Goal: Information Seeking & Learning: Learn about a topic

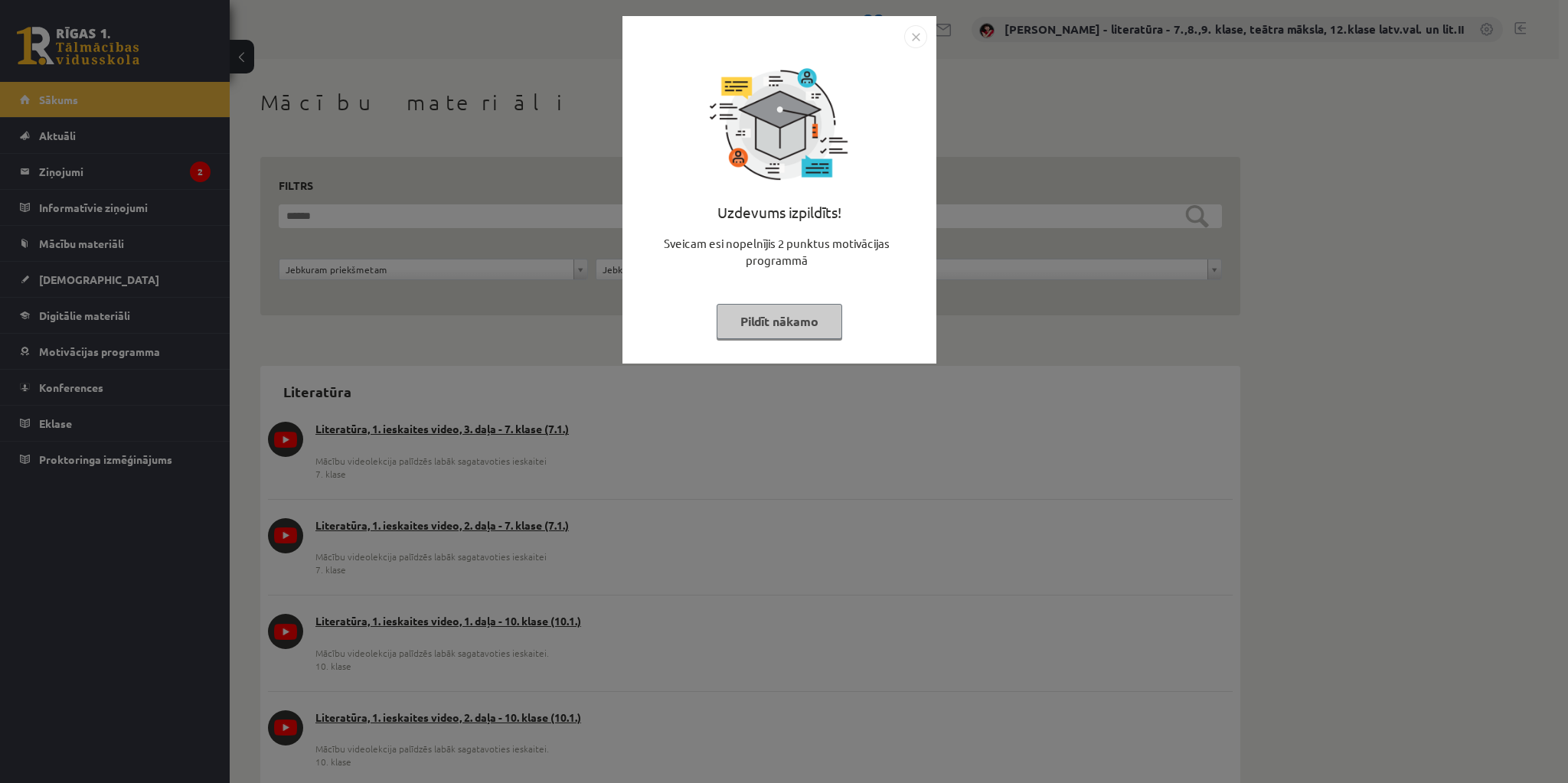
click at [811, 325] on button "Pildīt nākamo" at bounding box center [779, 321] width 126 height 35
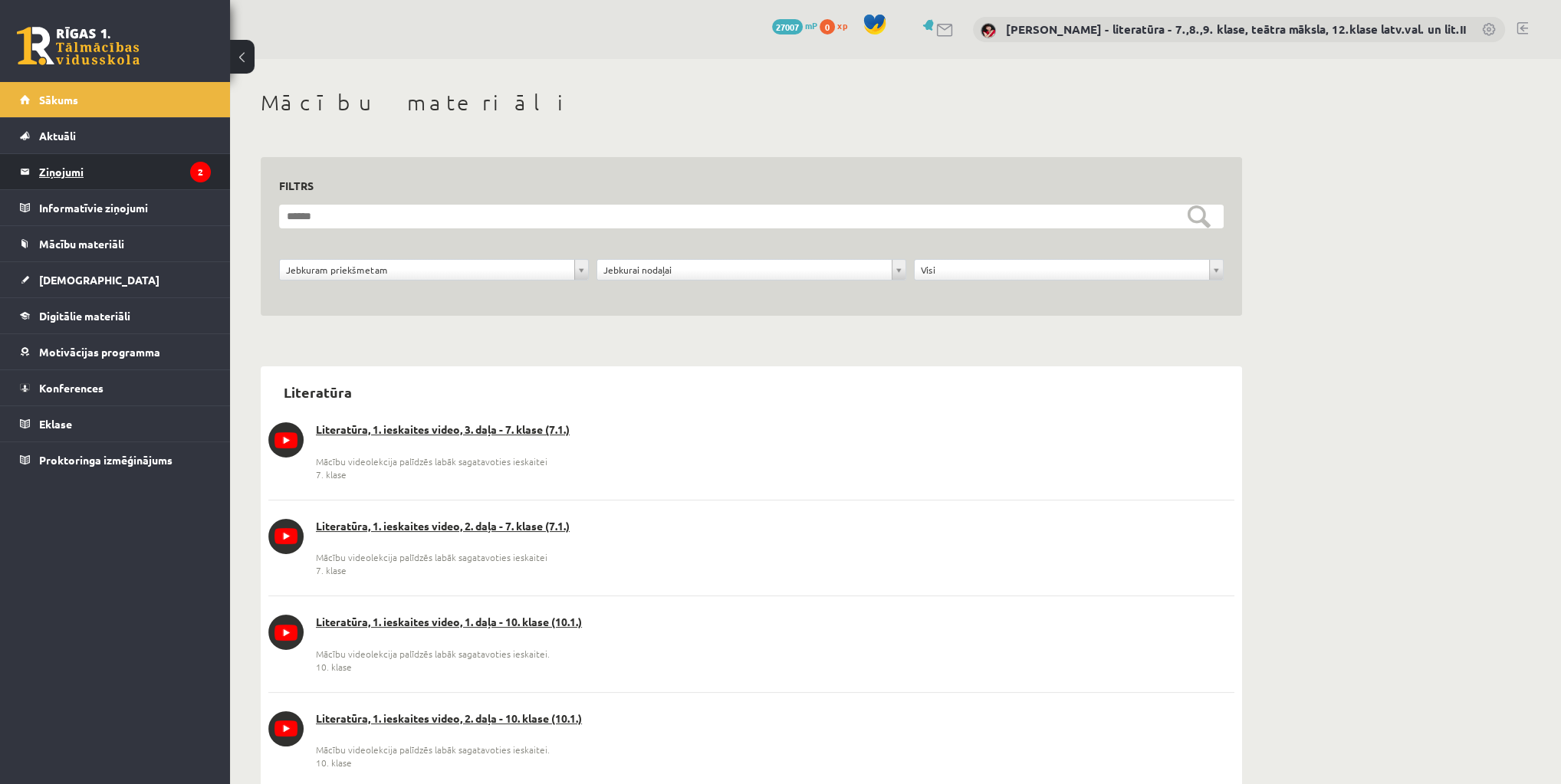
click at [187, 171] on legend "Ziņojumi 2" at bounding box center [125, 172] width 172 height 35
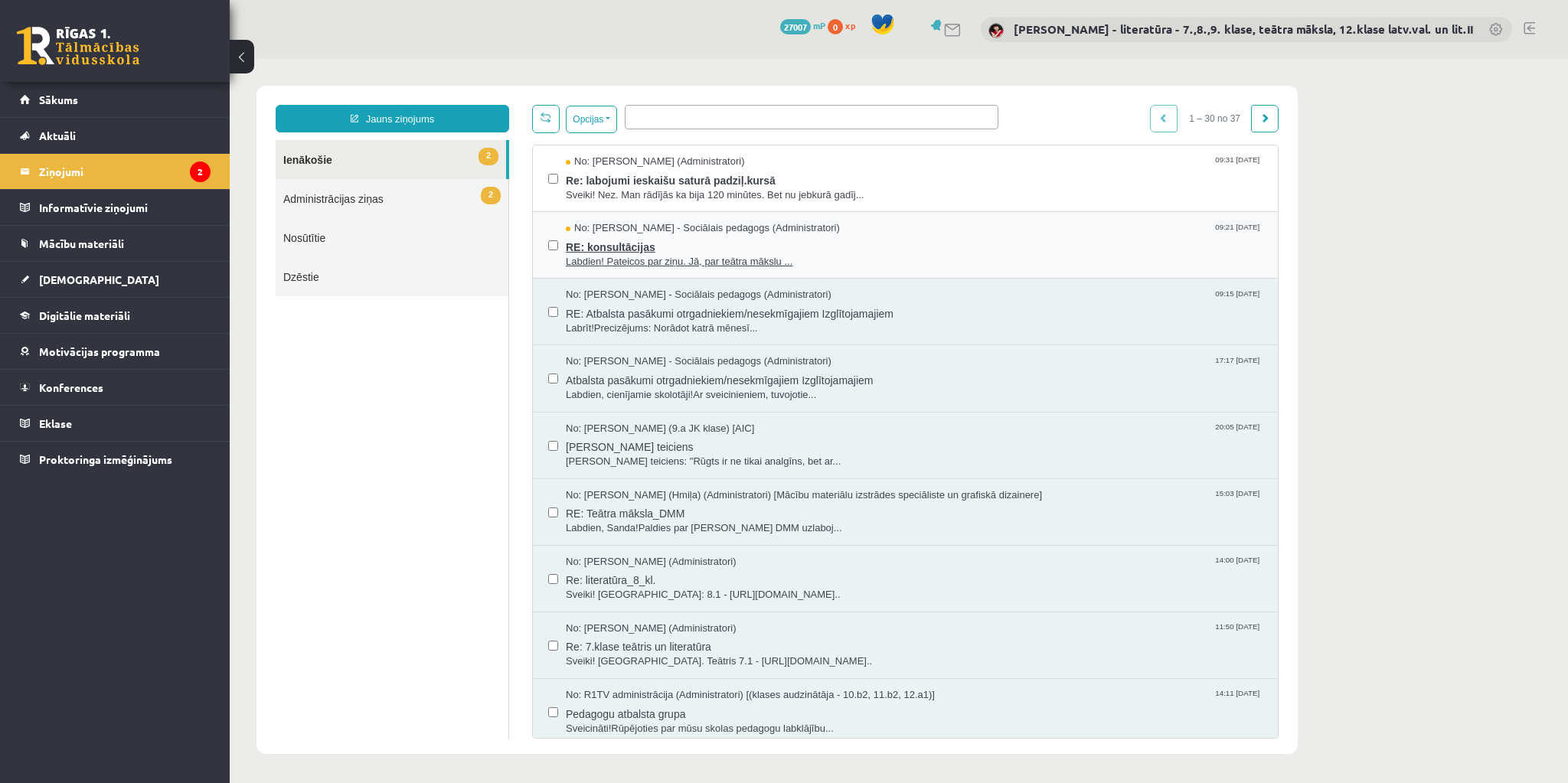
click at [644, 243] on span "RE: konsultācijas" at bounding box center [914, 245] width 697 height 19
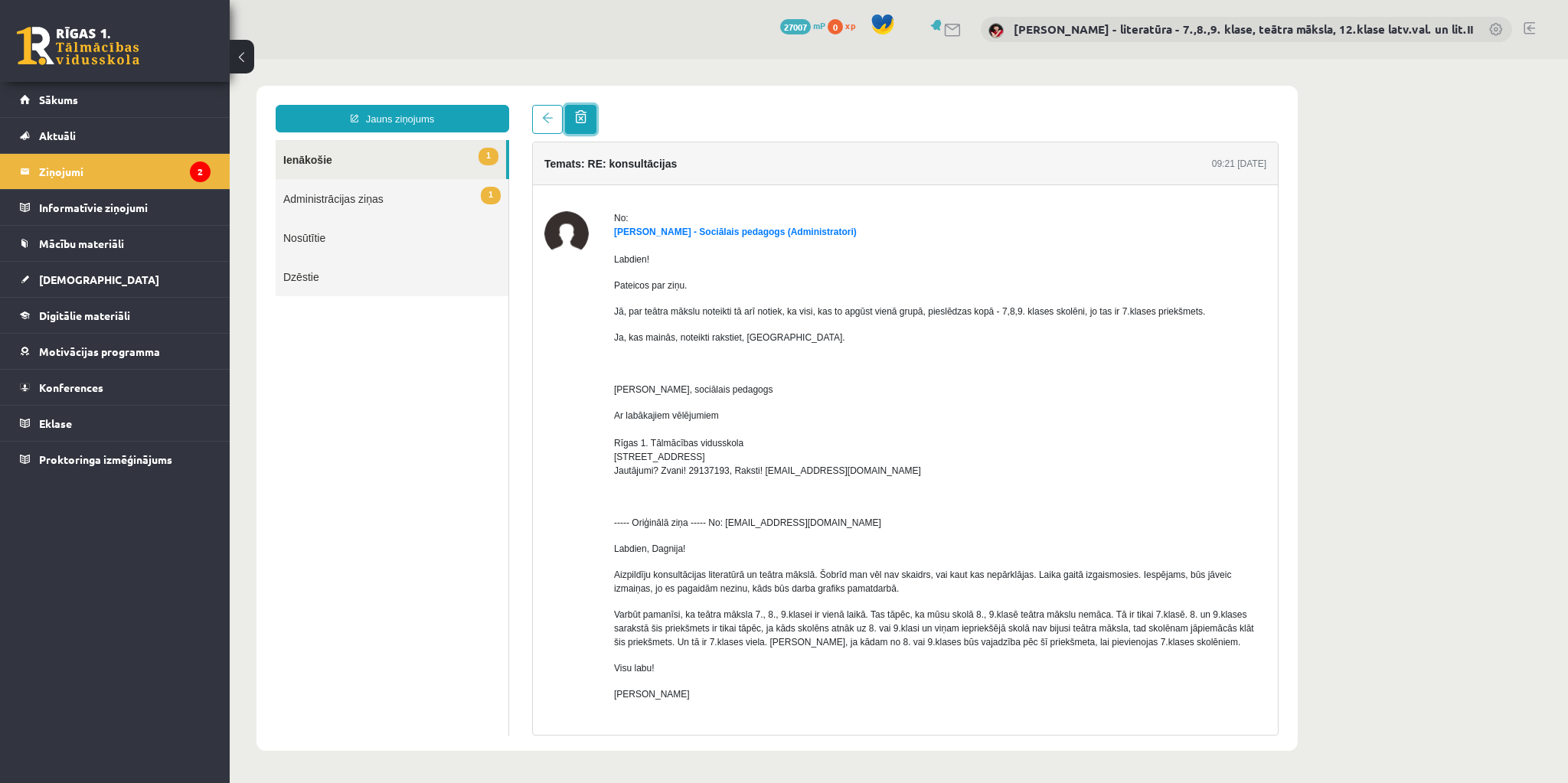
click at [585, 122] on span at bounding box center [581, 117] width 11 height 13
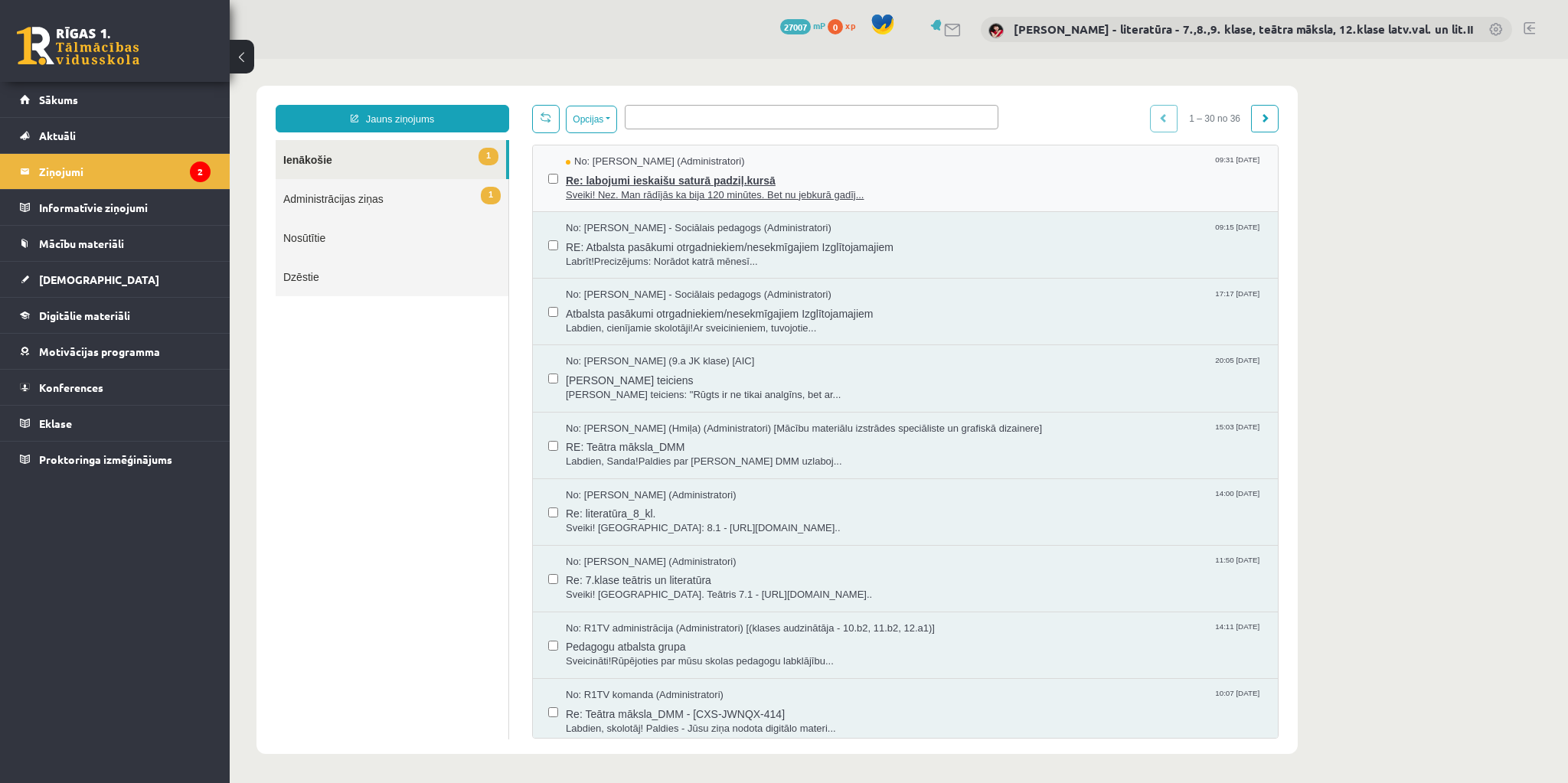
click at [687, 184] on span "Re: labojumi ieskaišu saturā padziļ.kursā" at bounding box center [914, 178] width 697 height 19
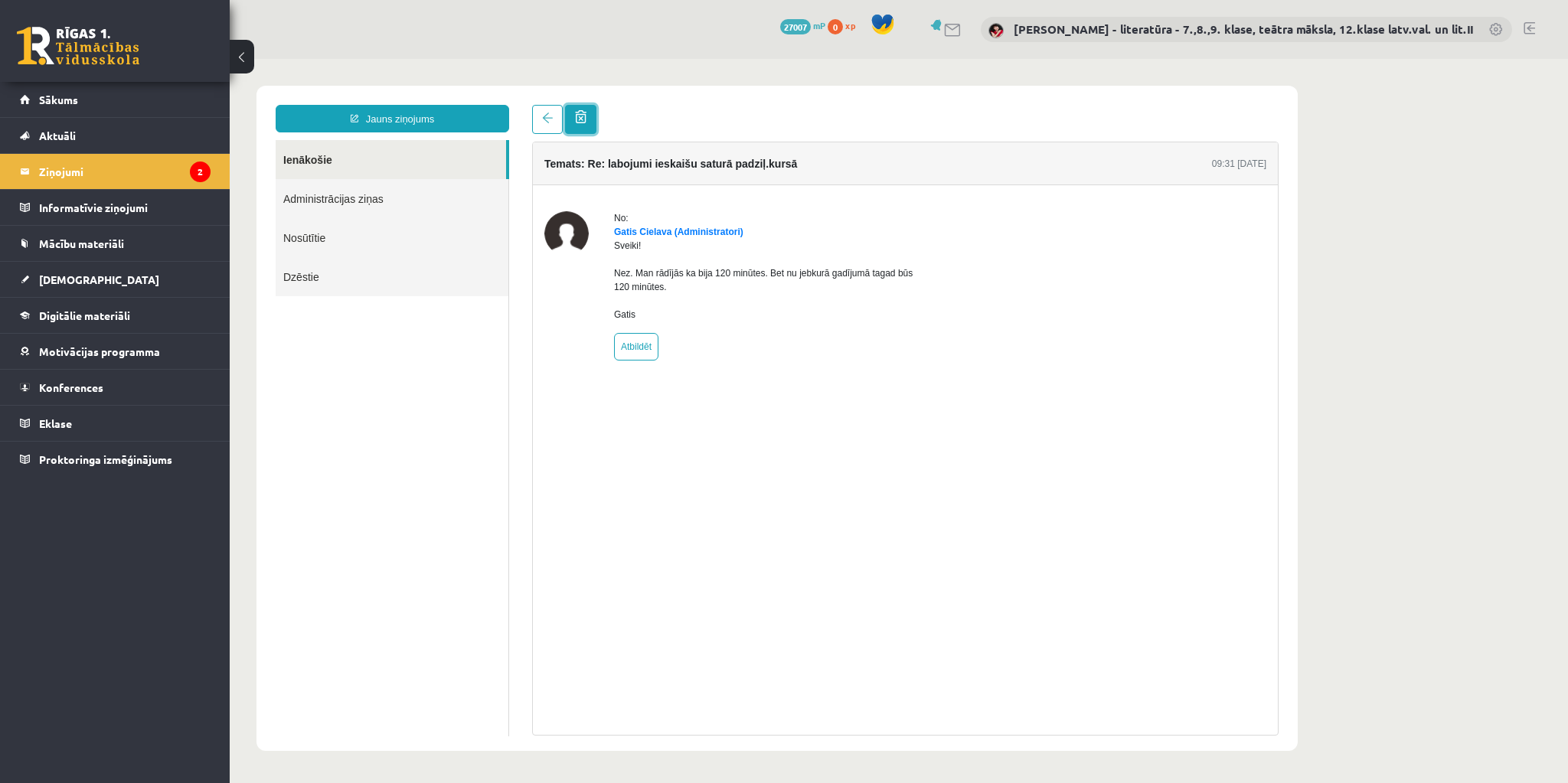
click at [577, 119] on span at bounding box center [581, 117] width 11 height 13
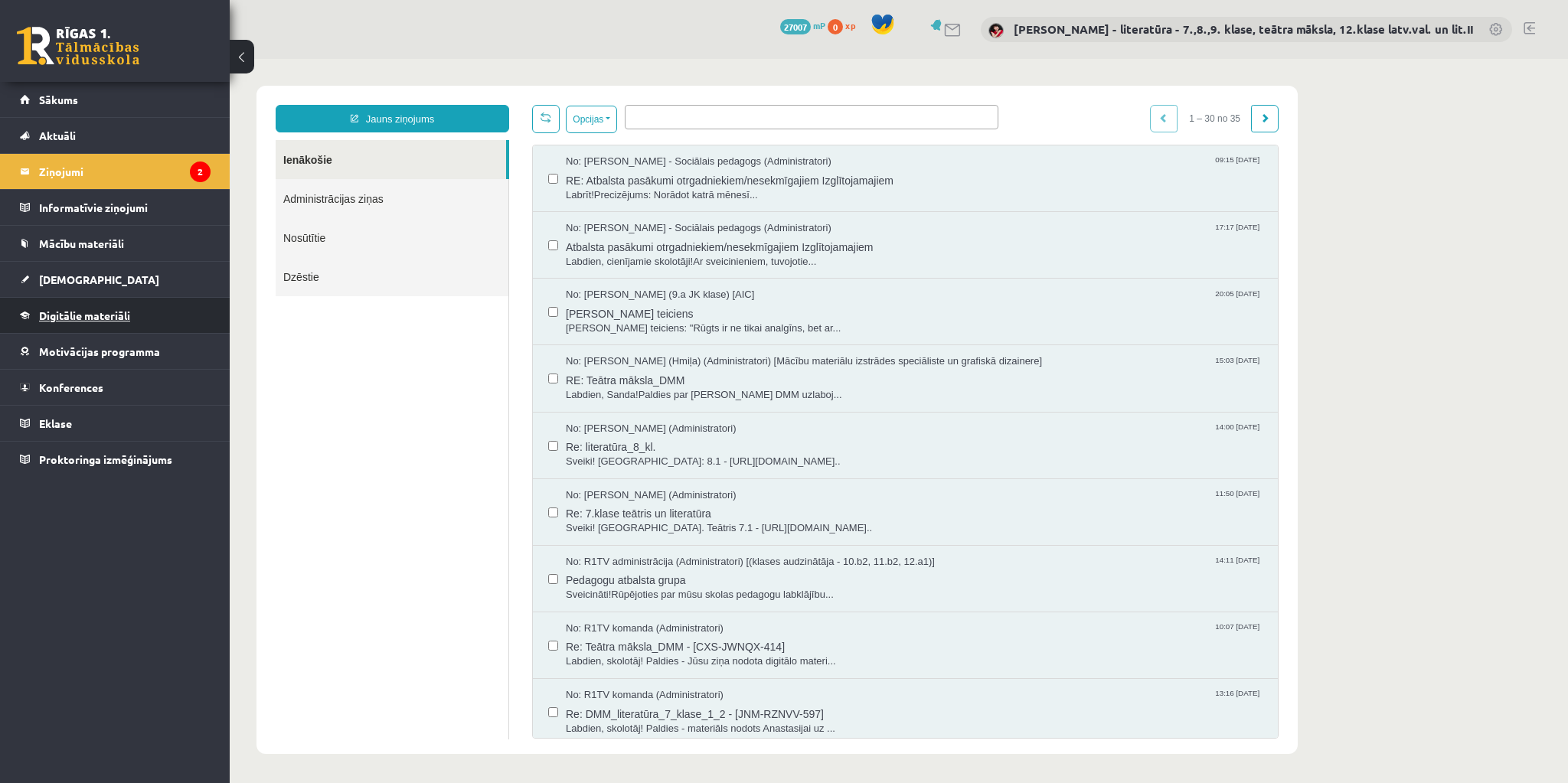
click at [122, 314] on span "Digitālie materiāli" at bounding box center [85, 315] width 91 height 14
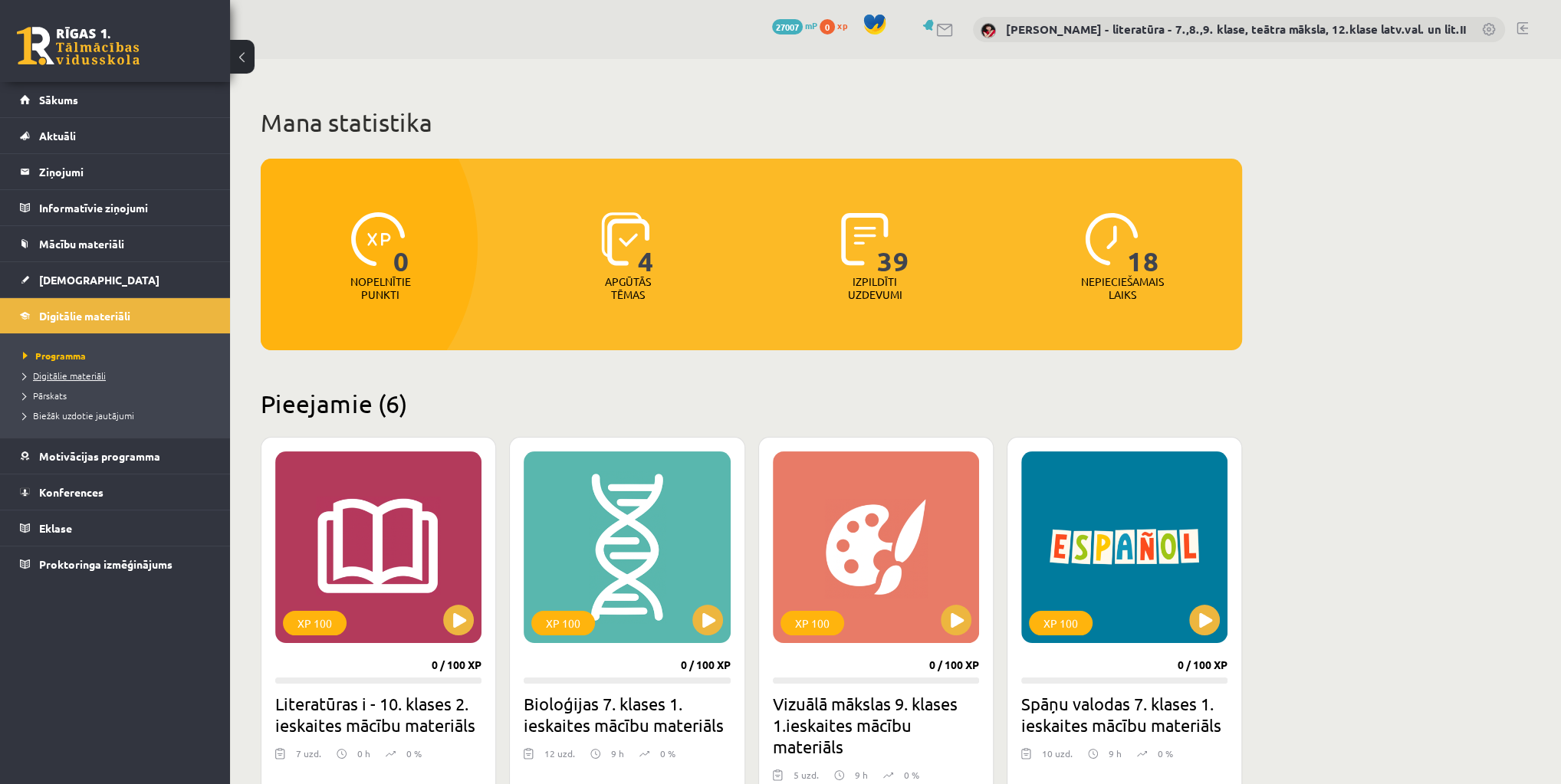
click at [82, 371] on span "Digitālie materiāli" at bounding box center [64, 376] width 83 height 12
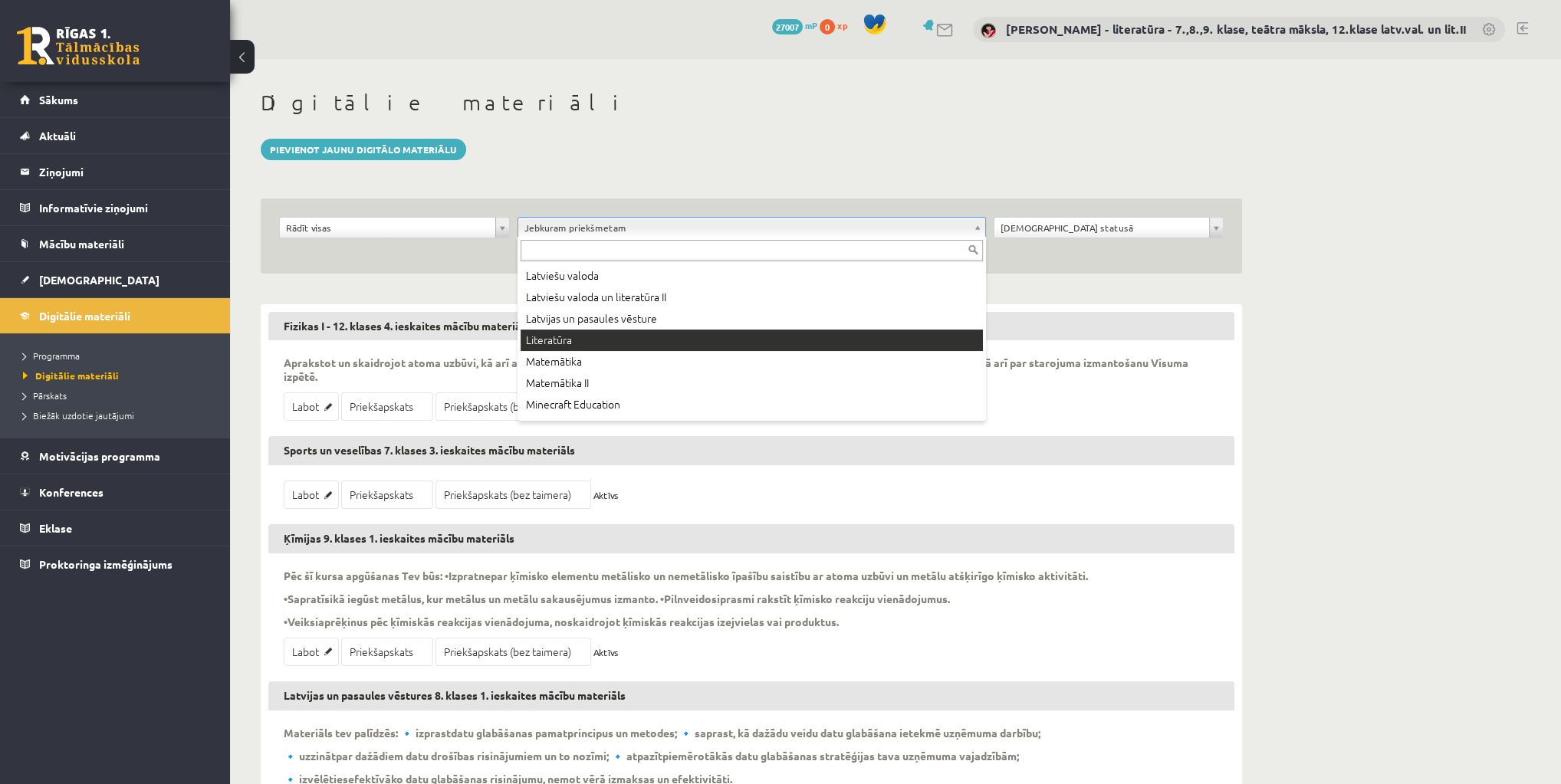
scroll to position [368, 0]
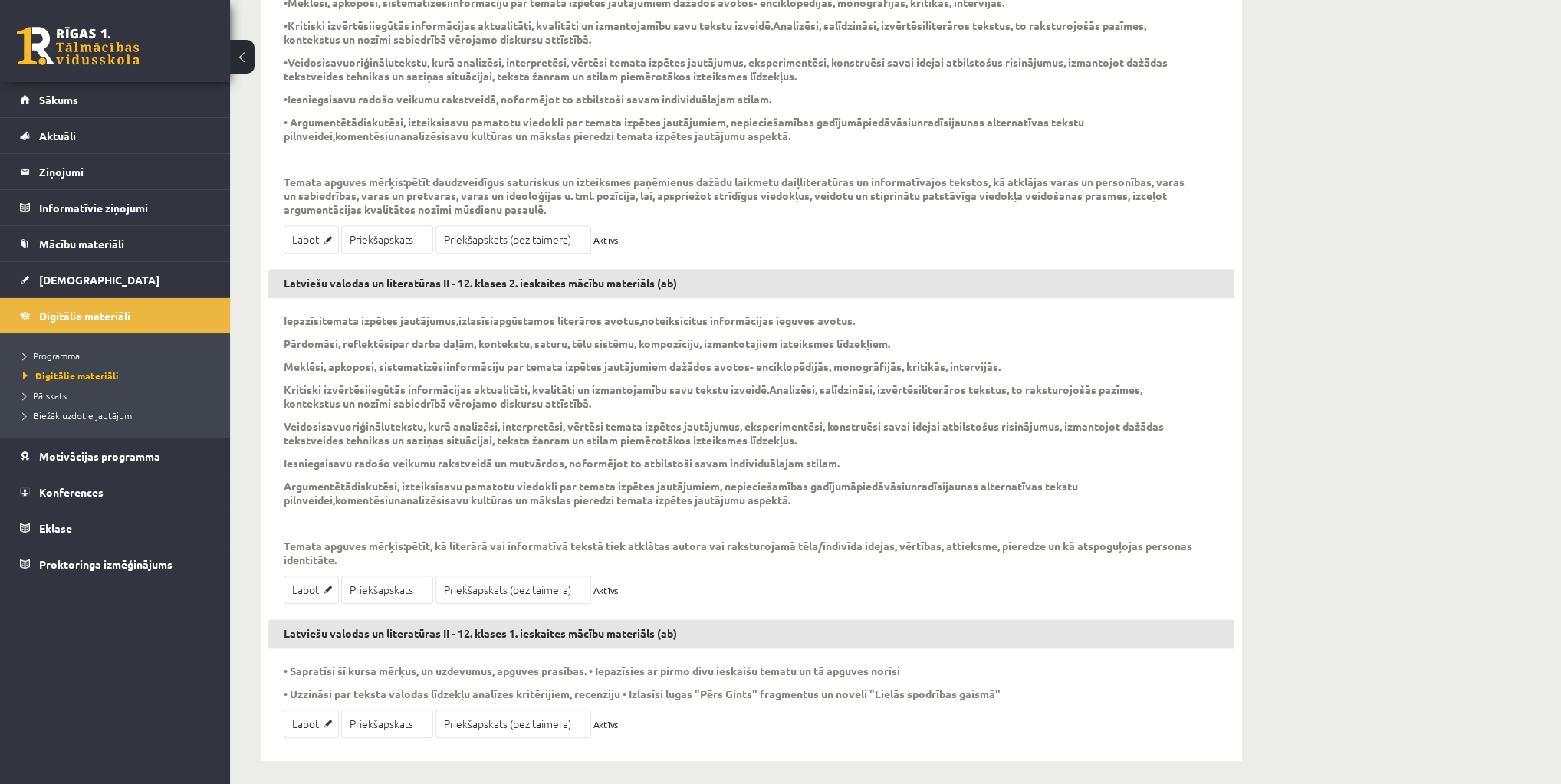
scroll to position [685, 0]
click at [496, 583] on link "Priekšapskats (bez taimera)" at bounding box center [513, 588] width 155 height 29
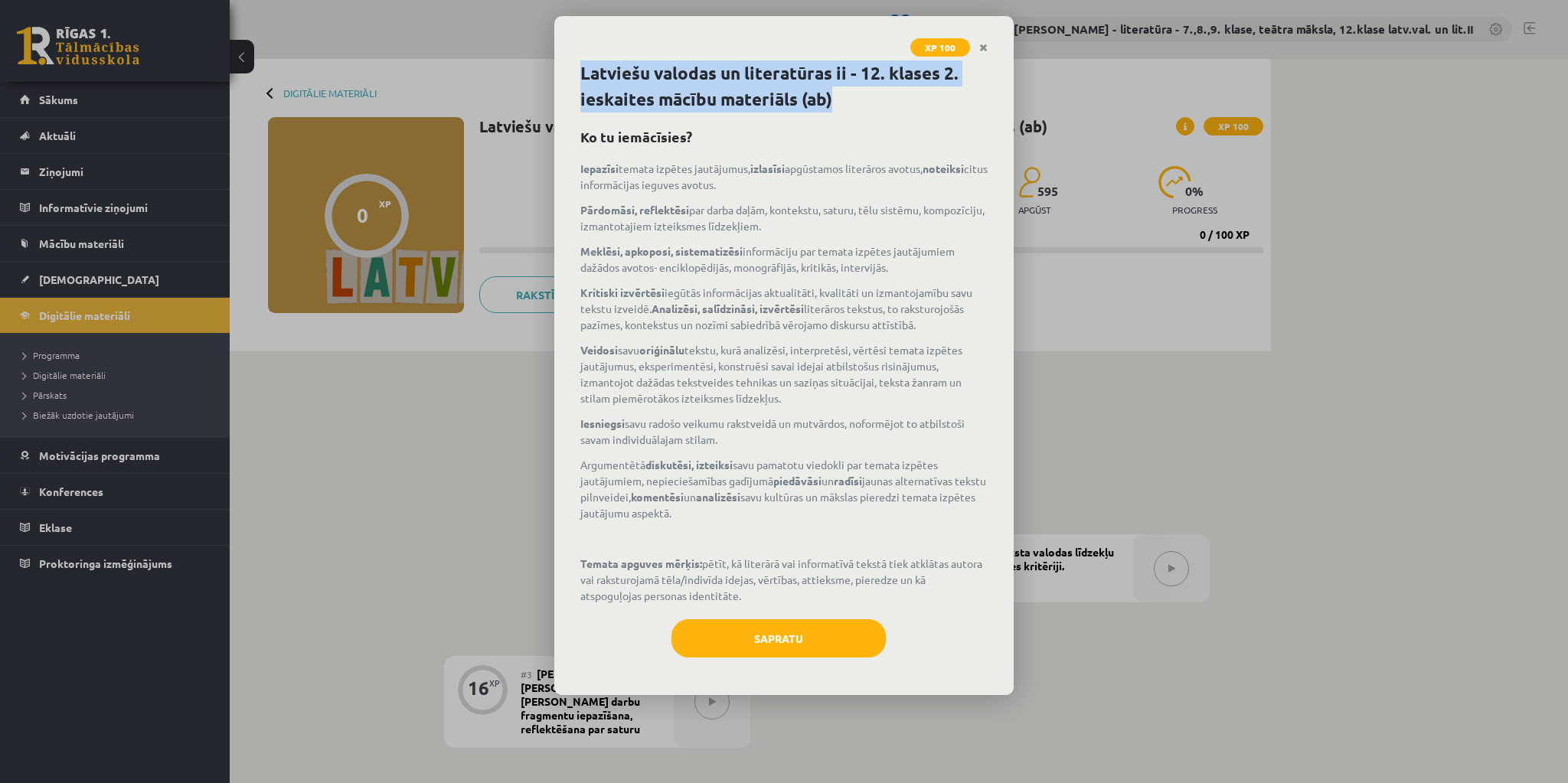
drag, startPoint x: 580, startPoint y: 74, endPoint x: 858, endPoint y: 101, distance: 279.3
click at [858, 101] on h1 "Latviešu valodas un literatūras ii - 12. klases 2. ieskaites mācību materiāls (…" at bounding box center [784, 86] width 407 height 52
copy h1 "Latviešu valodas un literatūras ii - 12. klases 2. ieskaites mācību materiāls (…"
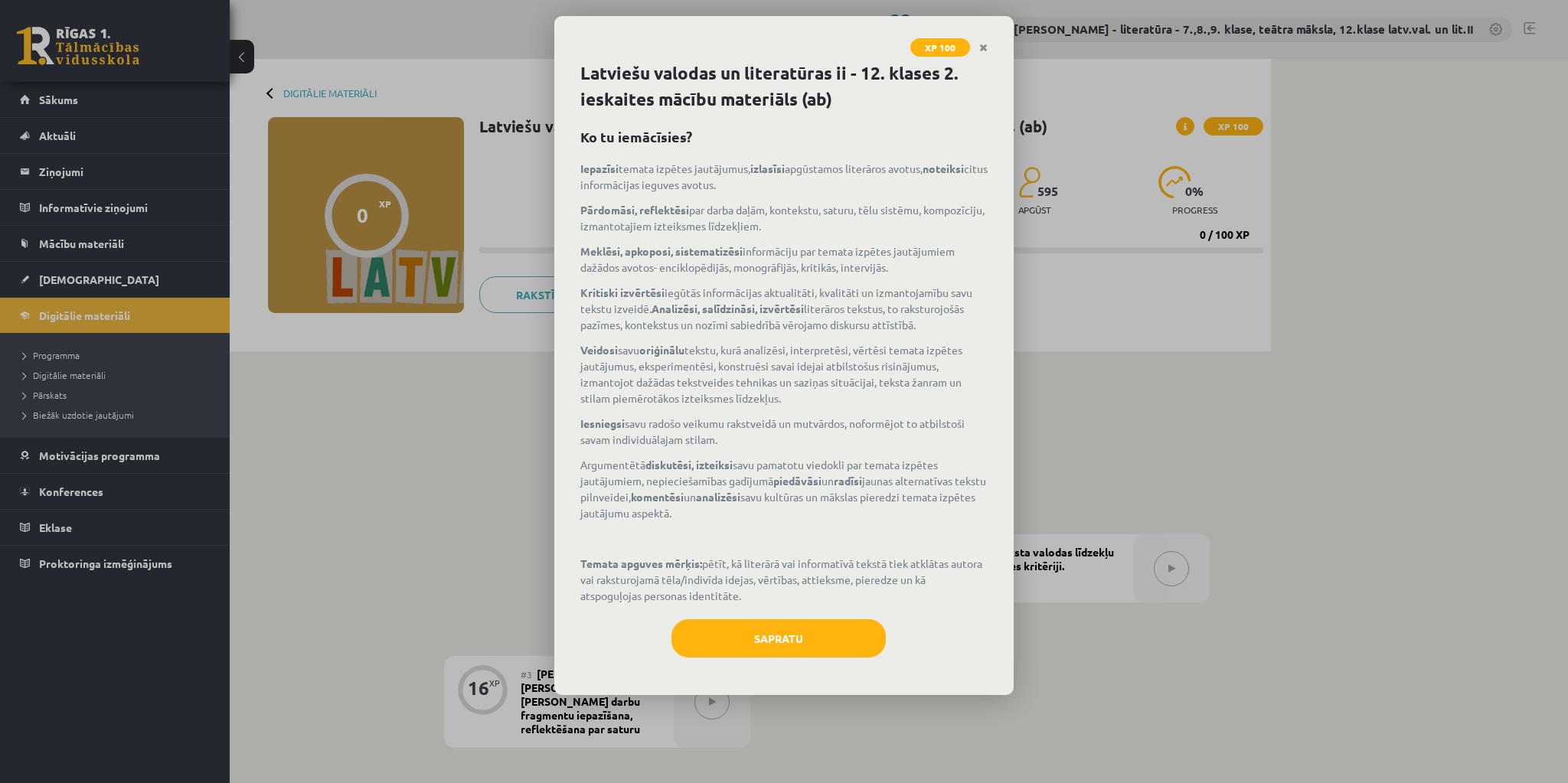
click at [844, 133] on h2 "Ko tu iemācīsies?" at bounding box center [784, 136] width 407 height 21
drag, startPoint x: 584, startPoint y: 464, endPoint x: 644, endPoint y: 482, distance: 62.6
click at [644, 482] on p "Argumentētā diskutēsi, izteiksi savu pamatotu viedokli par temata izpētes jautā…" at bounding box center [784, 489] width 407 height 64
copy p "Argumentētā diskutēsi, izteiksi savu pamatotu viedokli par temata izpētes jautā…"
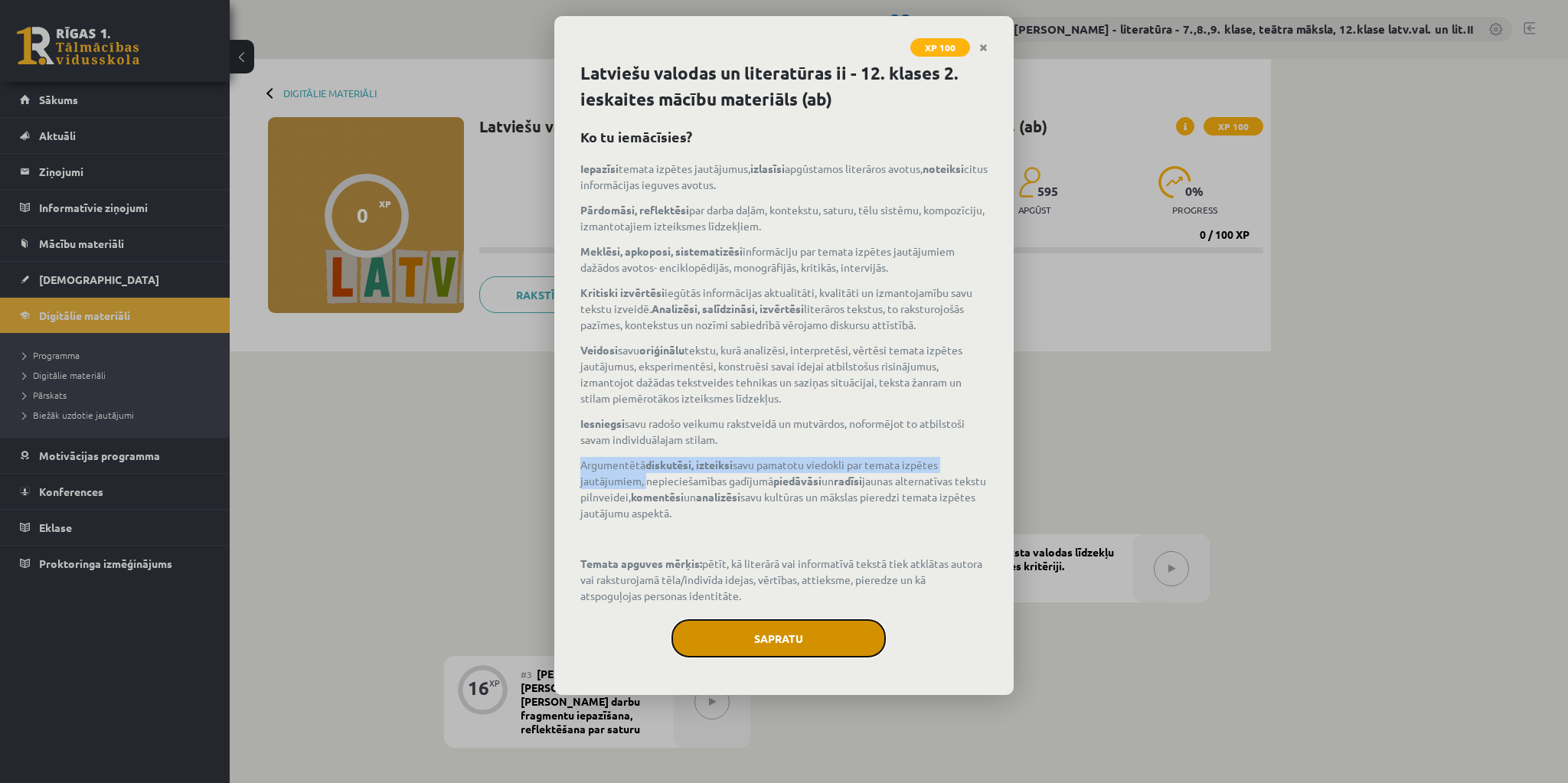
click at [785, 642] on button "Sapratu" at bounding box center [778, 639] width 214 height 39
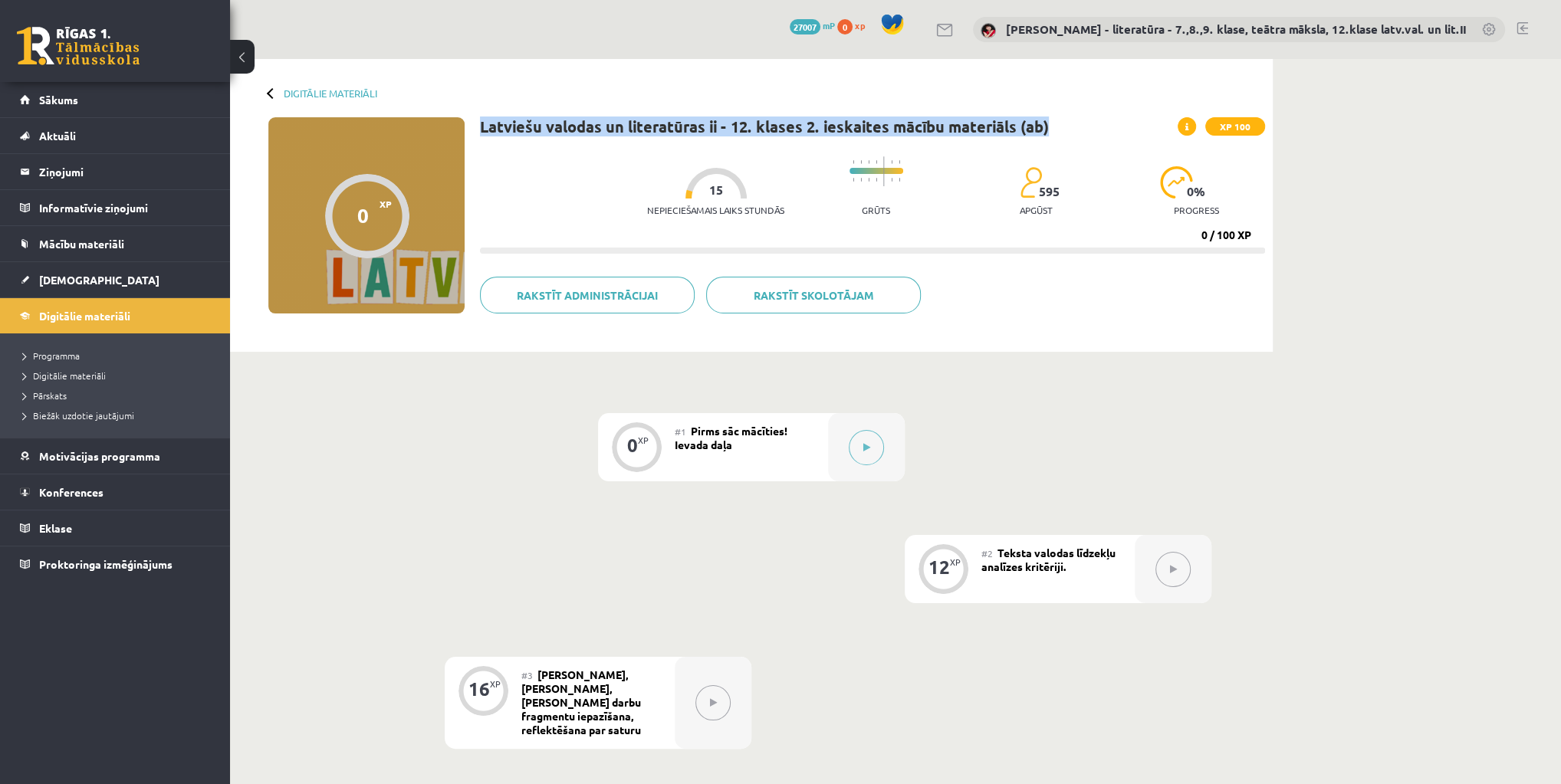
drag, startPoint x: 479, startPoint y: 126, endPoint x: 1075, endPoint y: 119, distance: 596.0
click at [1075, 119] on div "Latviešu valodas un literatūras ii - 12. klases 2. ieskaites mācību materiāls (…" at bounding box center [872, 127] width 785 height 18
copy h1 "Latviešu valodas un literatūras ii - 12. klases 2. ieskaites mācību materiāls (…"
click at [857, 449] on button at bounding box center [866, 447] width 35 height 35
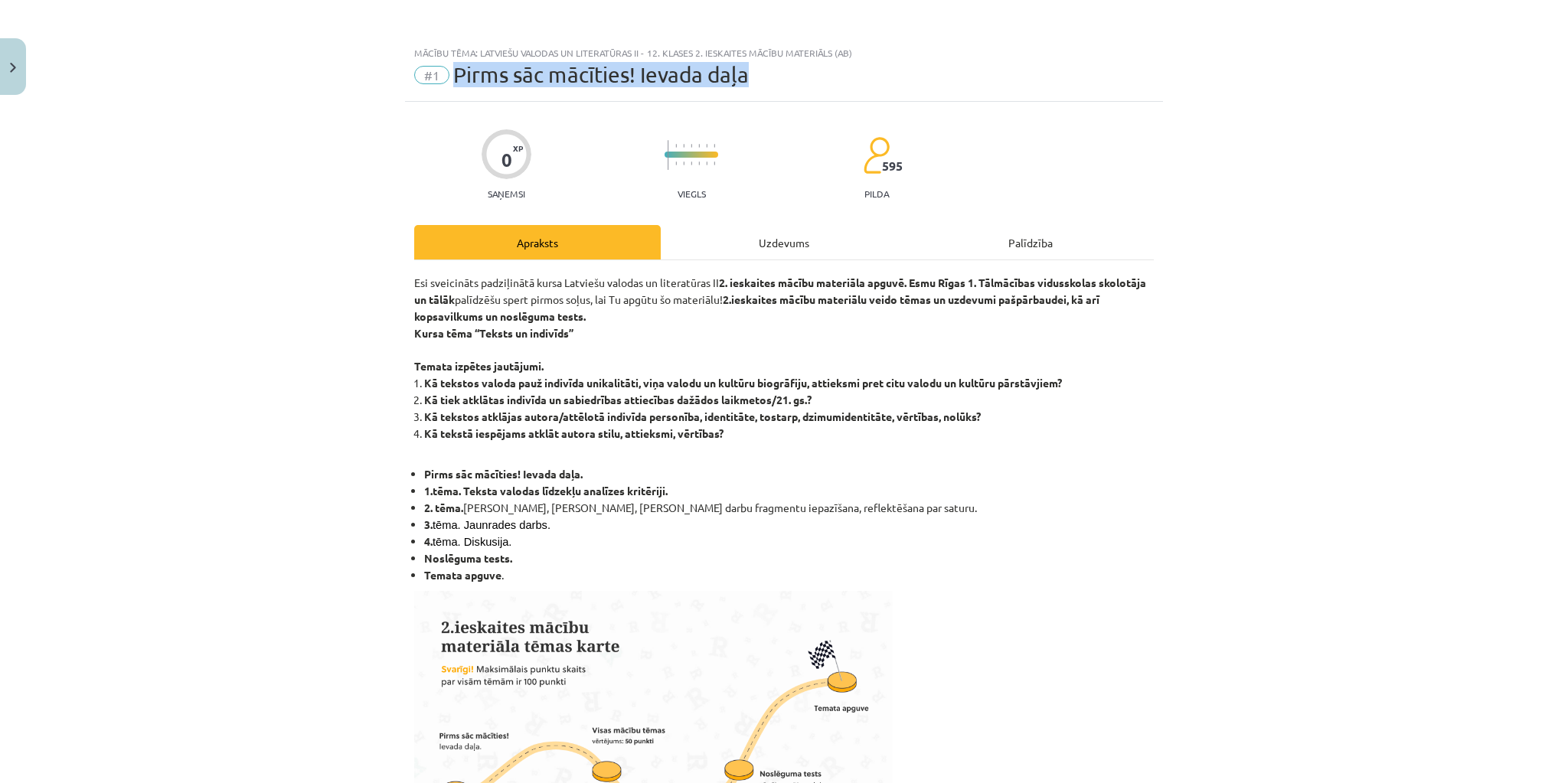
drag, startPoint x: 750, startPoint y: 76, endPoint x: 449, endPoint y: 84, distance: 301.1
click at [449, 84] on div "#1 Pirms sāc mācīties! Ievada daļa" at bounding box center [784, 75] width 740 height 25
copy span "Pirms sāc mācīties! Ievada daļa"
drag, startPoint x: 410, startPoint y: 281, endPoint x: 774, endPoint y: 300, distance: 364.5
click at [774, 300] on span "Esi sveicināts padziļinātā kursa Latviešu valodas un literatūras II 2. ieskaite…" at bounding box center [781, 300] width 732 height 48
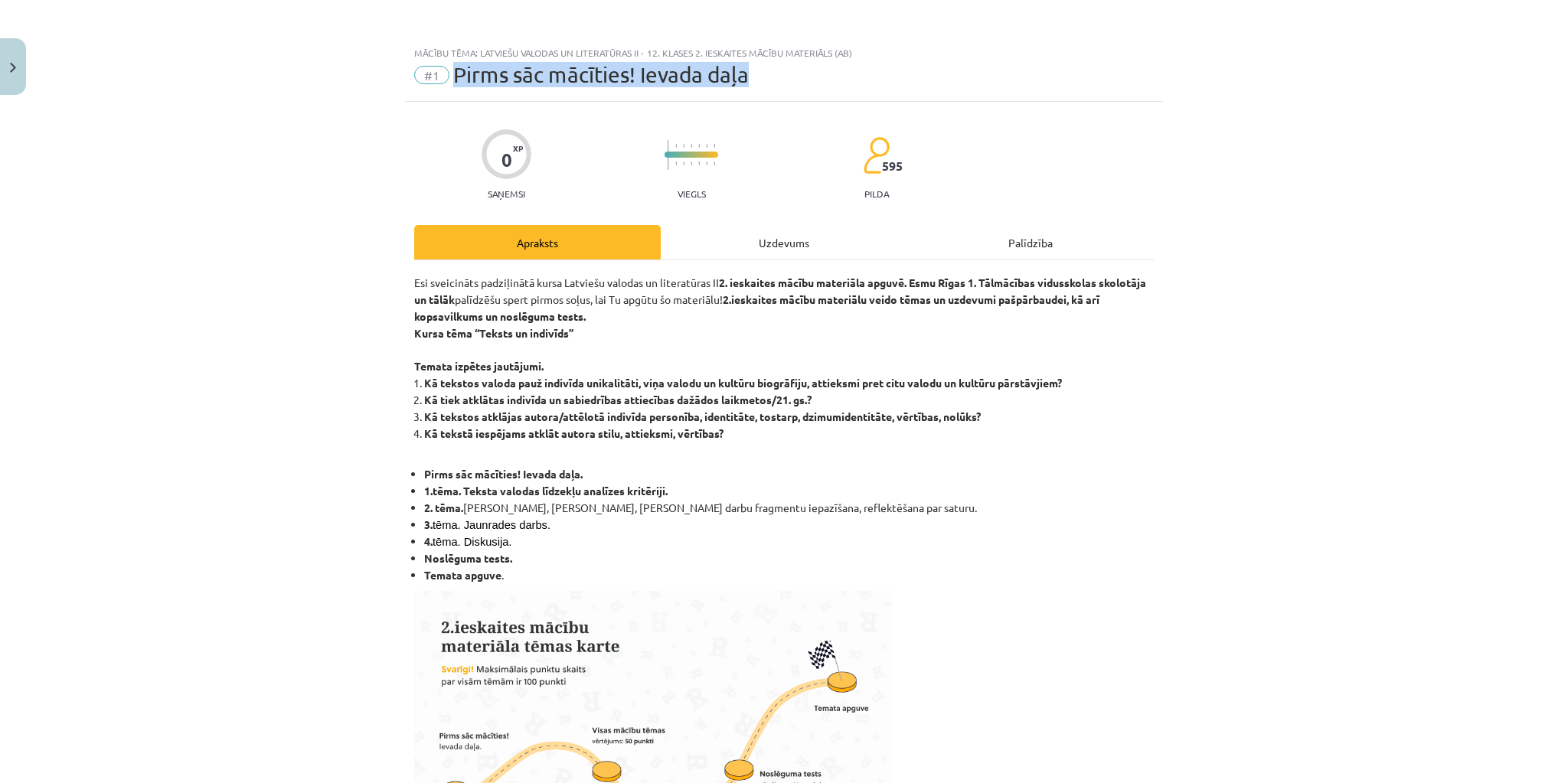
copy span "Esi sveicināts padziļinātā kursa Latviešu valodas un literatūras II 2. ieskaite…"
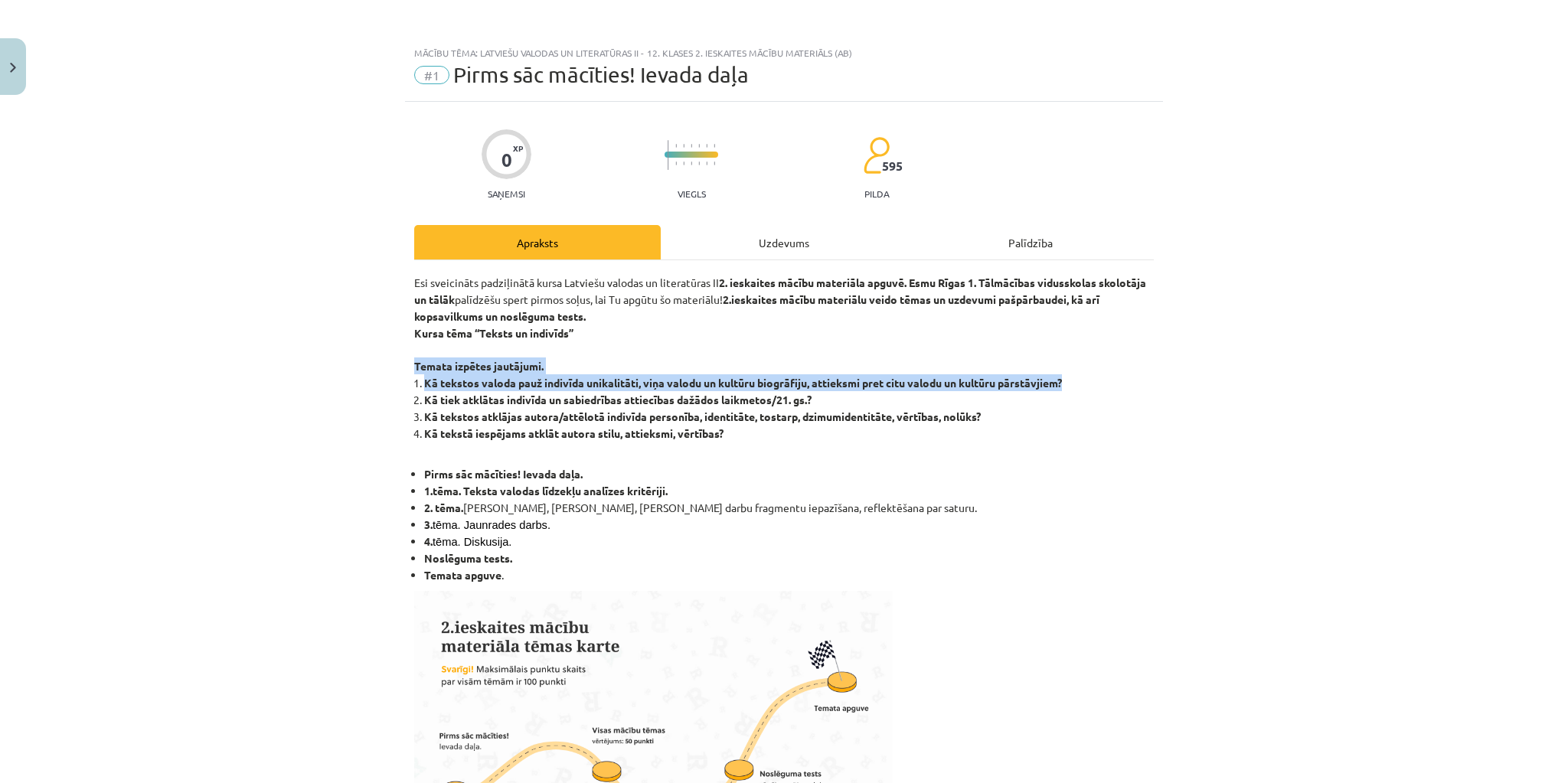
drag, startPoint x: 410, startPoint y: 369, endPoint x: 1066, endPoint y: 382, distance: 656.1
click at [1066, 382] on div "Esi sveicināts padziļinātā kursa Latviešu valodas un literatūras II 2. ieskaite…" at bounding box center [784, 776] width 740 height 1003
copy div "Temata izpētes jautājumi. Kā tekstos valoda pauž indivīda unikalitāti, viņa val…"
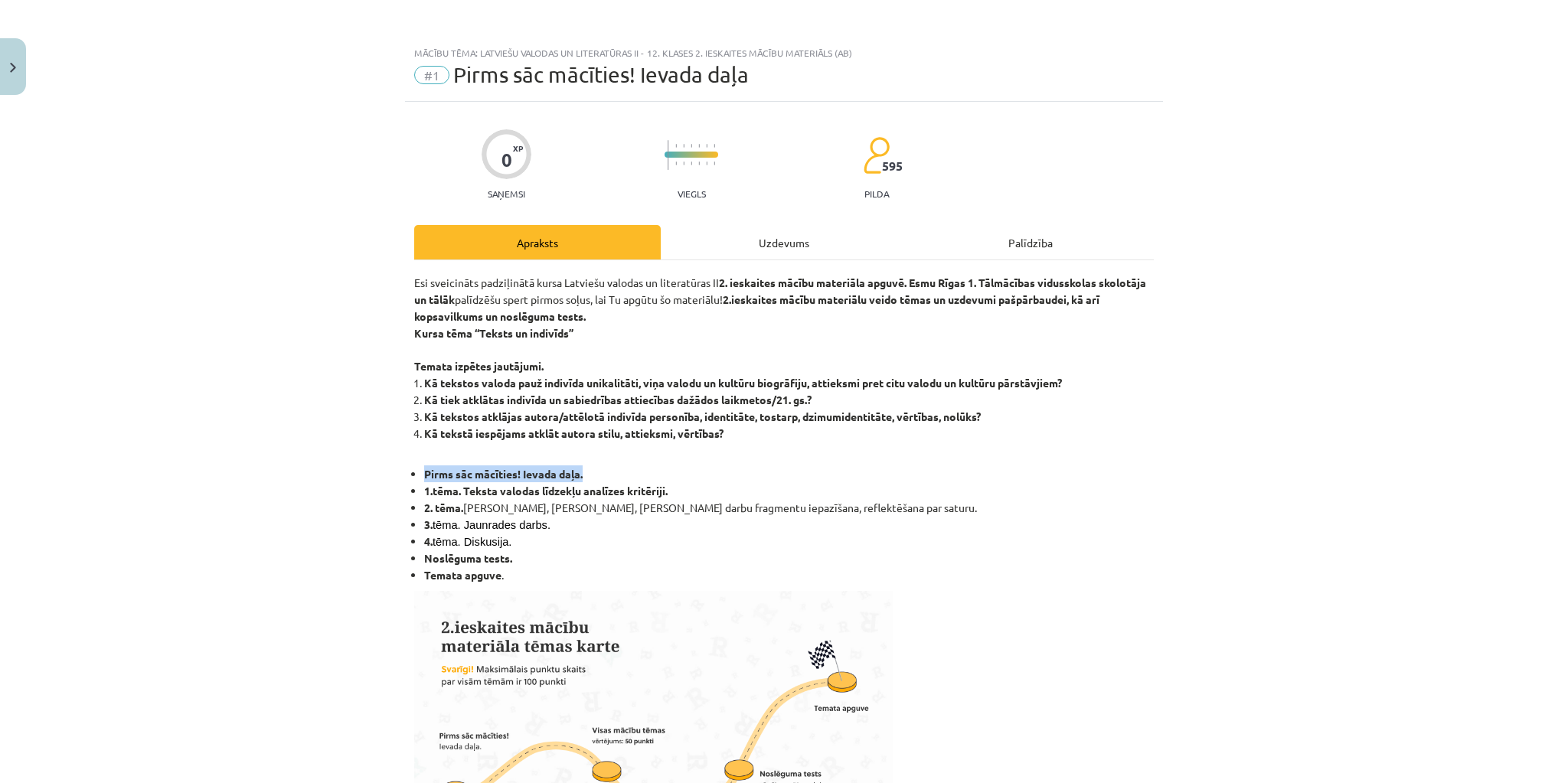
drag, startPoint x: 597, startPoint y: 473, endPoint x: 410, endPoint y: 478, distance: 187.1
click at [424, 478] on li "Pirms sāc mācīties! Ievada daļa." at bounding box center [789, 474] width 730 height 17
copy span "Pirms sāc mācīties! Ievada daļa."
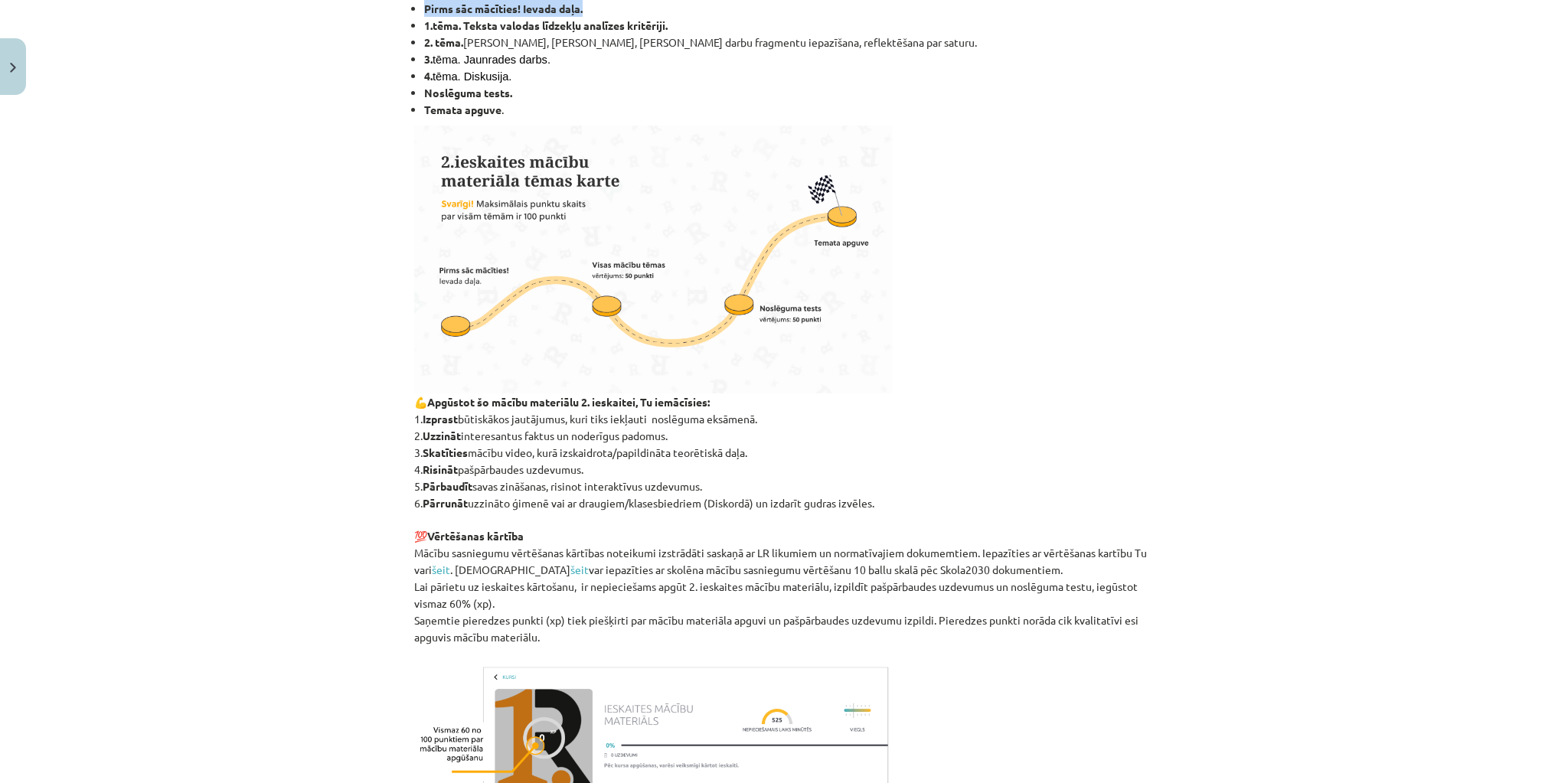
scroll to position [490, 0]
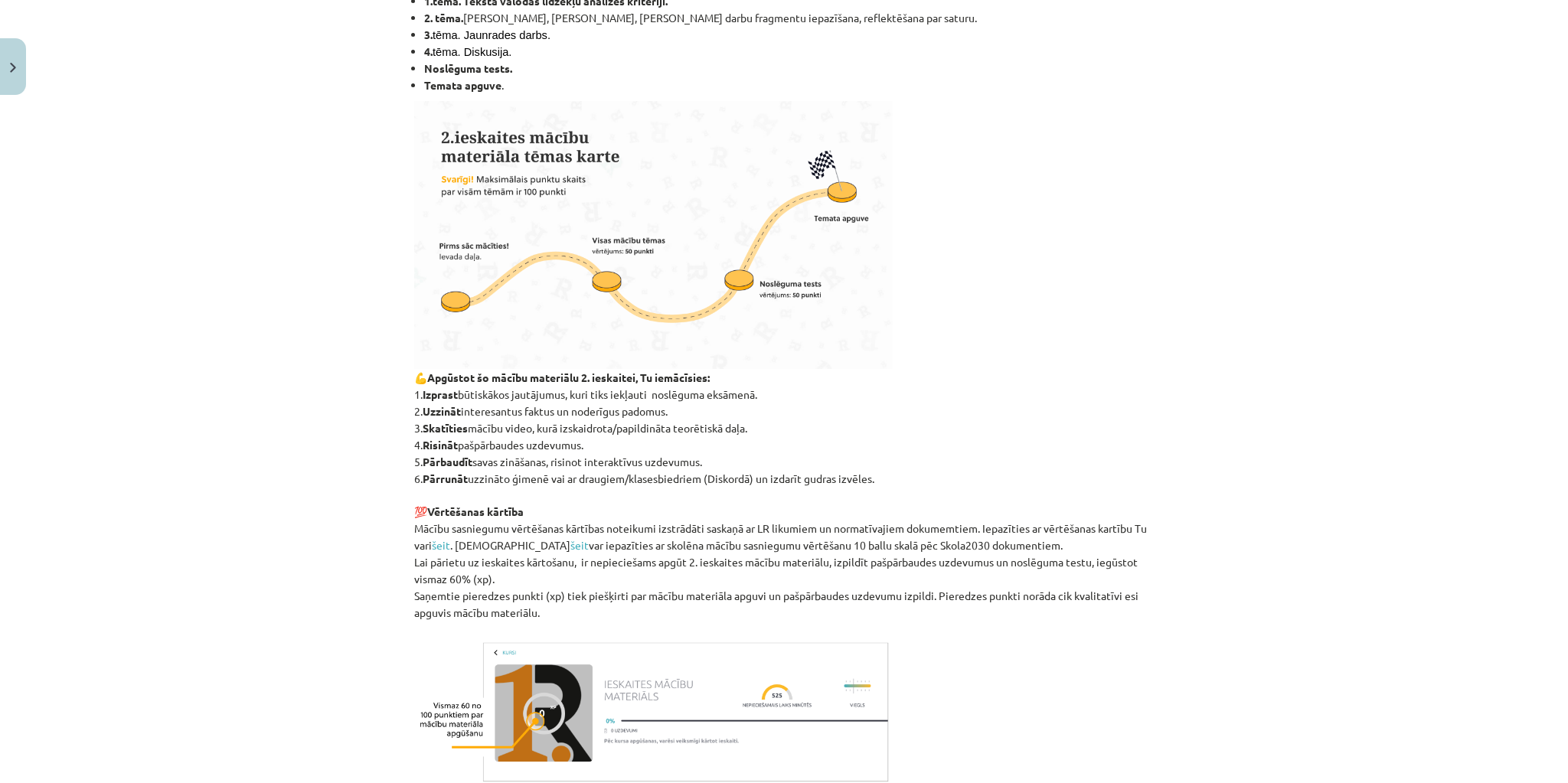
drag, startPoint x: 428, startPoint y: 509, endPoint x: 928, endPoint y: 515, distance: 500.0
click at [928, 515] on p "💯 Vērtēšanas kārtība" at bounding box center [784, 503] width 740 height 33
click at [583, 503] on p "💯 Vērtēšanas kārtība" at bounding box center [784, 503] width 740 height 33
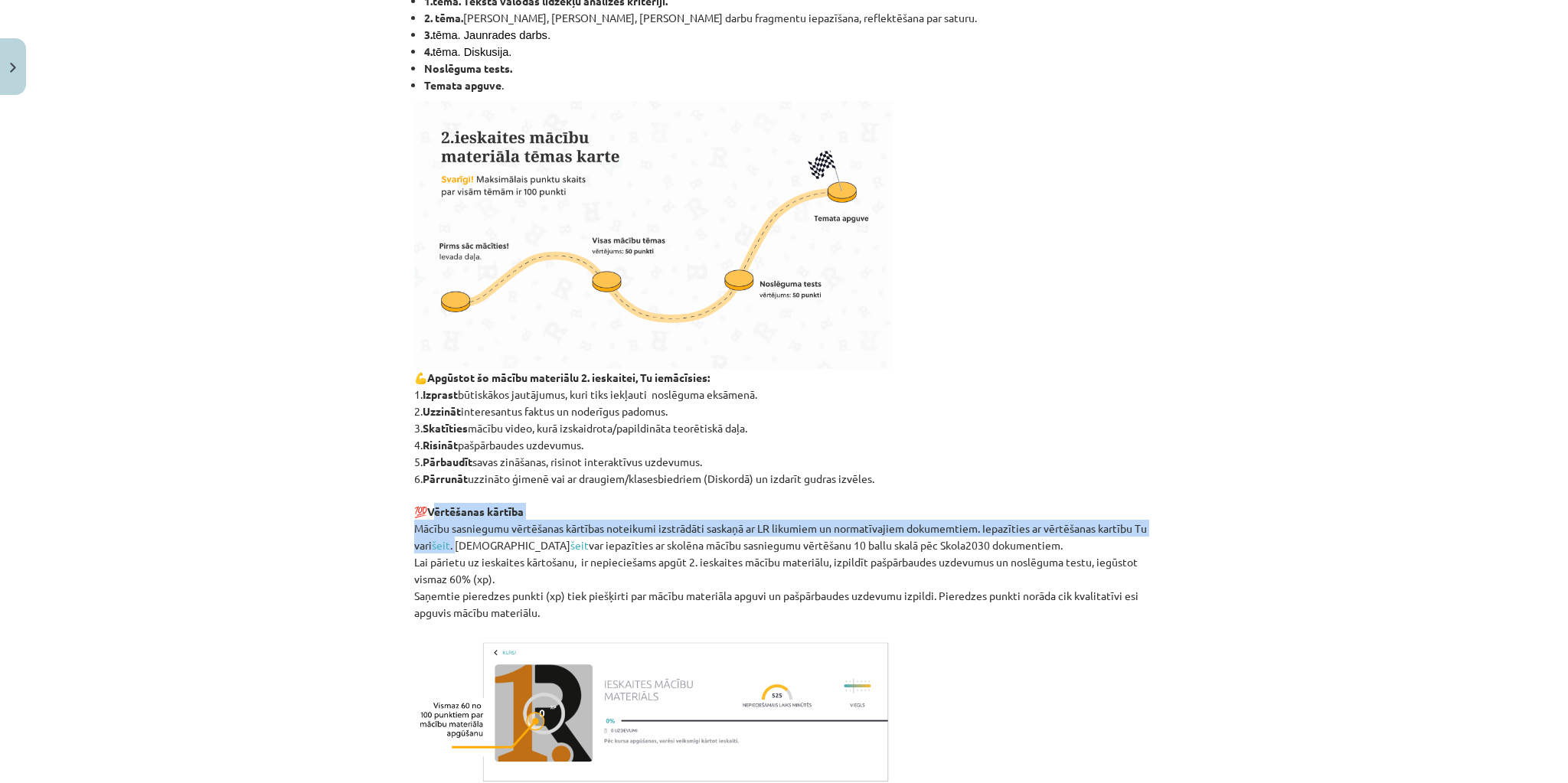
drag, startPoint x: 429, startPoint y: 513, endPoint x: 452, endPoint y: 542, distance: 37.0
click at [452, 542] on div "Esi sveicināts padziļinātā kursa Latviešu valodas un literatūras II 2. ieskaite…" at bounding box center [784, 286] width 740 height 1003
copy div "Vērtēšanas kārtība Mācību sasniegumu vērtēšanas kārtības noteikumi izstrādāti s…"
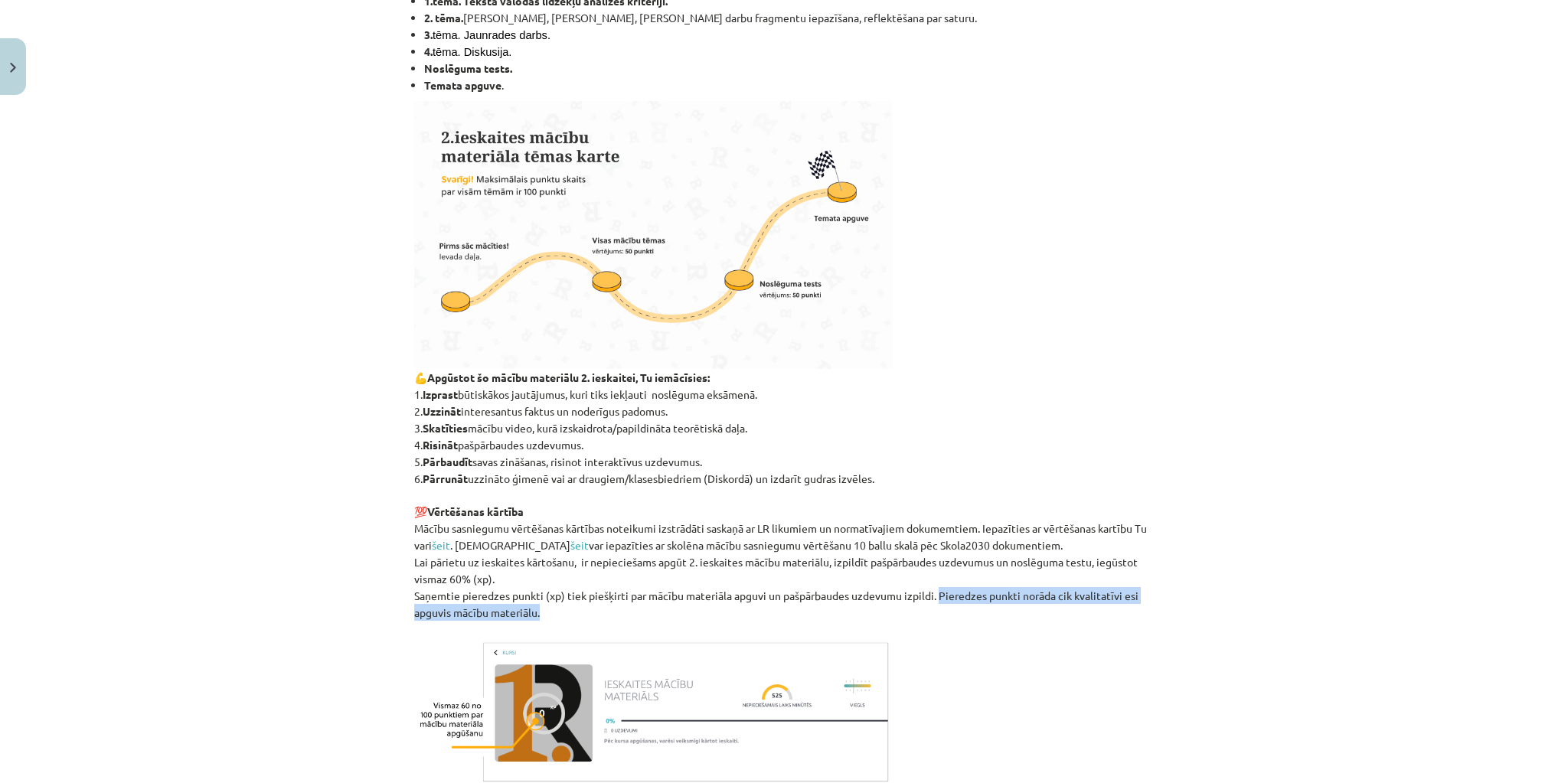
drag, startPoint x: 936, startPoint y: 595, endPoint x: 938, endPoint y: 610, distance: 15.1
click at [938, 610] on p "Saņemtie pieredzes punkti (xp) tiek piešķirti par mācību materiāla apguvi un pa…" at bounding box center [784, 613] width 740 height 51
copy span "Pieredzes punkti norāda cik kvalitatīvi esi apguvis mācību materiālu."
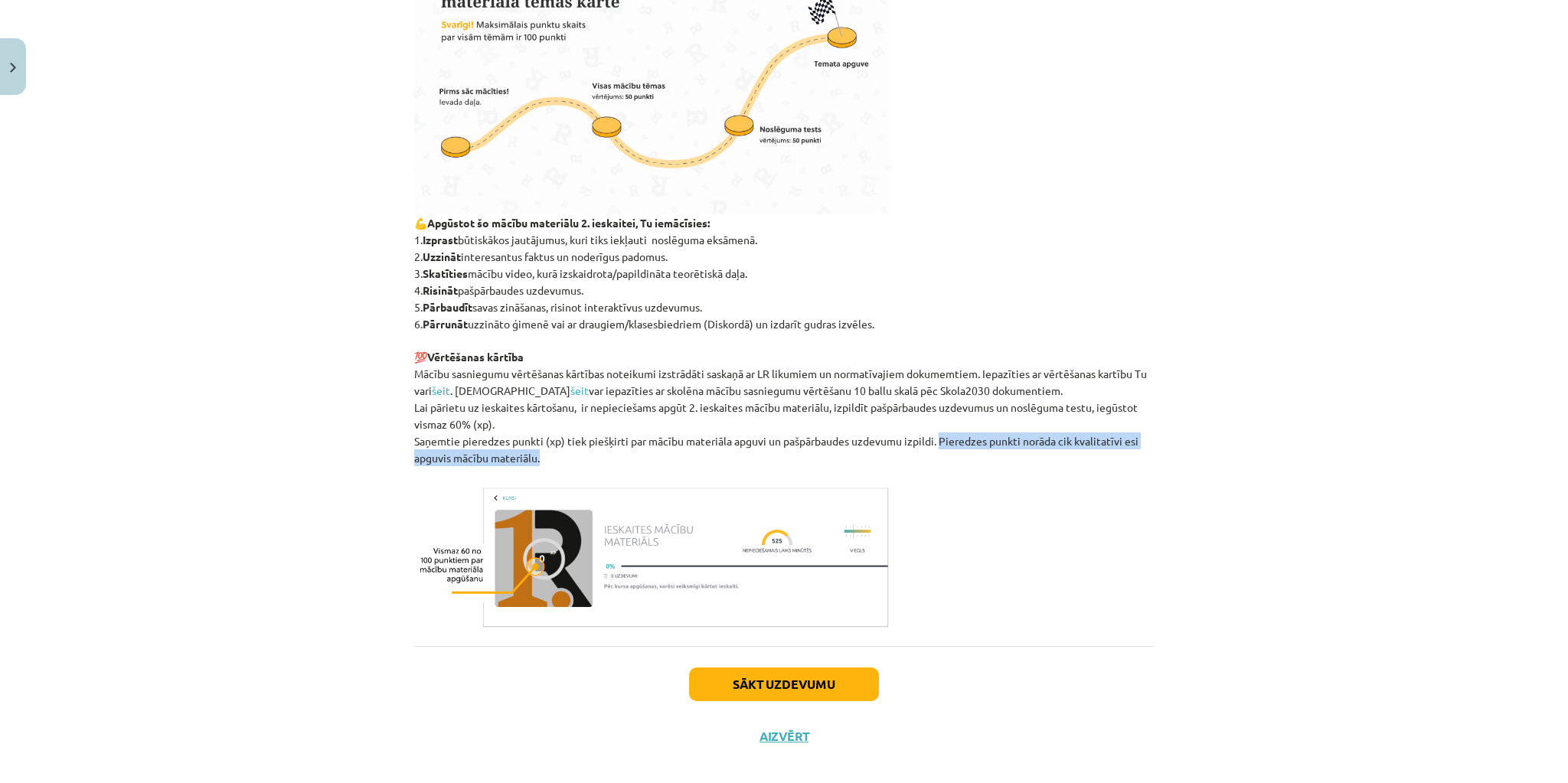
scroll to position [662, 0]
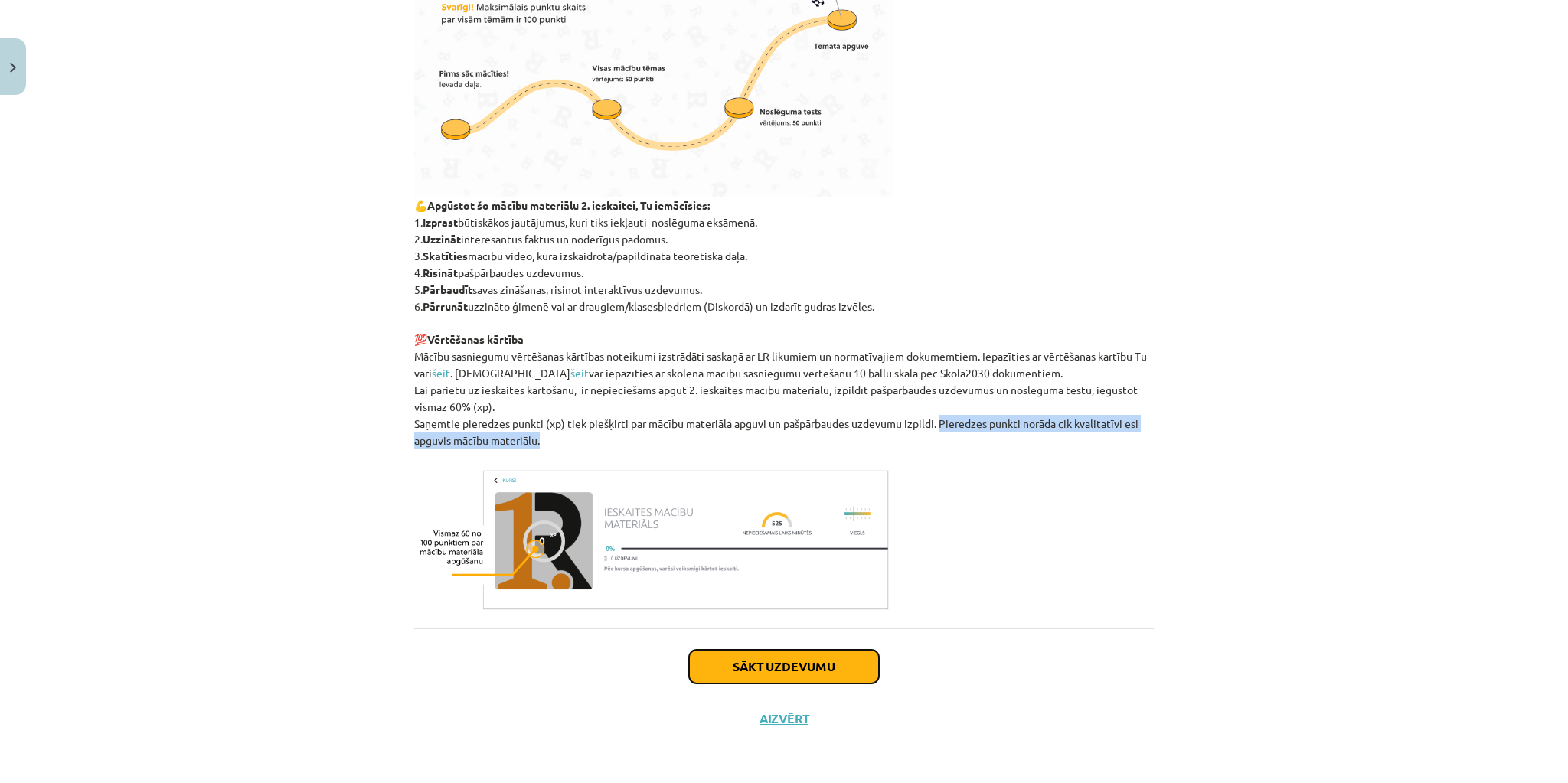
click at [777, 667] on button "Sākt uzdevumu" at bounding box center [784, 666] width 190 height 34
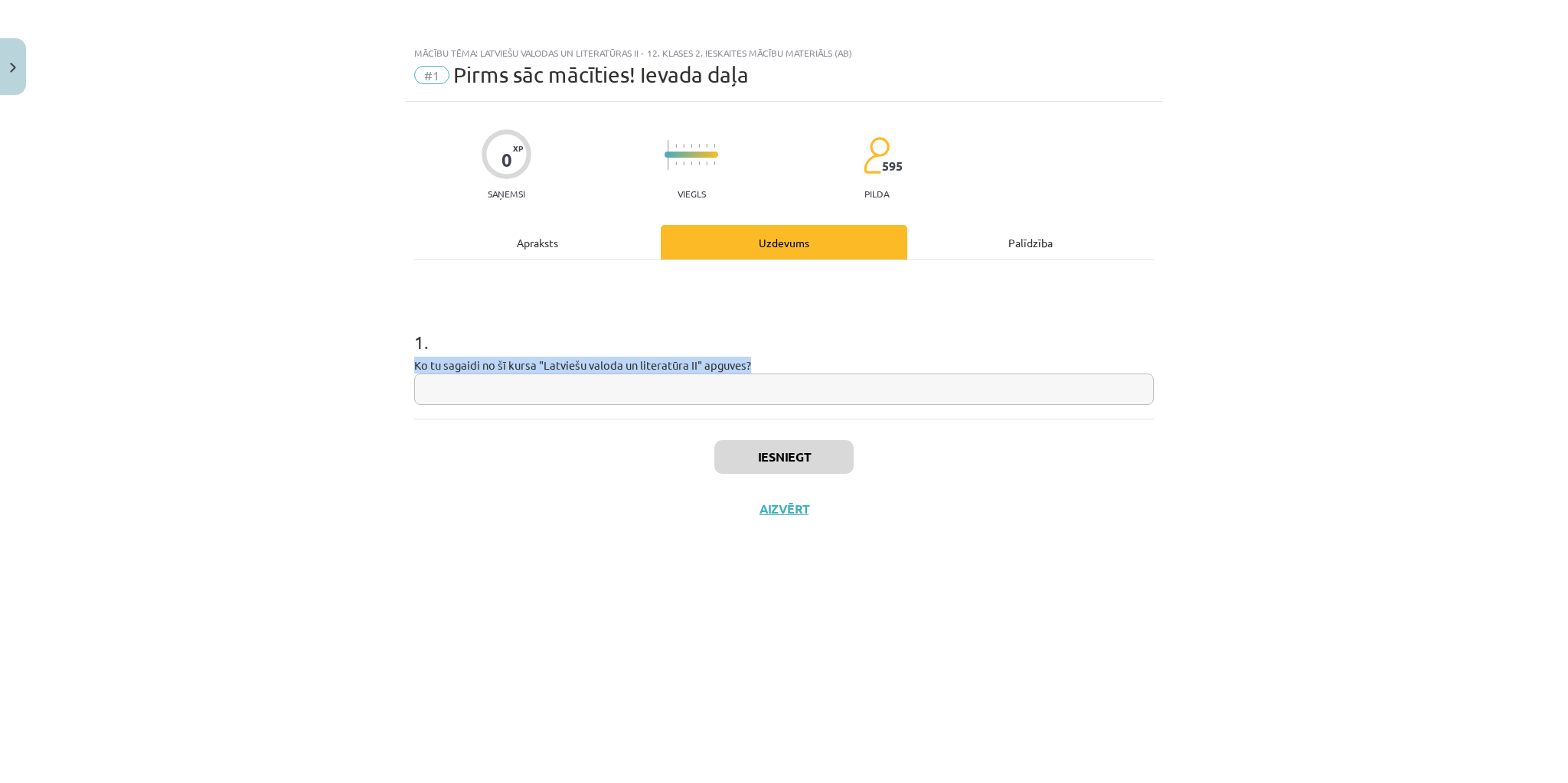
drag, startPoint x: 754, startPoint y: 362, endPoint x: 387, endPoint y: 372, distance: 367.1
click at [387, 372] on div "Mācību tēma: Latviešu valodas un literatūras ii - 12. klases 2. ieskaites mācīb…" at bounding box center [784, 392] width 1568 height 783
copy span "Ko tu sagaidi no šī kursa "Latviešu valoda un literatūra II" apguves?"
click at [594, 395] on input "text" at bounding box center [784, 389] width 740 height 31
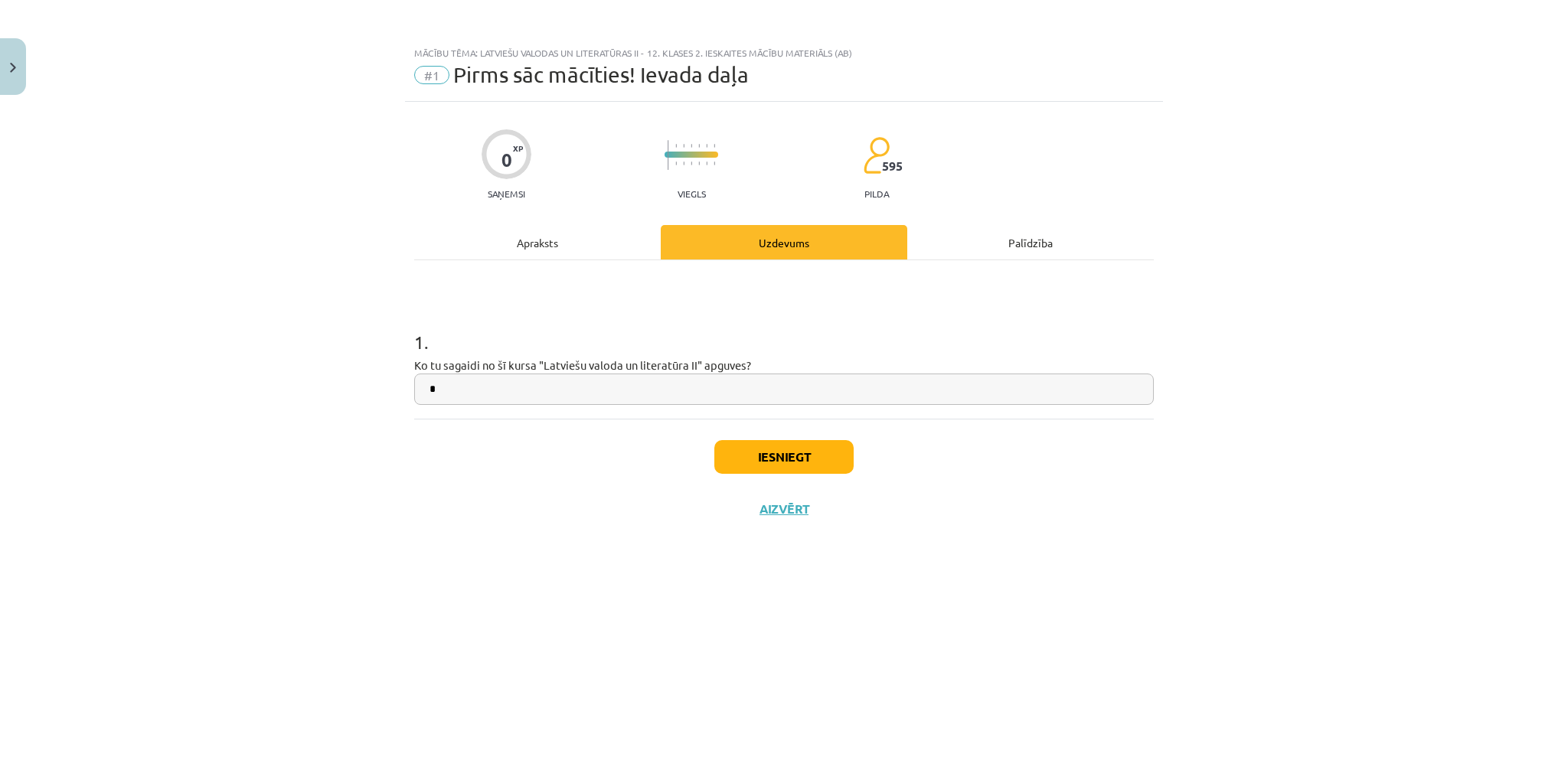
type input "*"
click at [734, 448] on button "Iesniegt" at bounding box center [784, 456] width 140 height 34
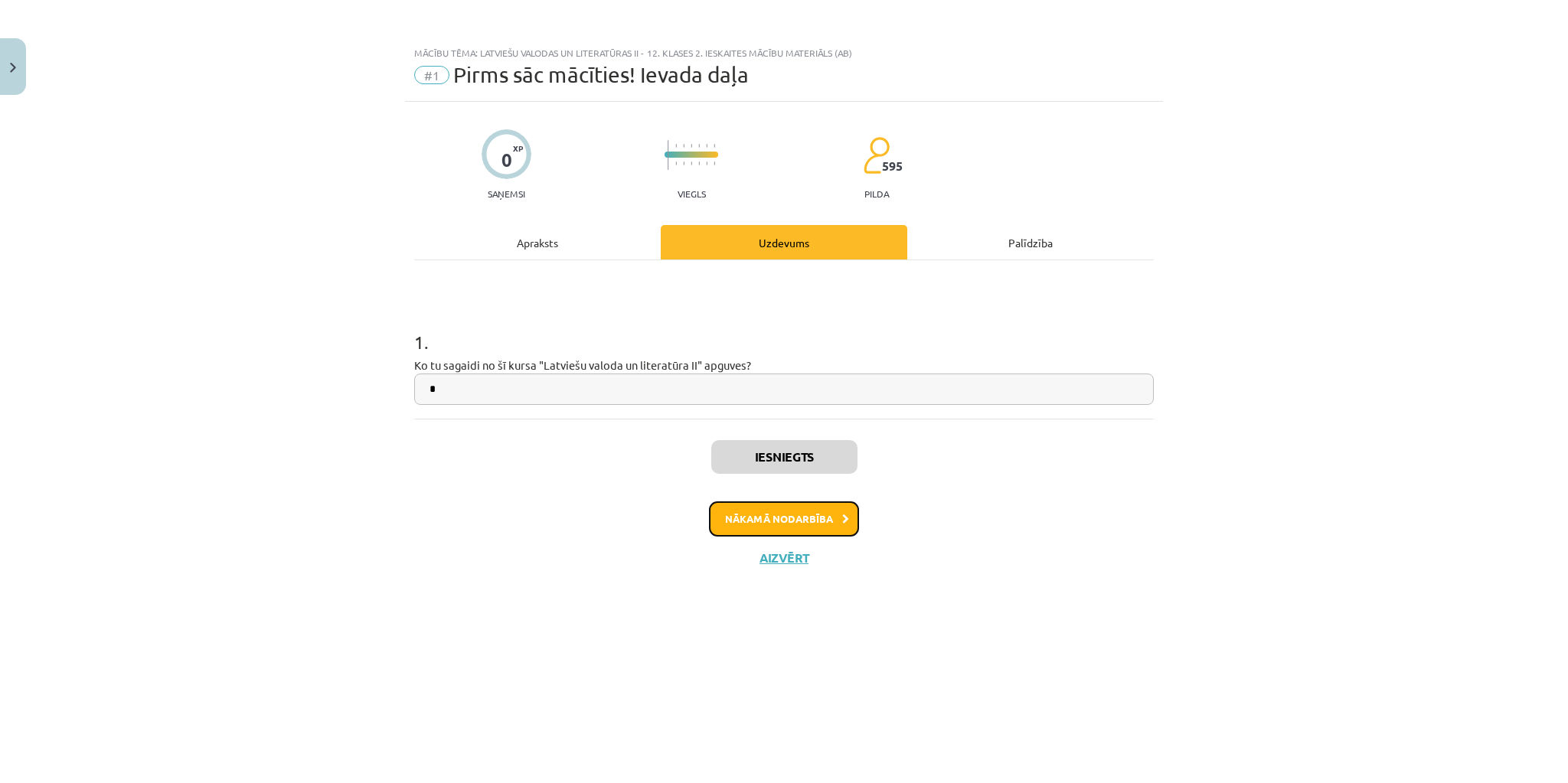
click at [812, 519] on button "Nākamā nodarbība" at bounding box center [784, 519] width 150 height 35
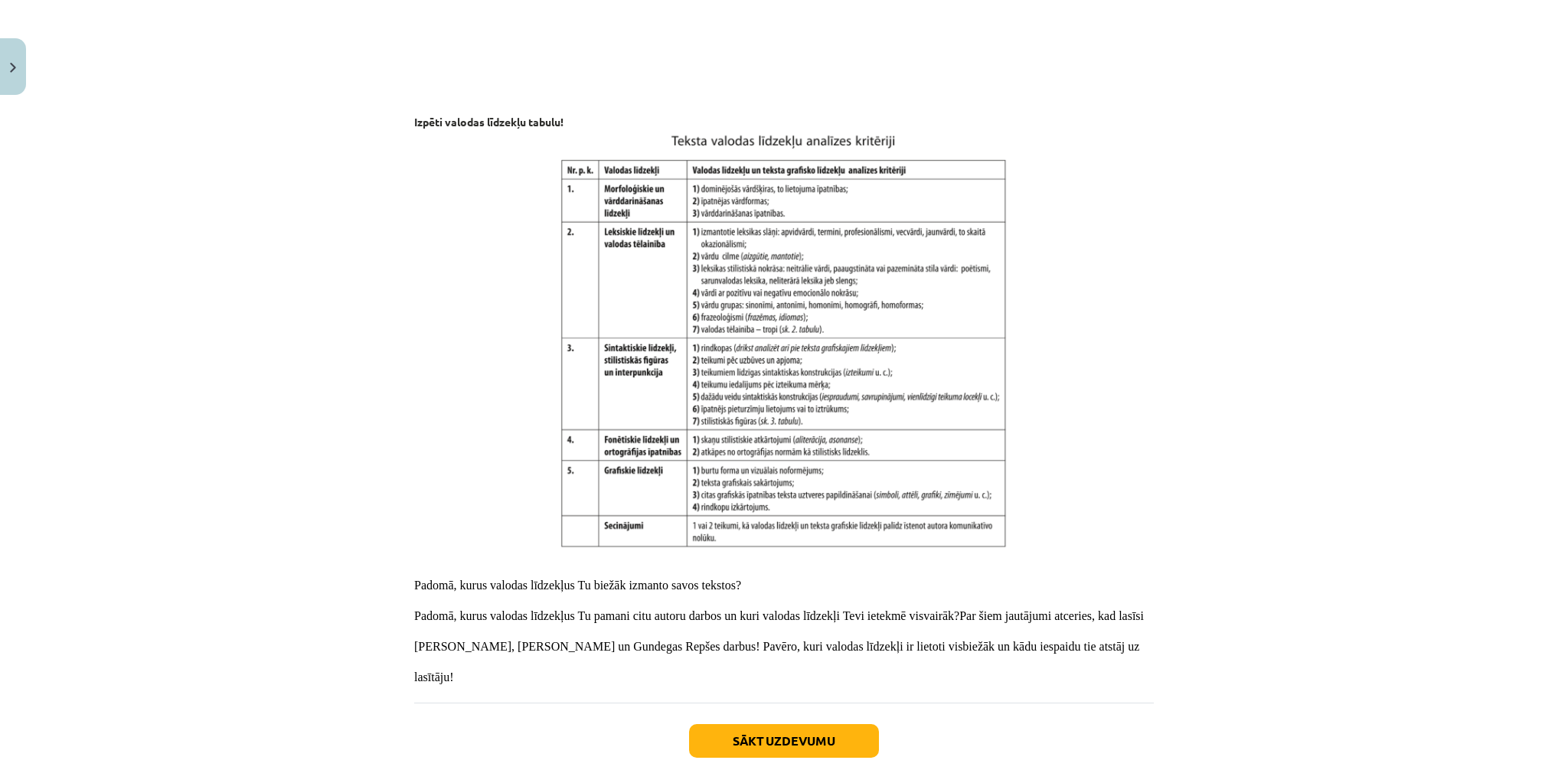
scroll to position [2022, 0]
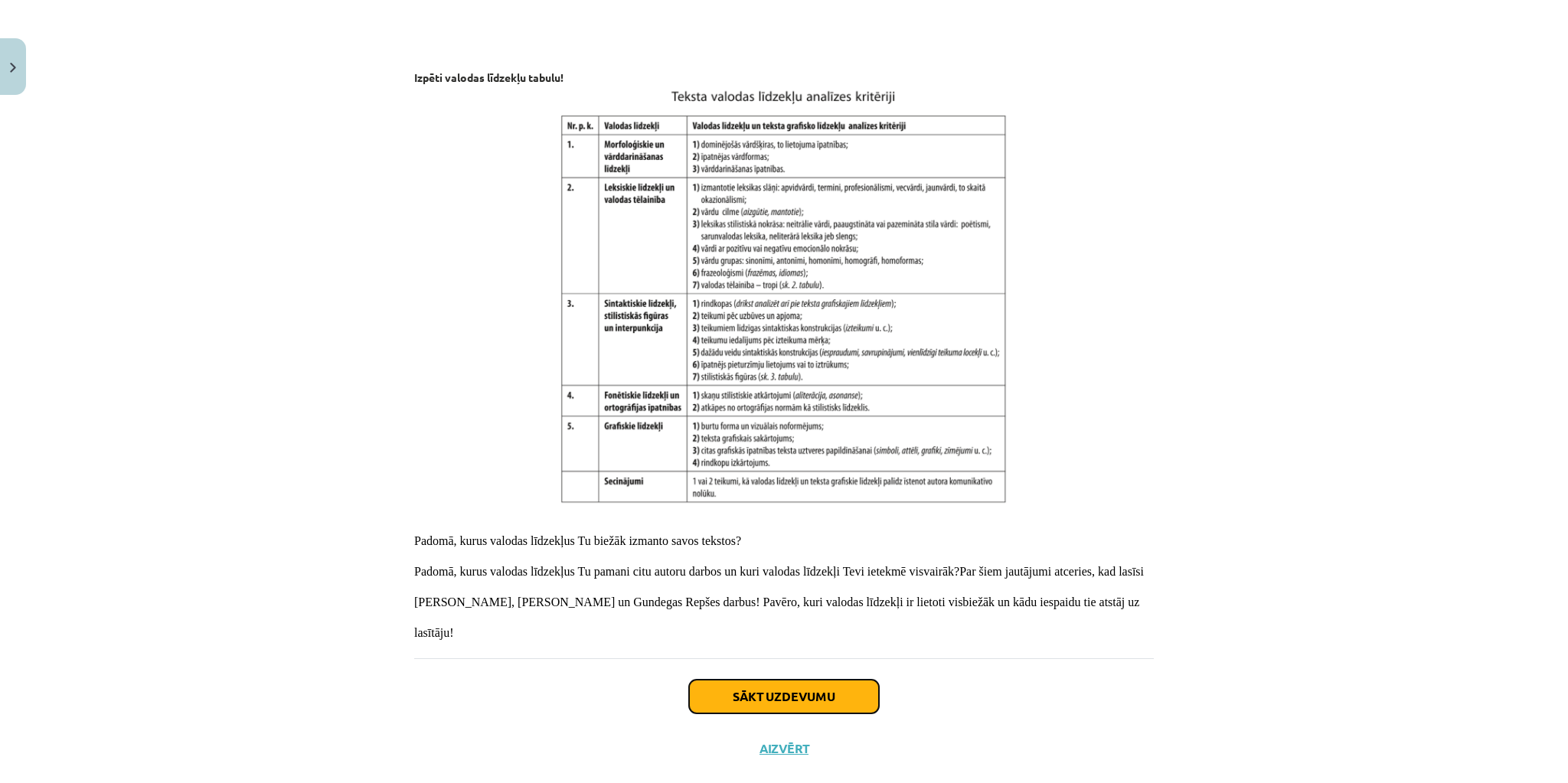
click at [850, 680] on button "Sākt uzdevumu" at bounding box center [784, 696] width 190 height 34
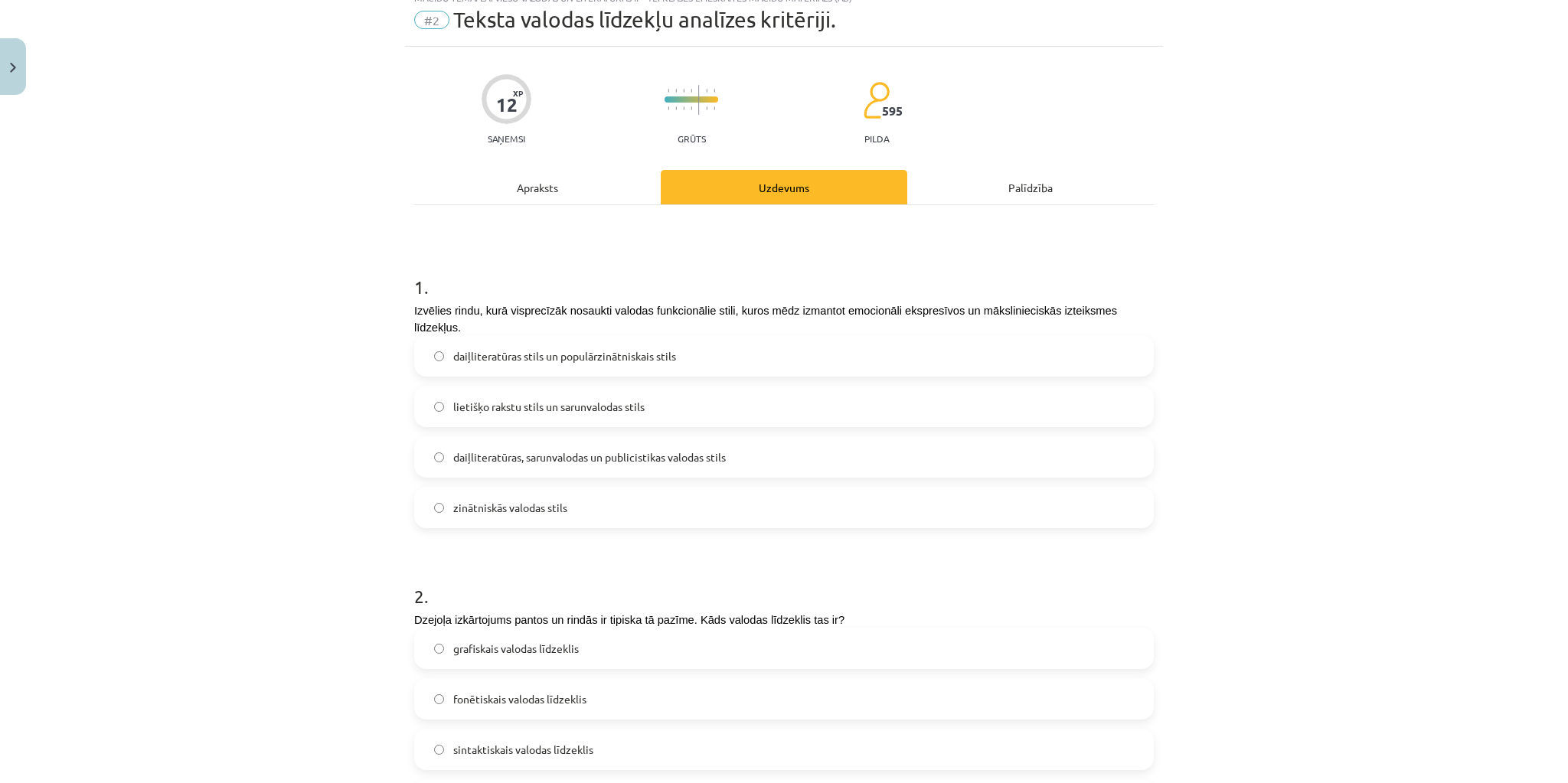
scroll to position [39, 0]
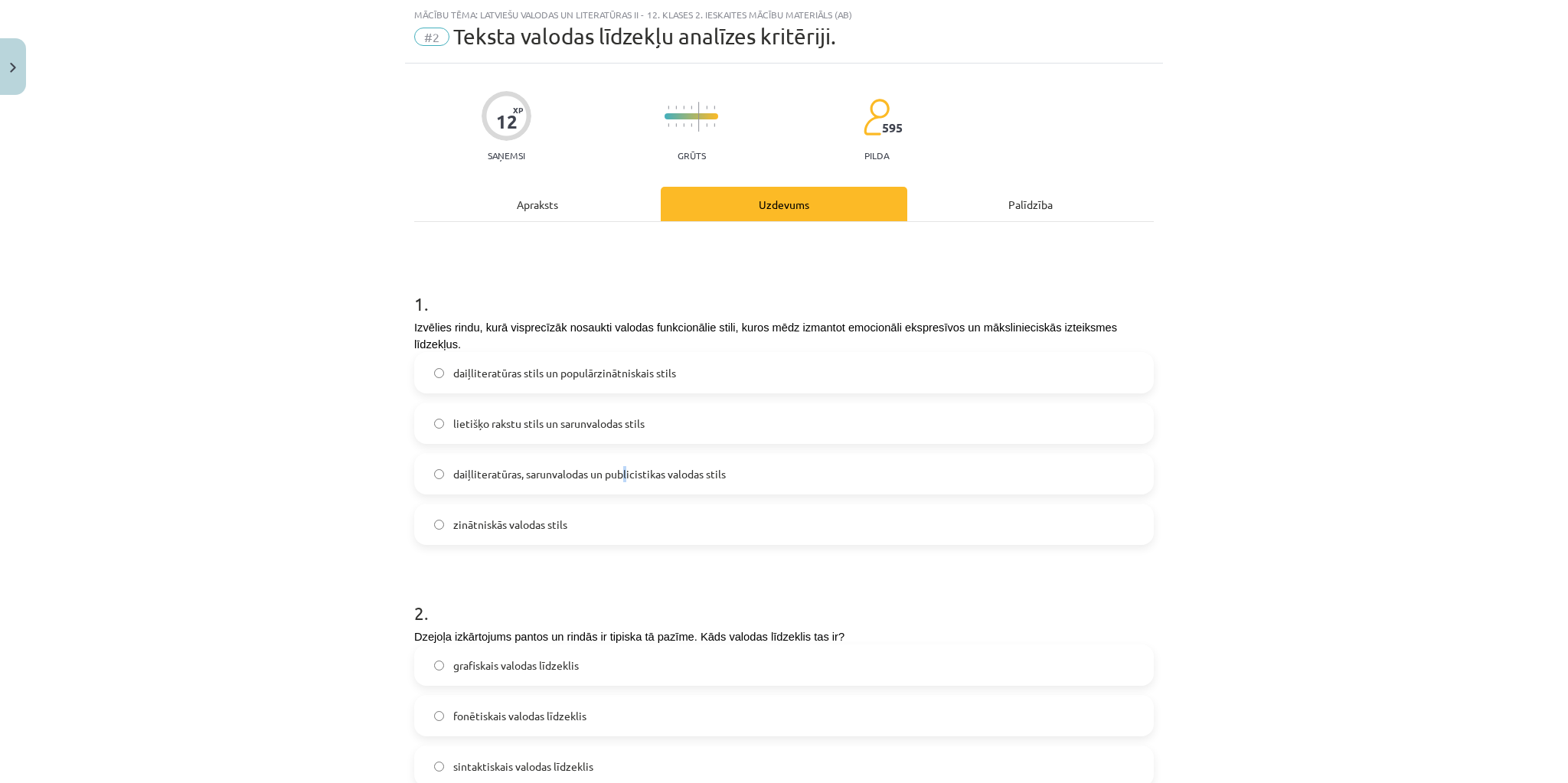
click at [621, 473] on span "daiļliteratūras, sarunvalodas un publicistikas valodas stils" at bounding box center [589, 474] width 273 height 16
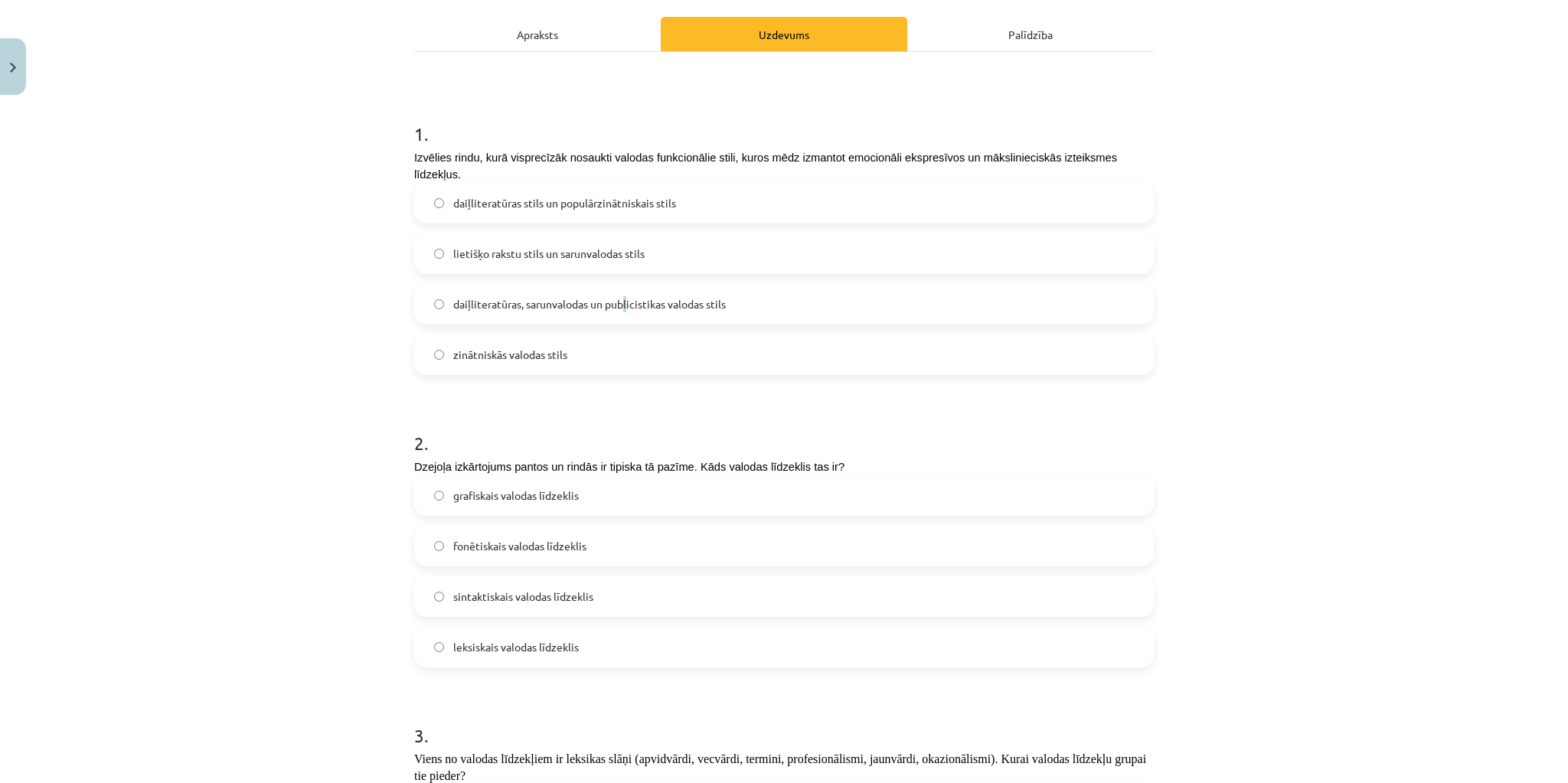
scroll to position [222, 0]
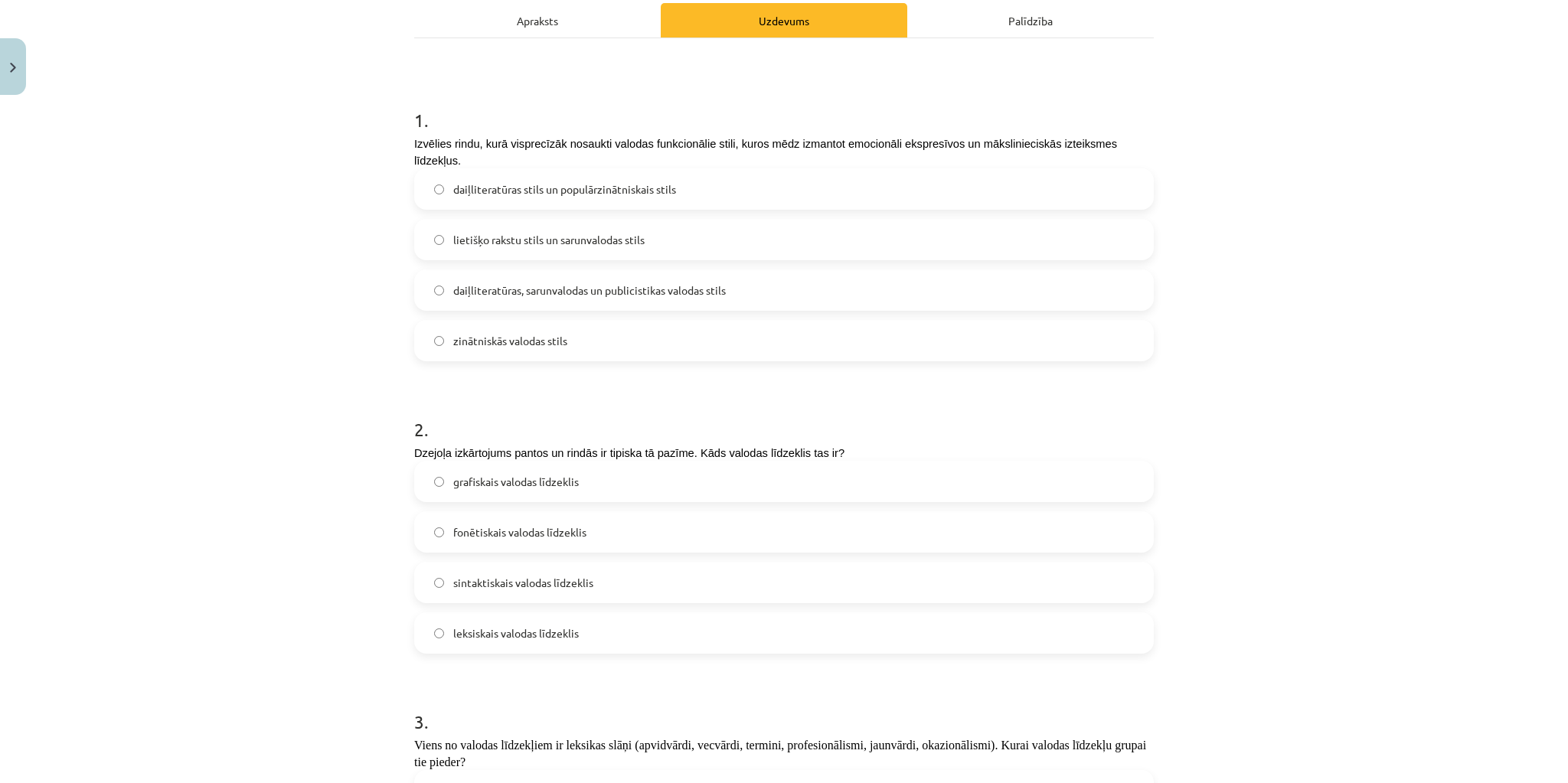
click at [566, 483] on span "grafiskais valodas līdzeklis" at bounding box center [516, 482] width 126 height 16
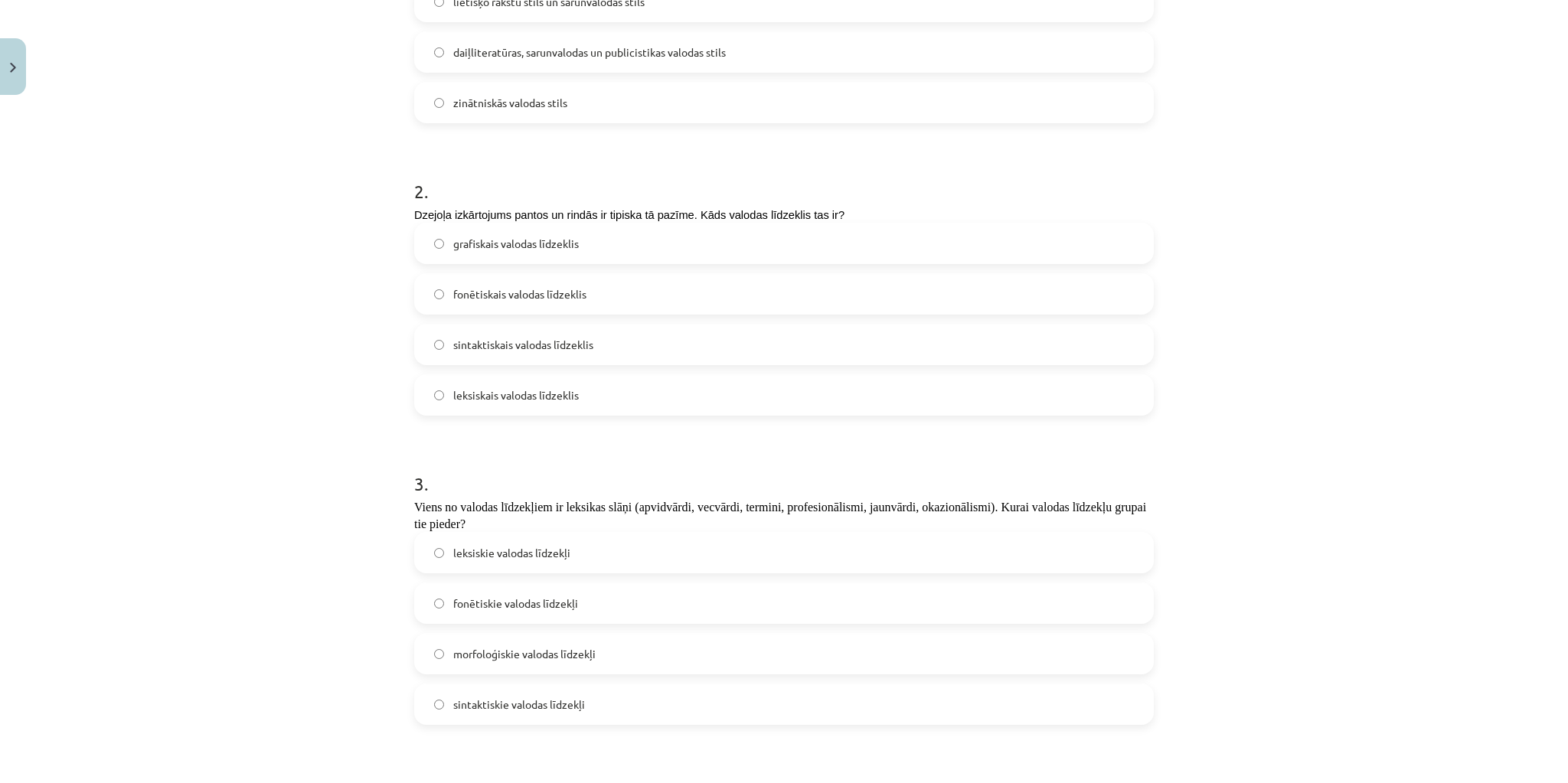
scroll to position [467, 0]
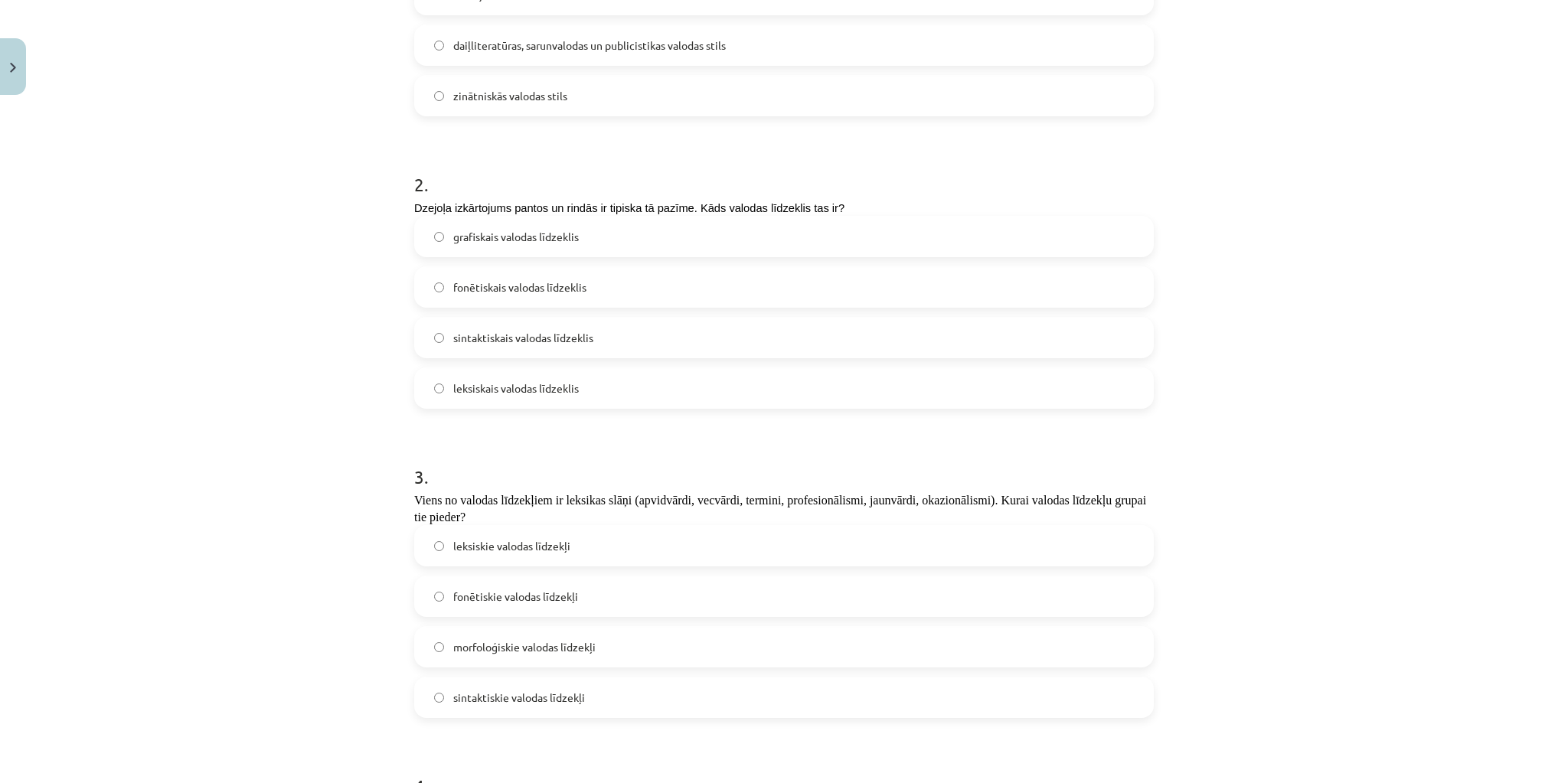
click at [548, 545] on span "leksiskie valodas līdzekļi" at bounding box center [511, 547] width 117 height 16
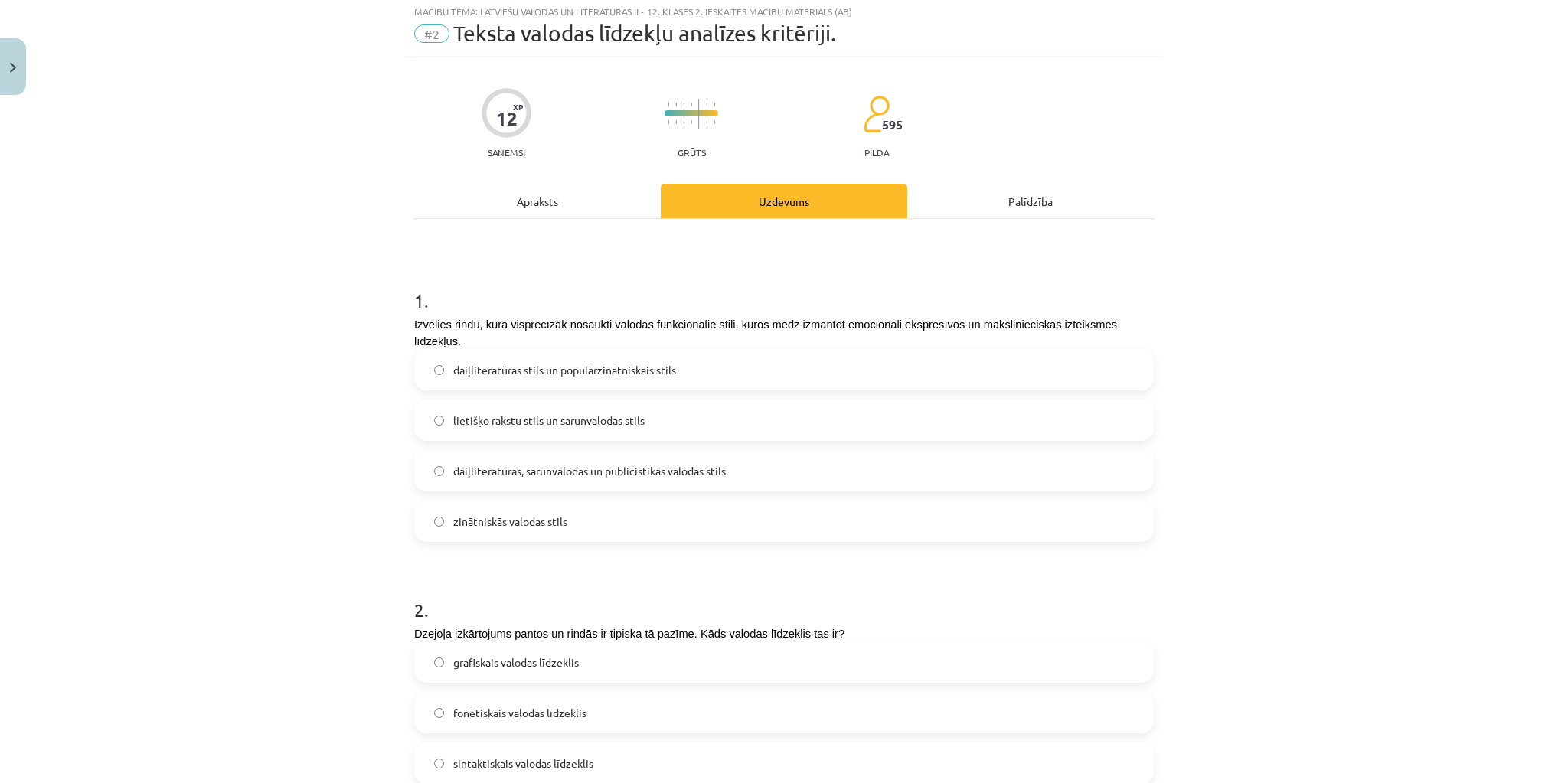
scroll to position [0, 0]
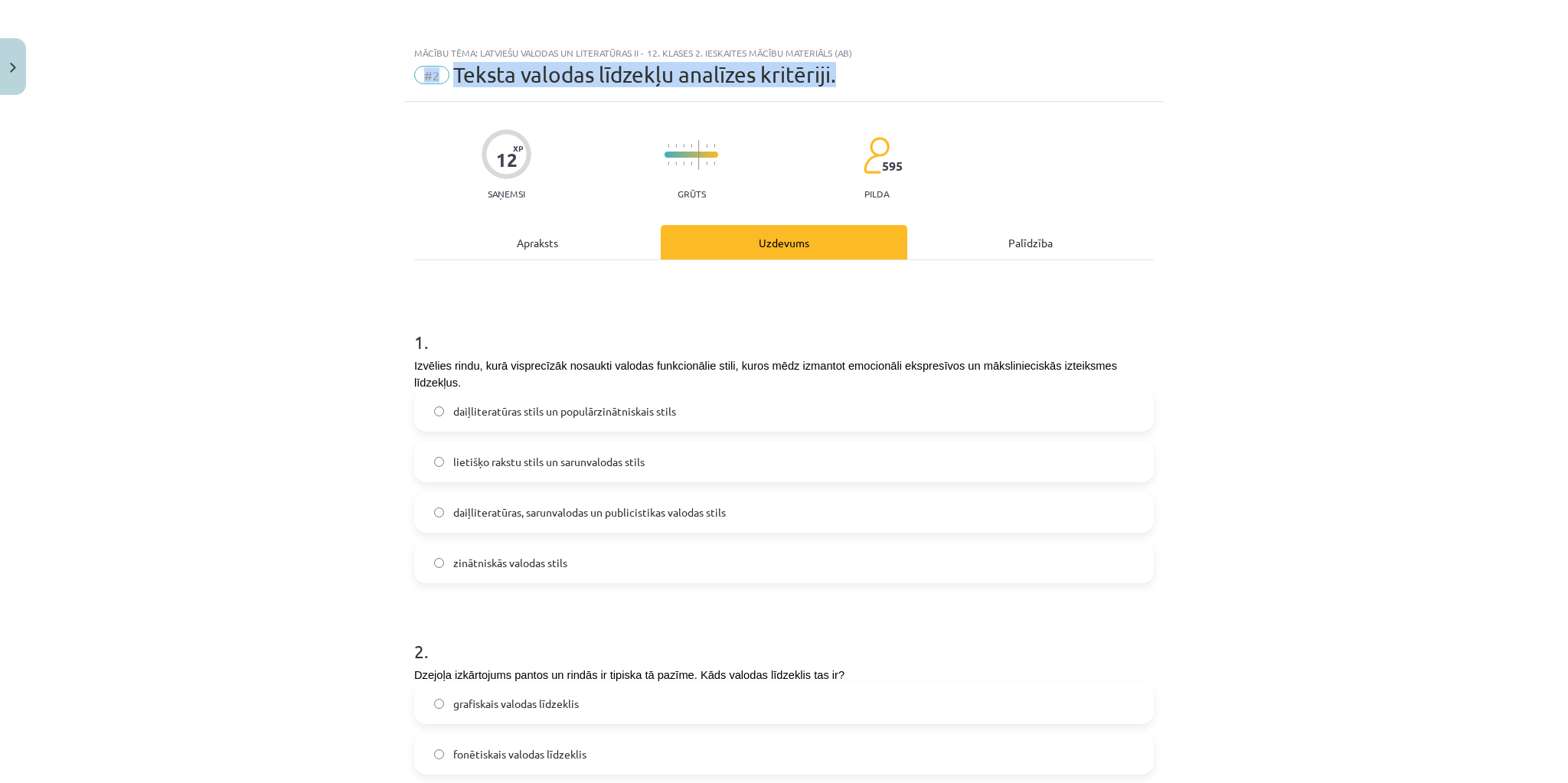
drag, startPoint x: 842, startPoint y: 74, endPoint x: 442, endPoint y: 62, distance: 400.2
click at [442, 62] on div "Mācību tēma: Latviešu valodas un literatūras ii - 12. klases 2. ieskaites mācīb…" at bounding box center [784, 70] width 759 height 63
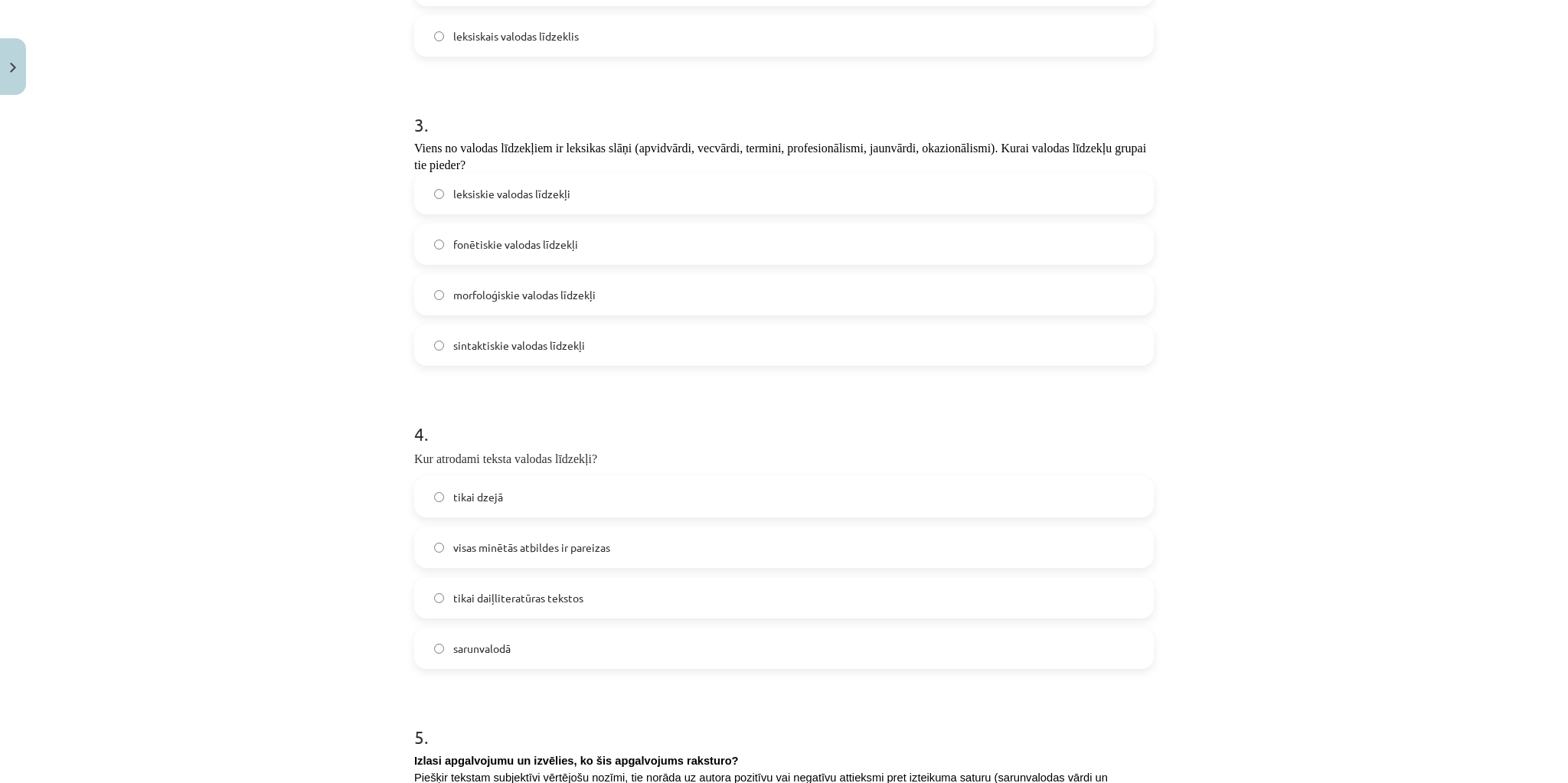
scroll to position [918, 0]
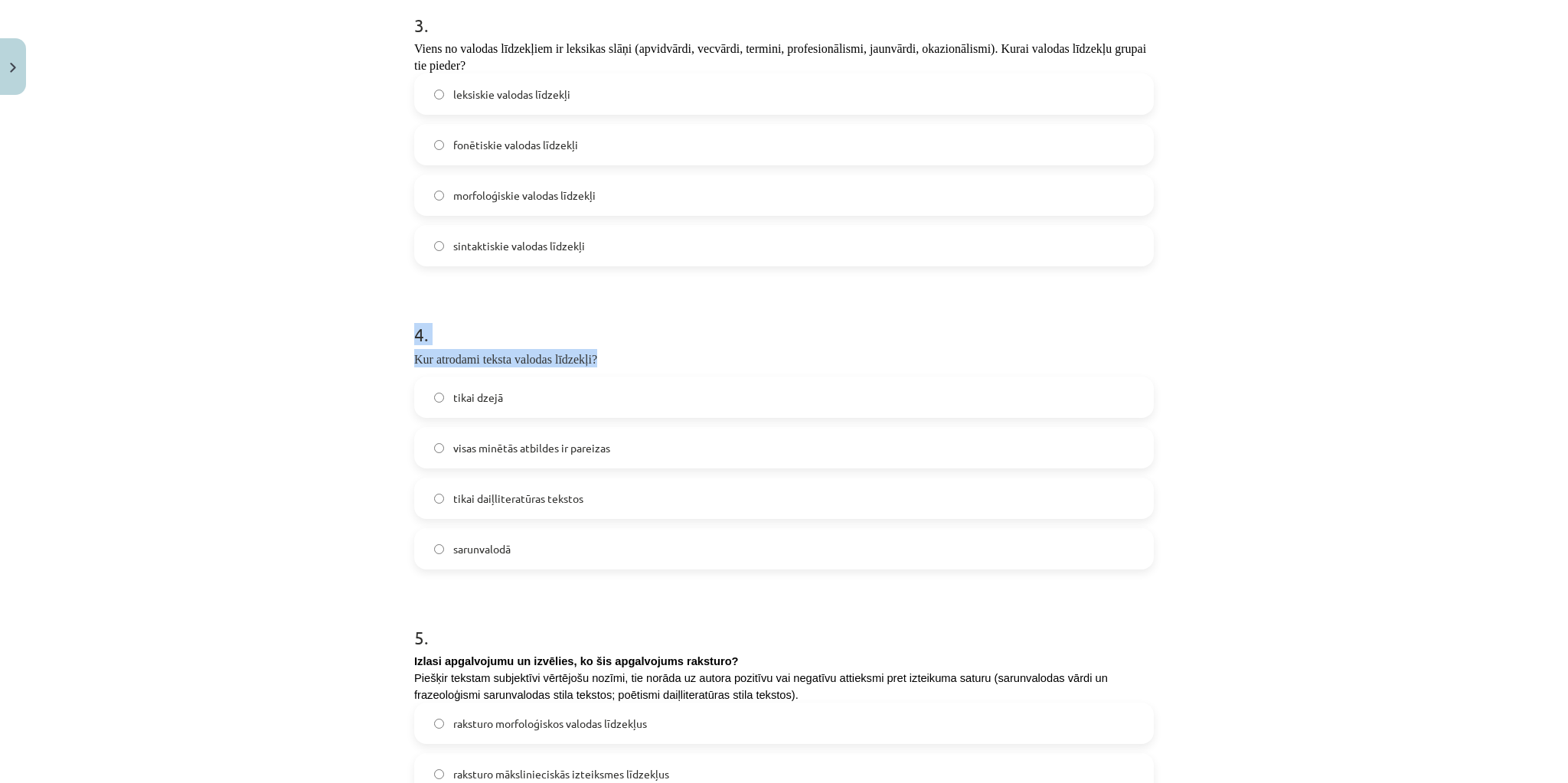
drag, startPoint x: 592, startPoint y: 356, endPoint x: 378, endPoint y: 334, distance: 215.1
click at [378, 334] on div "Mācību tēma: Latviešu valodas un literatūras ii - 12. klases 2. ieskaites mācīb…" at bounding box center [784, 392] width 1568 height 783
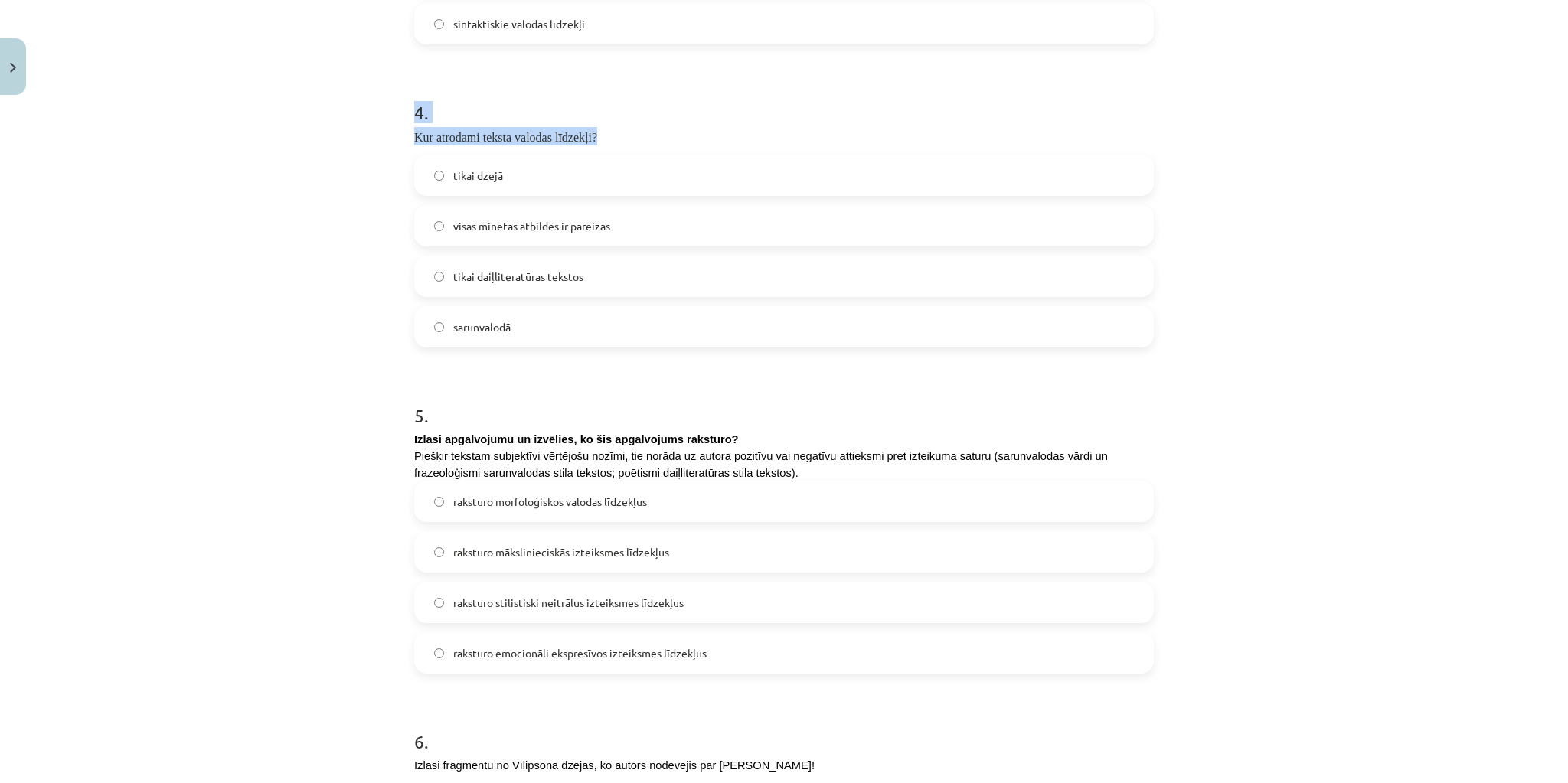
scroll to position [1164, 0]
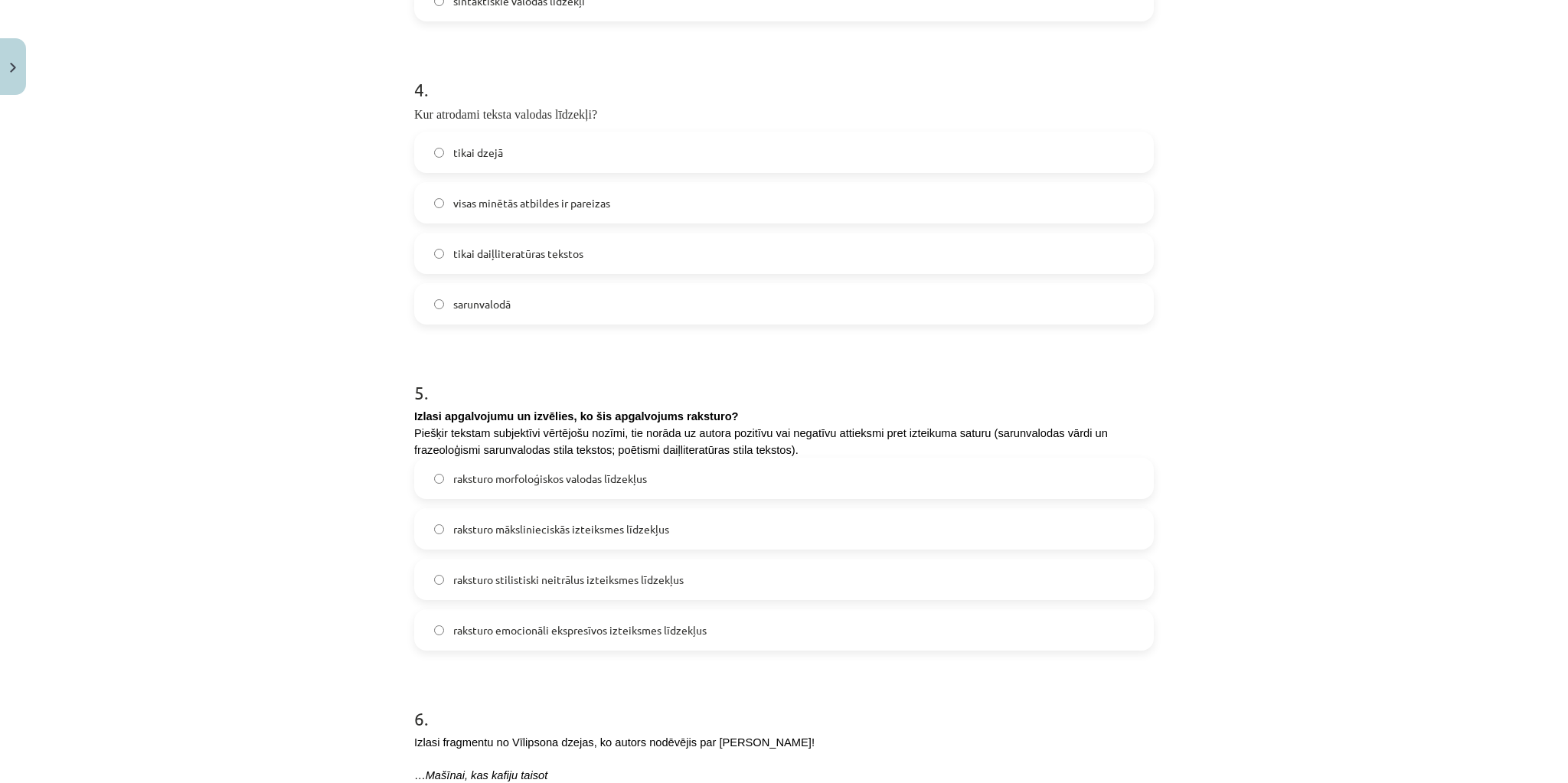
click at [436, 208] on label "visas minētās atbildes ir pareizas" at bounding box center [784, 203] width 736 height 39
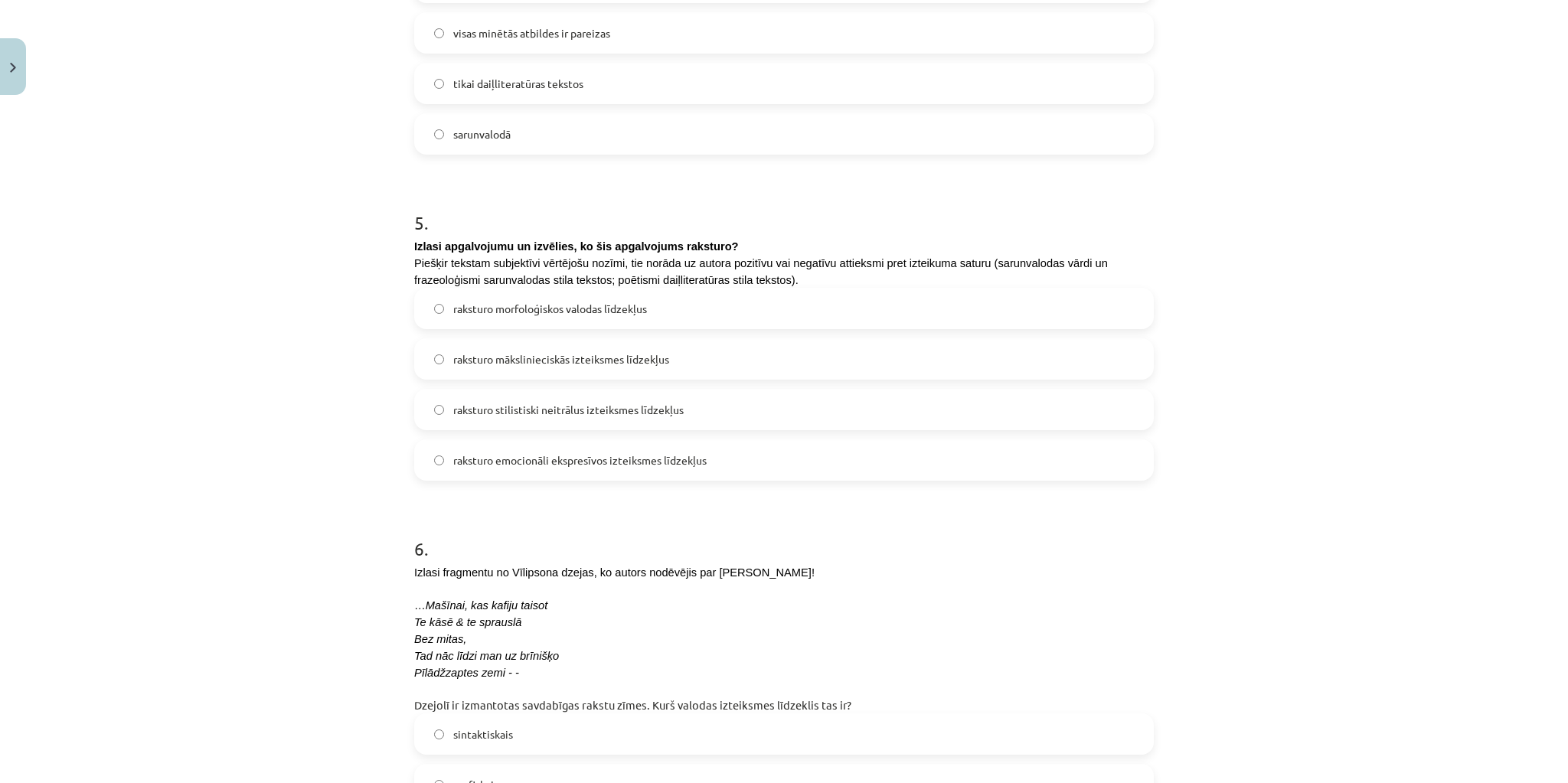
scroll to position [1348, 0]
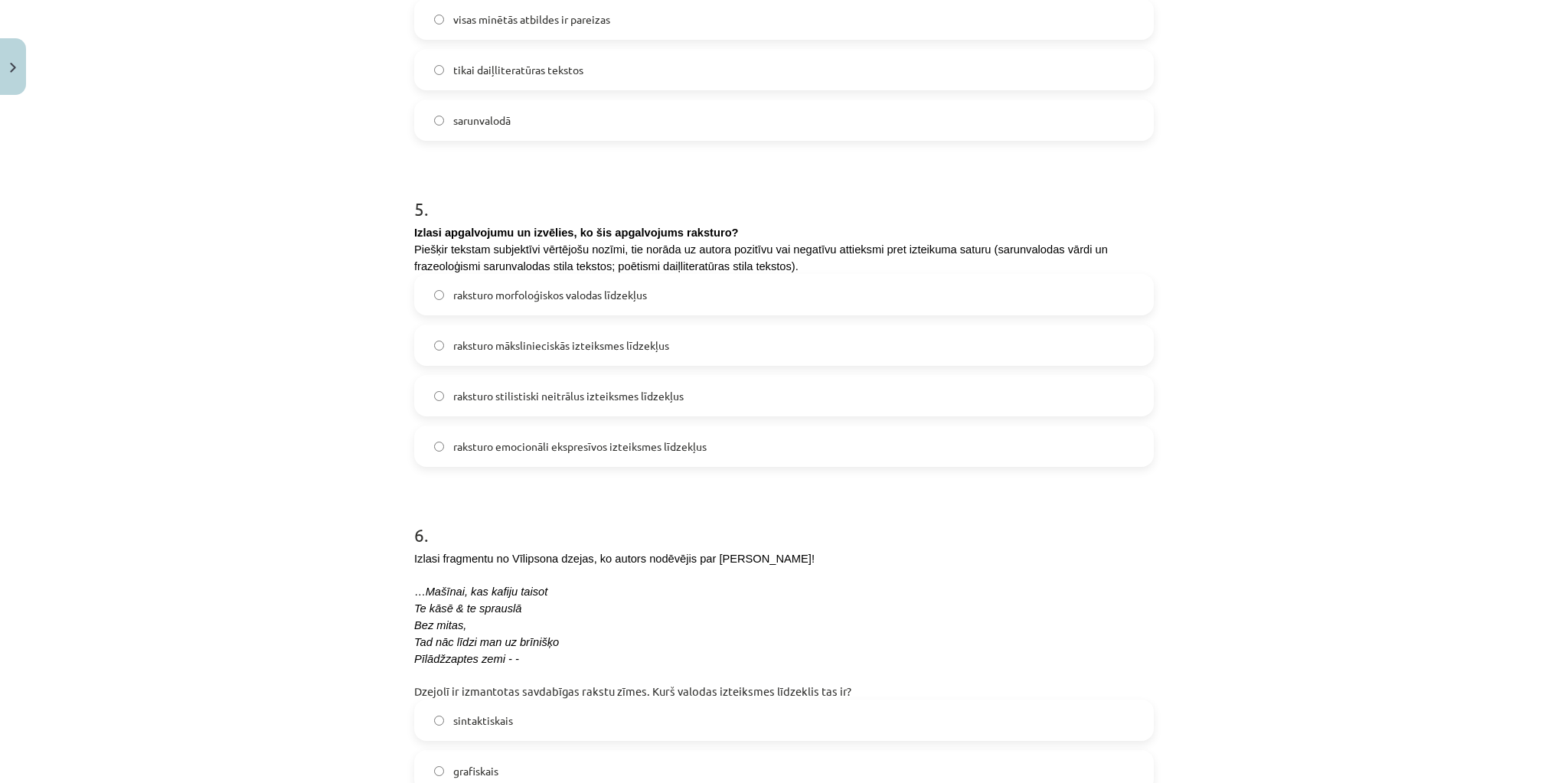
click at [684, 442] on span "raksturo emocionāli ekspresīvos izteiksmes līdzekļus" at bounding box center [580, 447] width 254 height 16
click at [609, 348] on span "raksturo mākslinieciskās izteiksmes līdzekļus" at bounding box center [561, 346] width 216 height 16
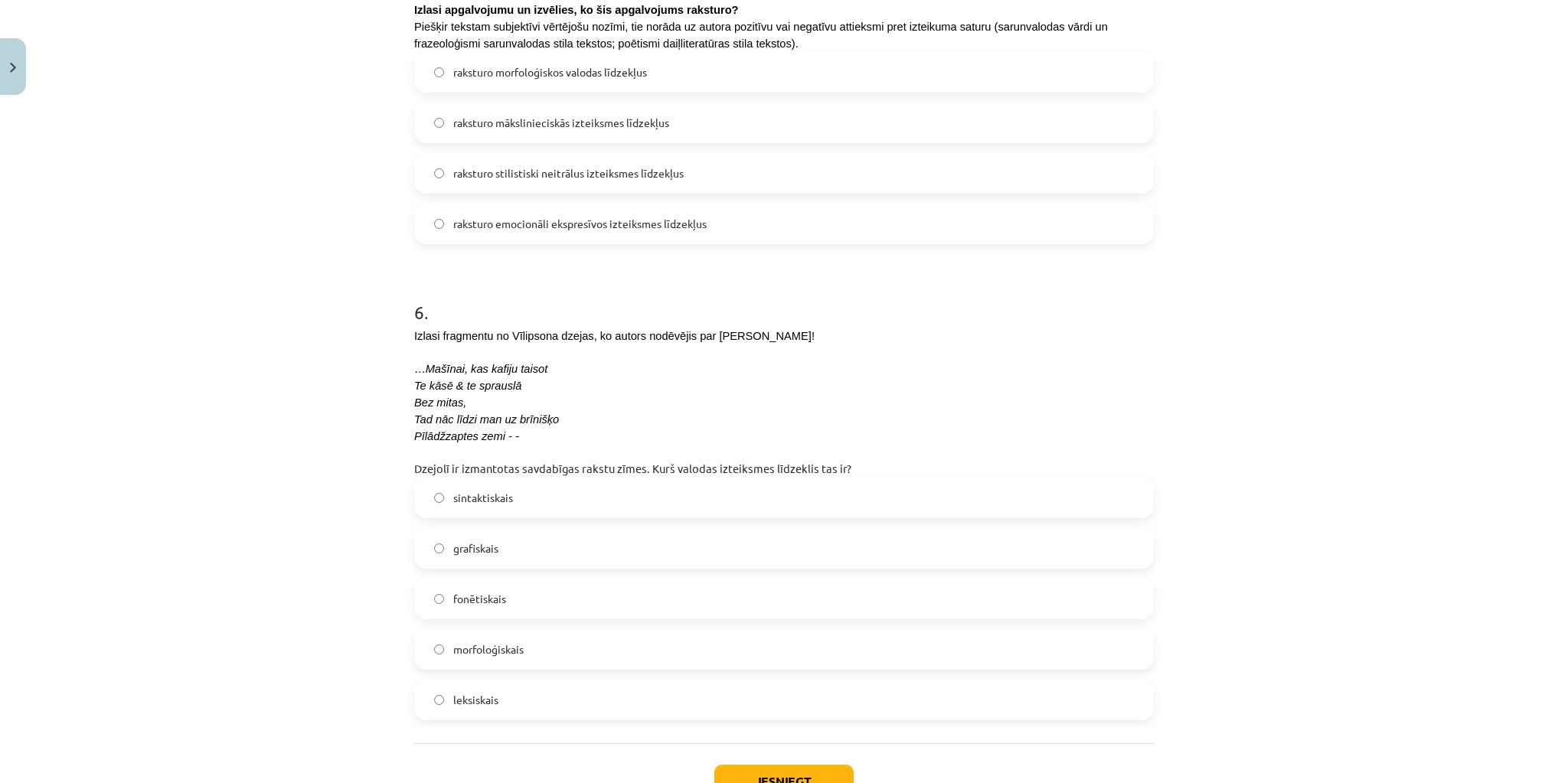
scroll to position [1592, 0]
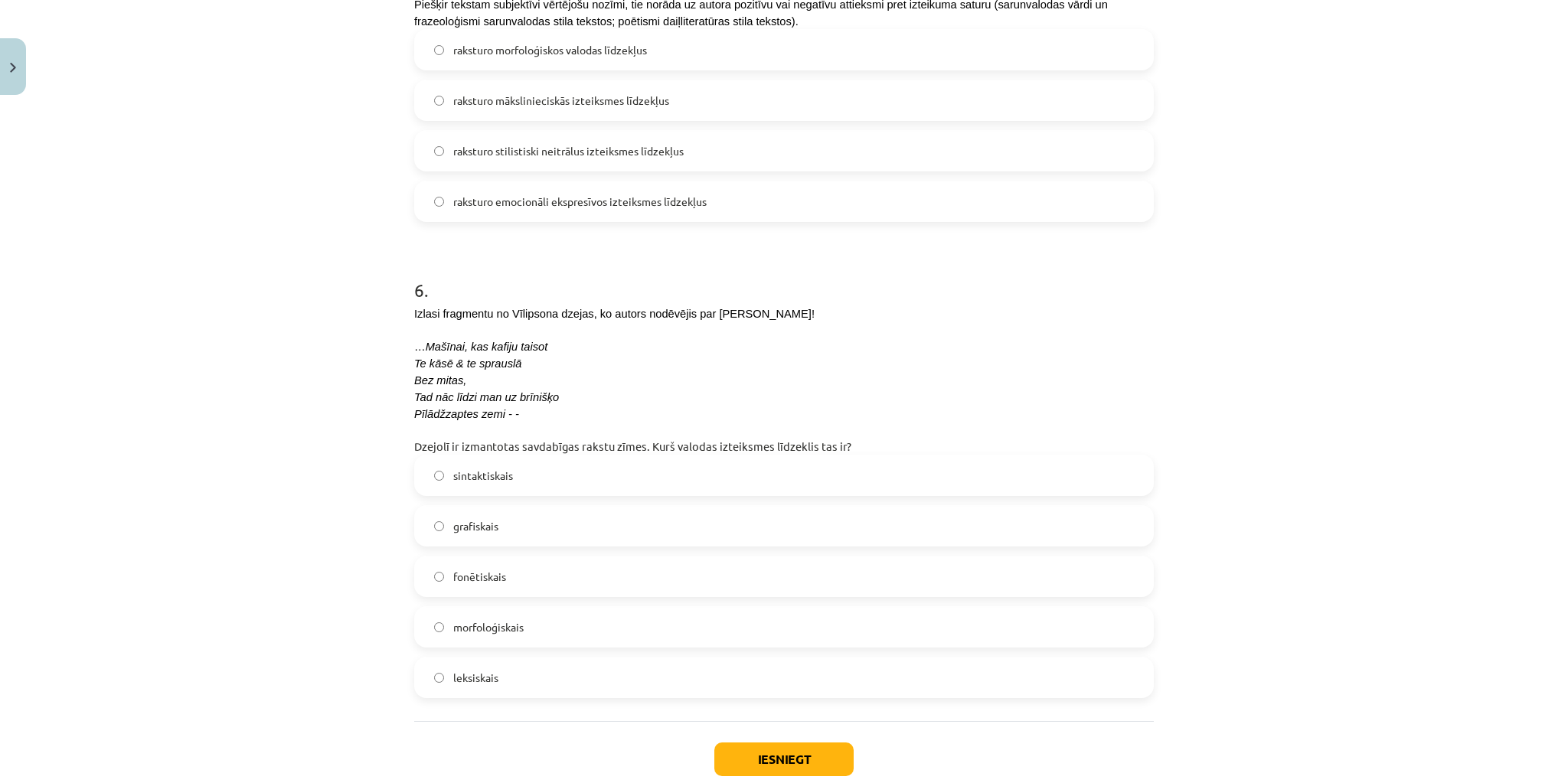
click at [566, 526] on label "grafiskais" at bounding box center [784, 526] width 736 height 39
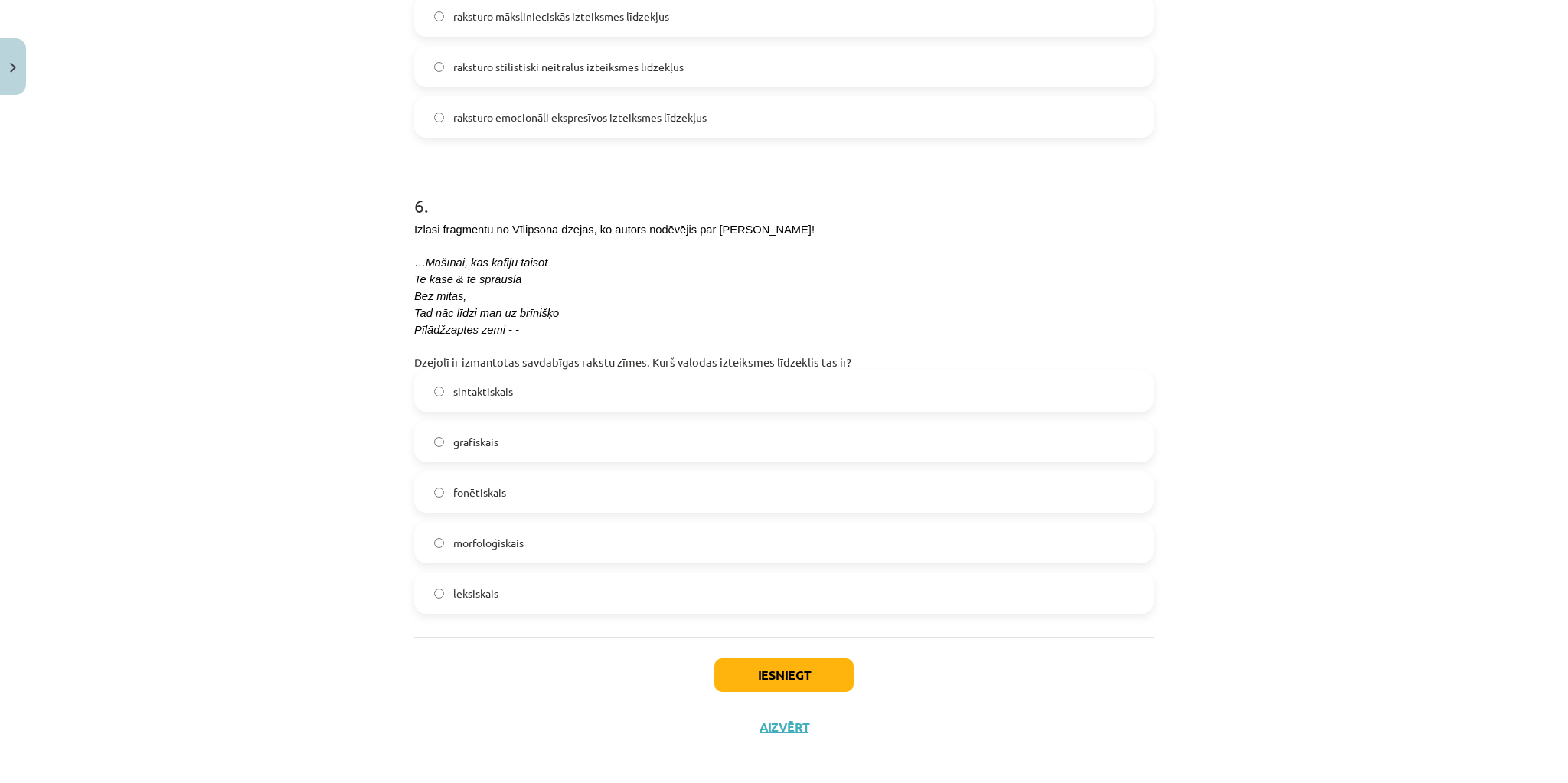
scroll to position [1684, 0]
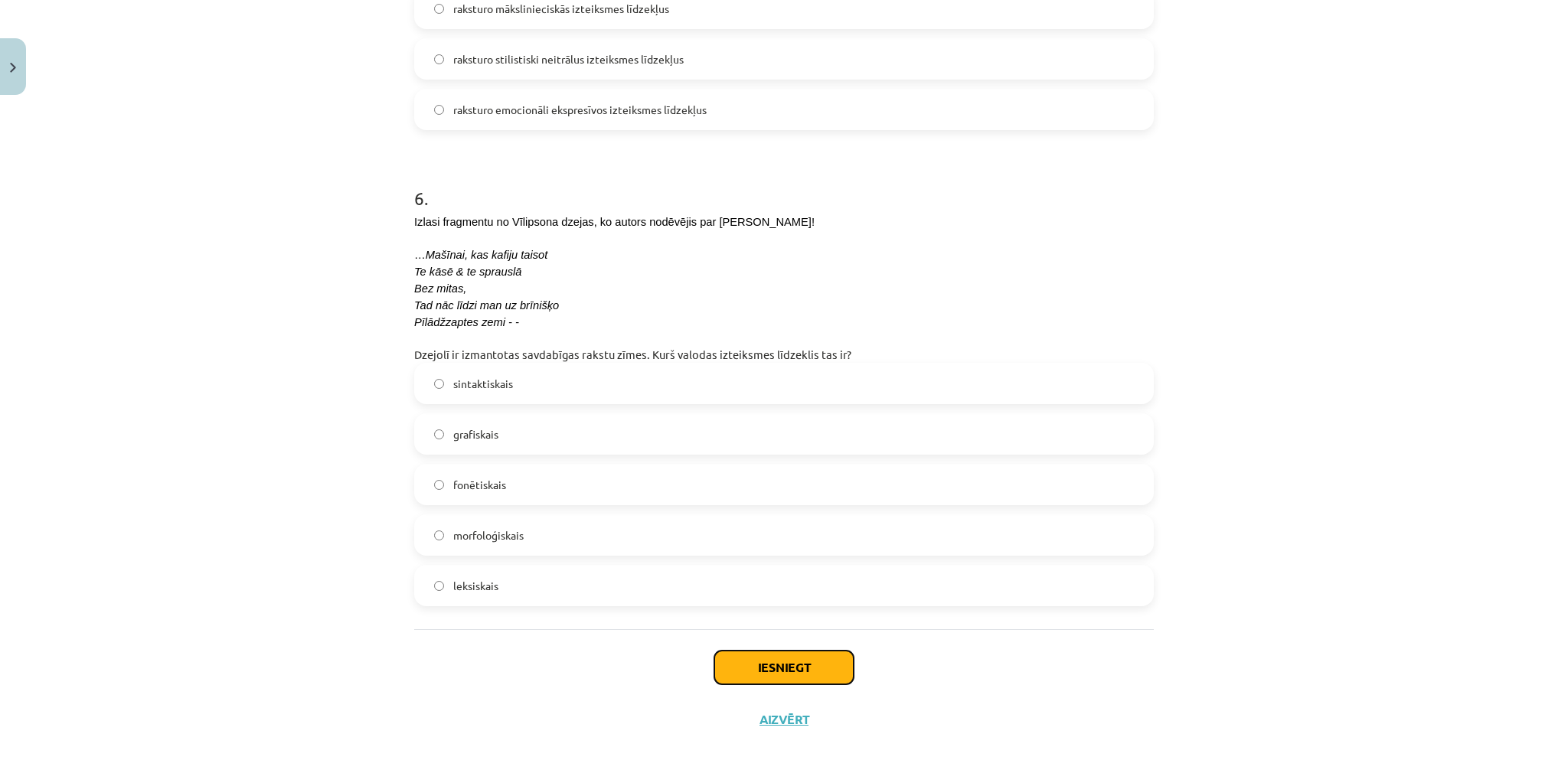
click at [798, 663] on button "Iesniegt" at bounding box center [784, 667] width 140 height 34
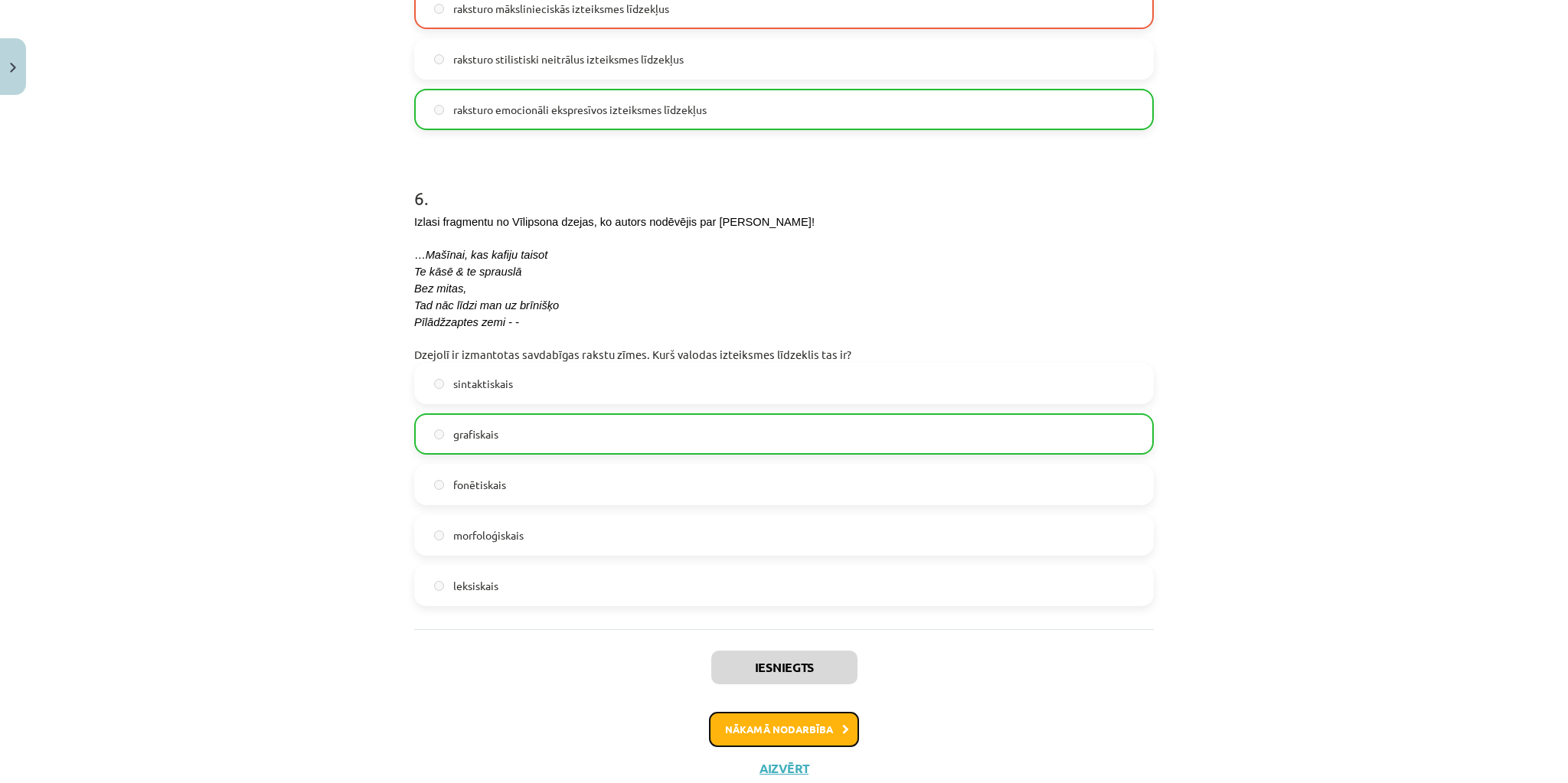
click at [814, 730] on button "Nākamā nodarbība" at bounding box center [784, 730] width 150 height 35
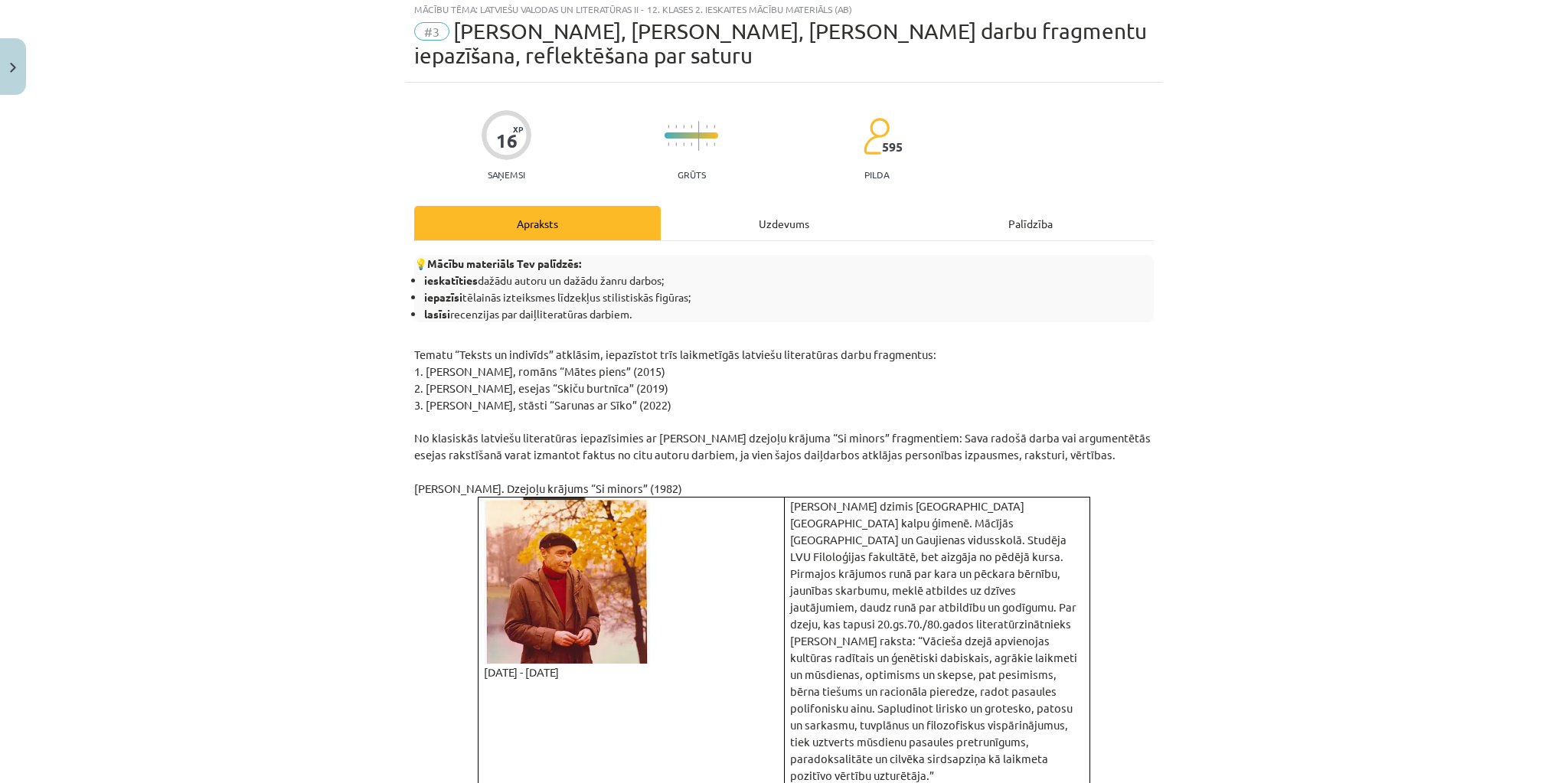
scroll to position [39, 0]
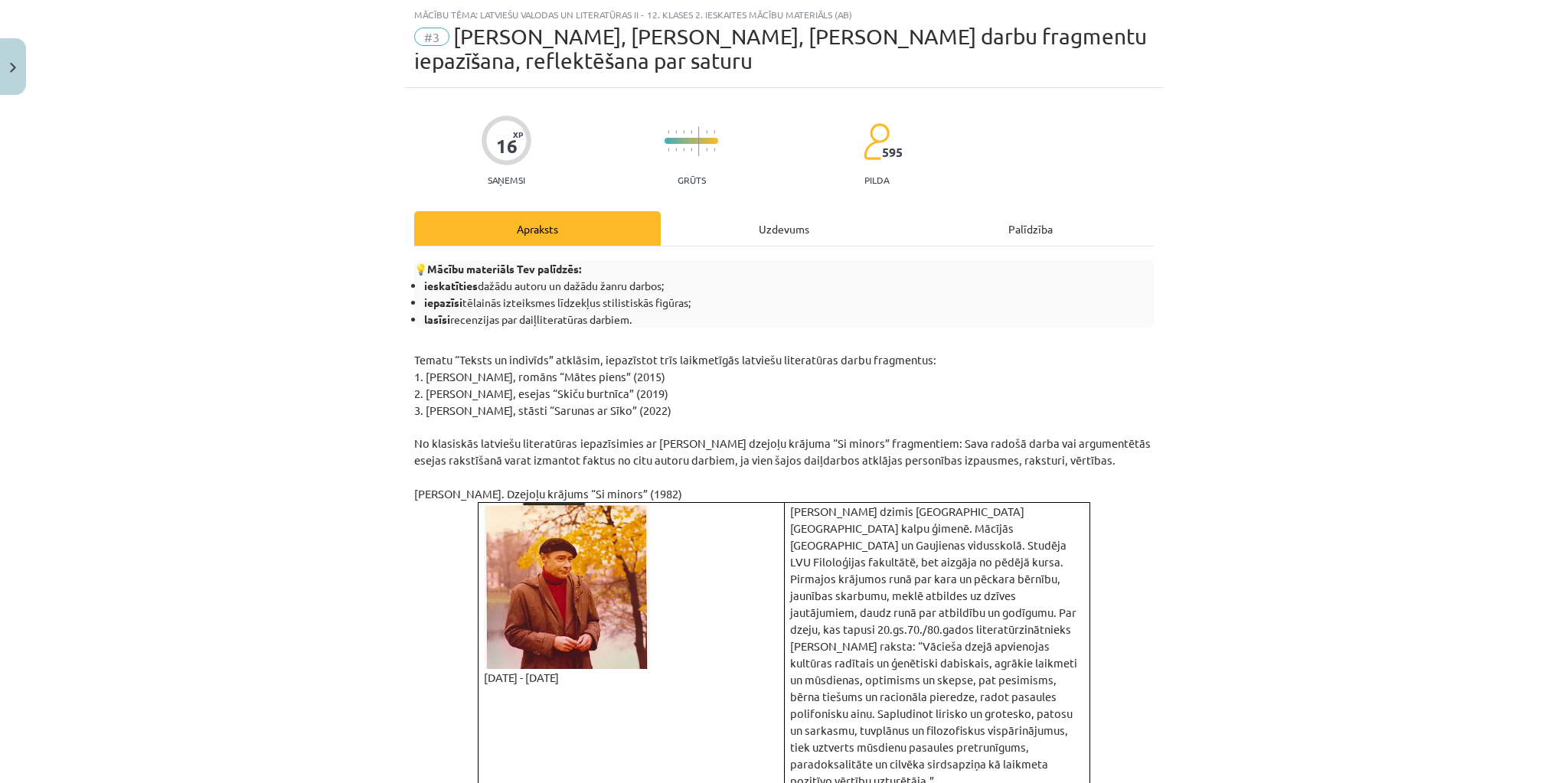
drag, startPoint x: 749, startPoint y: 66, endPoint x: 451, endPoint y: 41, distance: 299.0
click at [450, 40] on div "#3 Ojāra Vācieša, Gundegas Repšes, Noras Ikstenas darbu fragmentu iepazīšana, r…" at bounding box center [784, 49] width 740 height 49
drag, startPoint x: 419, startPoint y: 301, endPoint x: 690, endPoint y: 304, distance: 271.0
click at [690, 304] on li "iepazīsi tēlainās izteiksmes līdzekļus stilistiskās figūras;" at bounding box center [789, 302] width 730 height 17
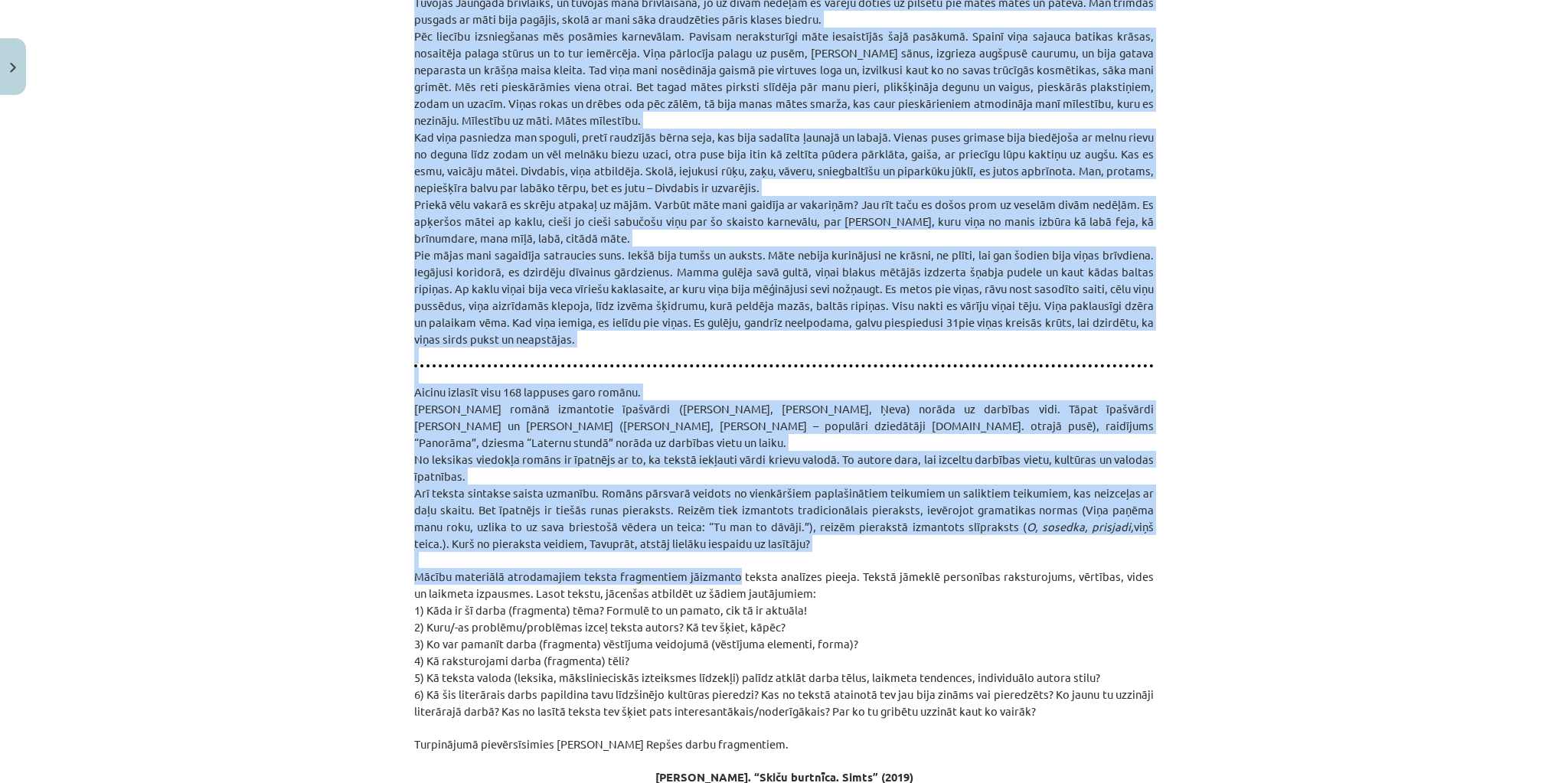
scroll to position [7634, 0]
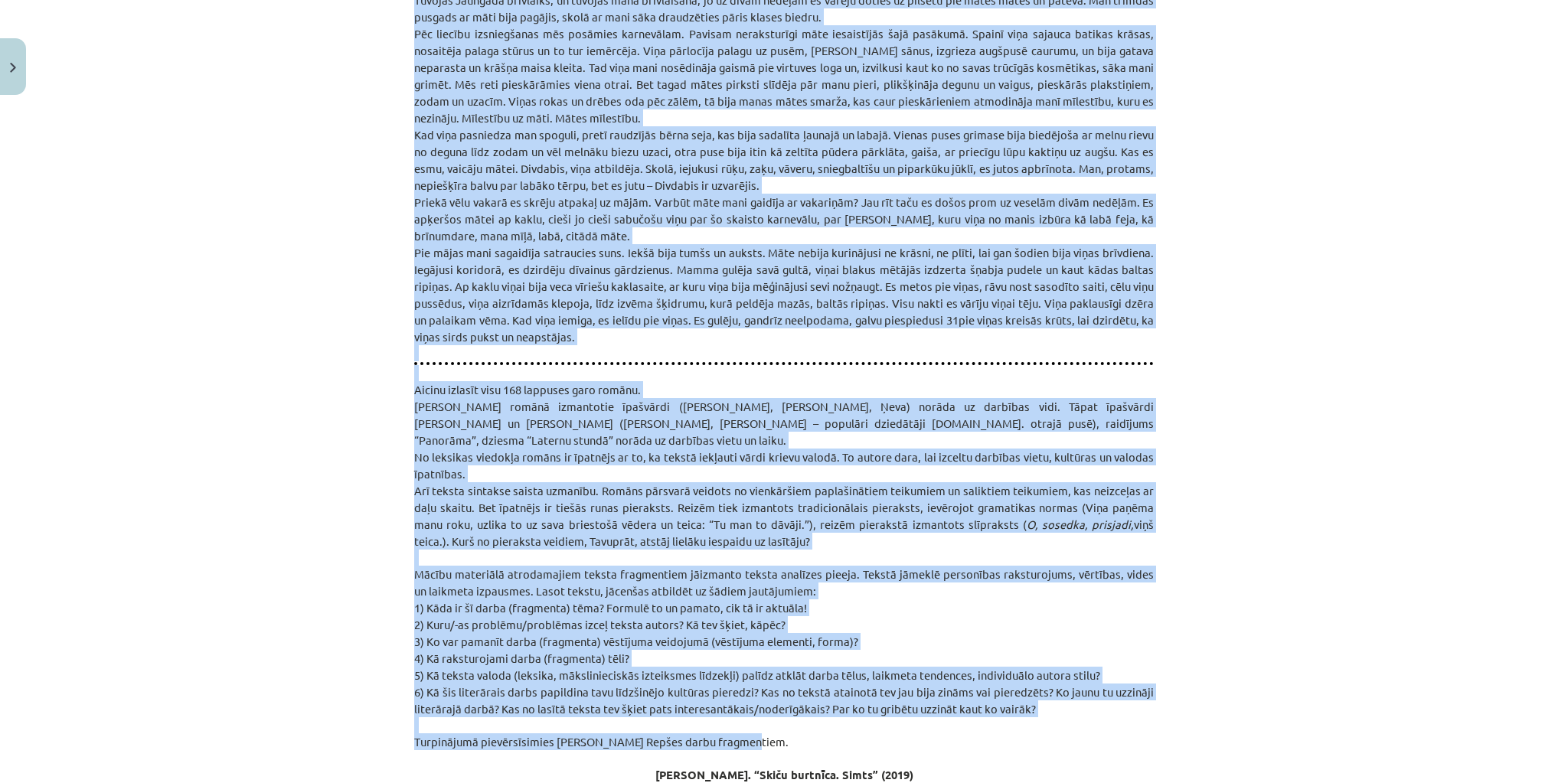
drag, startPoint x: 407, startPoint y: 81, endPoint x: 806, endPoint y: 634, distance: 681.9
click at [768, 734] on p "Turpinājumā pievērsīsimies Gundegas Repšes darbu fragmentiem." at bounding box center [784, 742] width 740 height 17
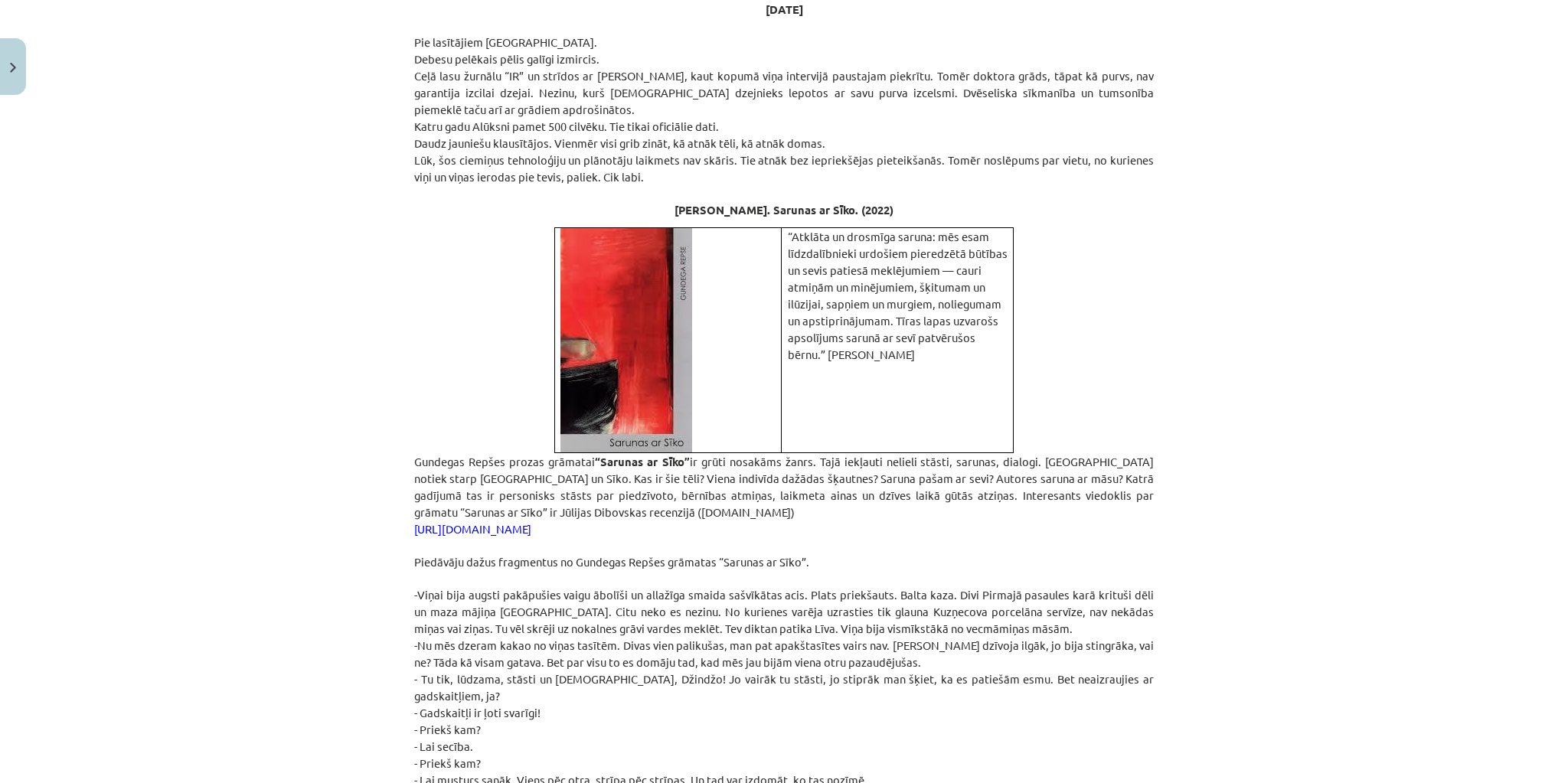
scroll to position [9962, 0]
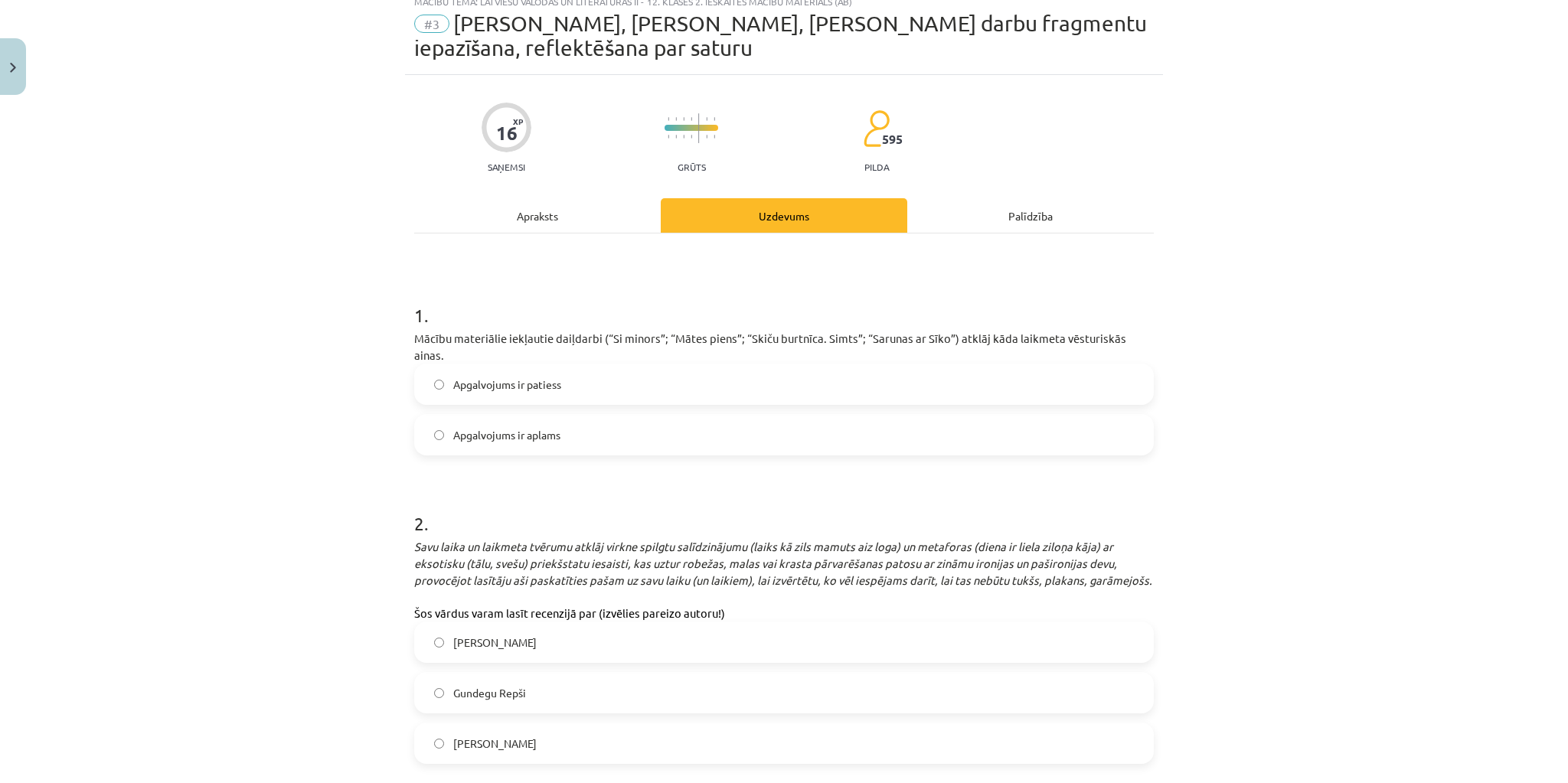
scroll to position [39, 0]
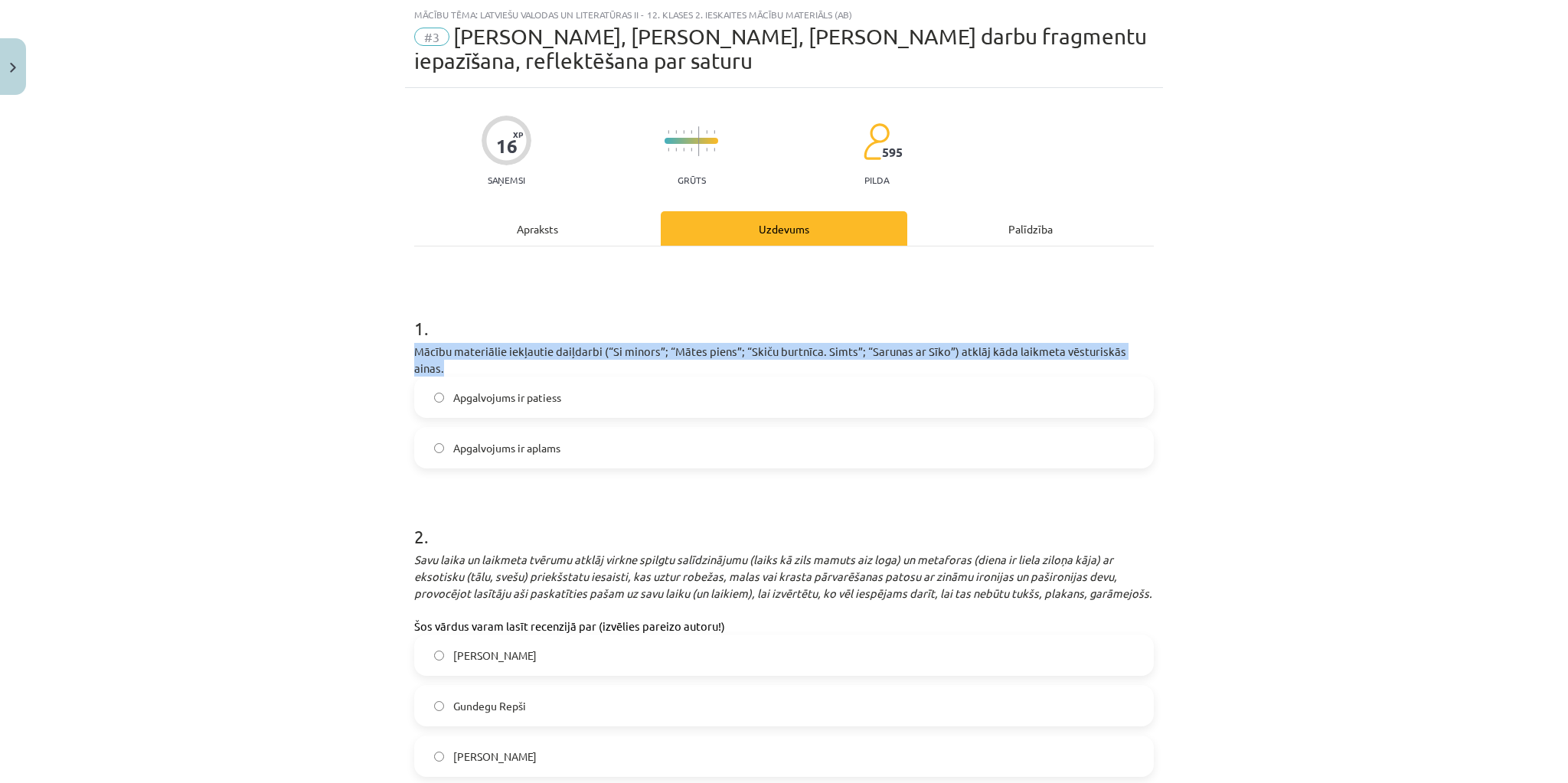
drag, startPoint x: 1151, startPoint y: 350, endPoint x: 389, endPoint y: 352, distance: 762.0
click at [389, 352] on div "Mācību tēma: Latviešu valodas un literatūras ii - 12. klases 2. ieskaites mācīb…" at bounding box center [784, 392] width 1568 height 783
click at [441, 383] on label "Apgalvojums ir patiess" at bounding box center [784, 397] width 736 height 39
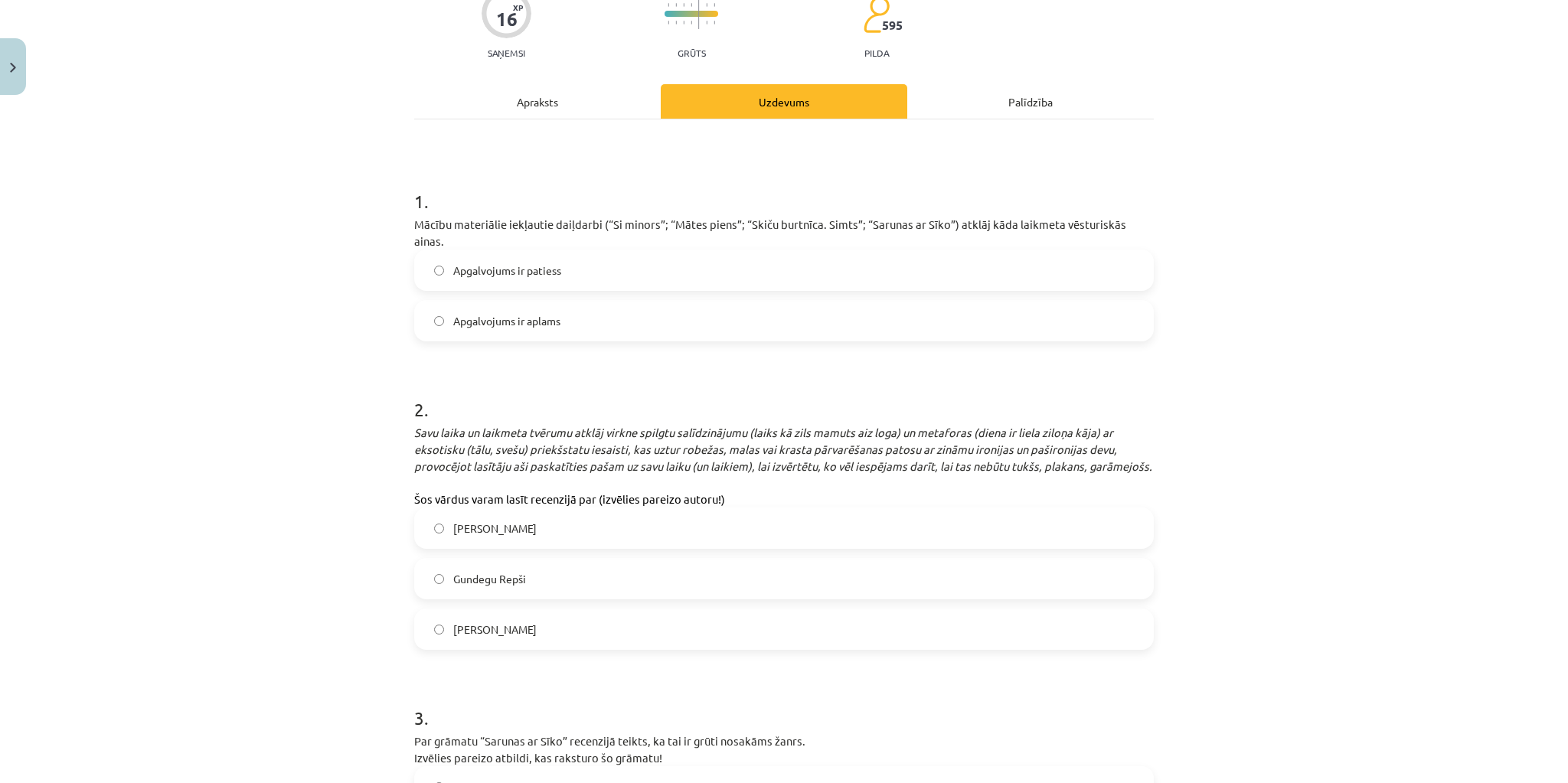
scroll to position [222, 0]
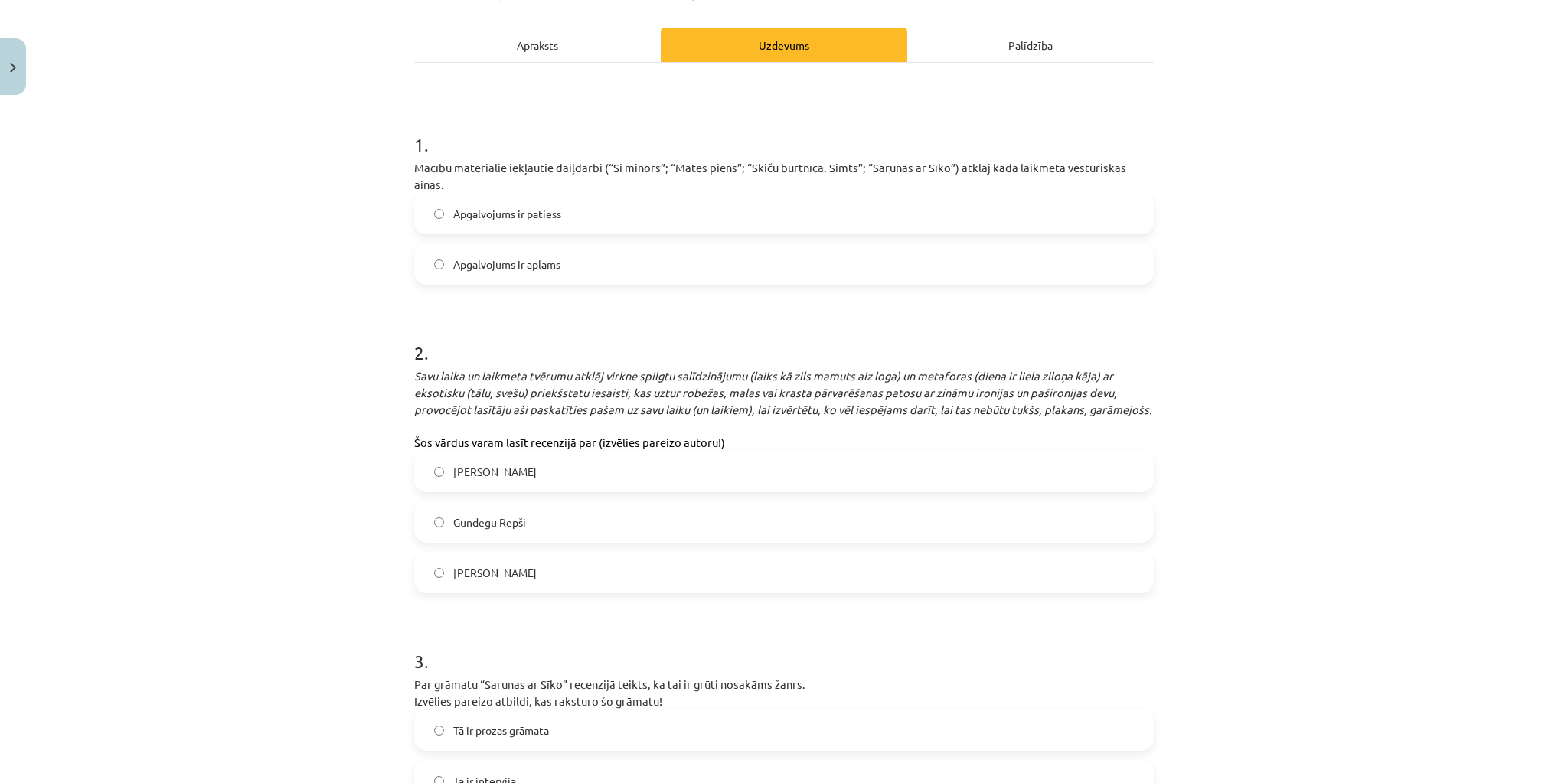
click at [520, 515] on span "Gundegu Repši" at bounding box center [489, 523] width 73 height 16
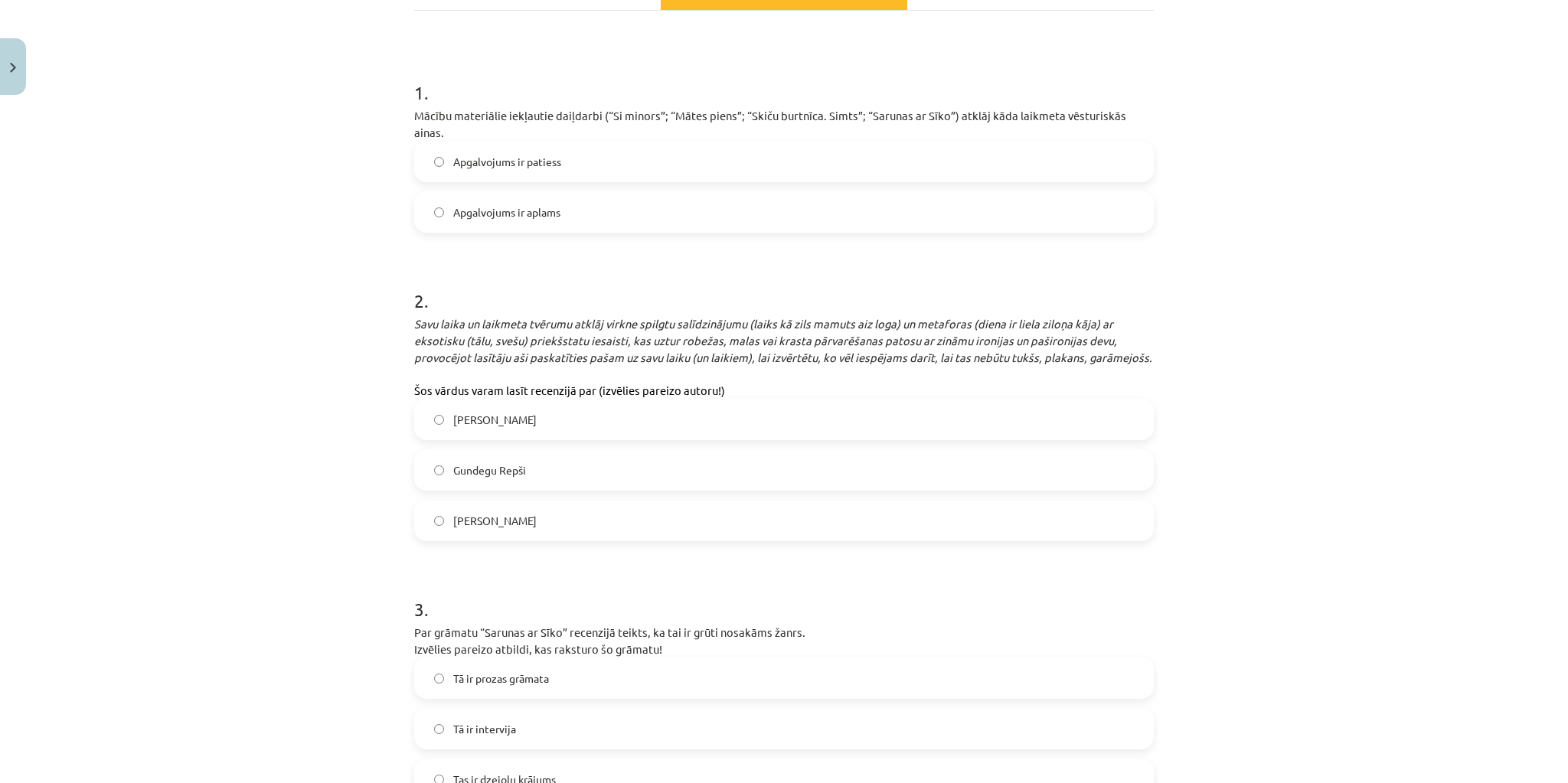
scroll to position [345, 0]
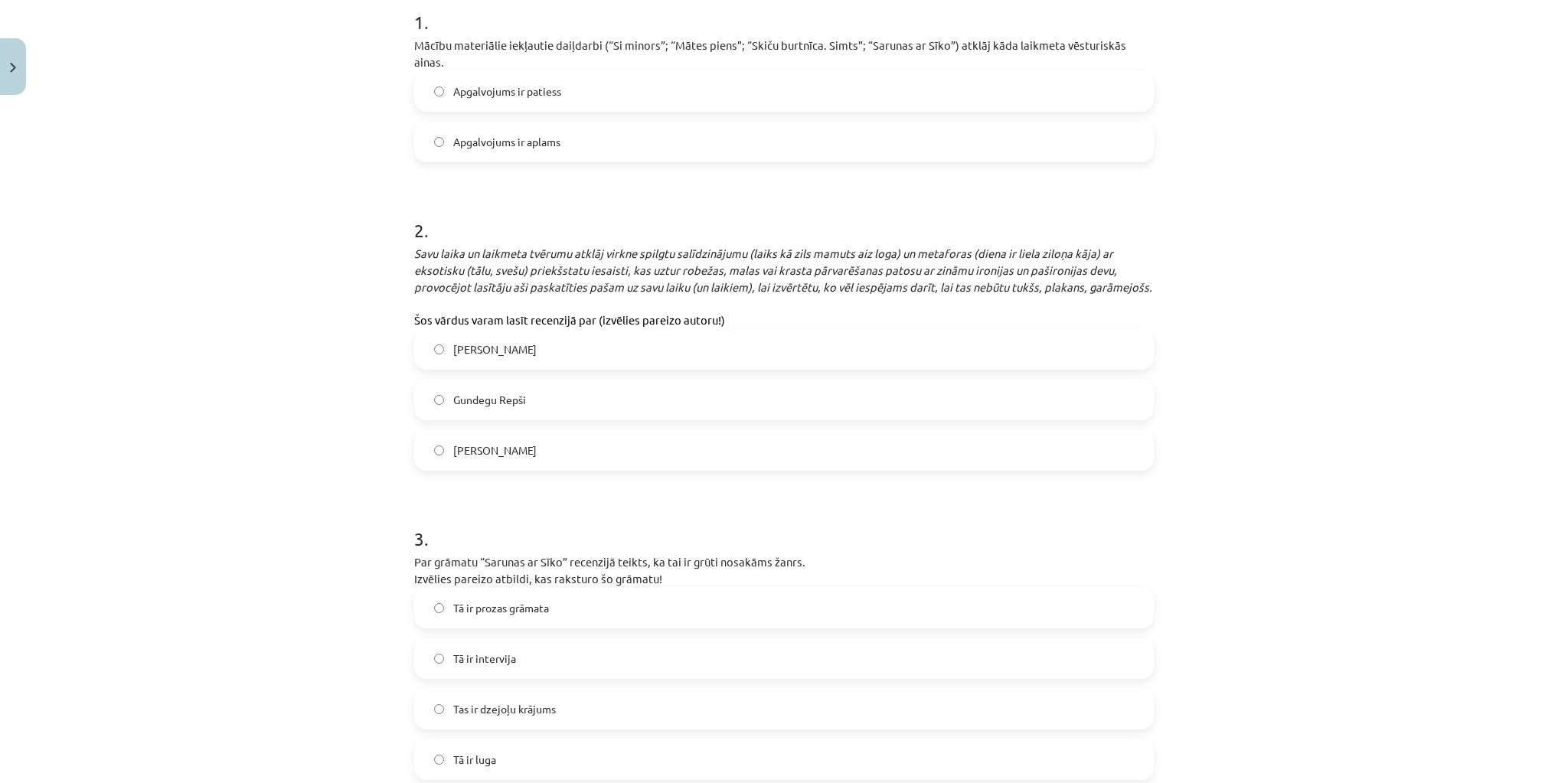
click at [525, 600] on span "Tā ir prozas grāmata" at bounding box center [501, 608] width 96 height 16
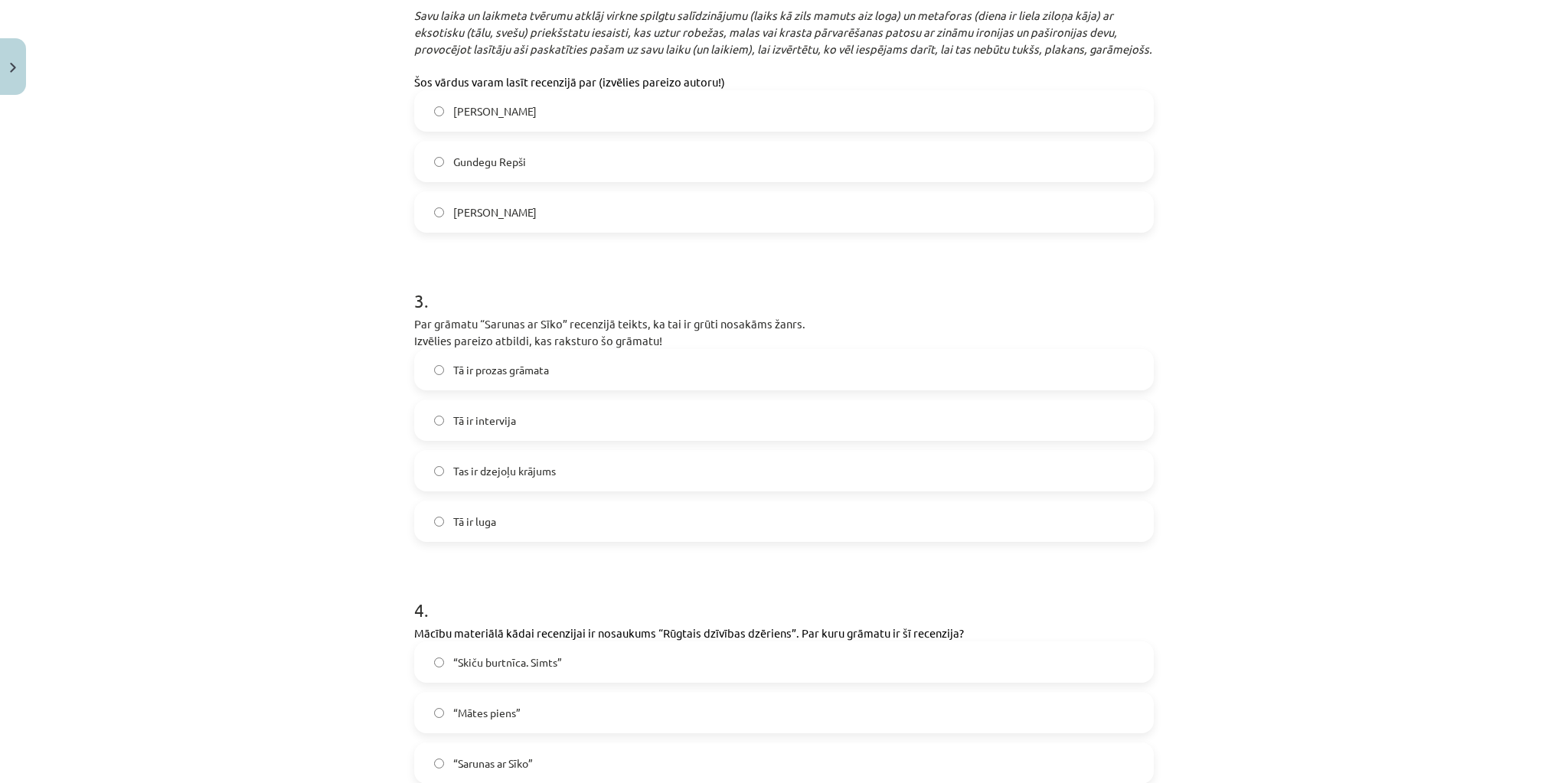
scroll to position [651, 0]
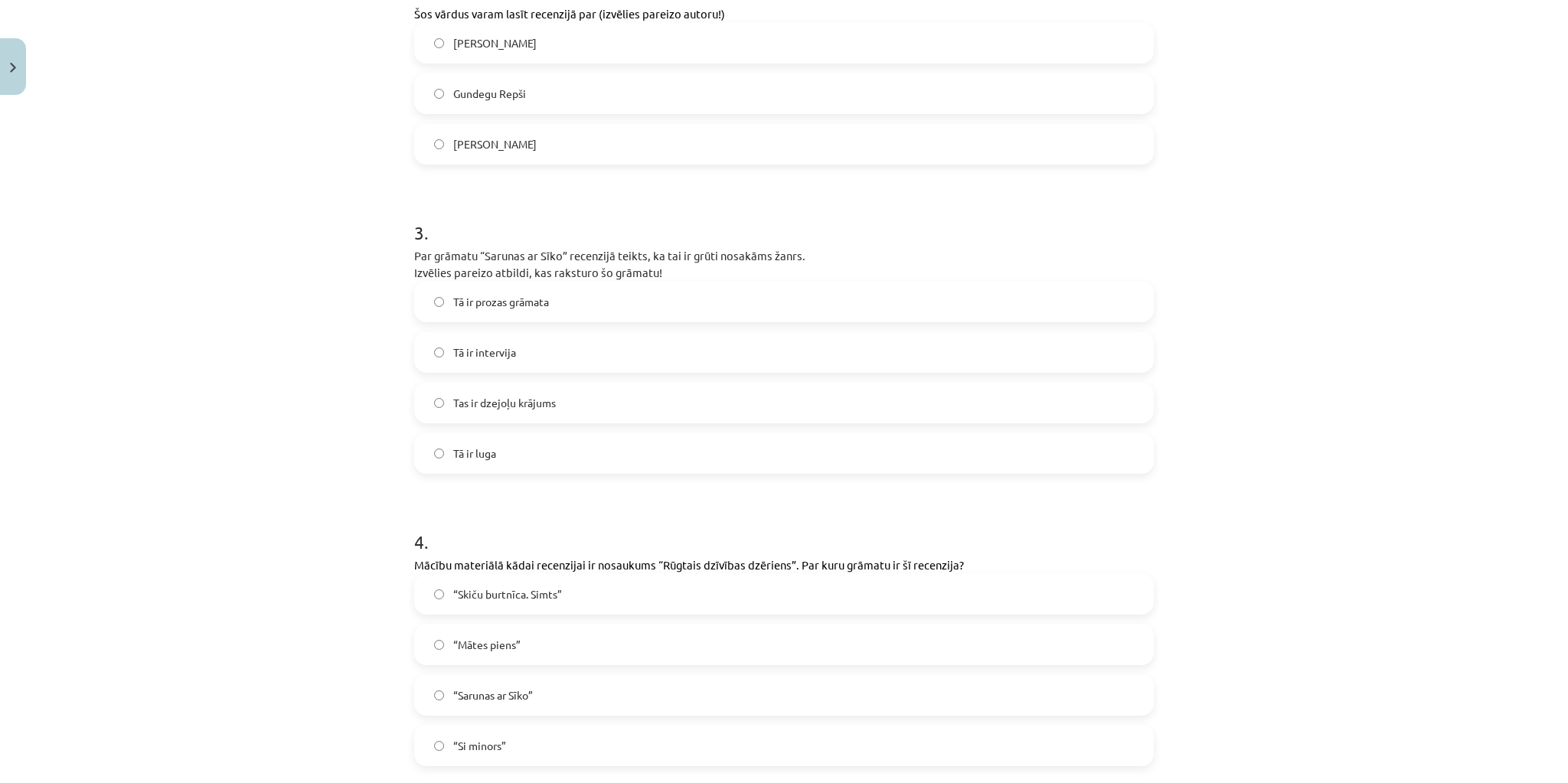
drag, startPoint x: 531, startPoint y: 622, endPoint x: 566, endPoint y: 627, distance: 35.4
click at [530, 625] on label "“Mātes piens”" at bounding box center [784, 644] width 736 height 39
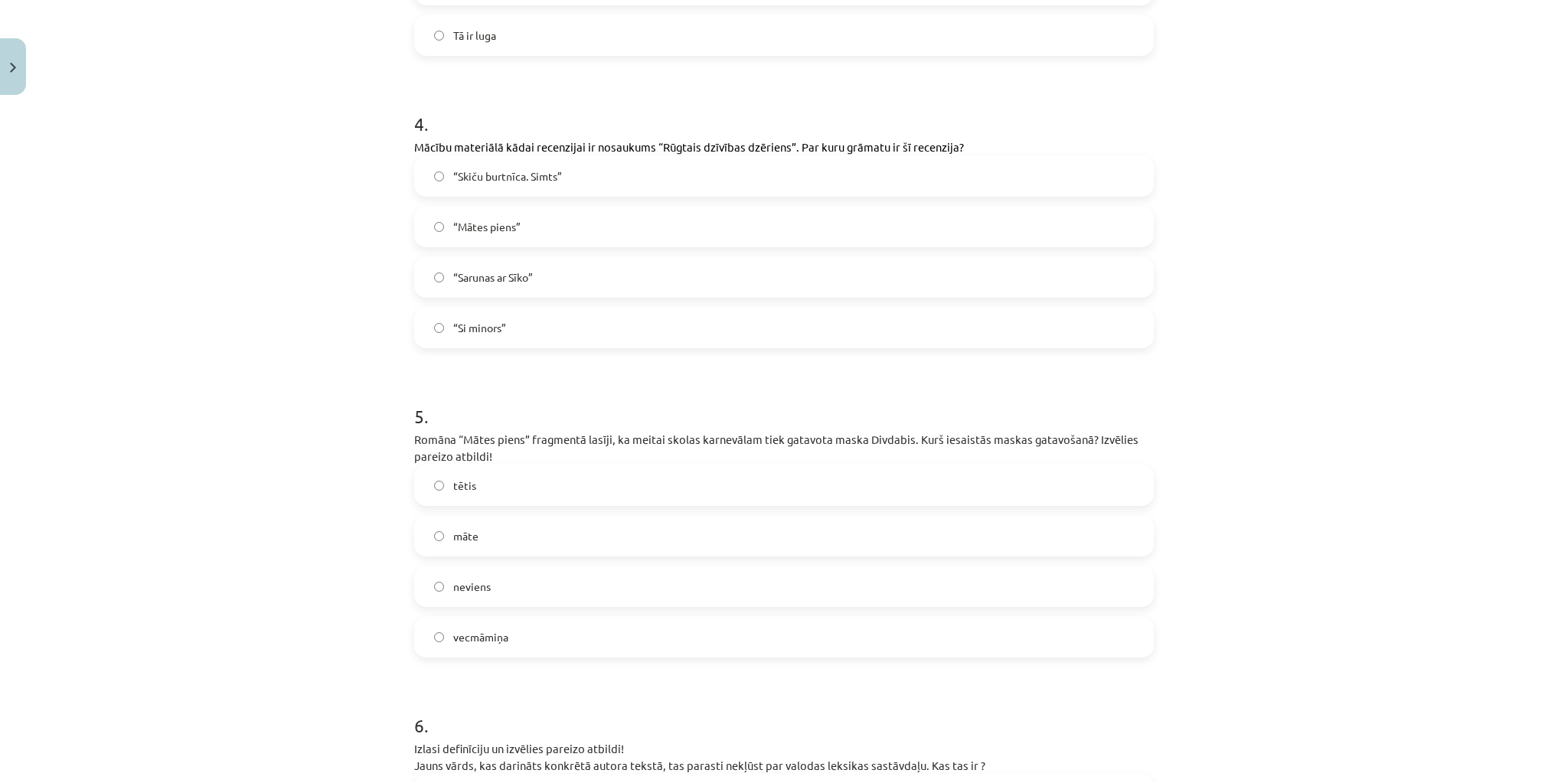
scroll to position [1079, 0]
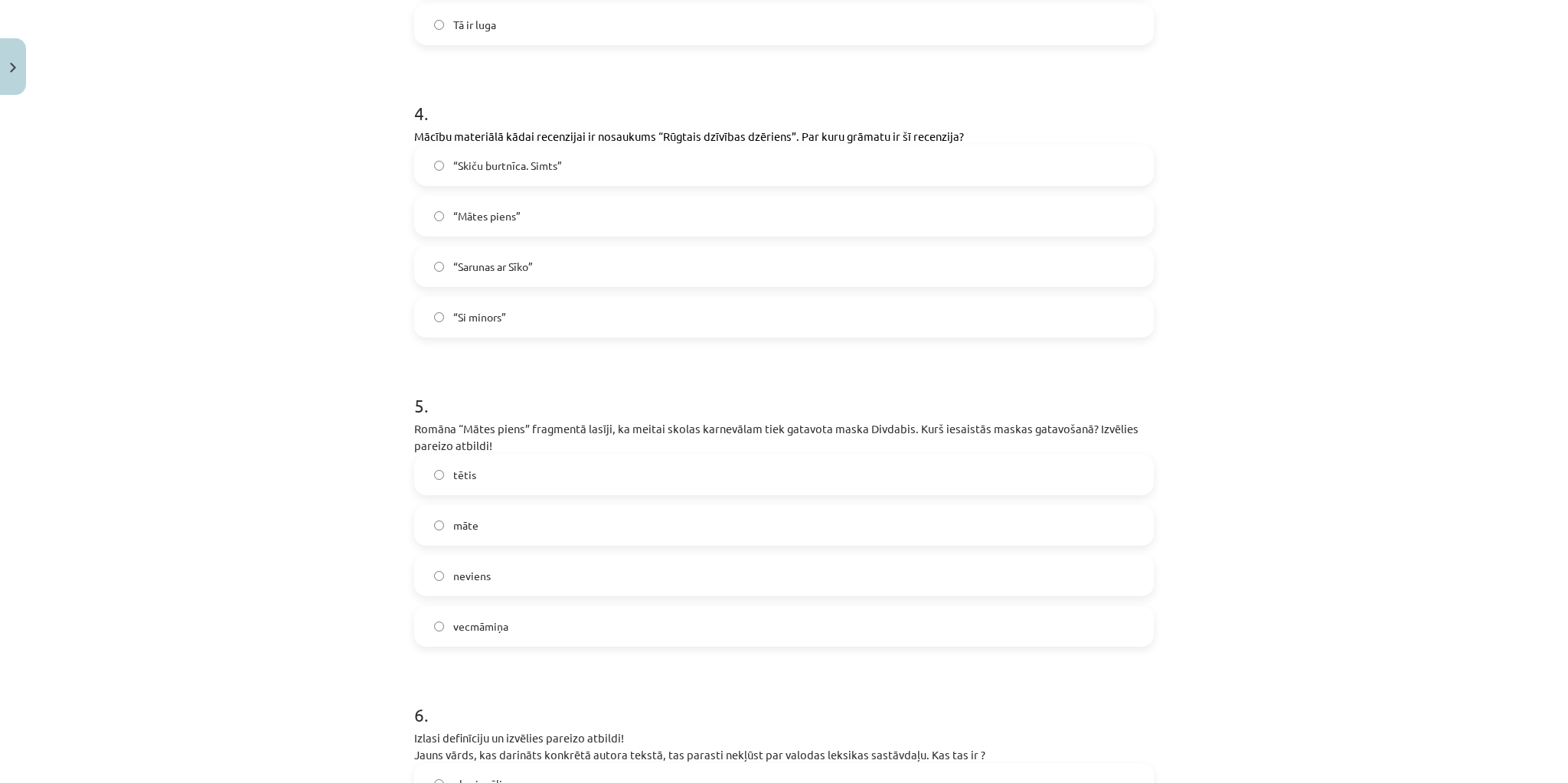
click at [529, 507] on label "māte" at bounding box center [784, 525] width 736 height 39
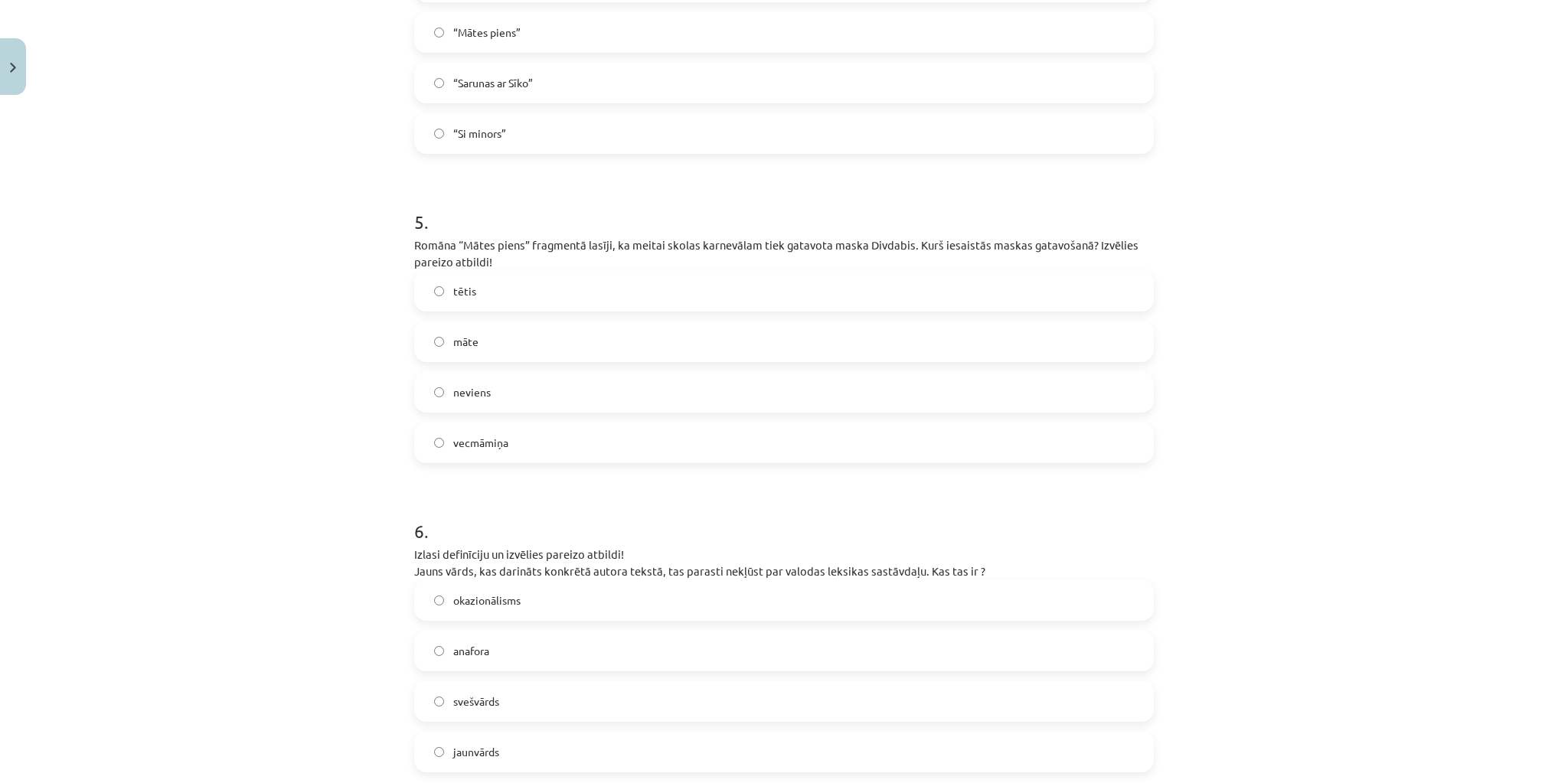
click at [560, 587] on label "okazionālisms" at bounding box center [784, 600] width 736 height 39
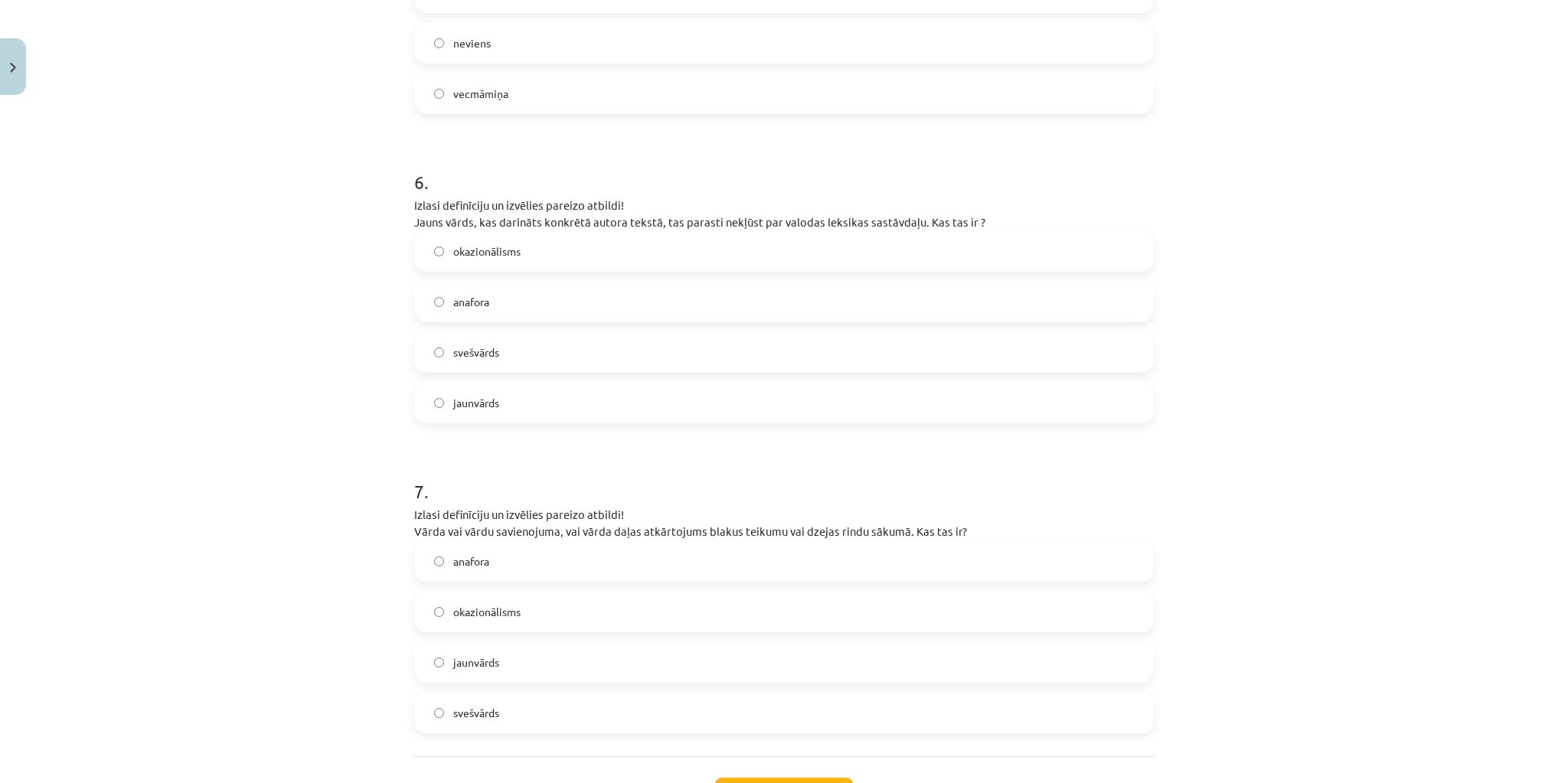
scroll to position [1631, 0]
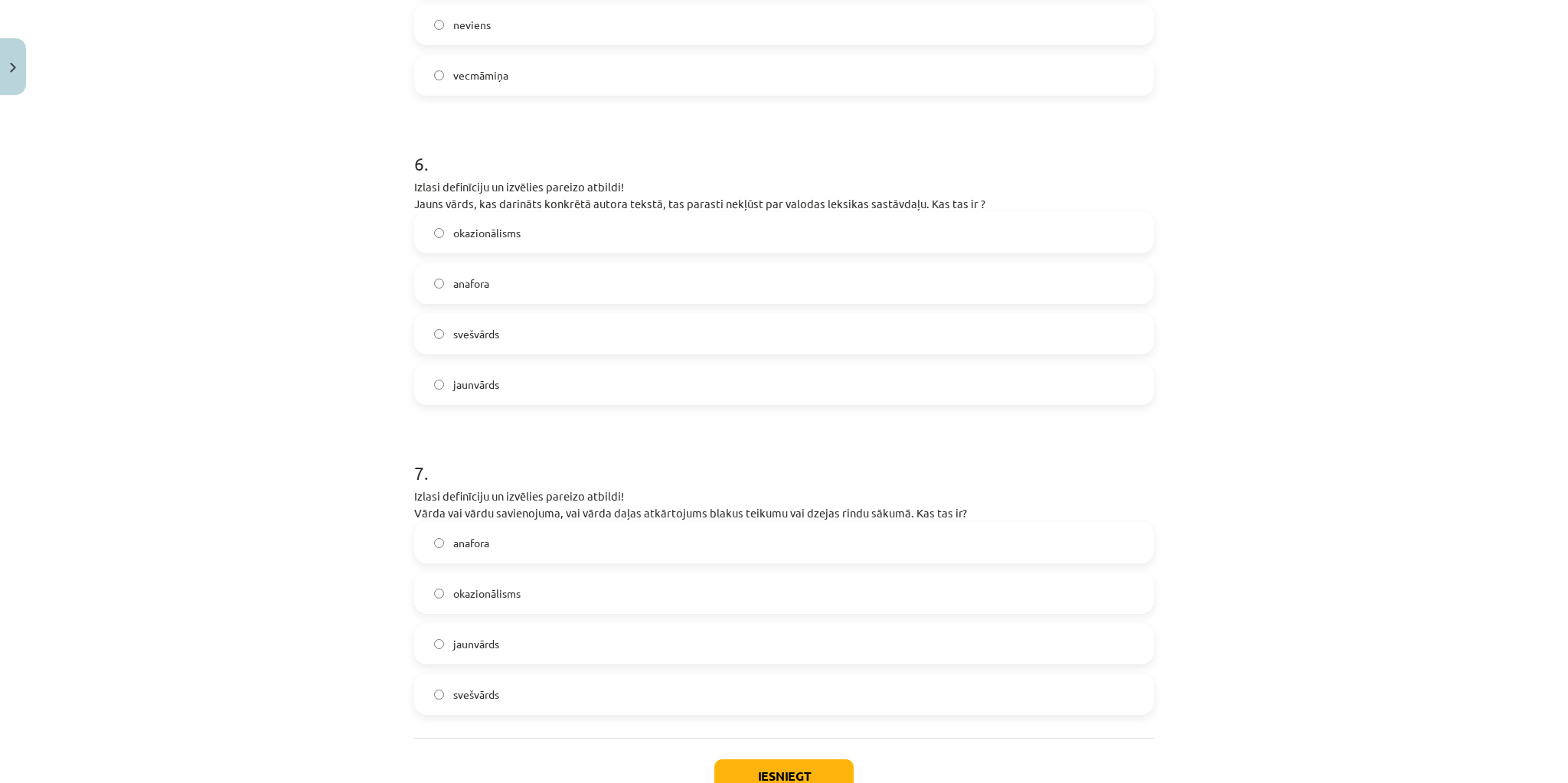
click at [565, 533] on label "anafora" at bounding box center [784, 543] width 736 height 39
click at [769, 762] on button "Iesniegt" at bounding box center [784, 776] width 140 height 34
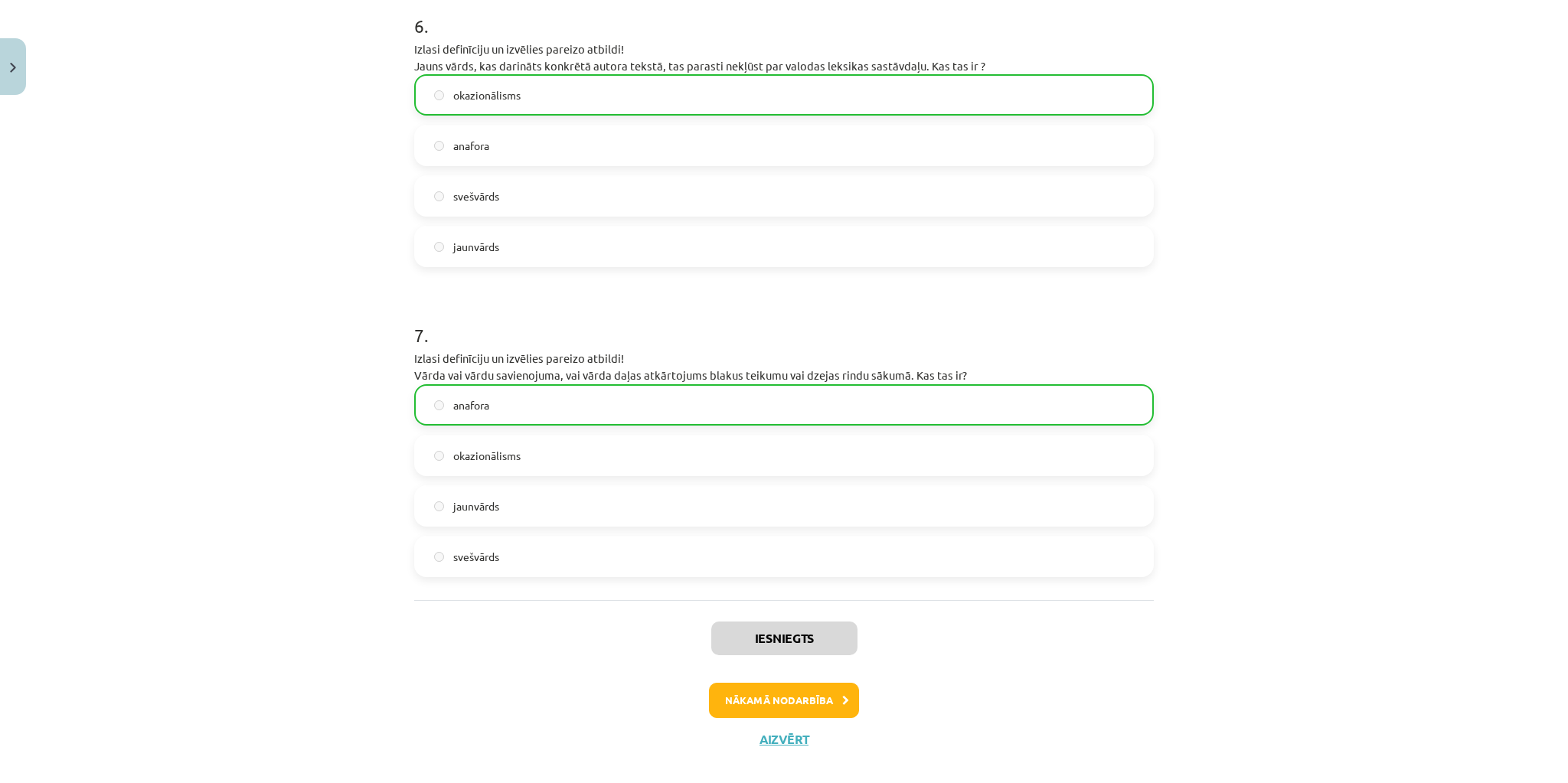
scroll to position [1771, 0]
click at [812, 685] on button "Nākamā nodarbība" at bounding box center [784, 698] width 150 height 35
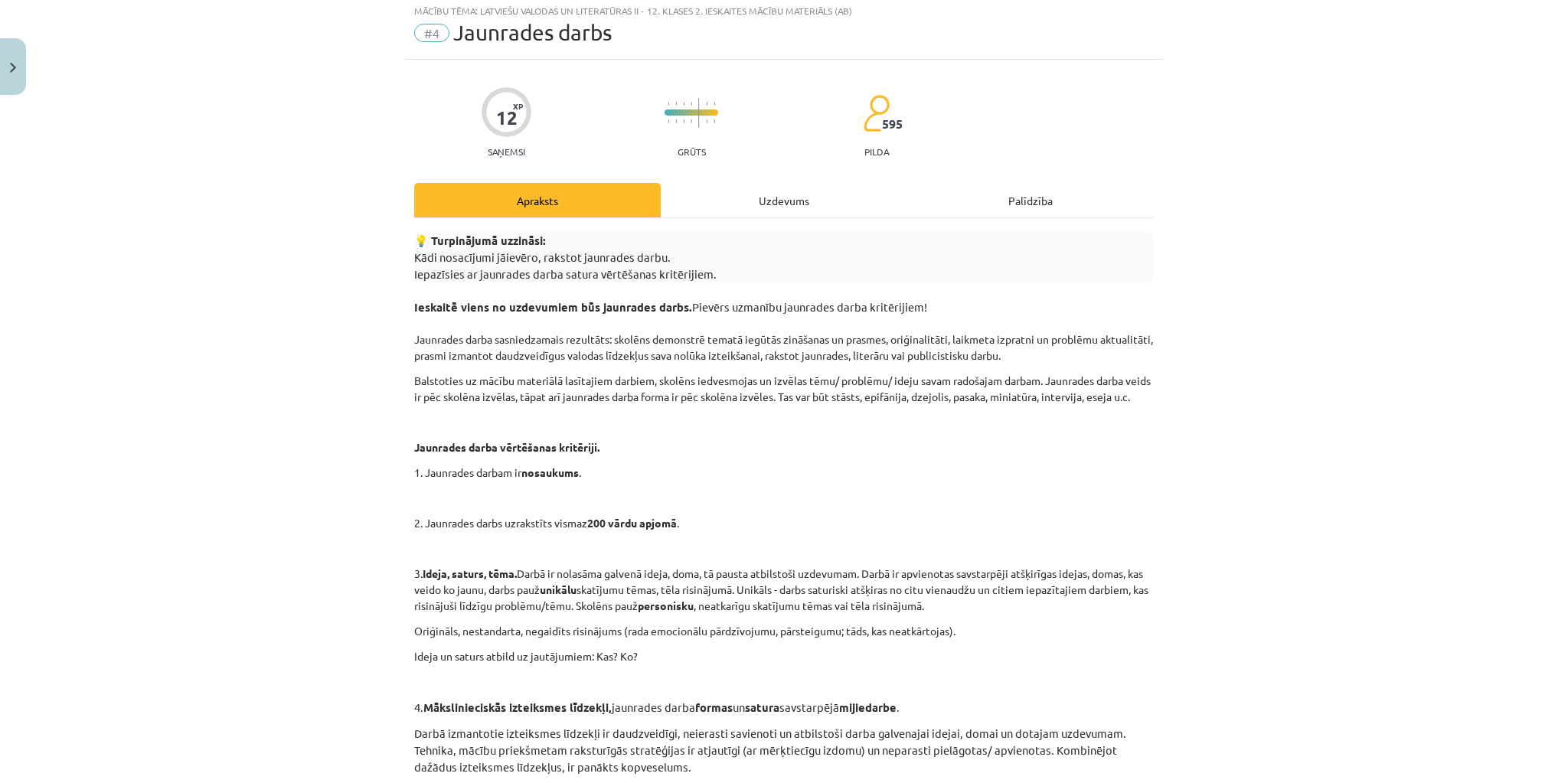
scroll to position [39, 0]
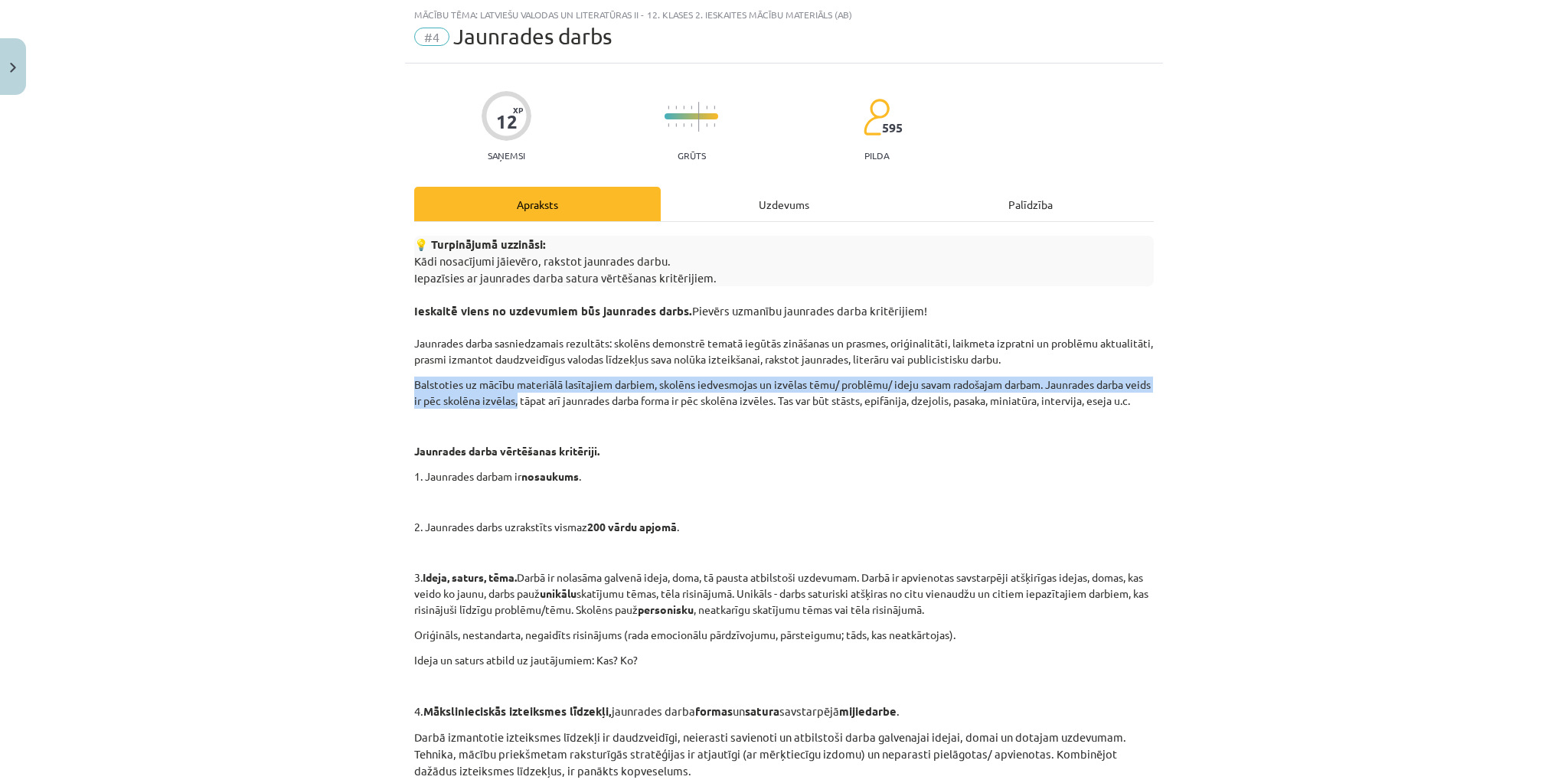
drag, startPoint x: 411, startPoint y: 384, endPoint x: 542, endPoint y: 405, distance: 132.7
click at [542, 405] on p "Balstoties uz mācību materiālā lasītajiem darbiem, skolēns iedvesmojas un izvēl…" at bounding box center [784, 392] width 740 height 32
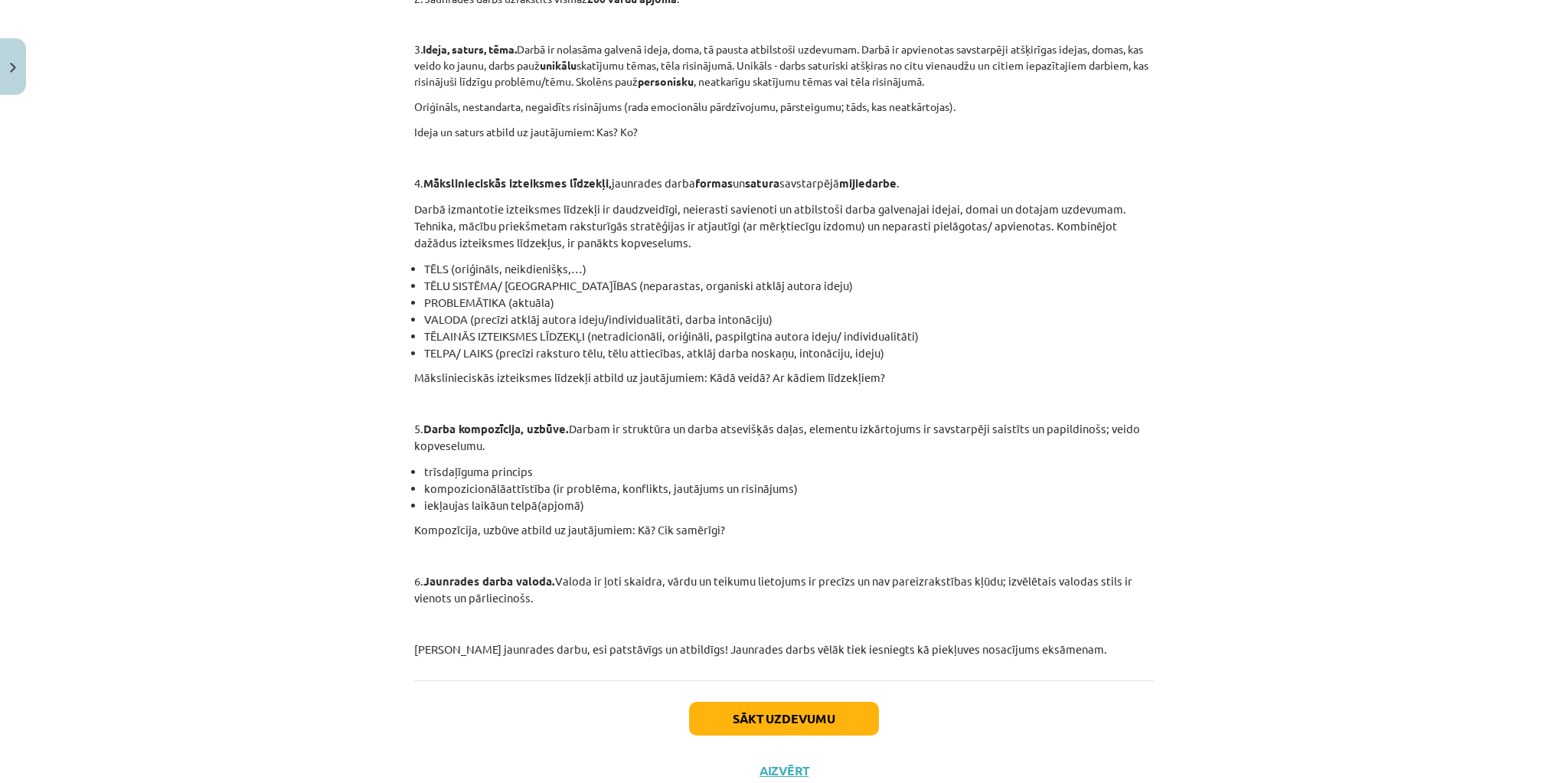
scroll to position [634, 0]
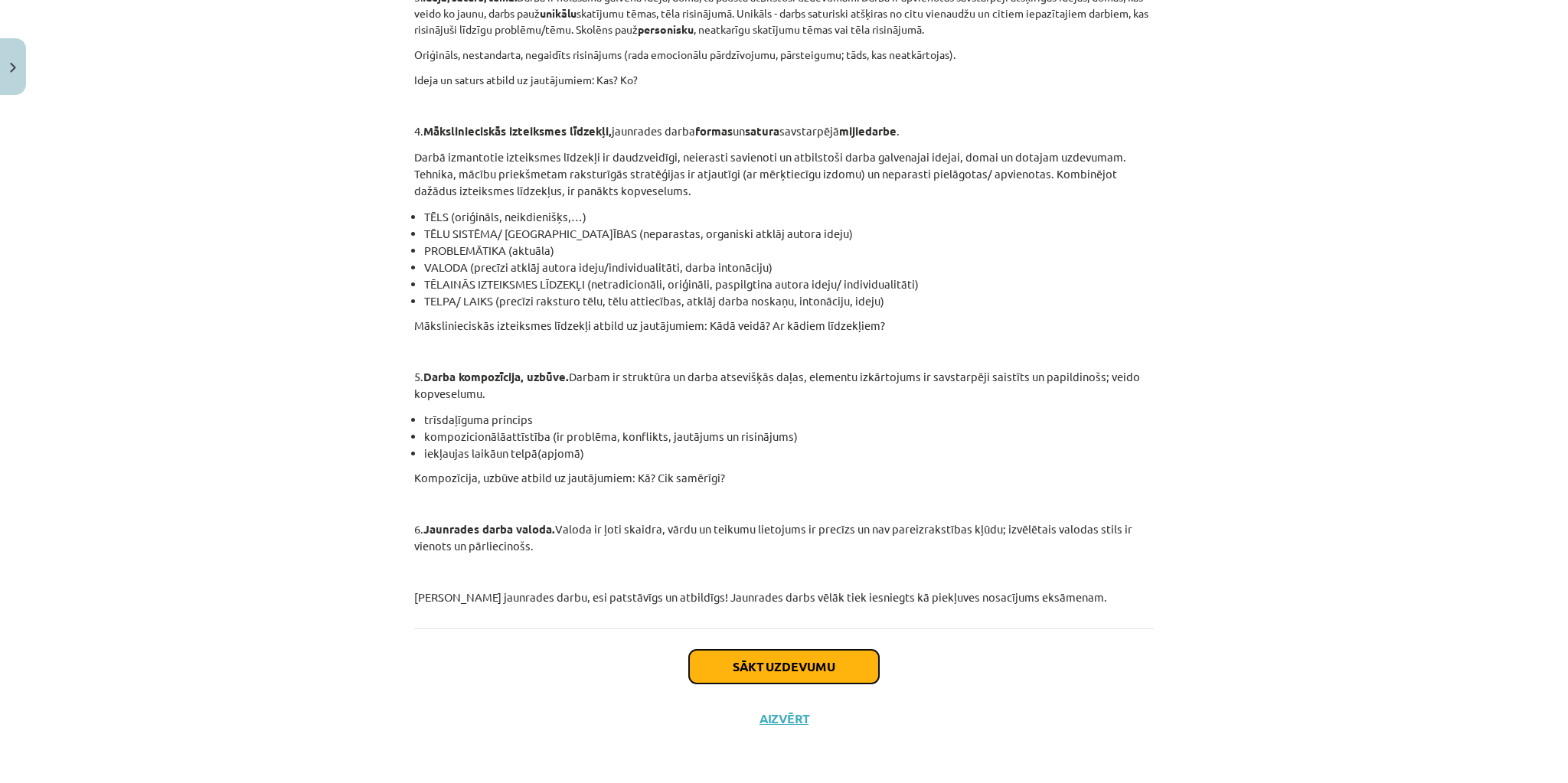
click at [786, 666] on button "Sākt uzdevumu" at bounding box center [784, 666] width 190 height 34
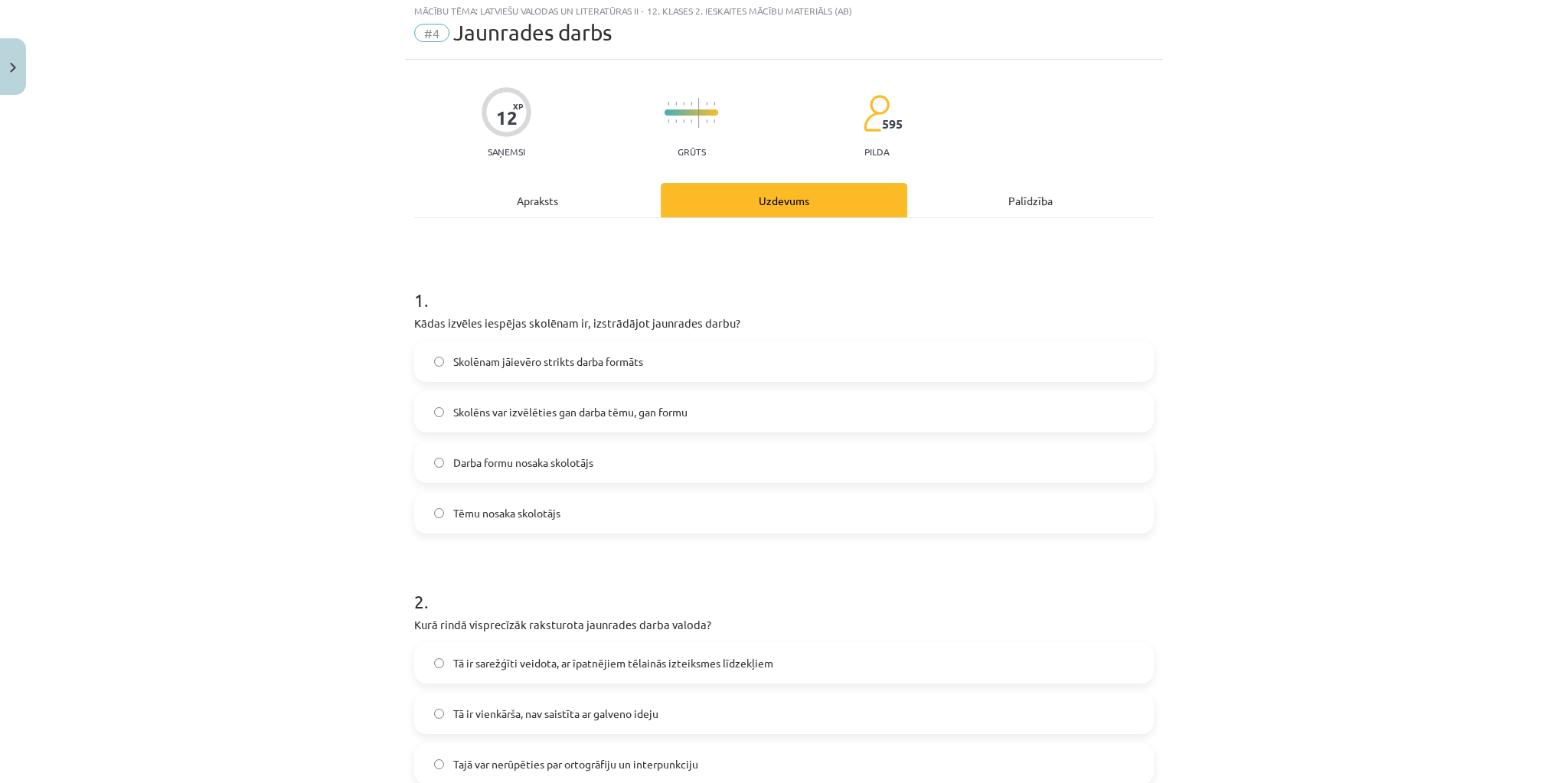
scroll to position [39, 0]
click at [662, 415] on span "Skolēns var izvēlēties gan darba tēmu, gan formu" at bounding box center [570, 416] width 234 height 16
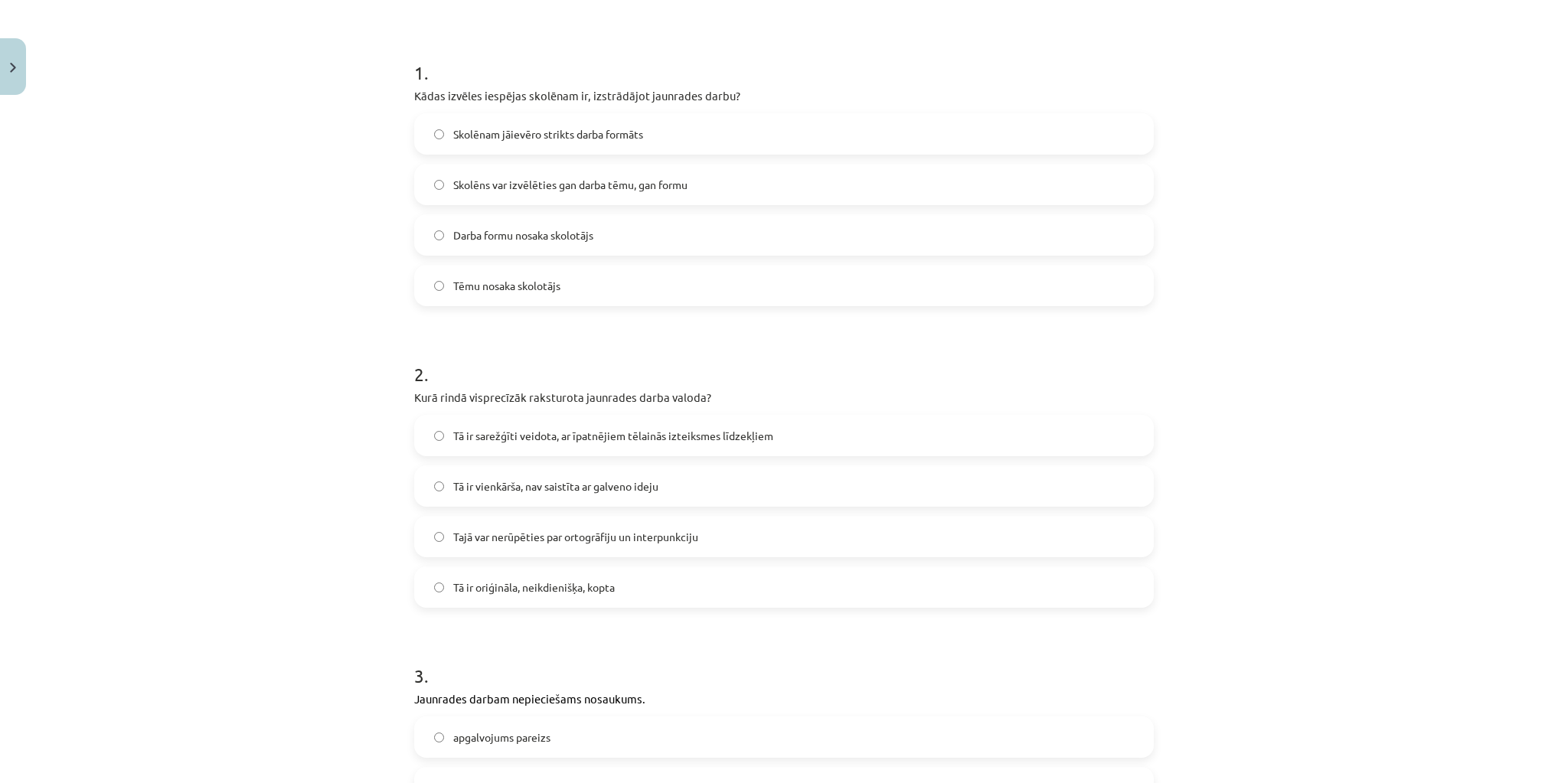
scroll to position [283, 0]
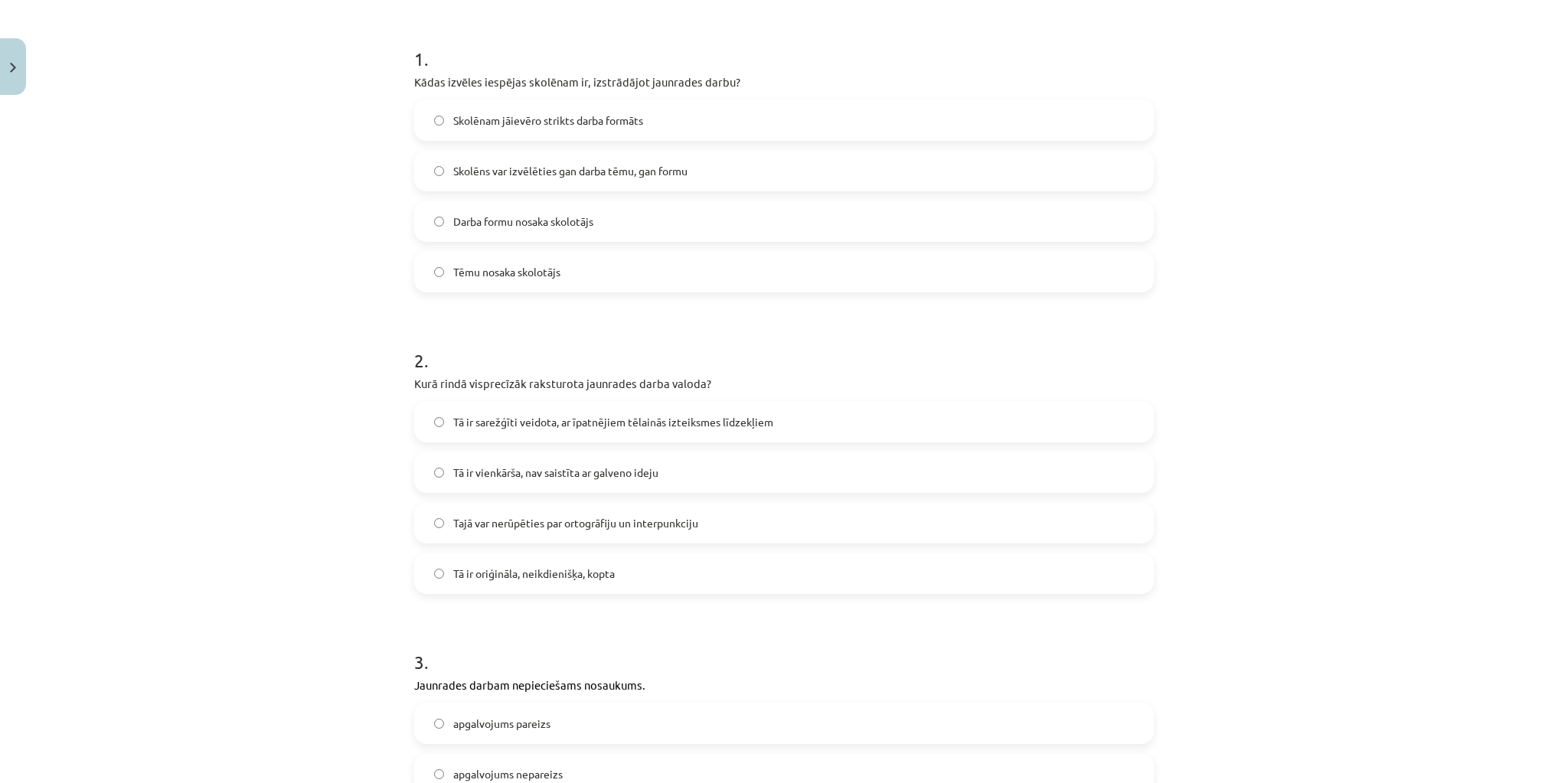
click at [645, 575] on label "Tā ir oriģināla, neikdienišķa, kopta" at bounding box center [784, 573] width 736 height 39
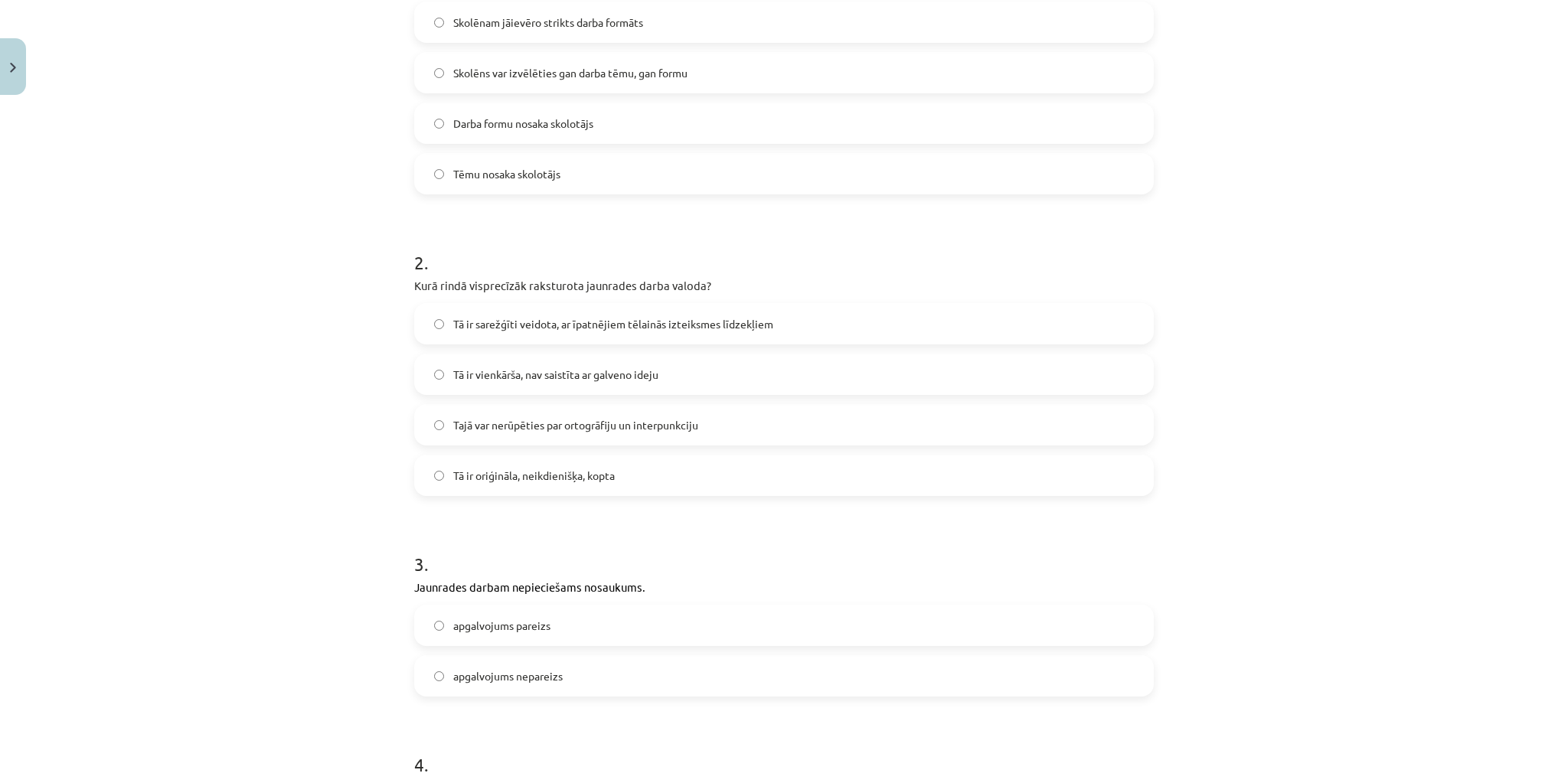
scroll to position [529, 0]
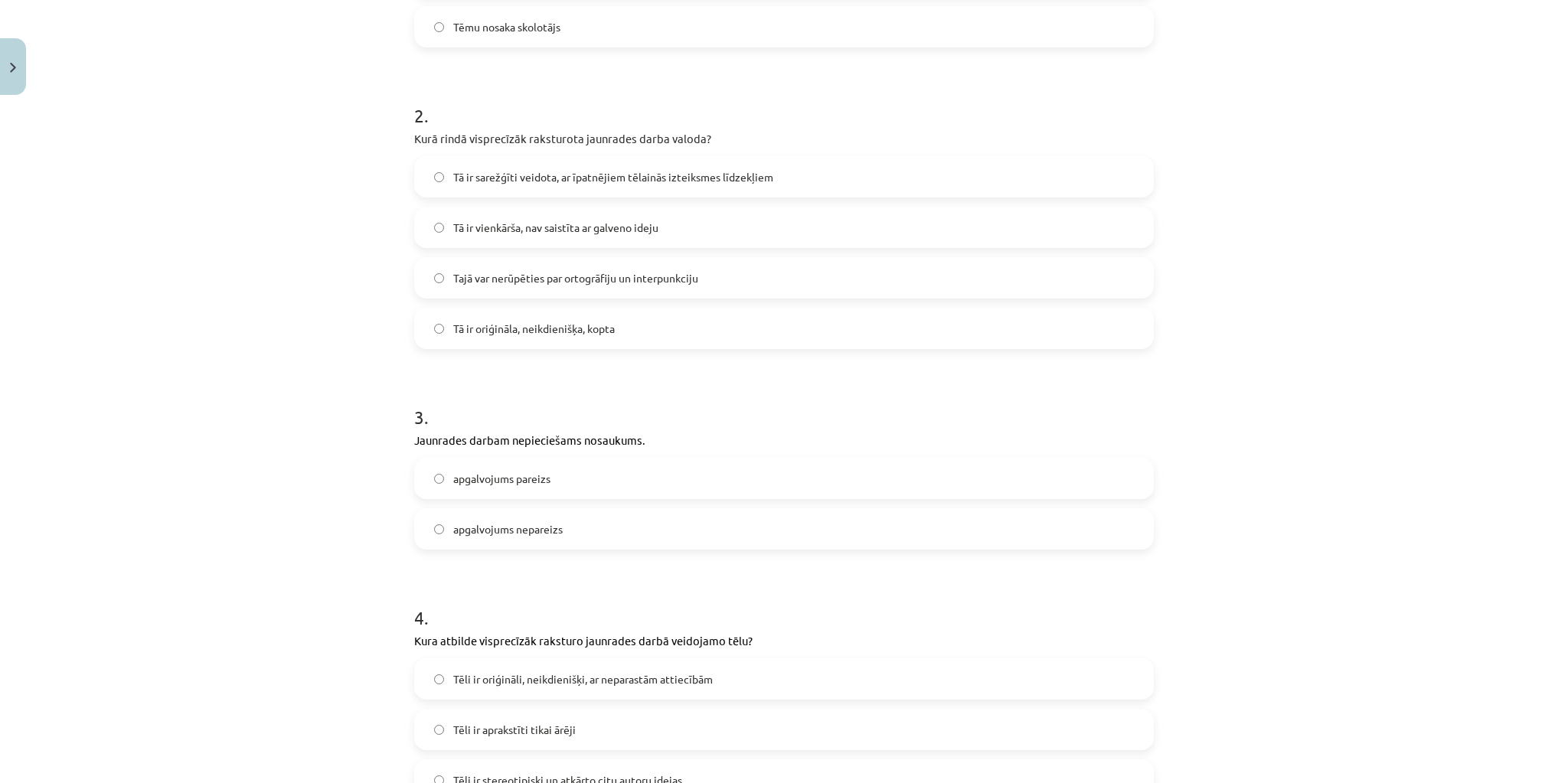
click at [579, 485] on label "apgalvojums pareizs" at bounding box center [784, 478] width 736 height 39
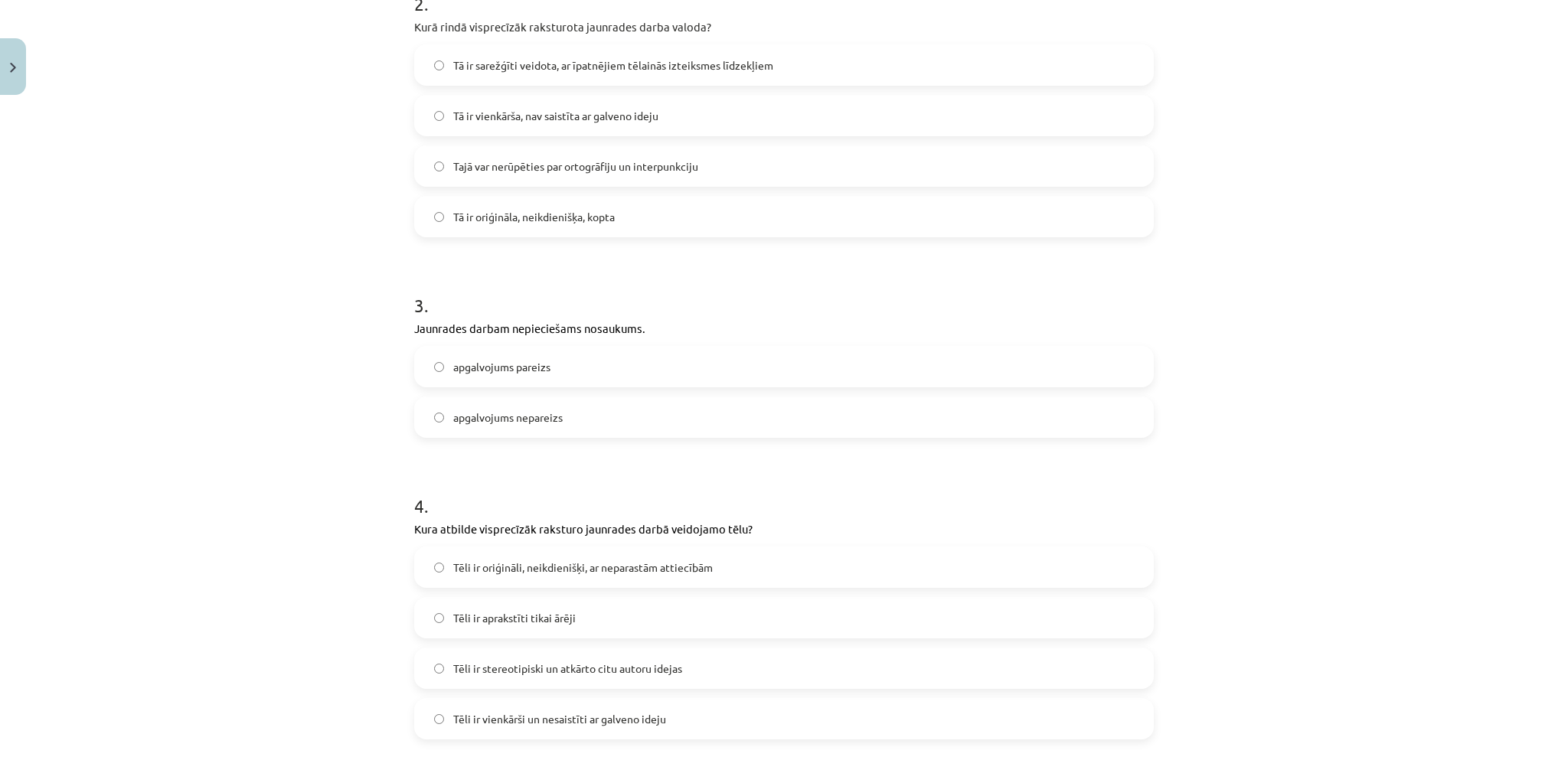
scroll to position [835, 0]
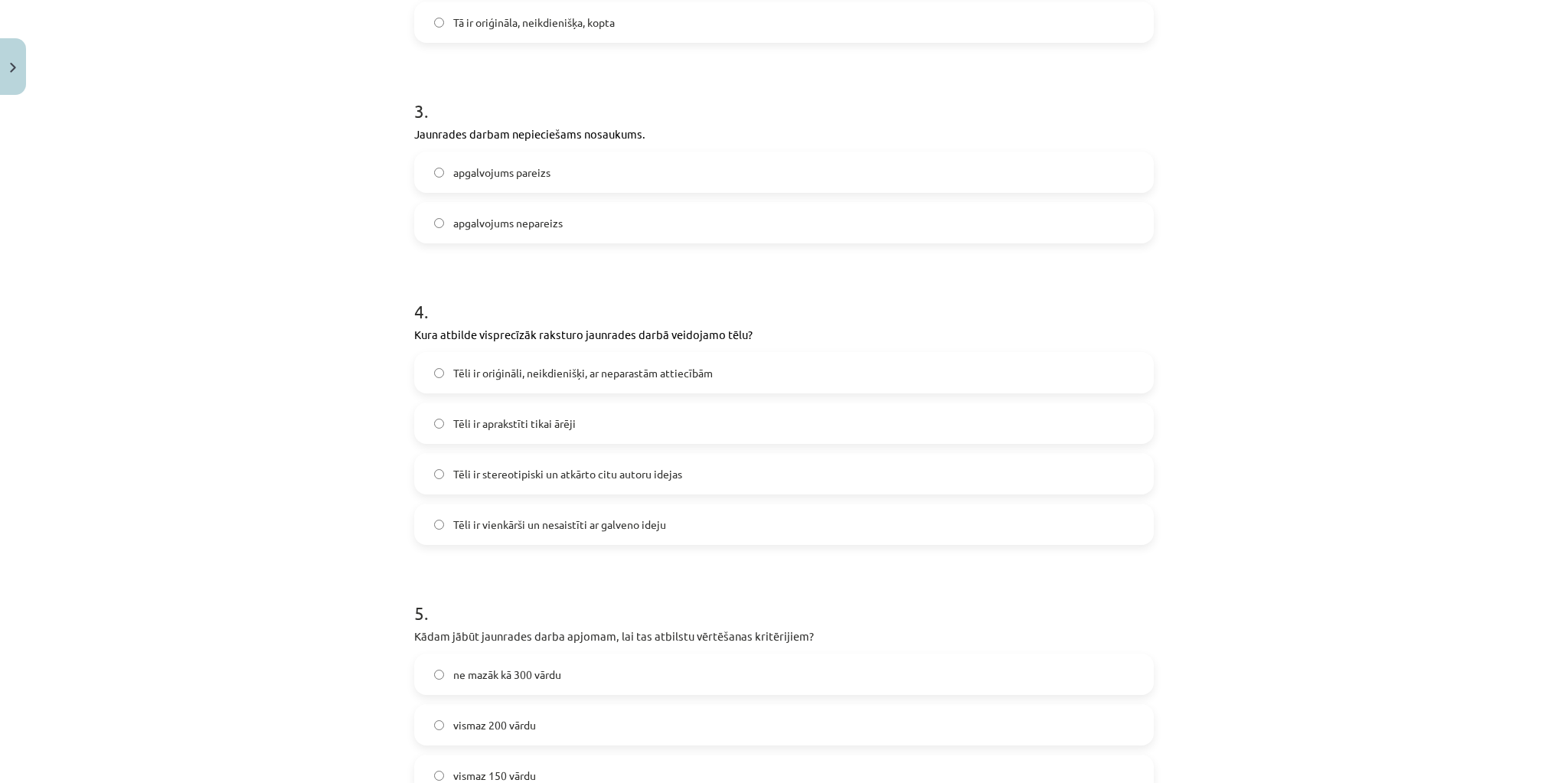
click at [692, 380] on span "Tēli ir oriģināli, neikdienišķi, ar neparastām attiecībām" at bounding box center [583, 373] width 259 height 16
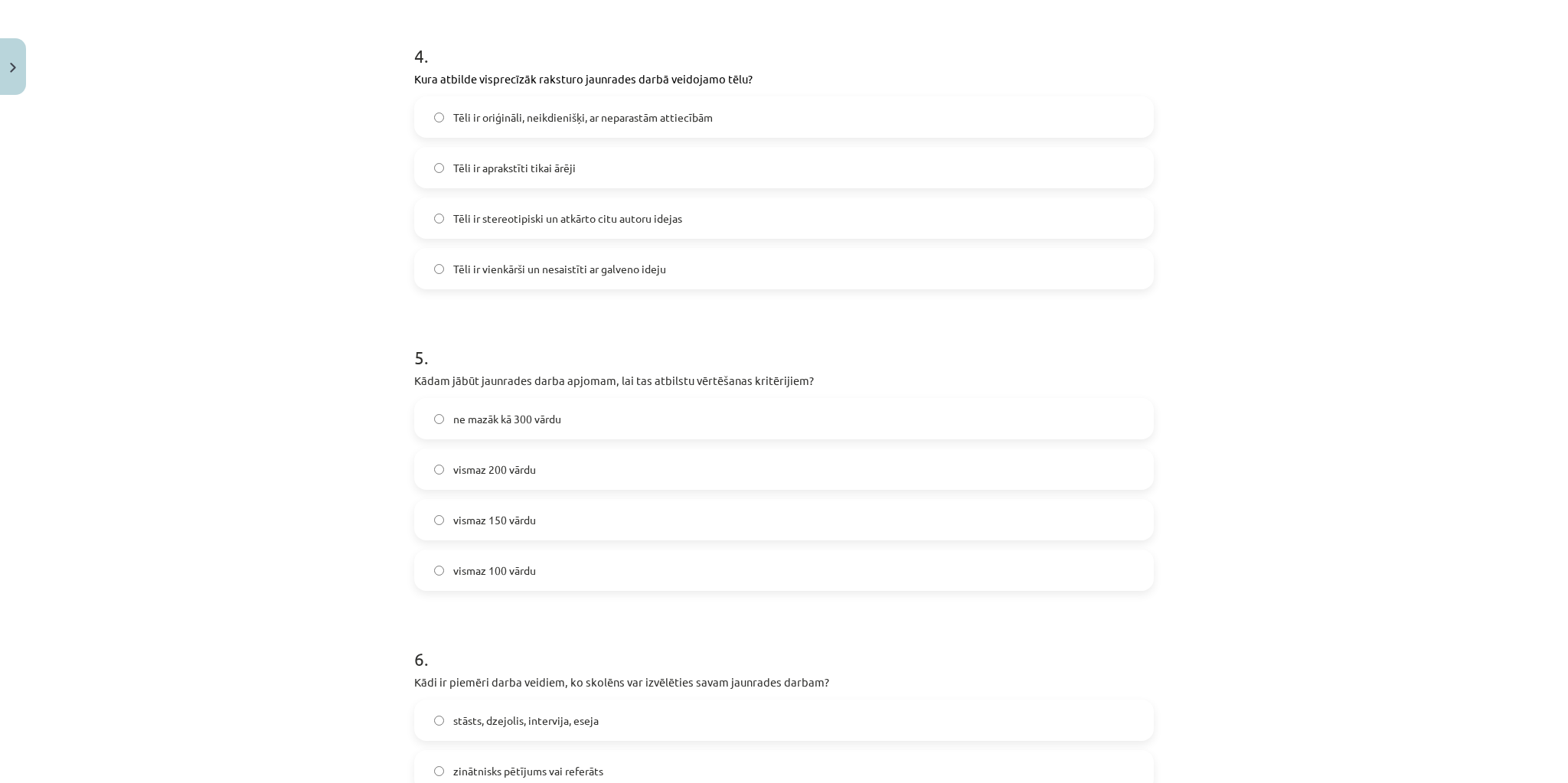
scroll to position [1141, 0]
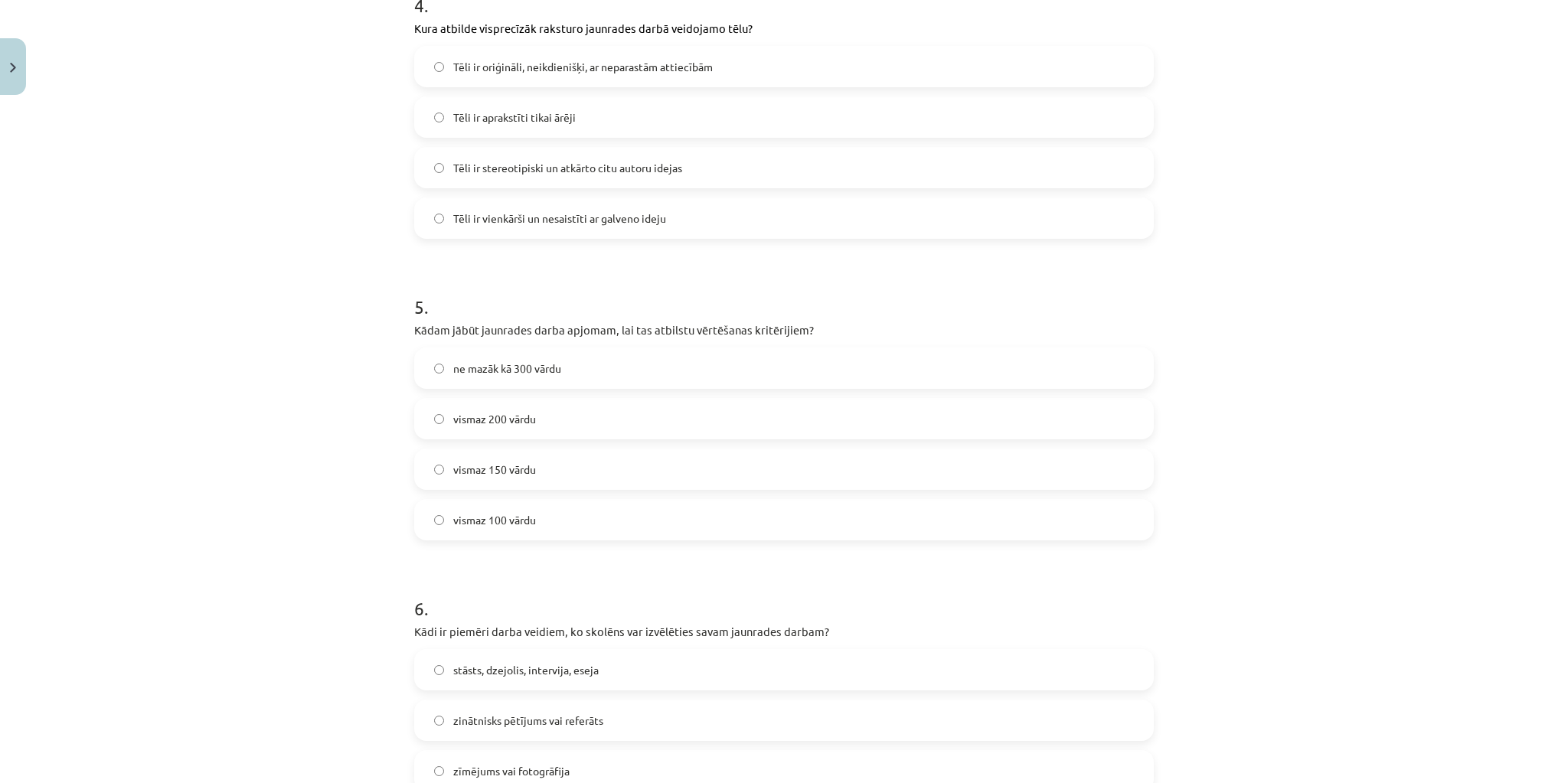
click at [575, 418] on label "vismaz 200 vārdu" at bounding box center [784, 419] width 736 height 39
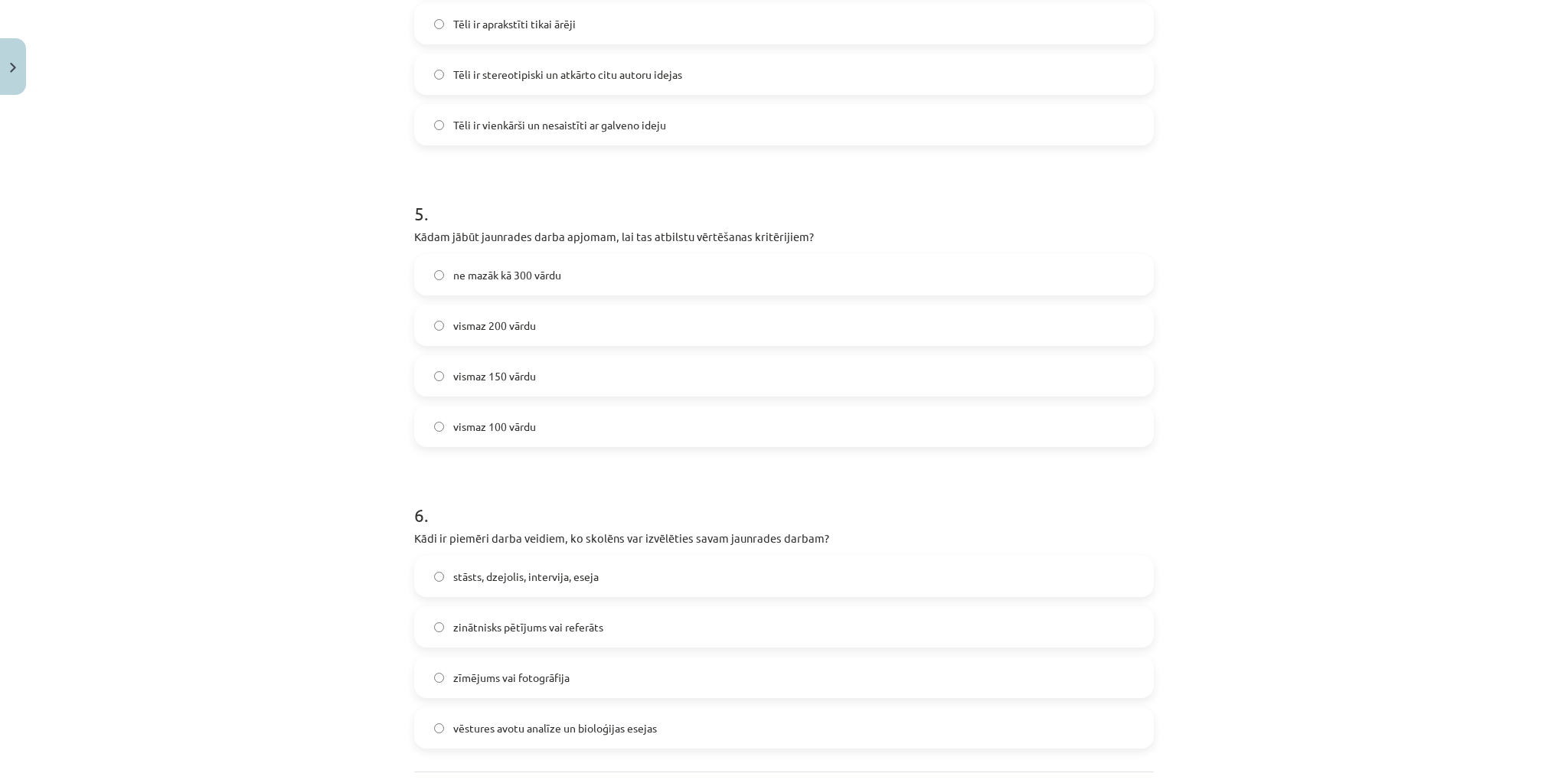
scroll to position [1325, 0]
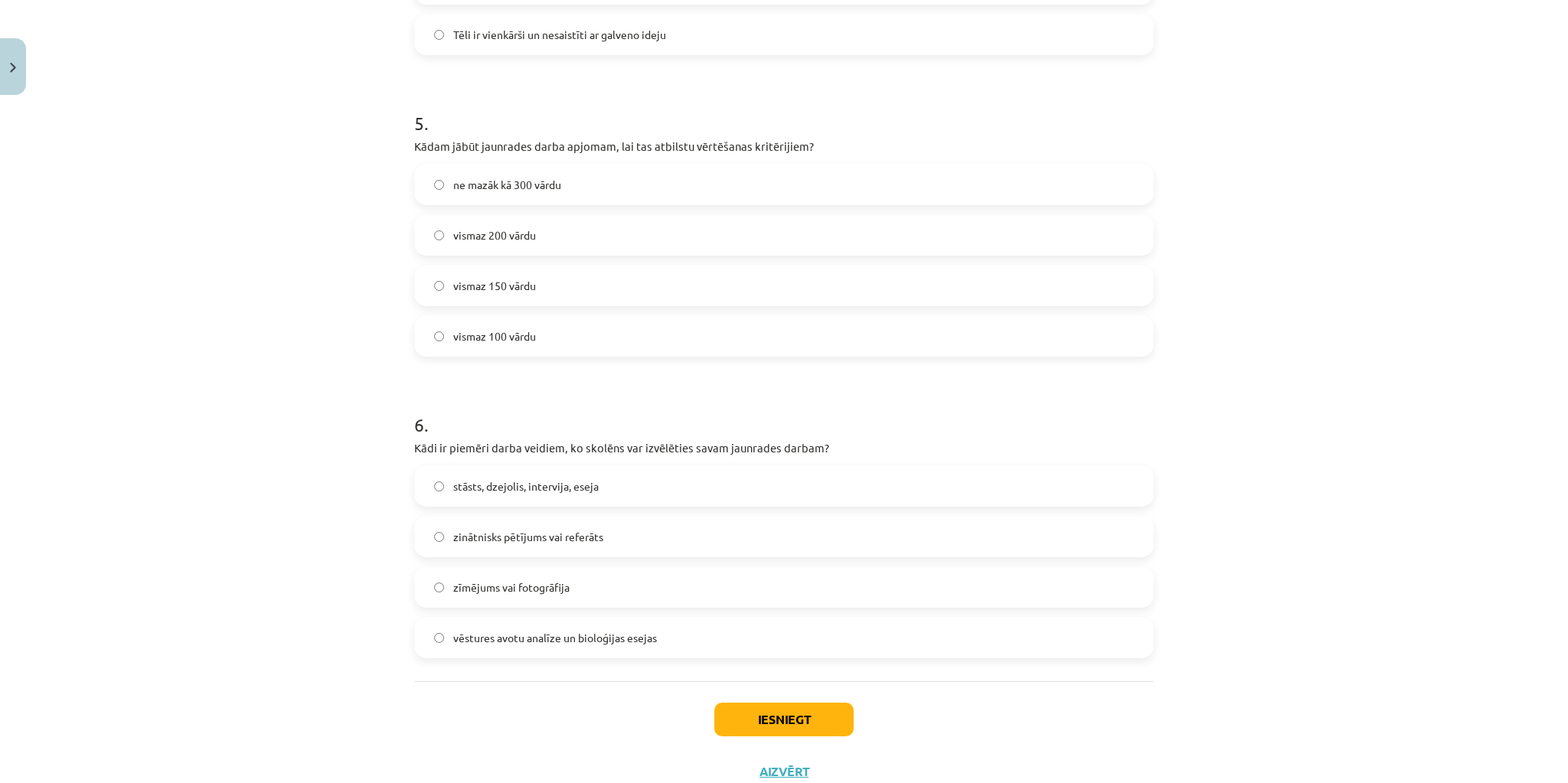
click at [635, 491] on label "stāsts, dzejolis, intervija, eseja" at bounding box center [784, 486] width 736 height 39
click at [819, 718] on button "Iesniegt" at bounding box center [784, 719] width 140 height 34
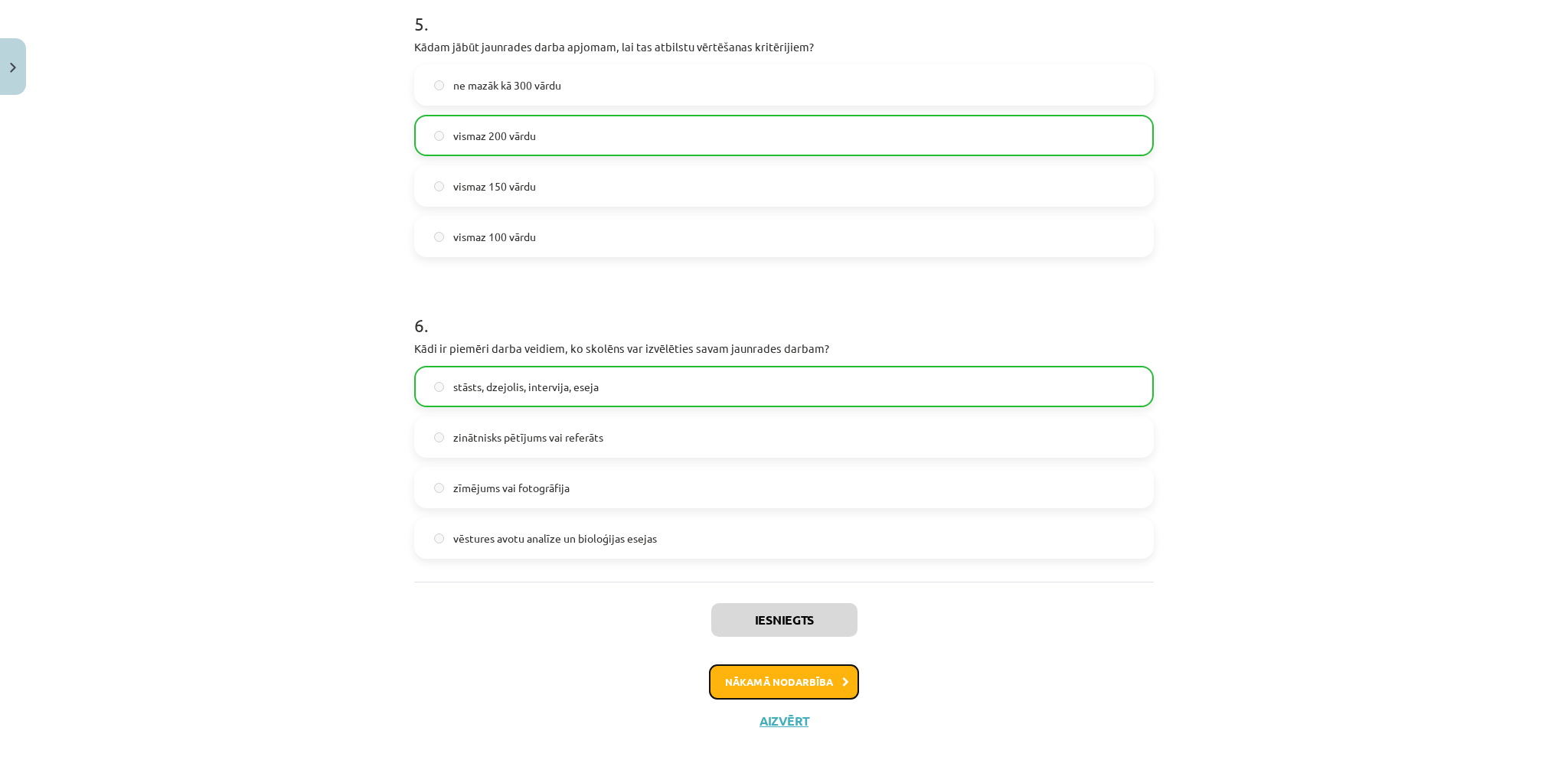
click at [811, 685] on button "Nākamā nodarbība" at bounding box center [784, 682] width 150 height 35
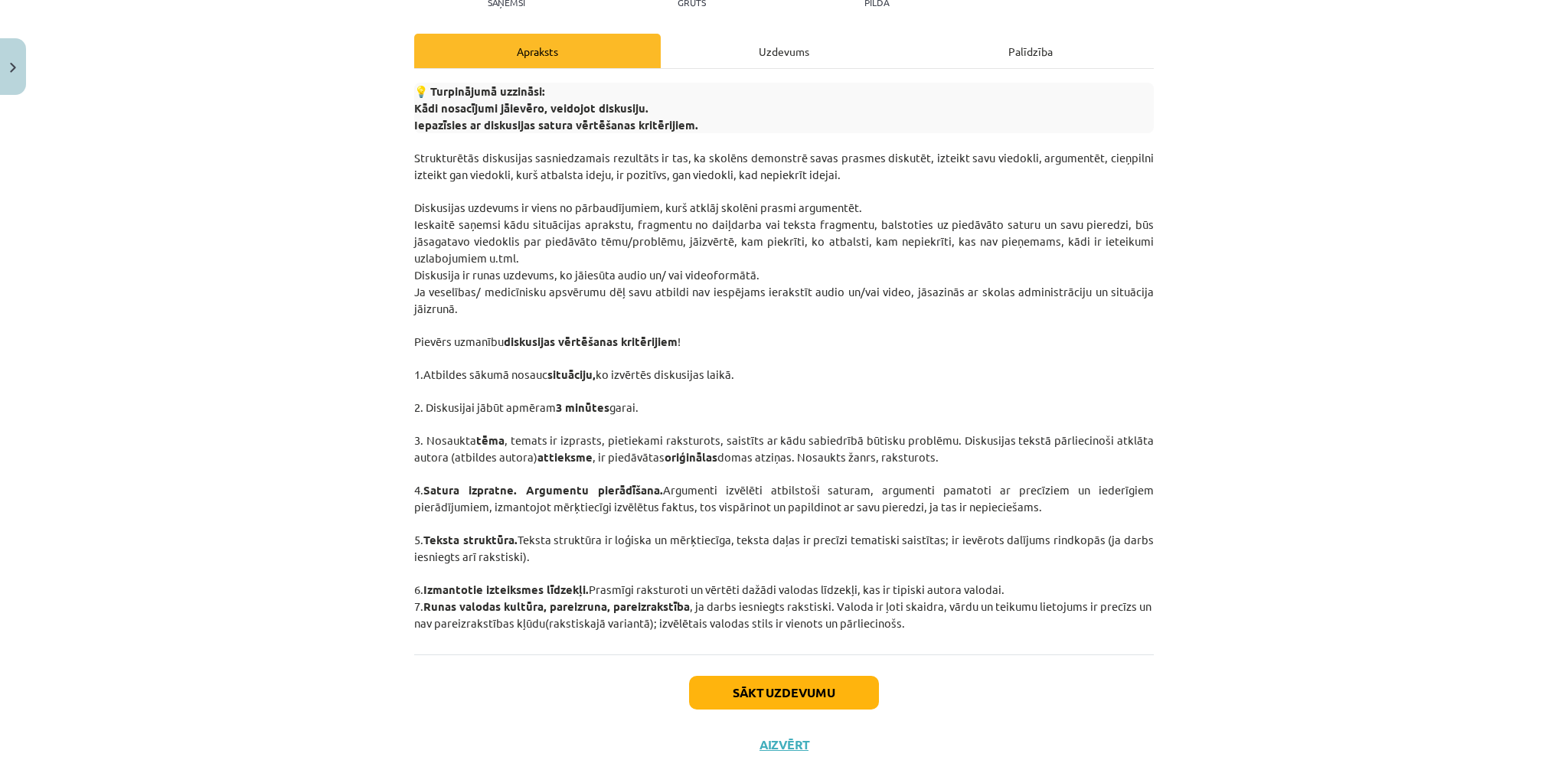
scroll to position [217, 0]
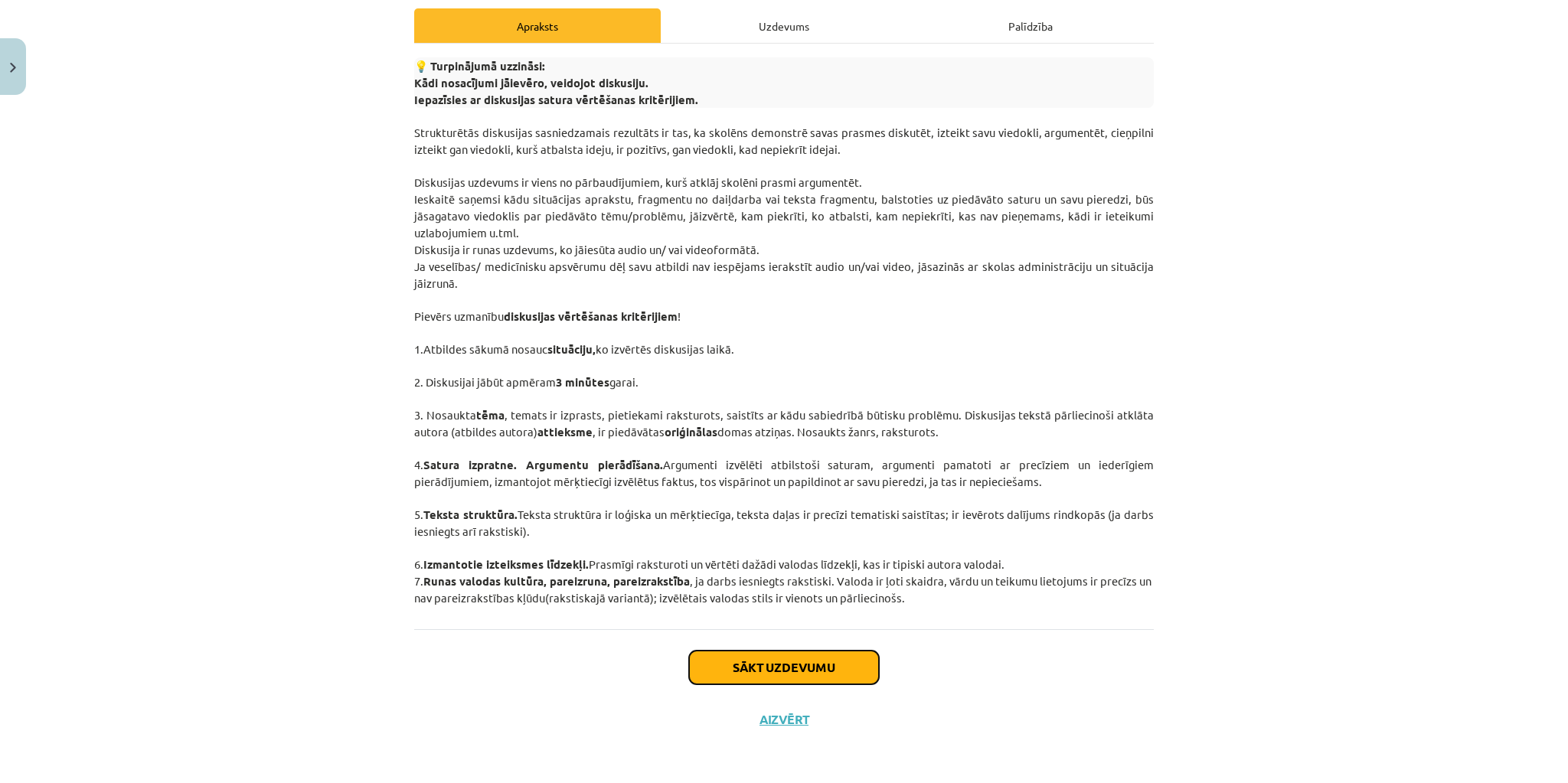
click at [745, 657] on button "Sākt uzdevumu" at bounding box center [784, 667] width 190 height 34
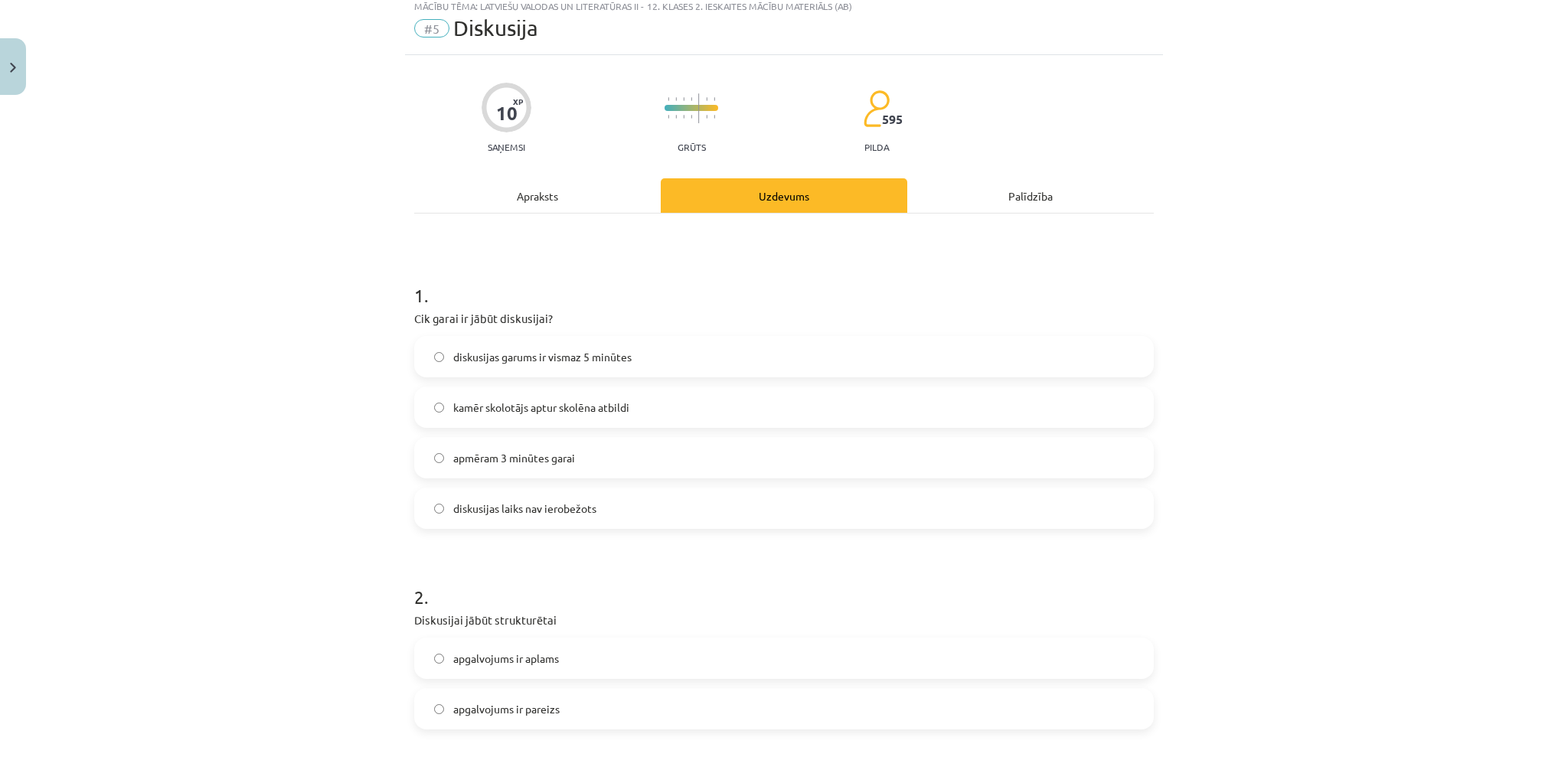
scroll to position [39, 0]
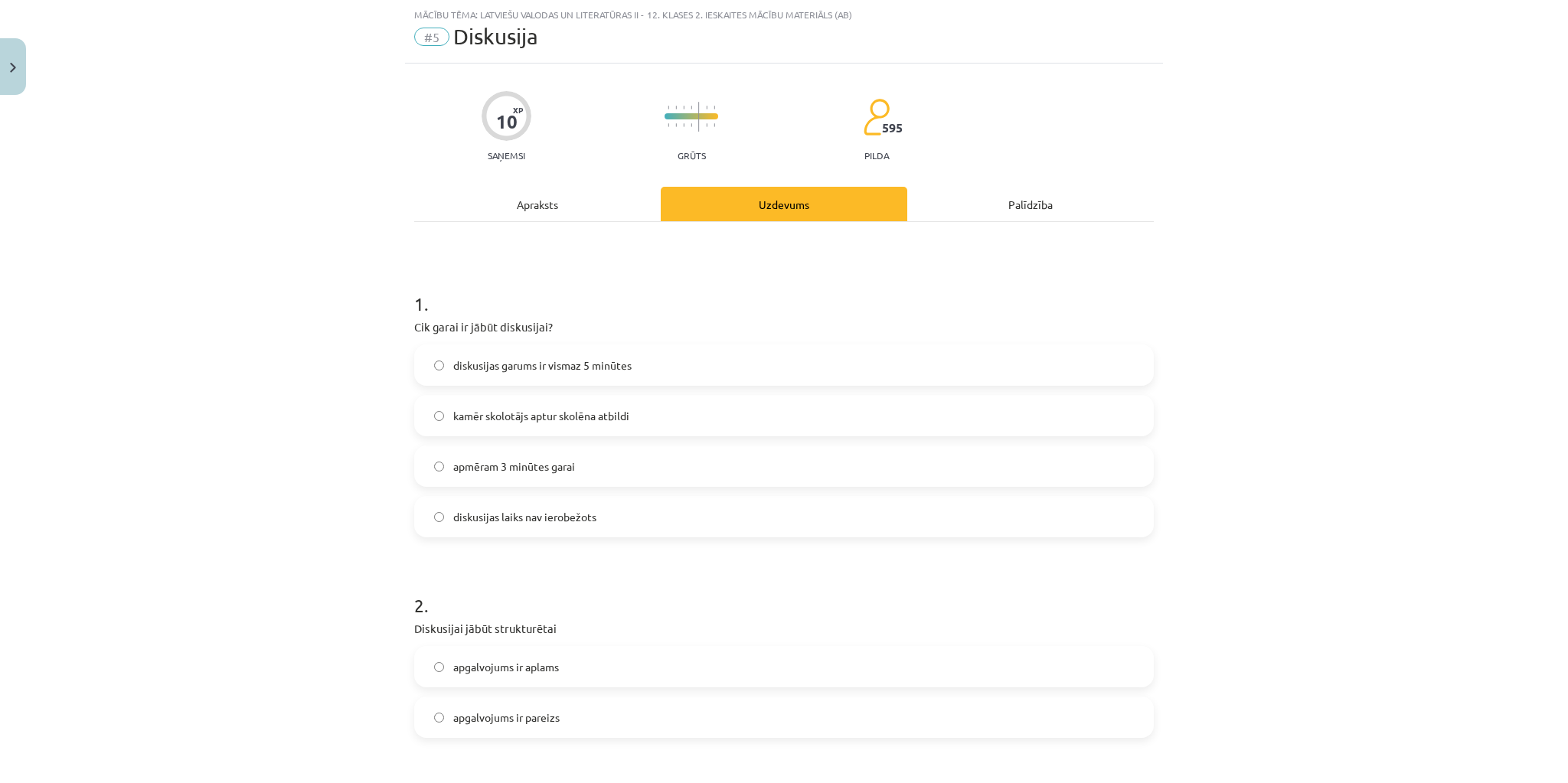
drag, startPoint x: 447, startPoint y: 464, endPoint x: 462, endPoint y: 469, distance: 15.8
click at [447, 463] on label "apmēram 3 minūtes garai" at bounding box center [784, 466] width 736 height 39
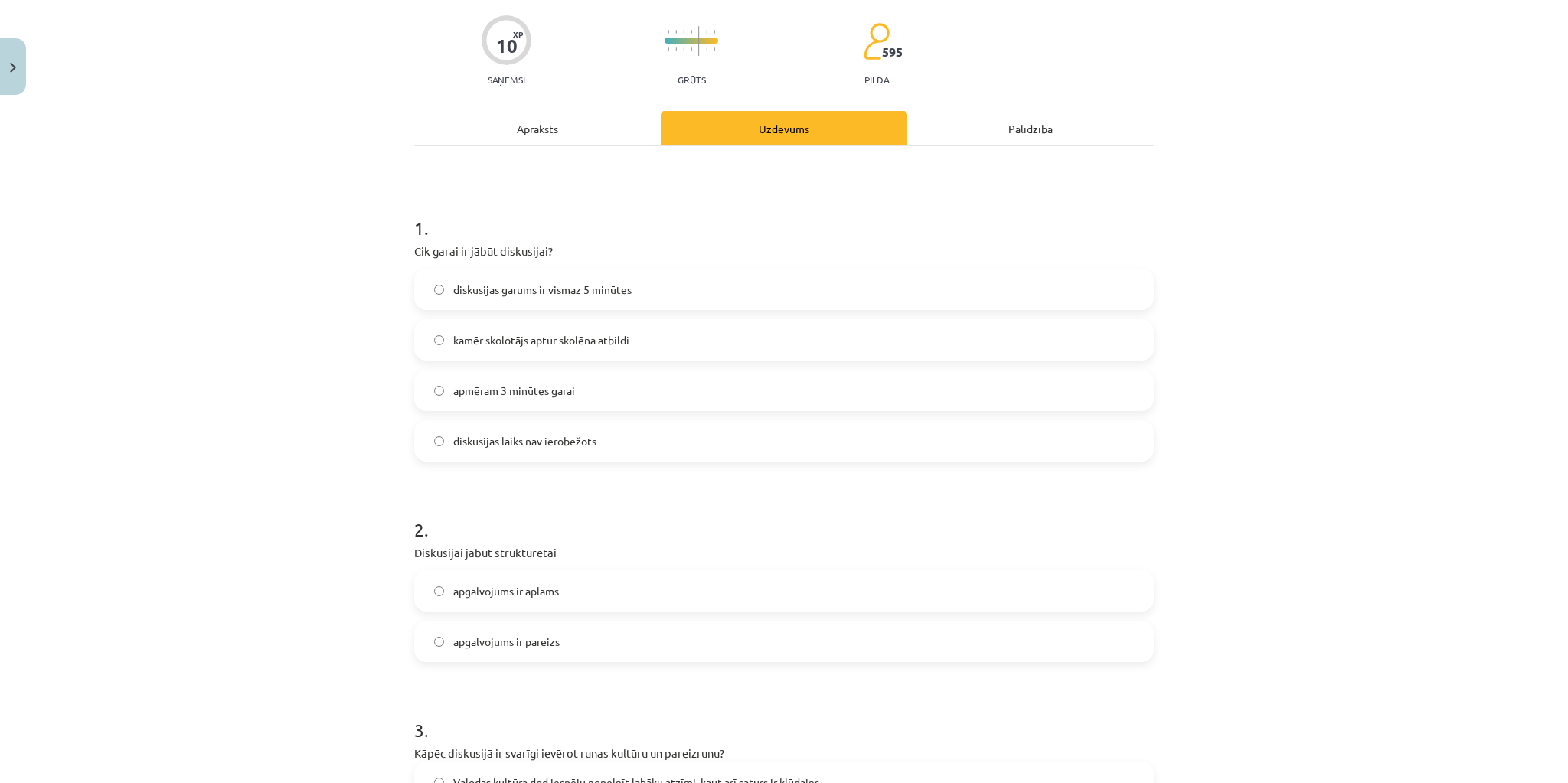
scroll to position [222, 0]
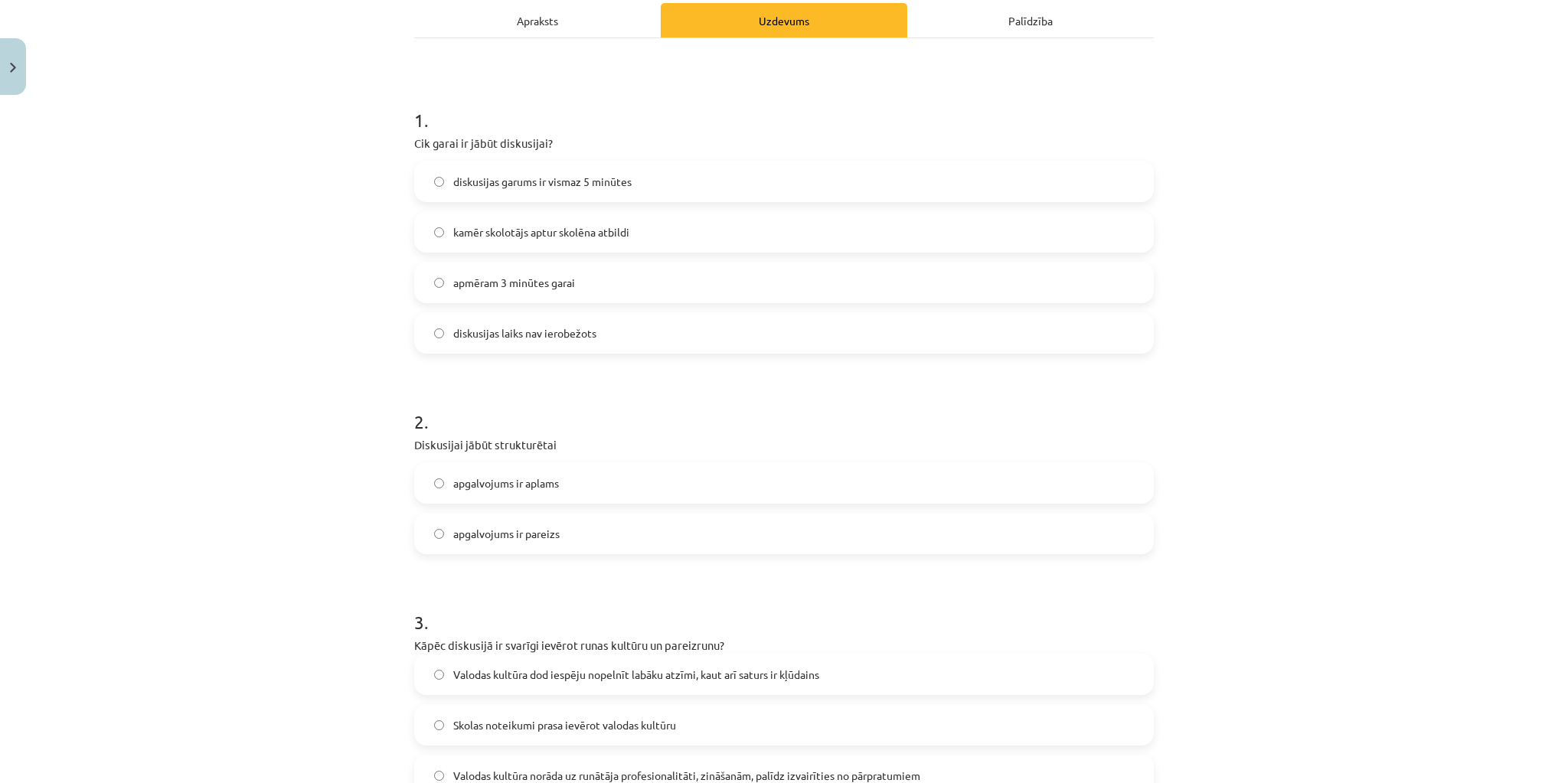
click at [565, 529] on label "apgalvojums ir pareizs" at bounding box center [784, 533] width 736 height 39
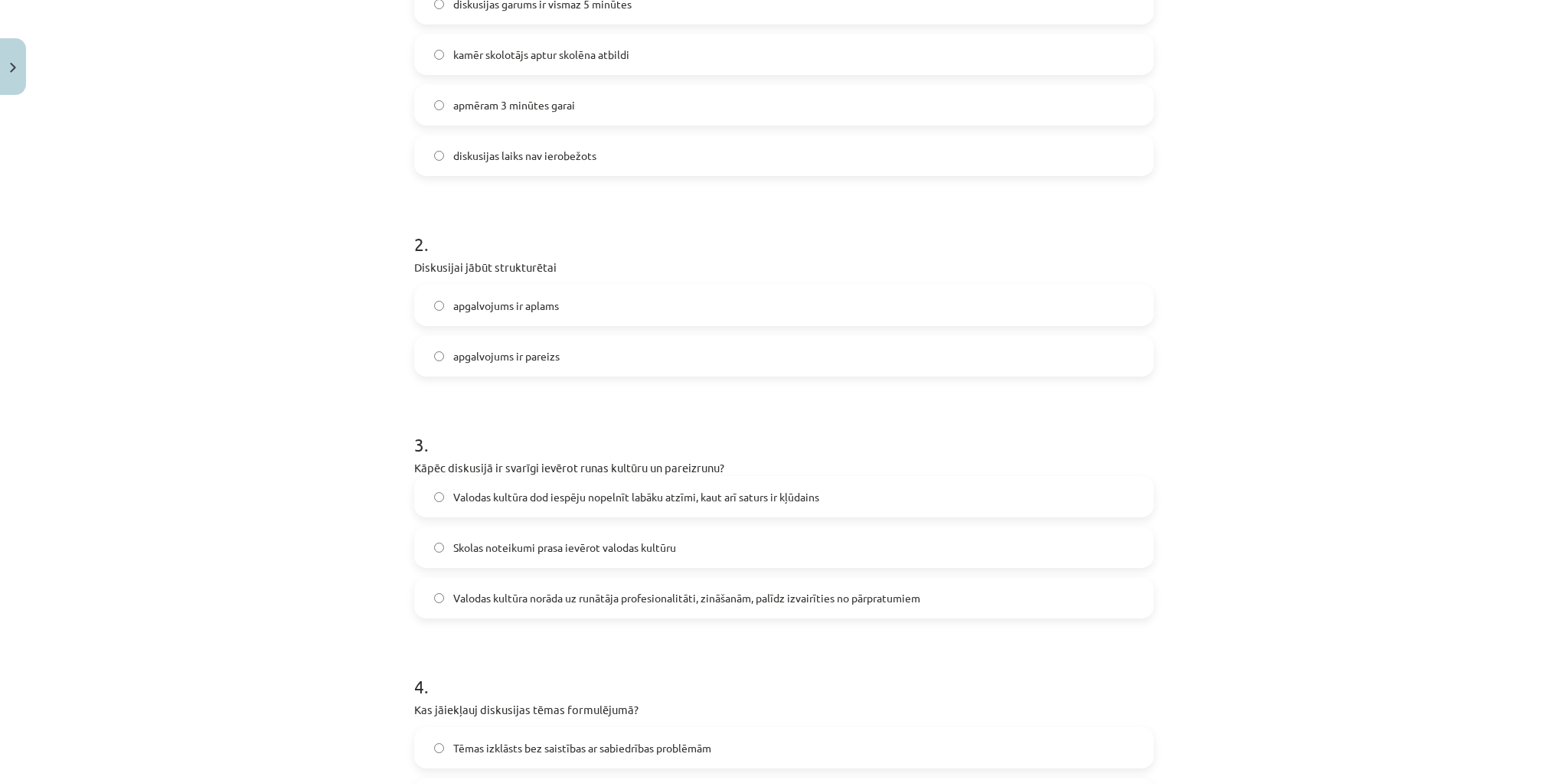
scroll to position [405, 0]
click at [648, 587] on span "Valodas kultūra norāda uz runātāja profesionalitāti, zināšanām, palīdz izvairīt…" at bounding box center [686, 593] width 467 height 16
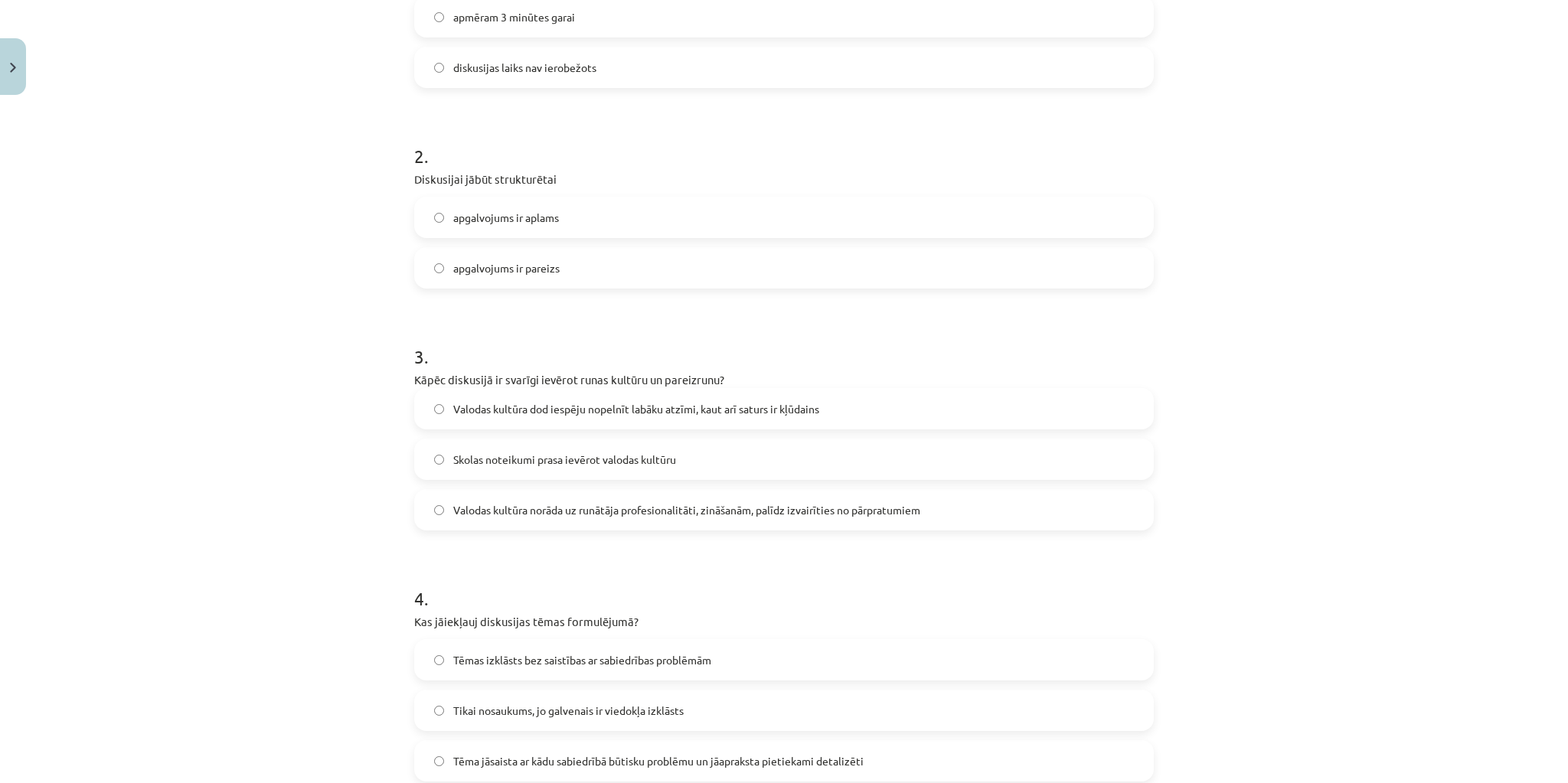
scroll to position [589, 0]
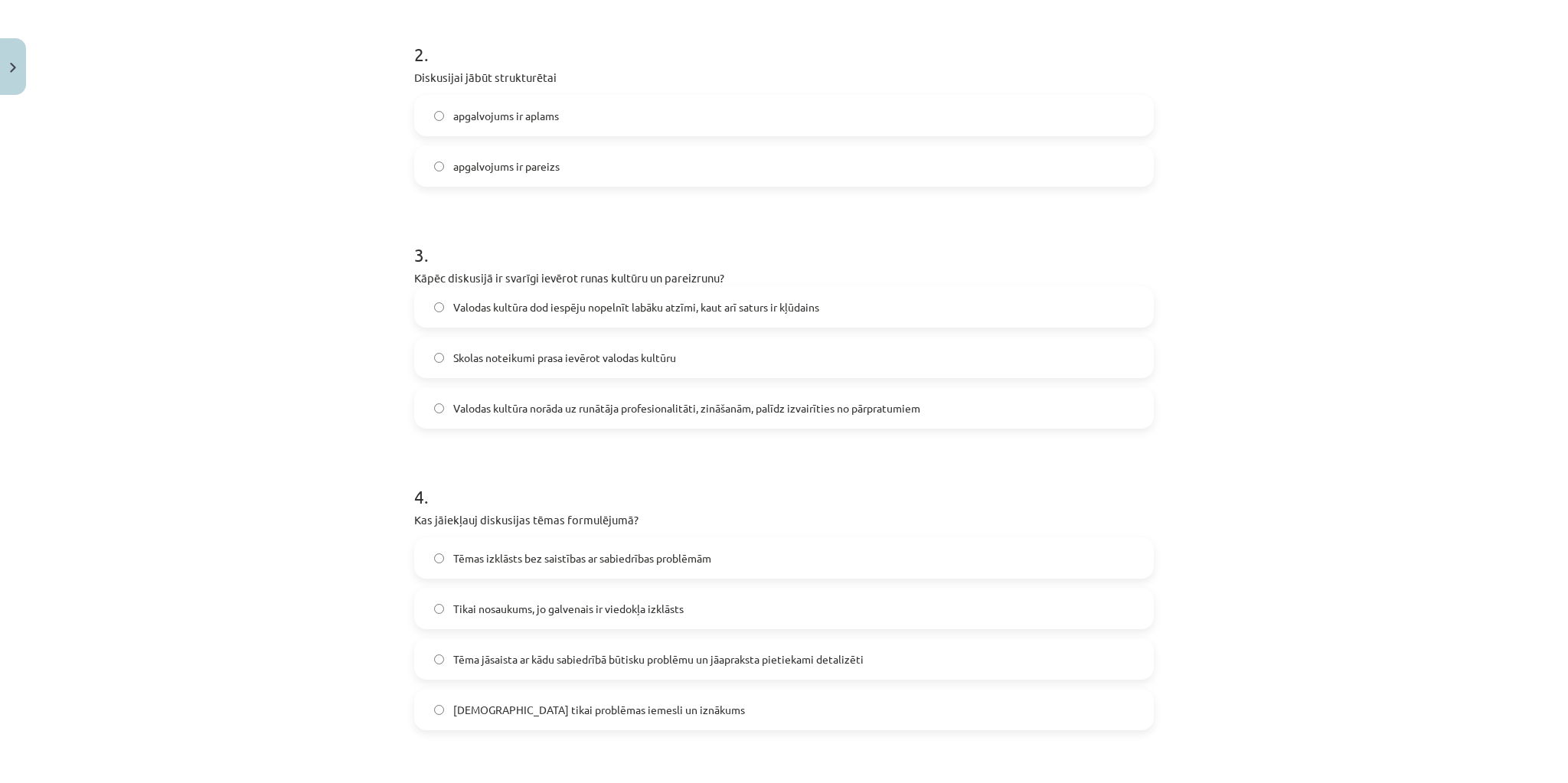
click at [675, 652] on span "Tēma jāsaista ar kādu sabiedrībā būtisku problēmu un jāapraksta pietiekami deta…" at bounding box center [658, 660] width 410 height 16
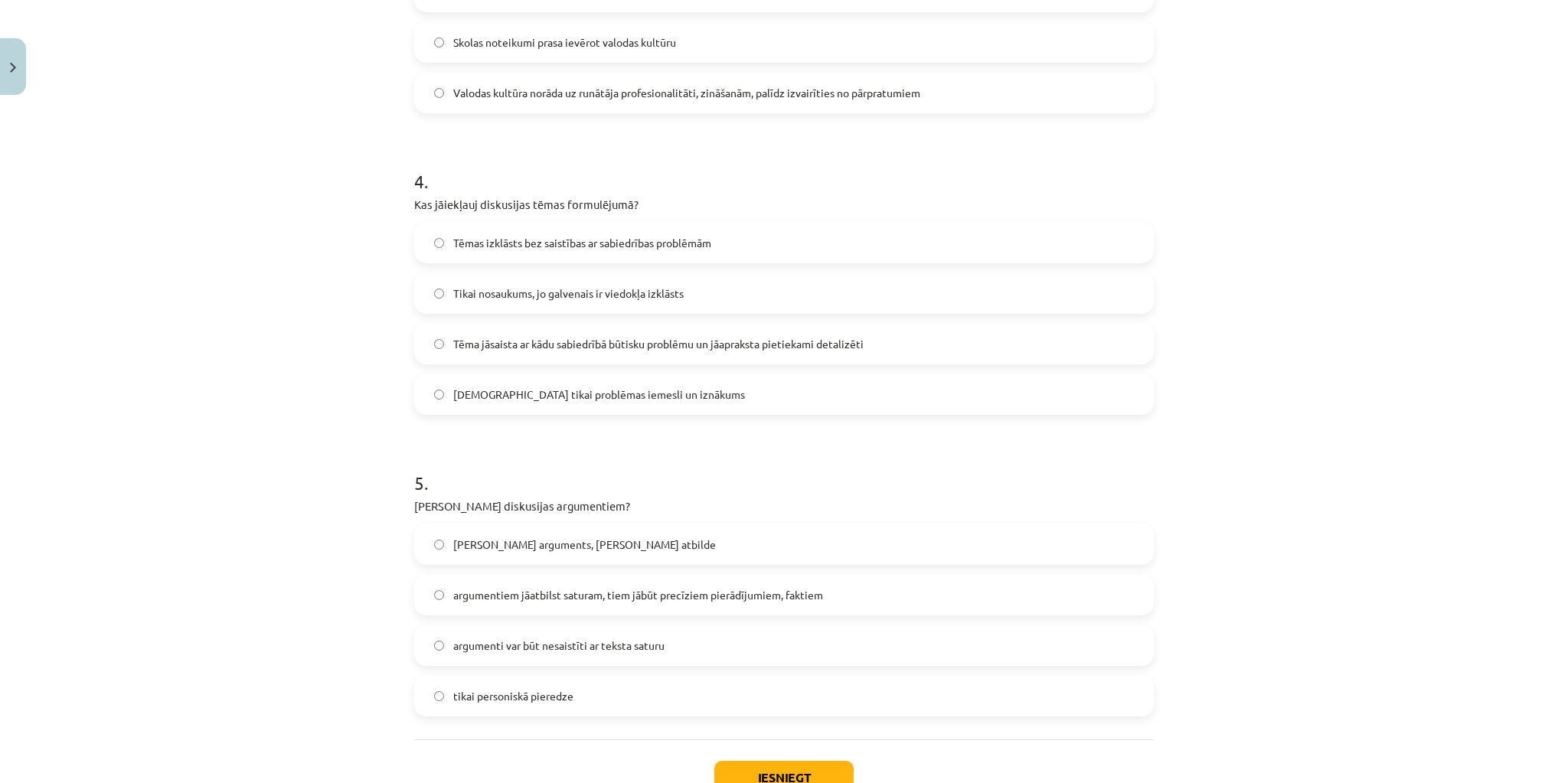
scroll to position [957, 0]
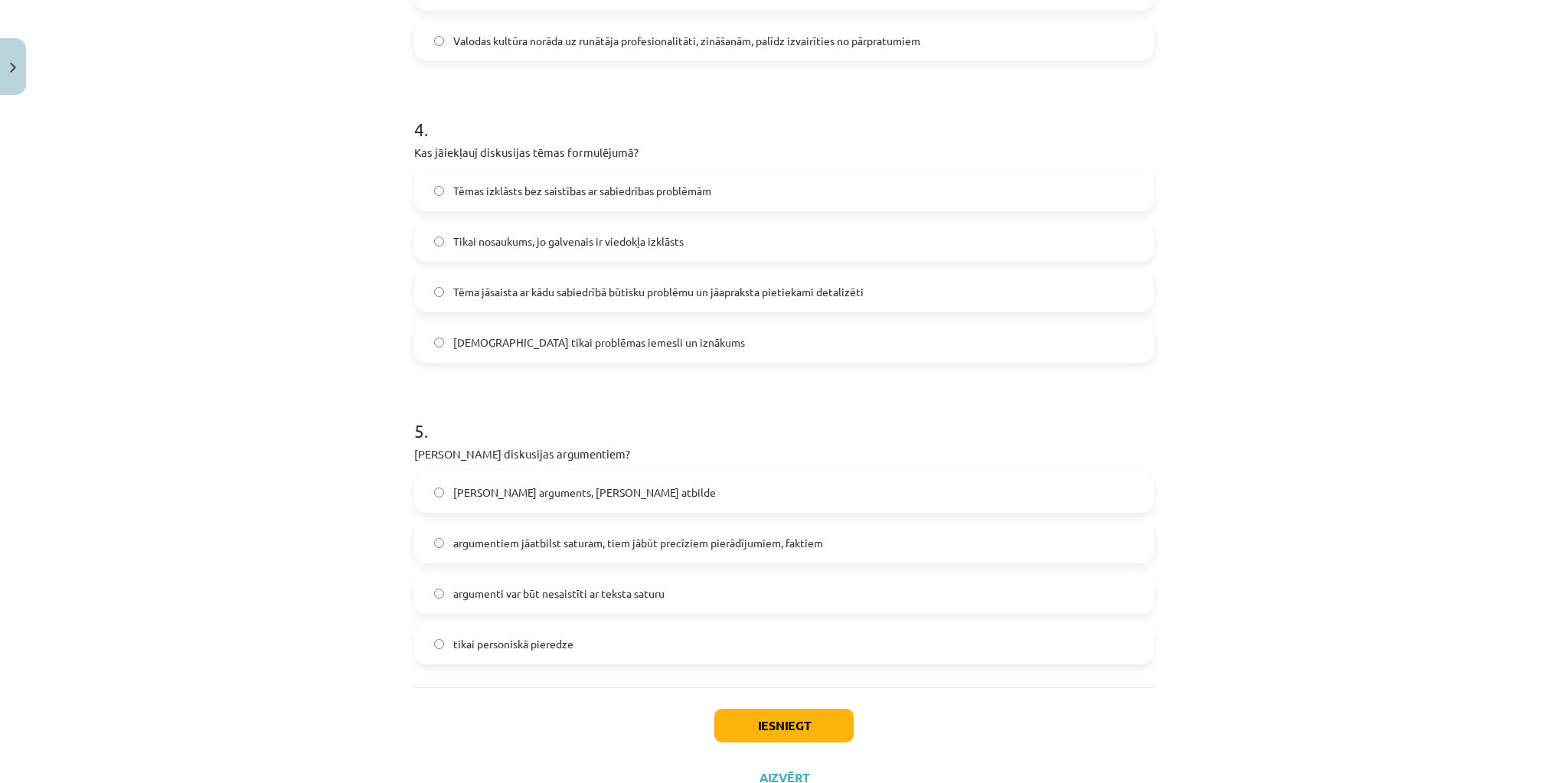
click at [631, 538] on span "argumentiem jāatbilst saturam, tiem jābūt precīziem pierādījumiem, faktiem" at bounding box center [638, 543] width 370 height 16
click at [793, 728] on button "Iesniegt" at bounding box center [784, 726] width 140 height 34
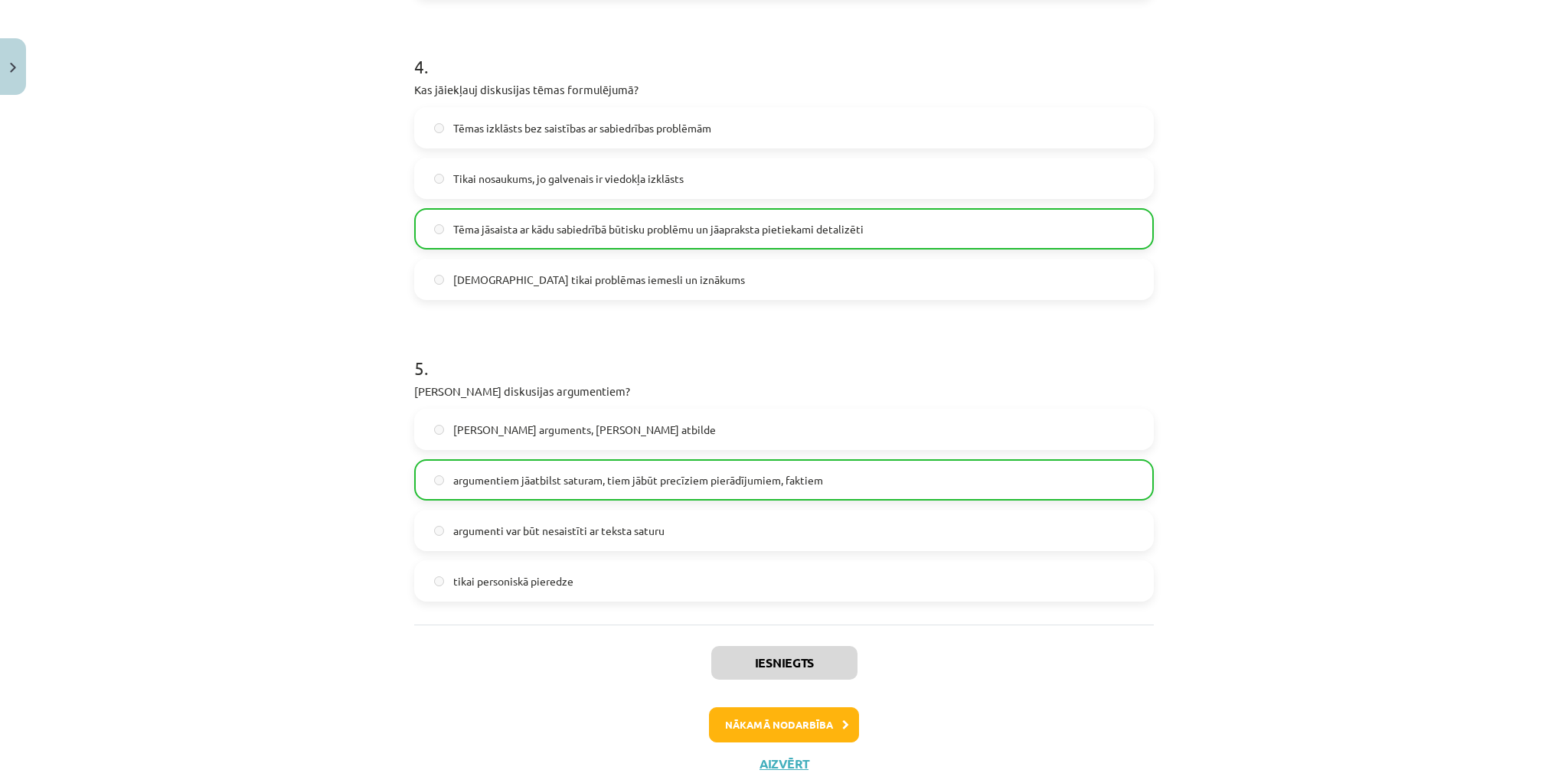
scroll to position [1063, 0]
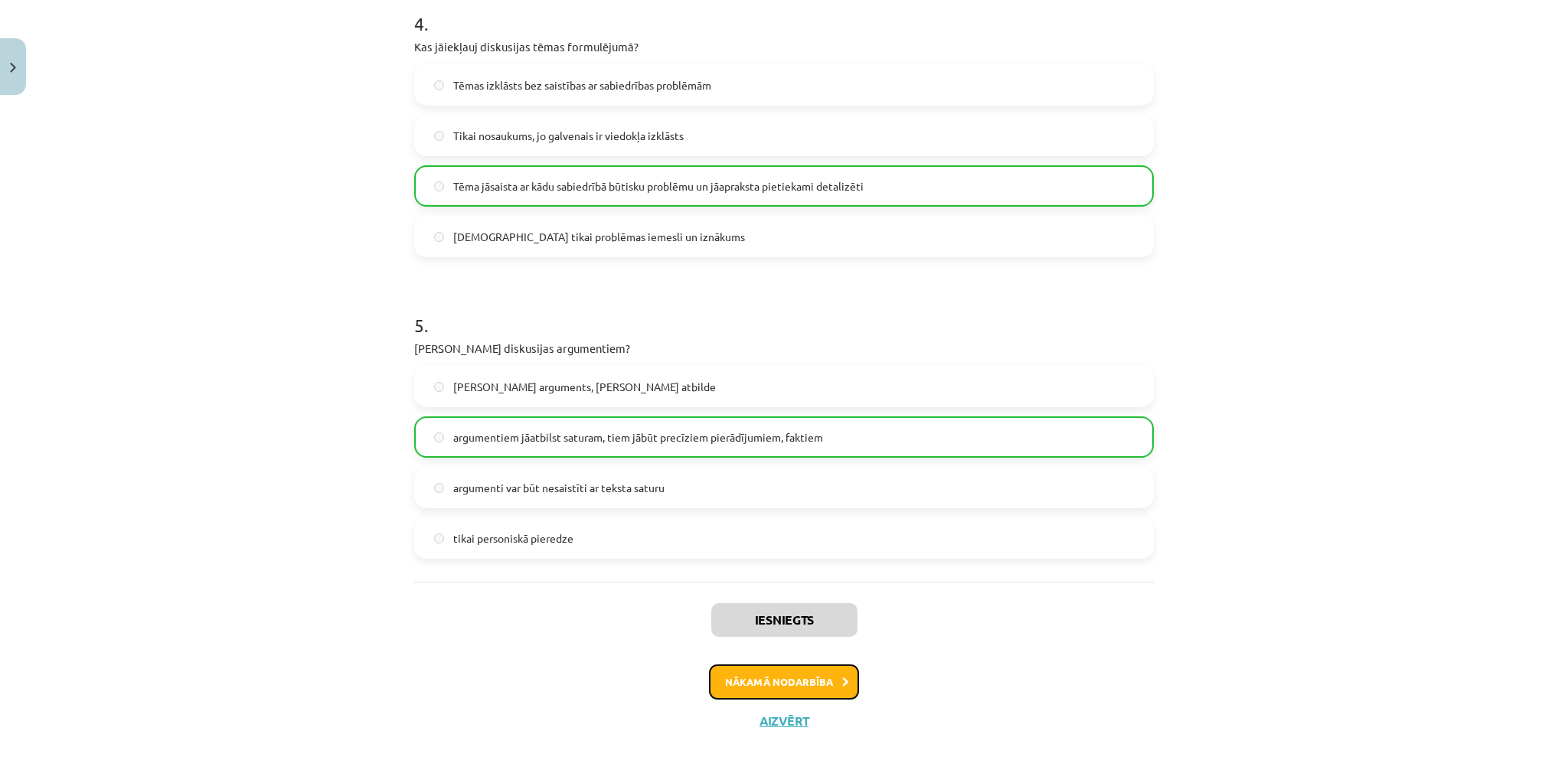
click at [813, 685] on button "Nākamā nodarbība" at bounding box center [784, 682] width 150 height 35
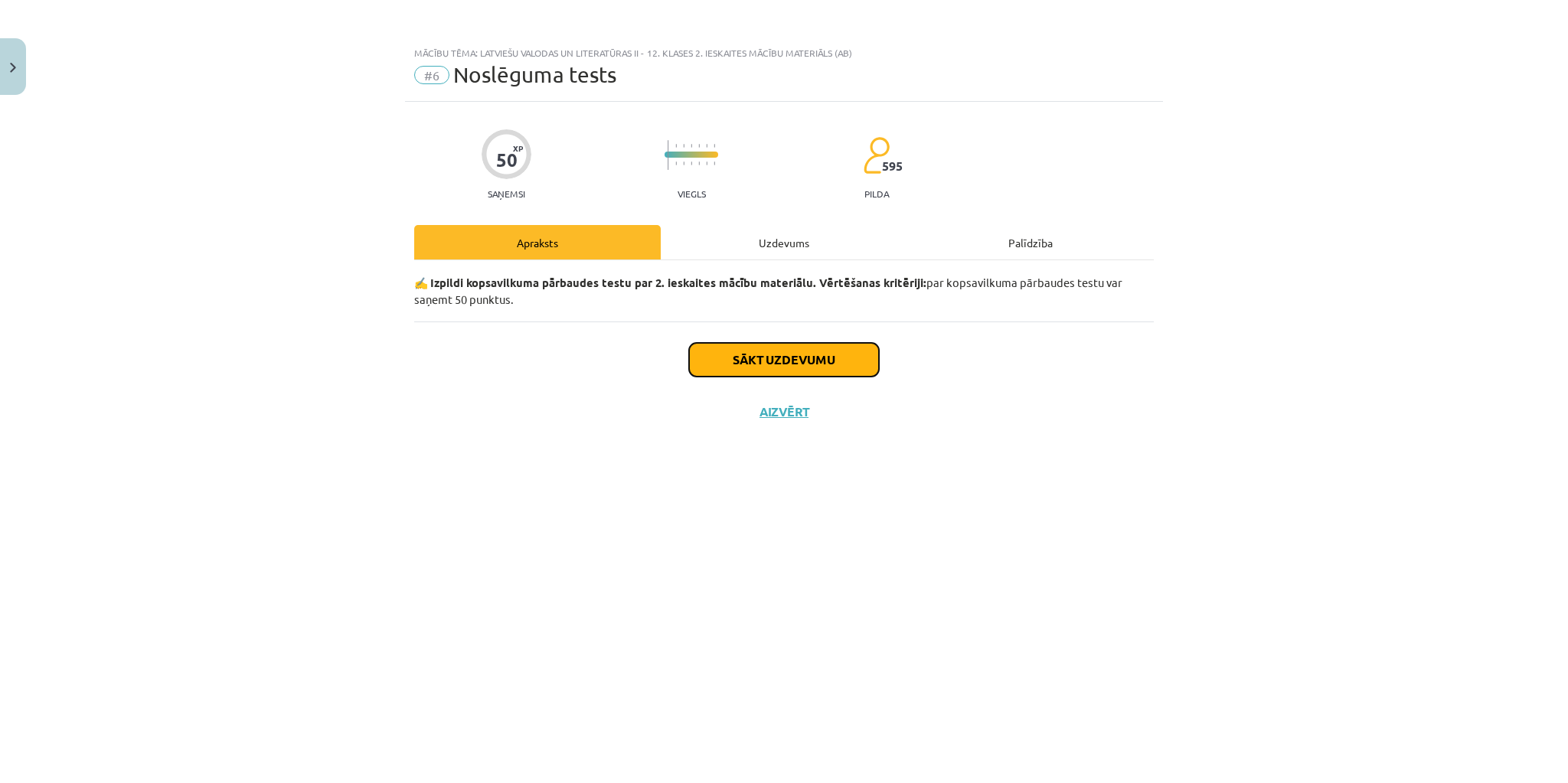
click at [795, 356] on button "Sākt uzdevumu" at bounding box center [784, 359] width 190 height 34
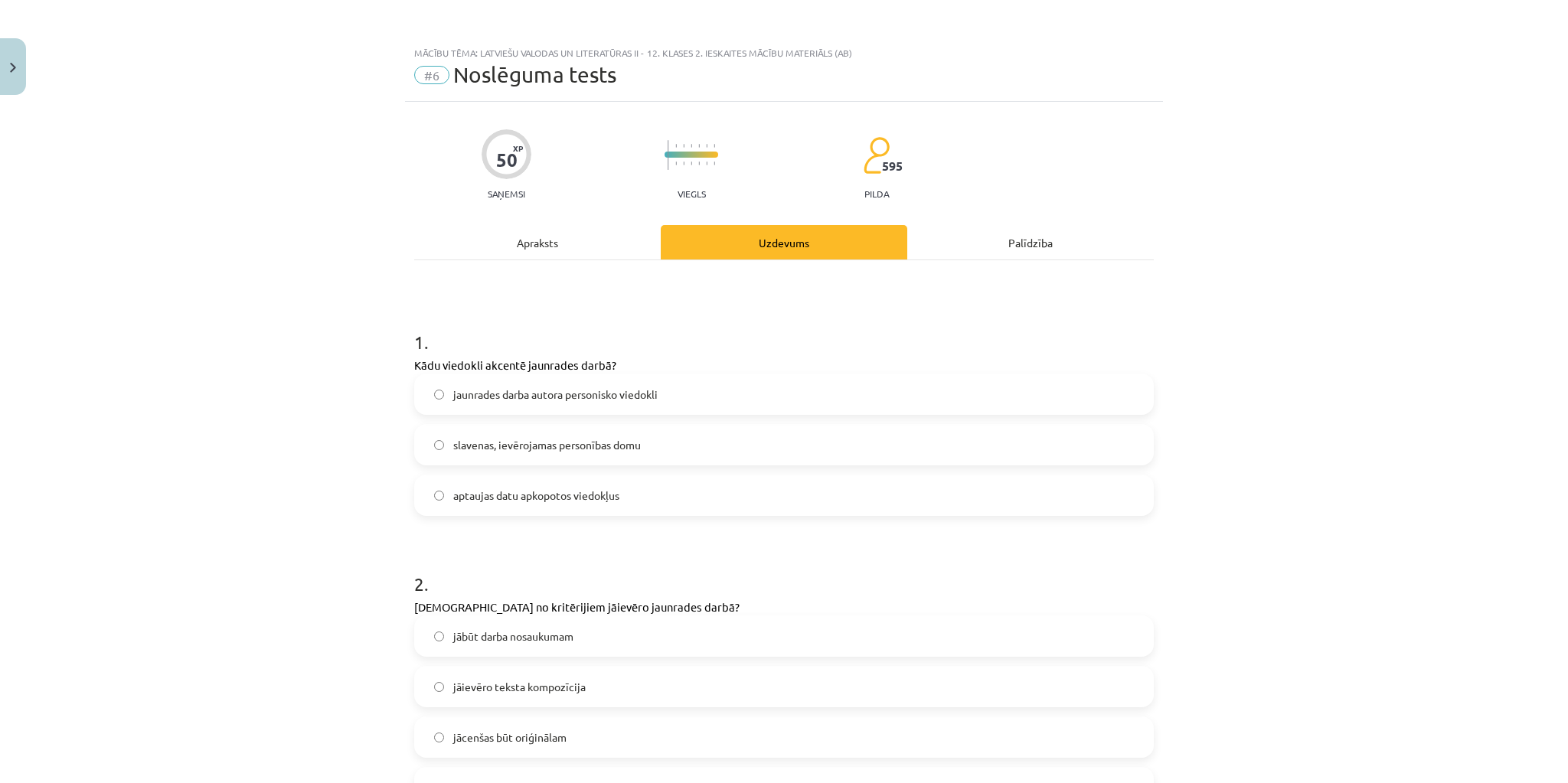
click at [564, 394] on span "jaunrades darba autora personisko viedokli" at bounding box center [555, 395] width 204 height 16
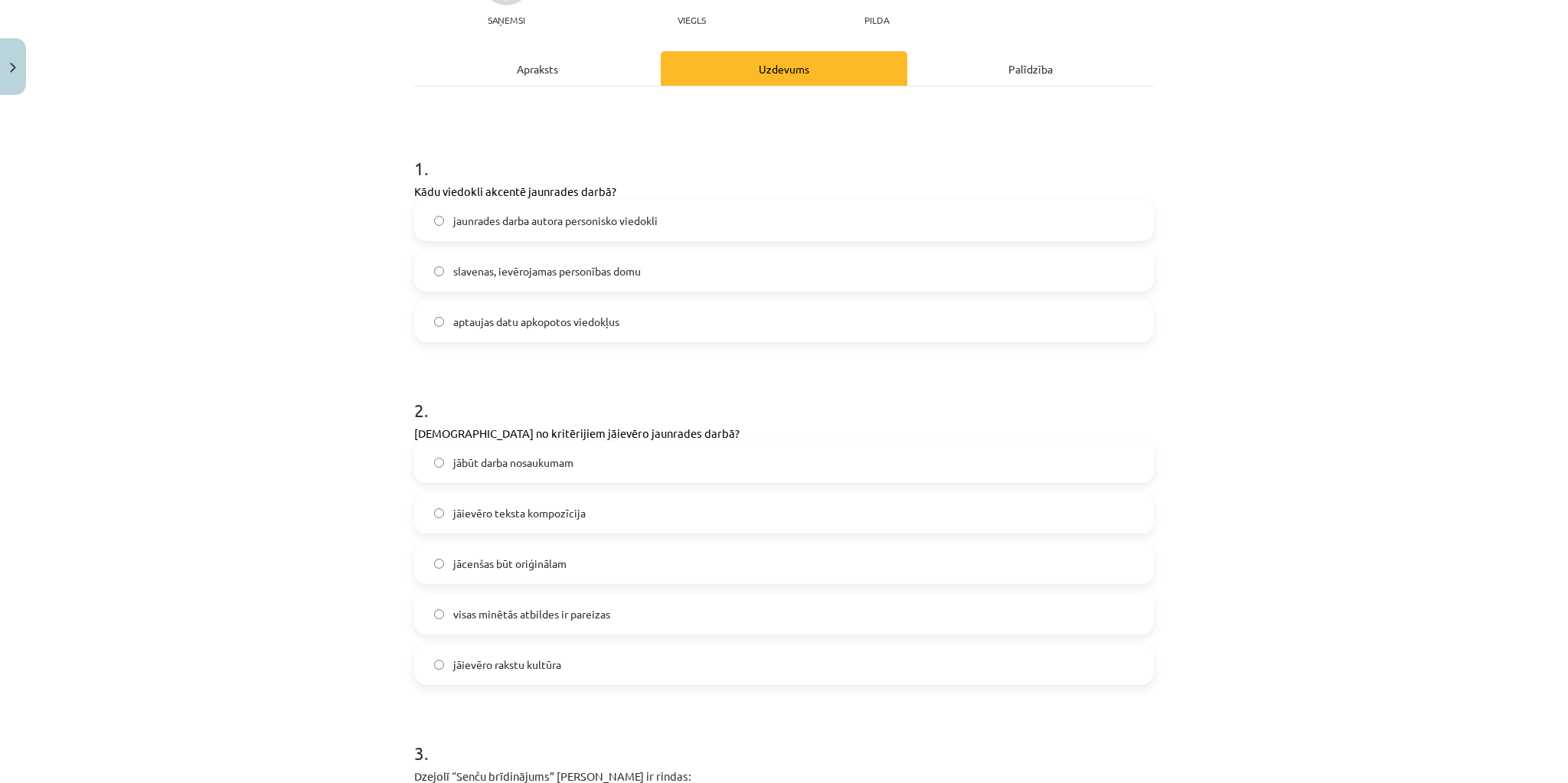
scroll to position [184, 0]
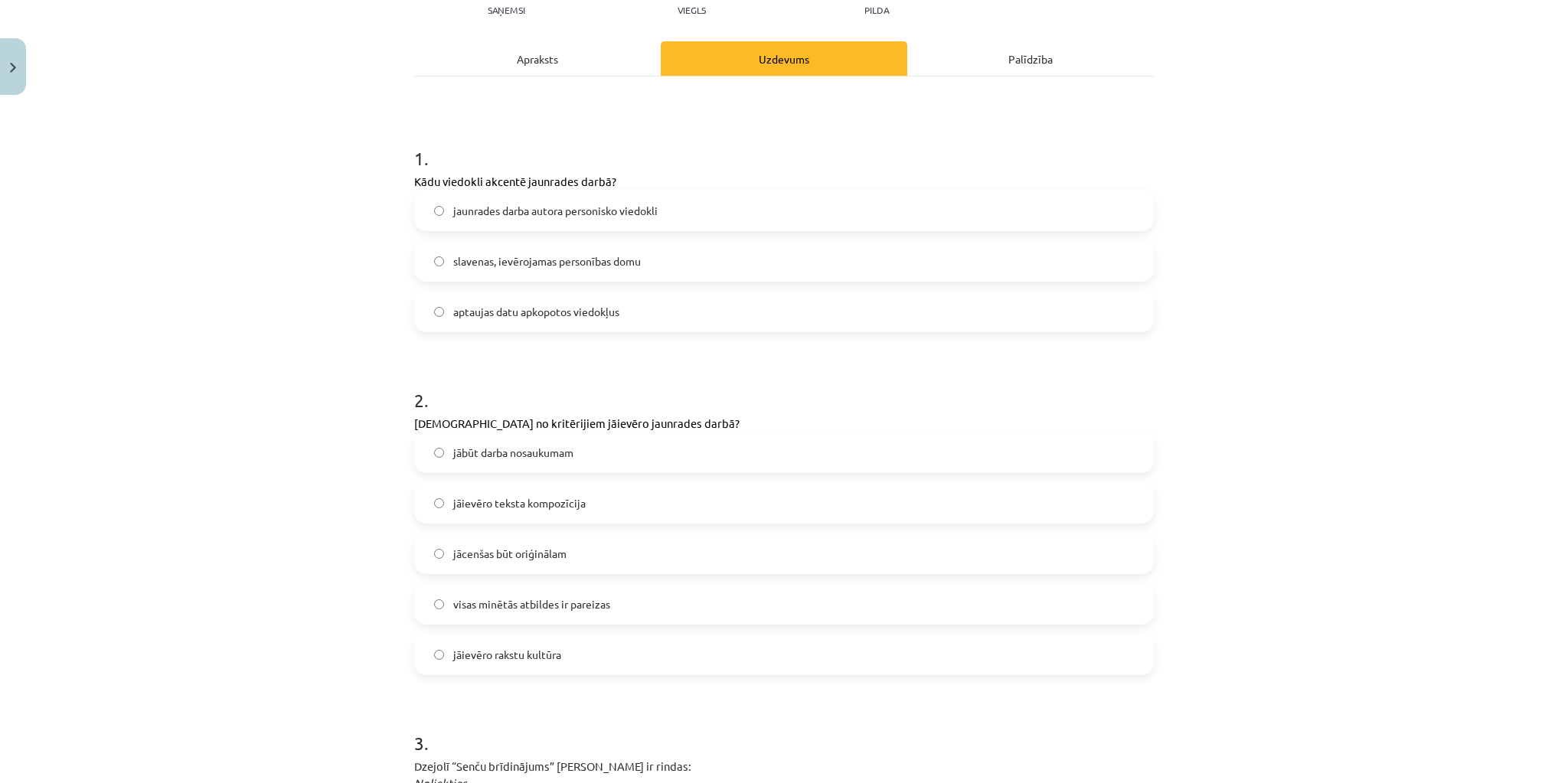
click at [613, 601] on label "visas minētās atbildes ir pareizas" at bounding box center [784, 604] width 736 height 39
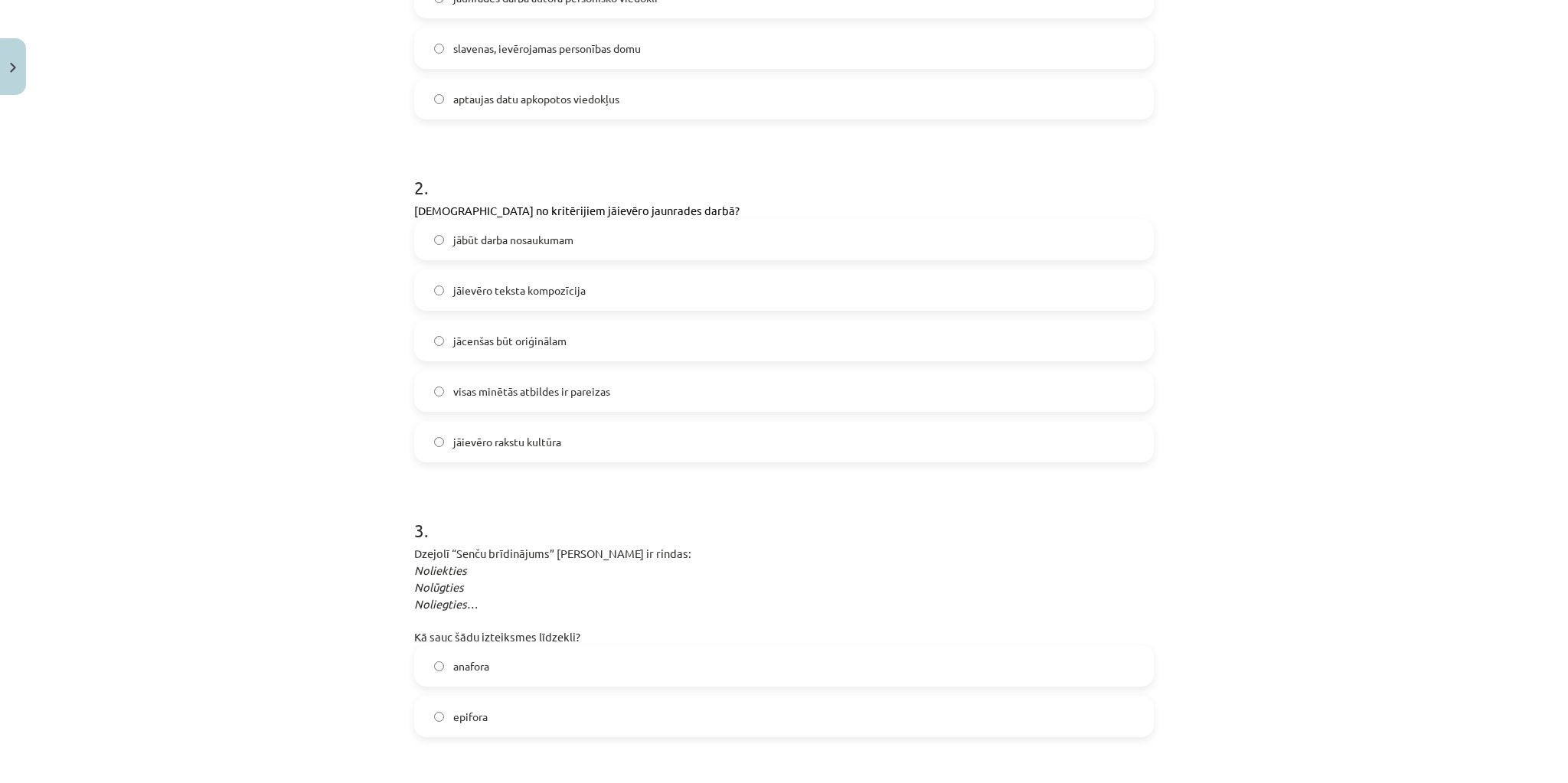
scroll to position [428, 0]
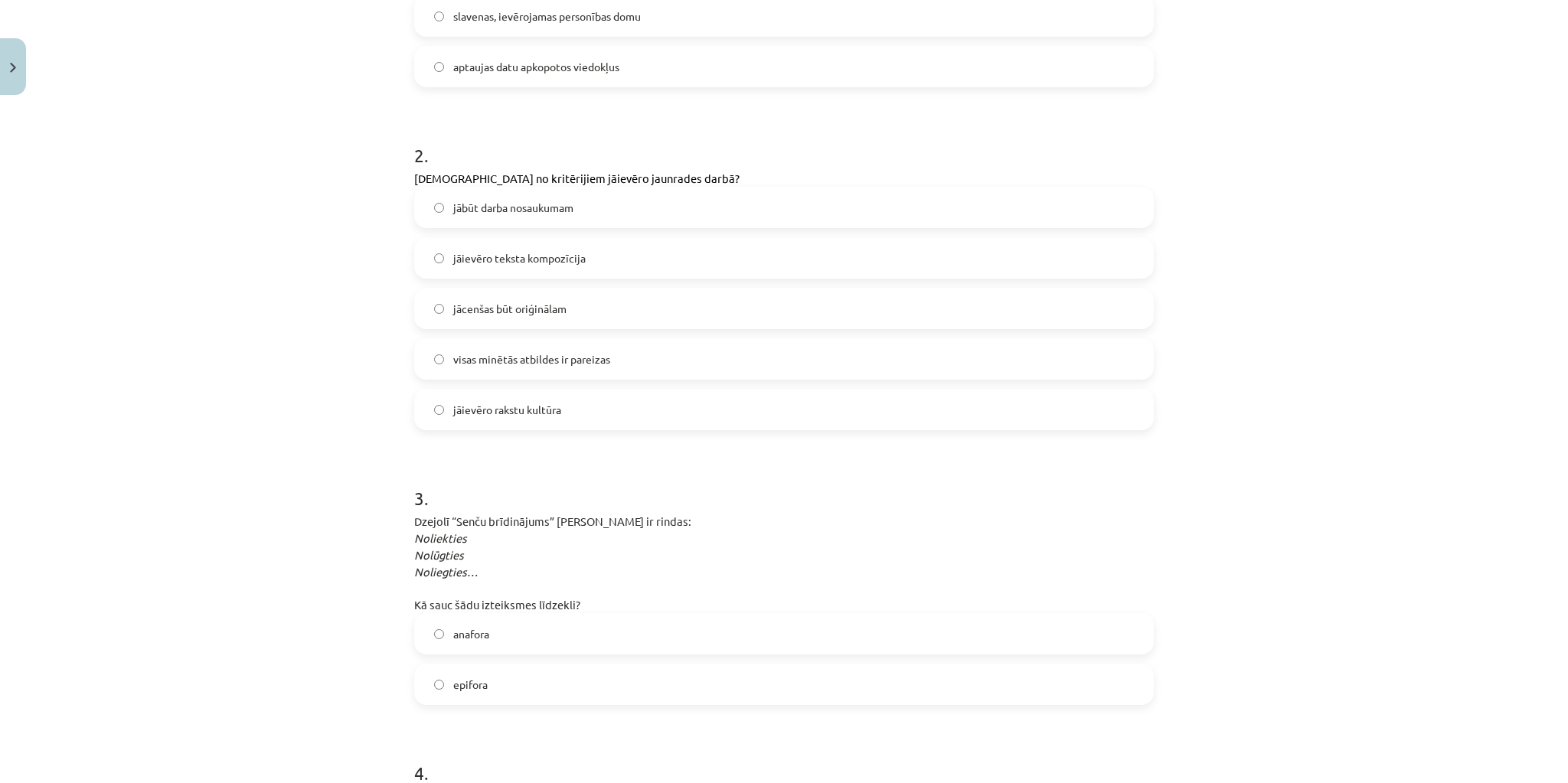
click at [562, 631] on label "anafora" at bounding box center [784, 634] width 736 height 39
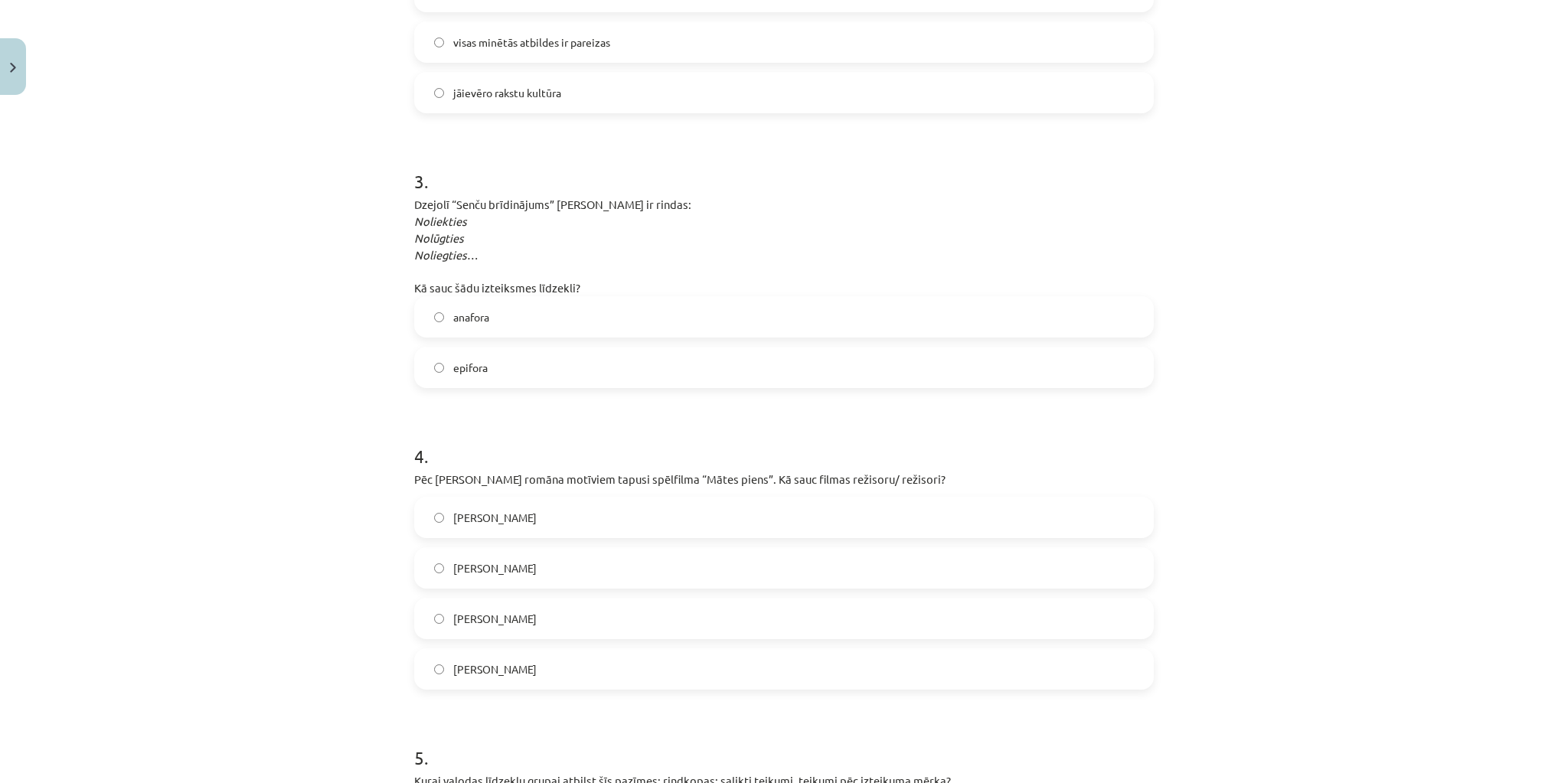
scroll to position [796, 0]
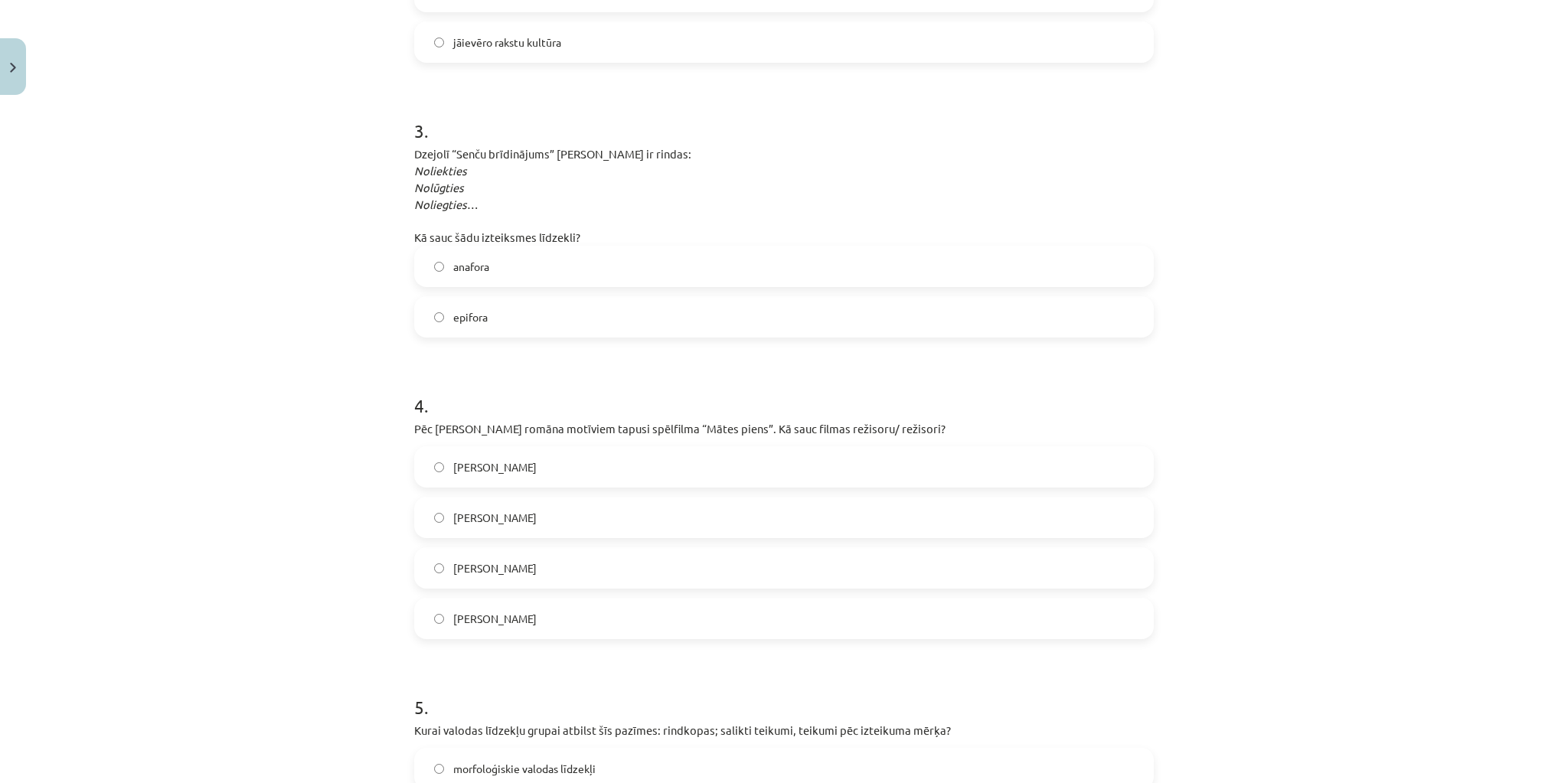
click at [576, 525] on label "Ināra Kolmane" at bounding box center [784, 517] width 736 height 39
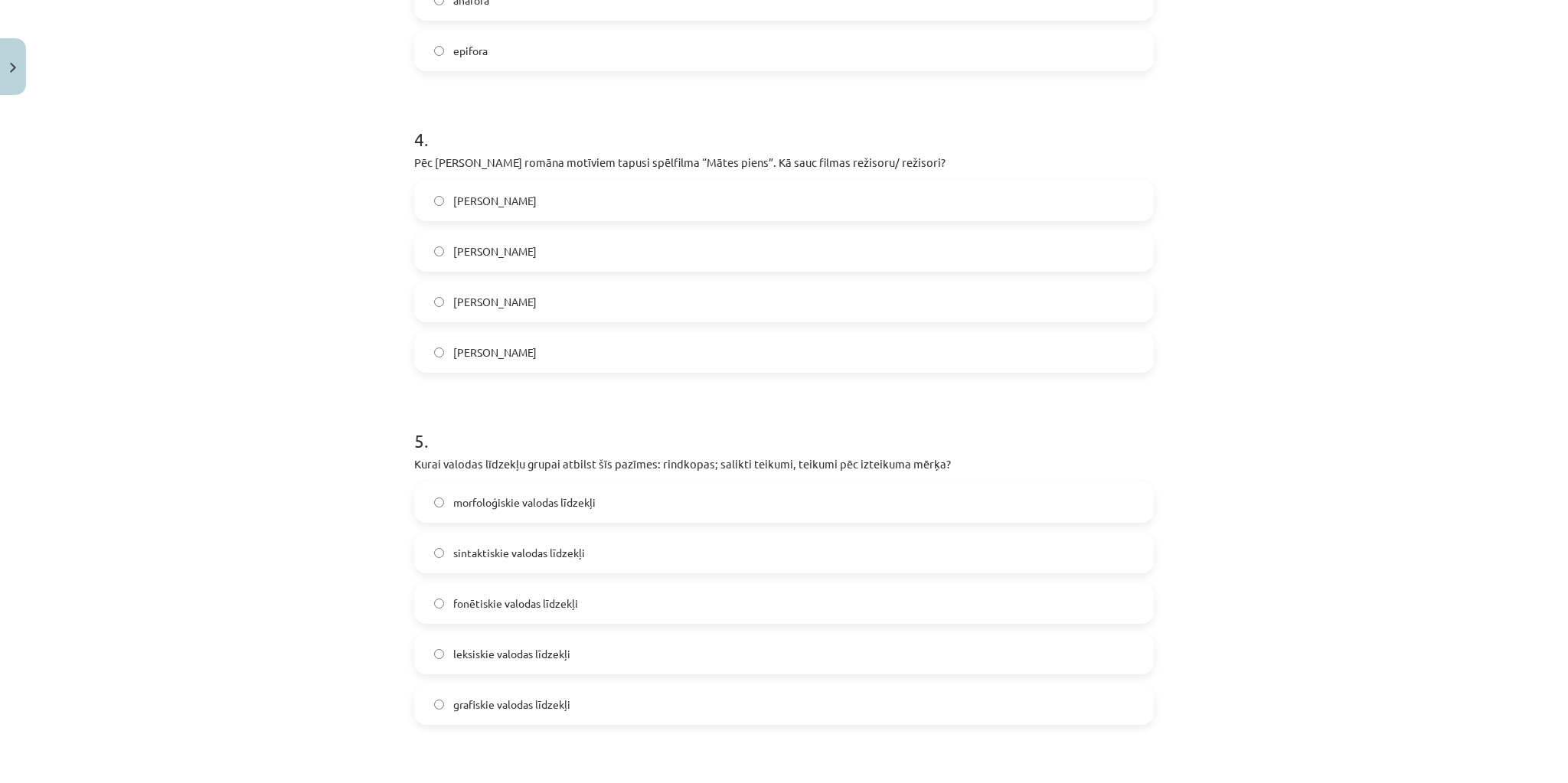
scroll to position [1164, 0]
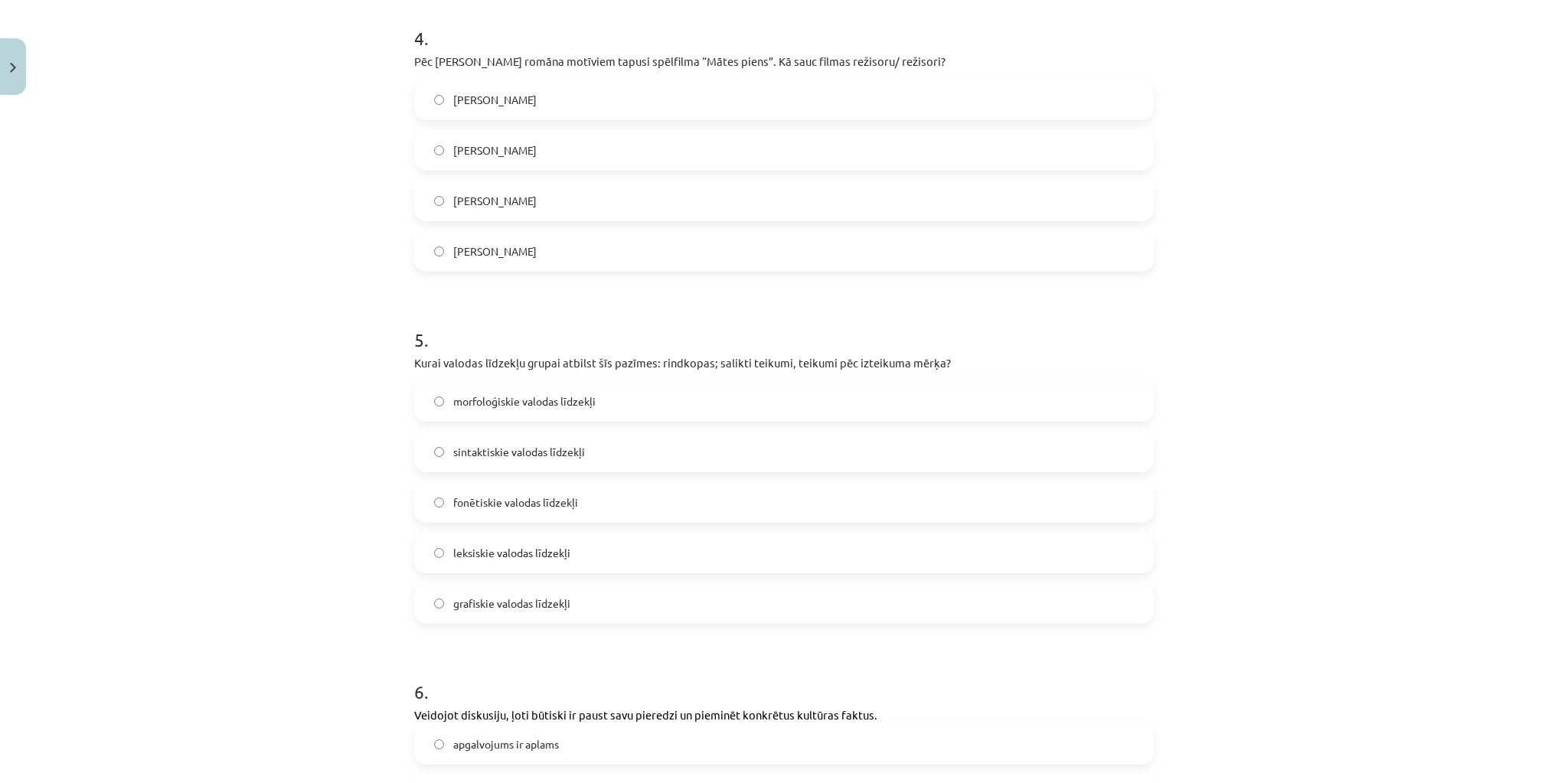
click at [533, 444] on span "sintaktiskie valodas līdzekļi" at bounding box center [519, 452] width 131 height 16
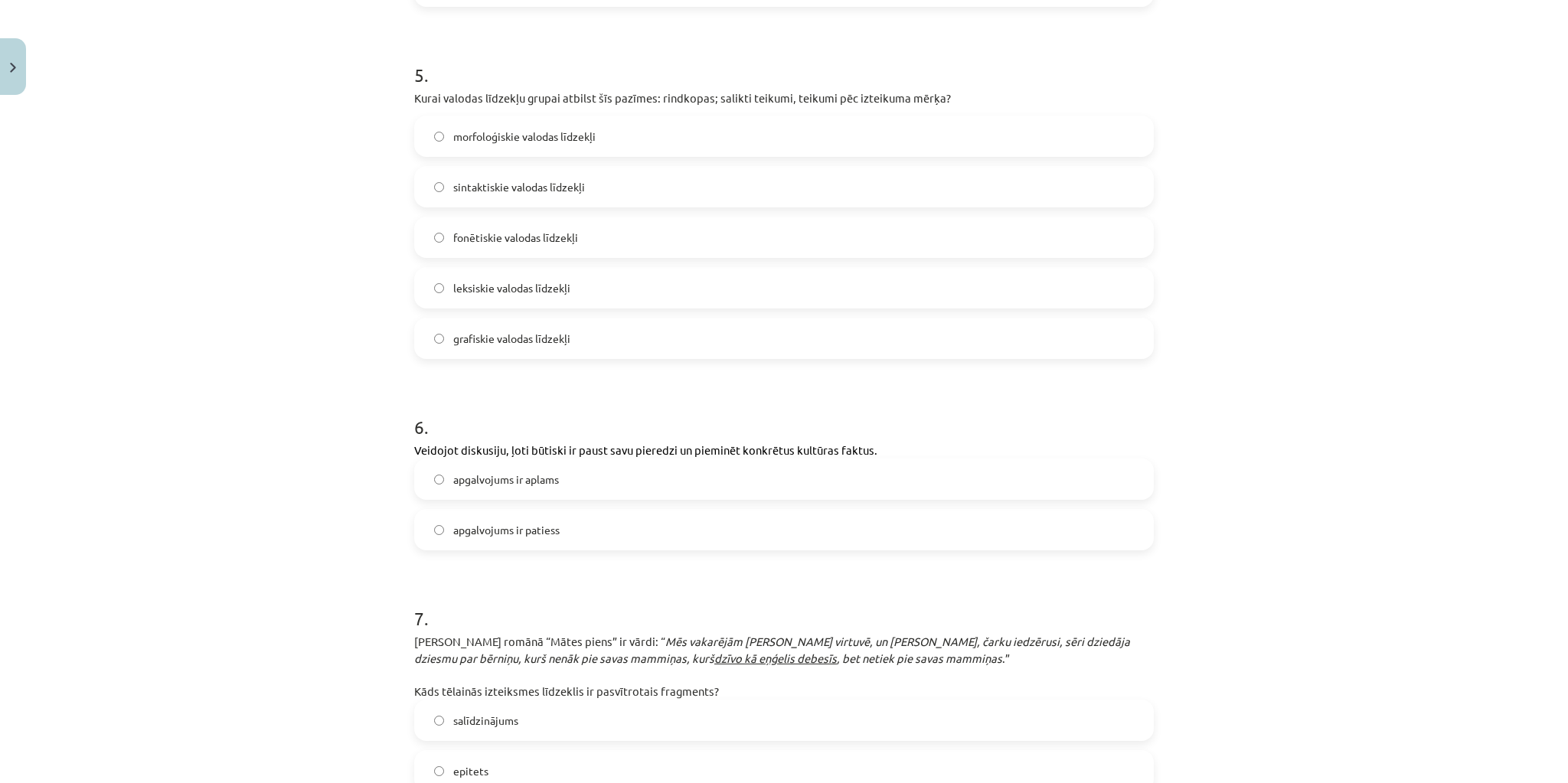
scroll to position [1470, 0]
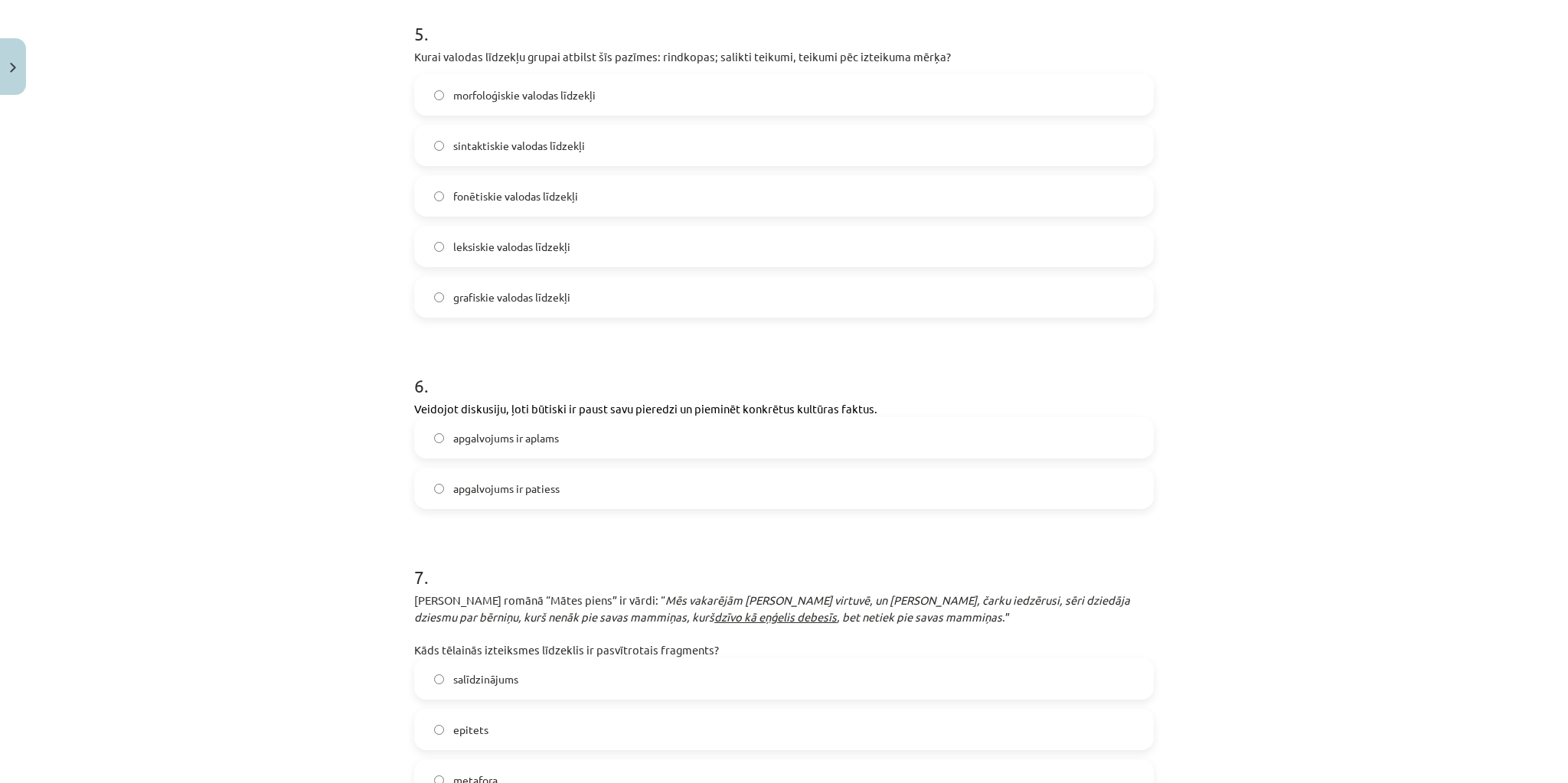
click at [589, 484] on label "apgalvojums ir patiess" at bounding box center [784, 488] width 736 height 39
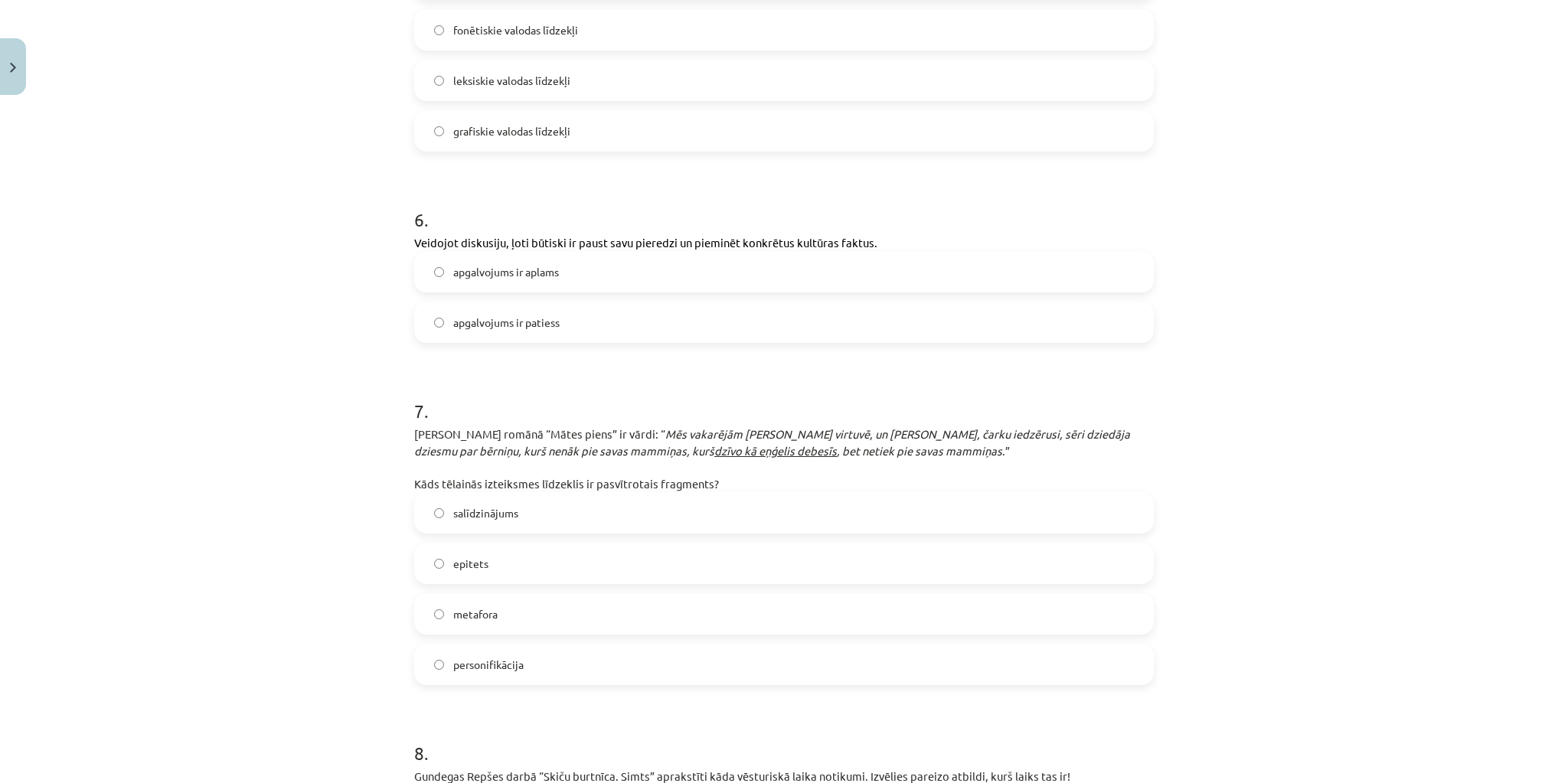
scroll to position [1654, 0]
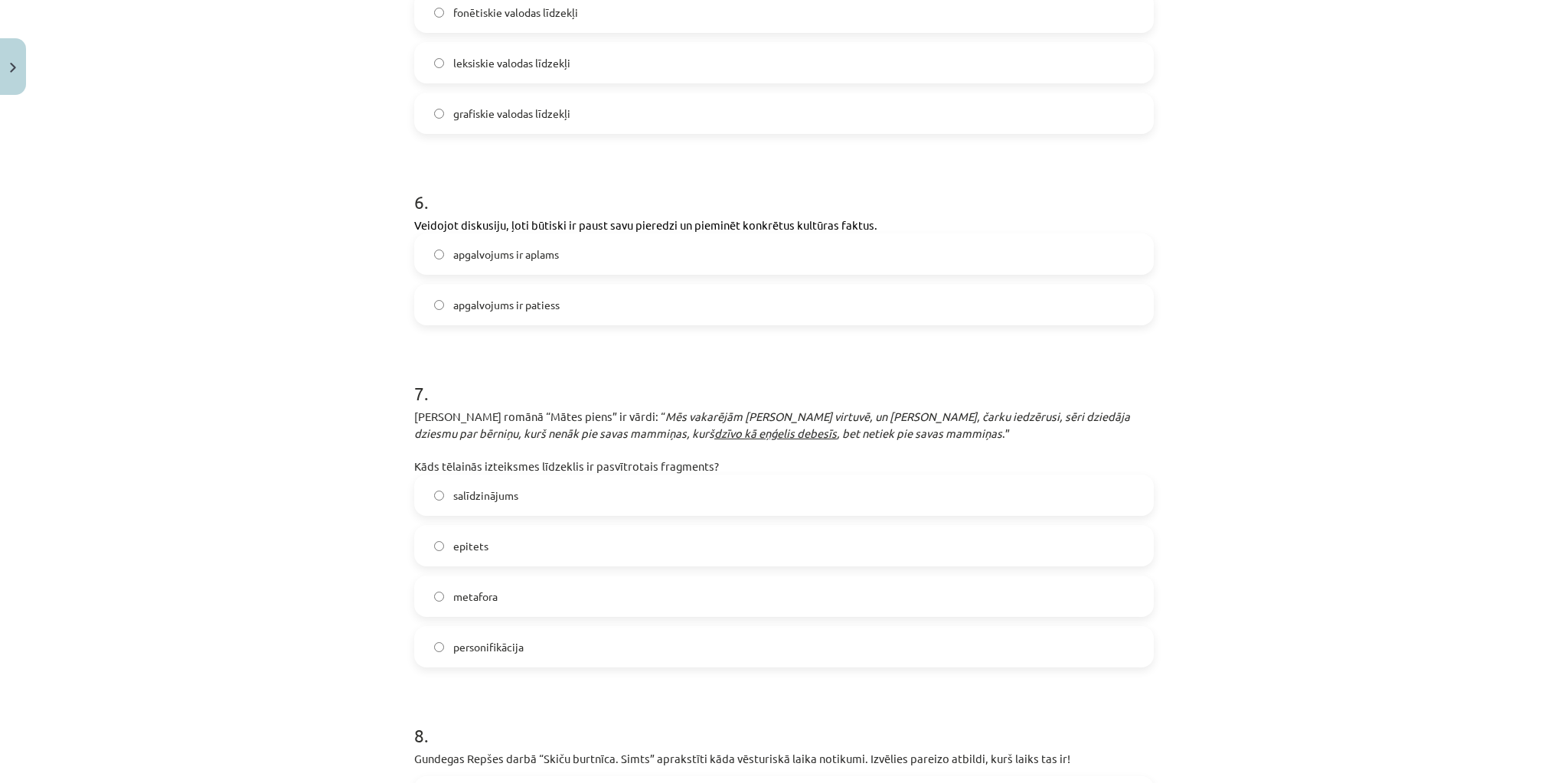
click at [592, 494] on label "salīdzinājums" at bounding box center [784, 495] width 736 height 39
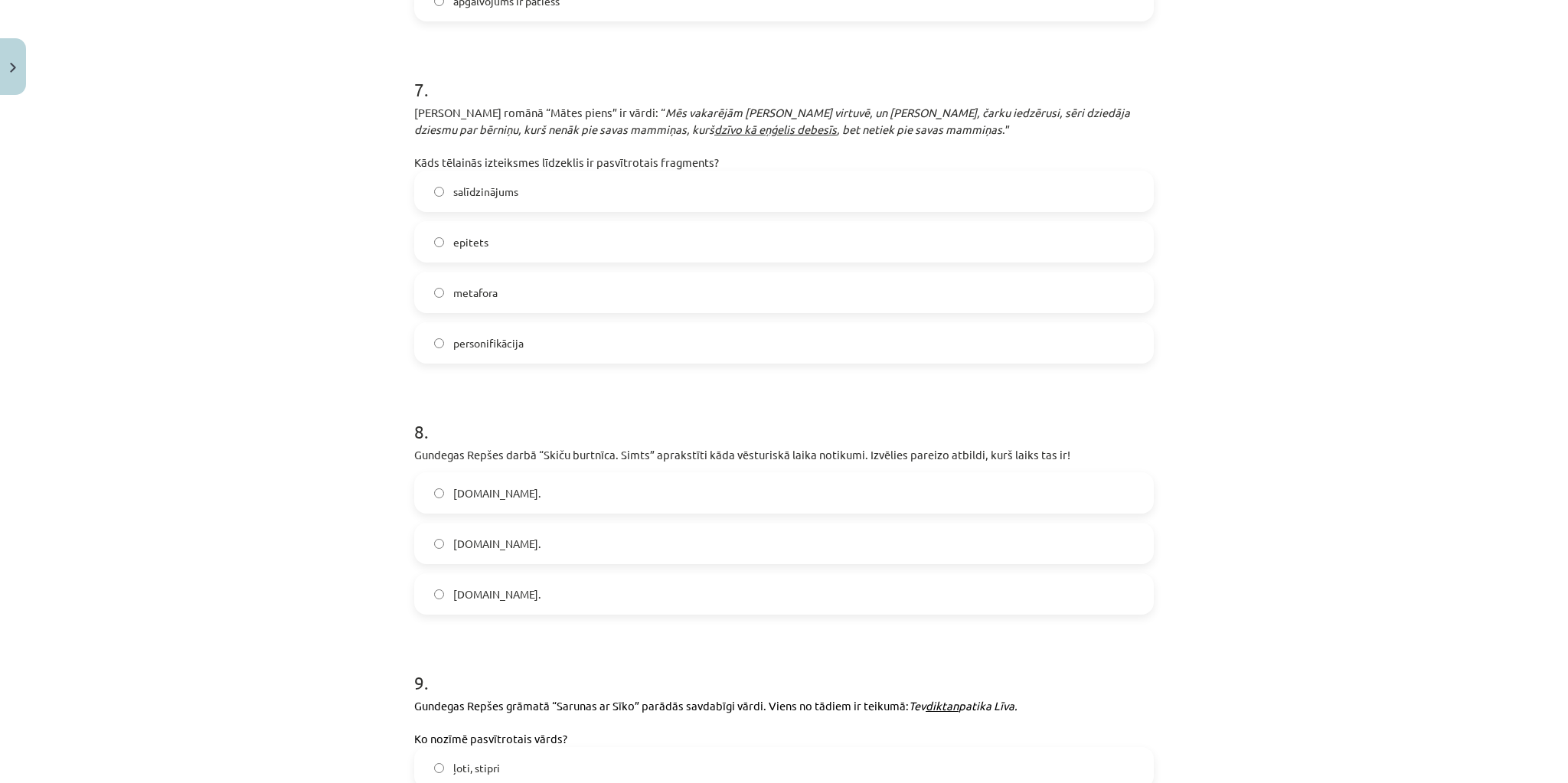
scroll to position [1960, 0]
click at [535, 491] on label "21.gs." at bounding box center [784, 491] width 736 height 39
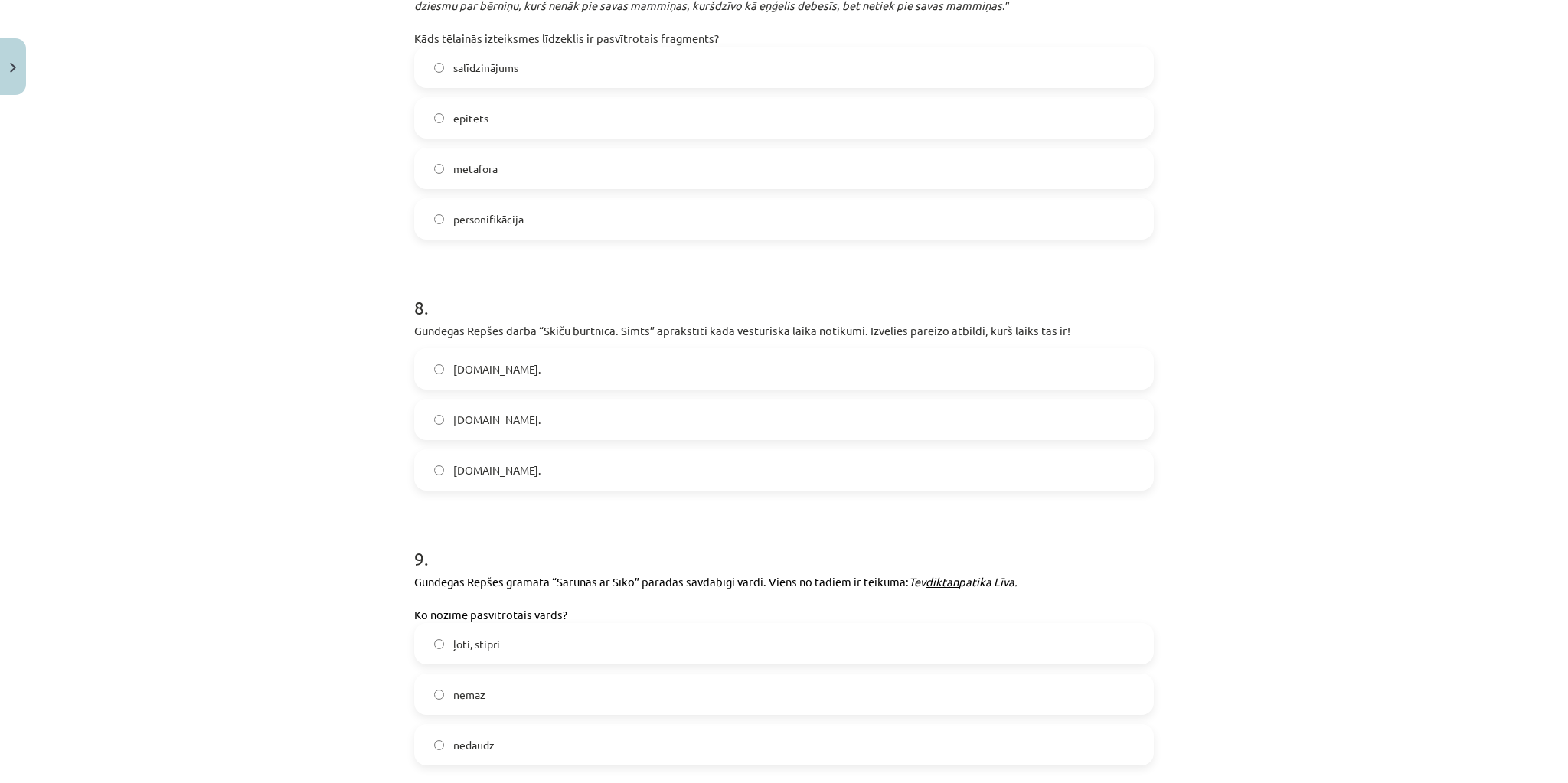
scroll to position [2144, 0]
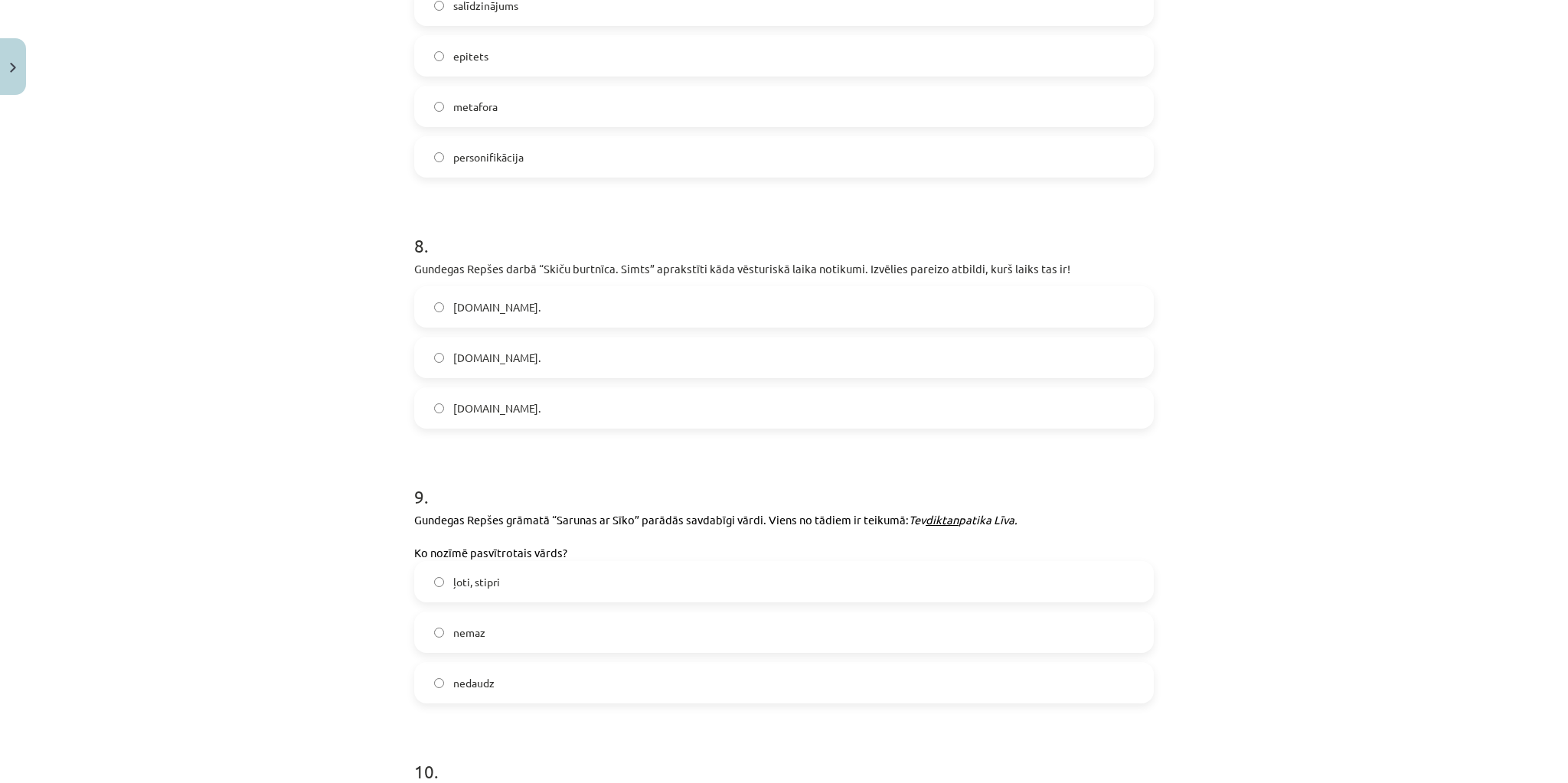
click at [552, 582] on label "ļoti, stipri" at bounding box center [784, 582] width 736 height 39
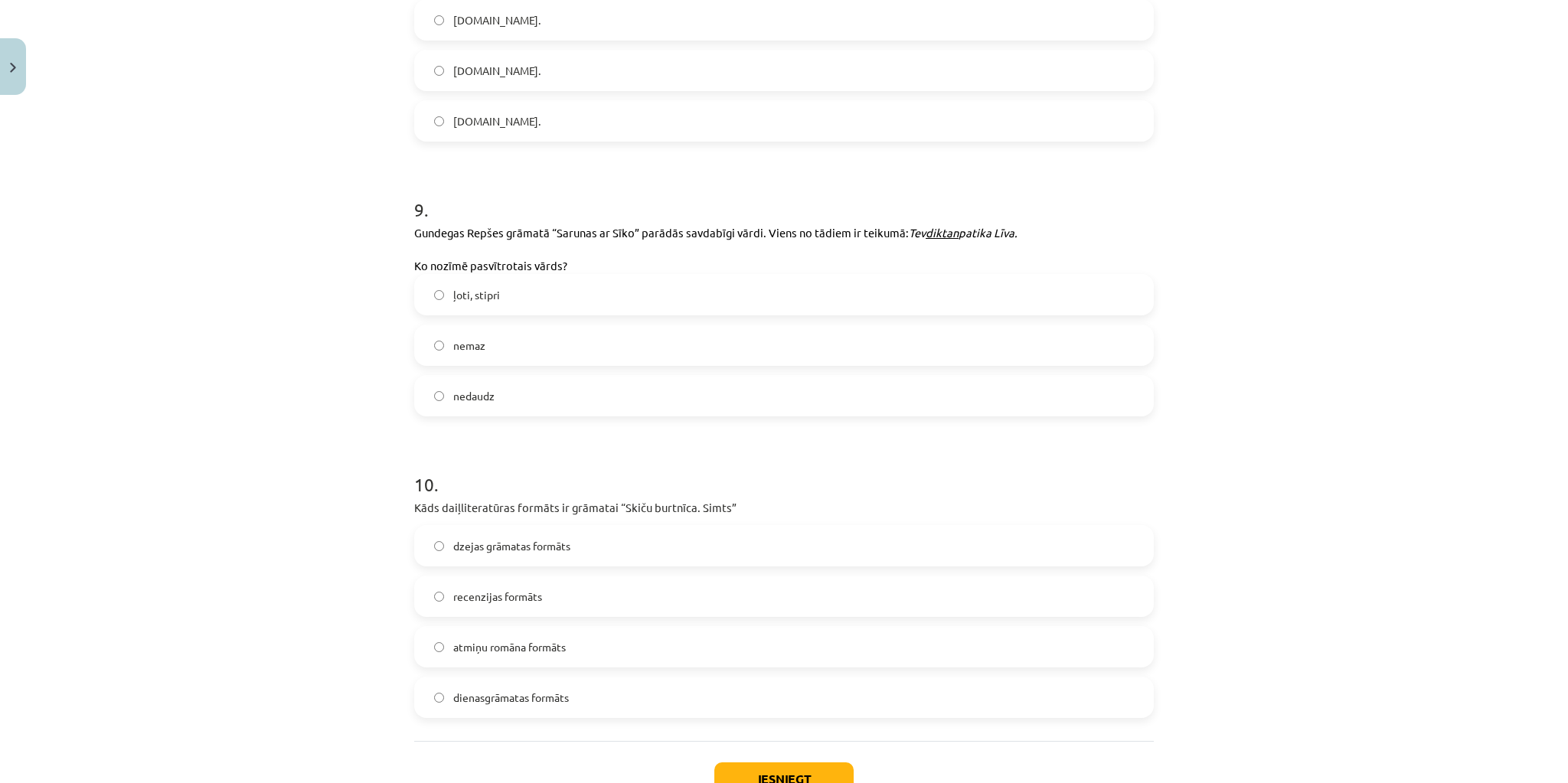
scroll to position [2450, 0]
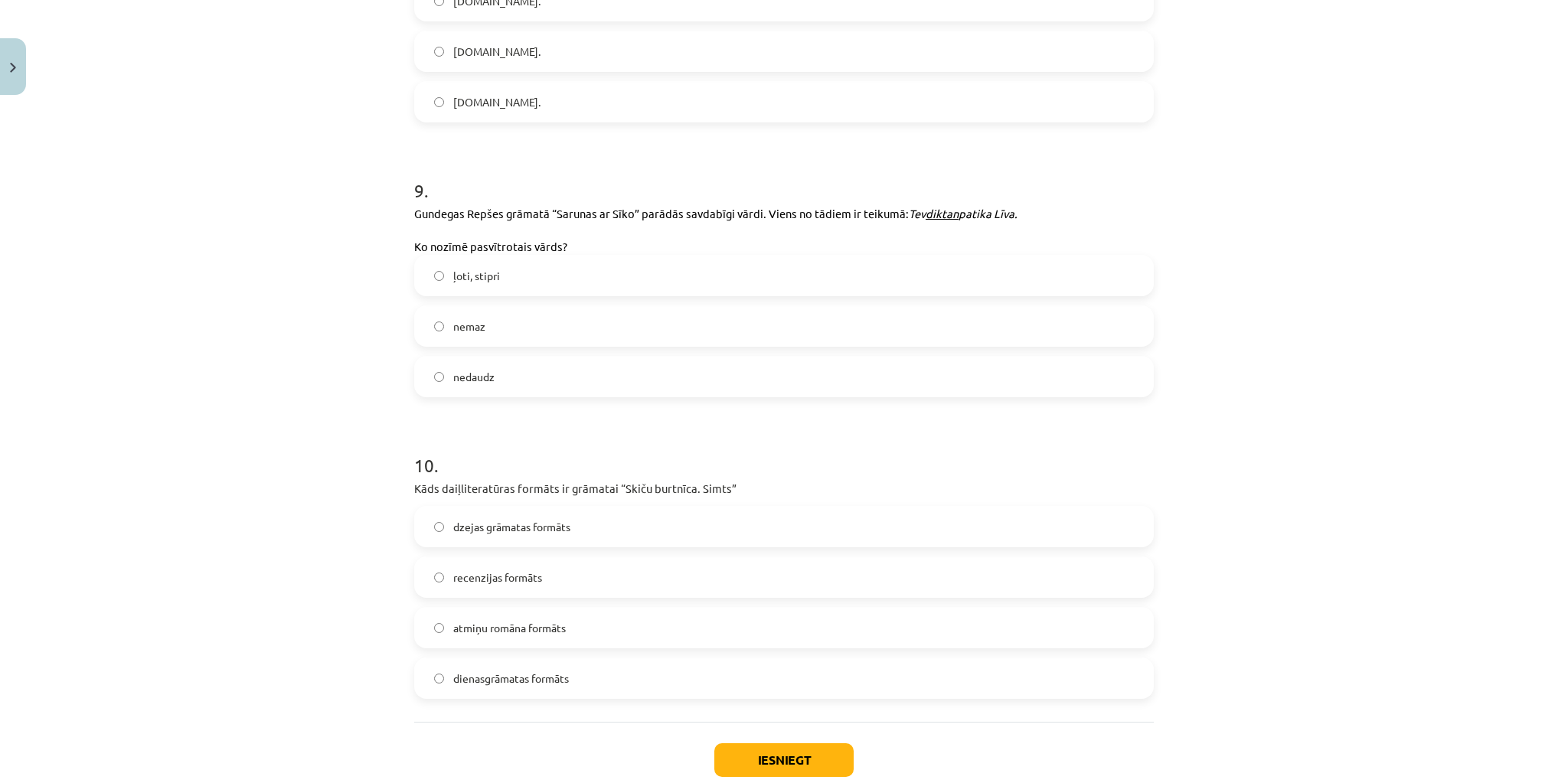
click at [574, 667] on label "dienasgrāmatas formāts" at bounding box center [784, 678] width 736 height 39
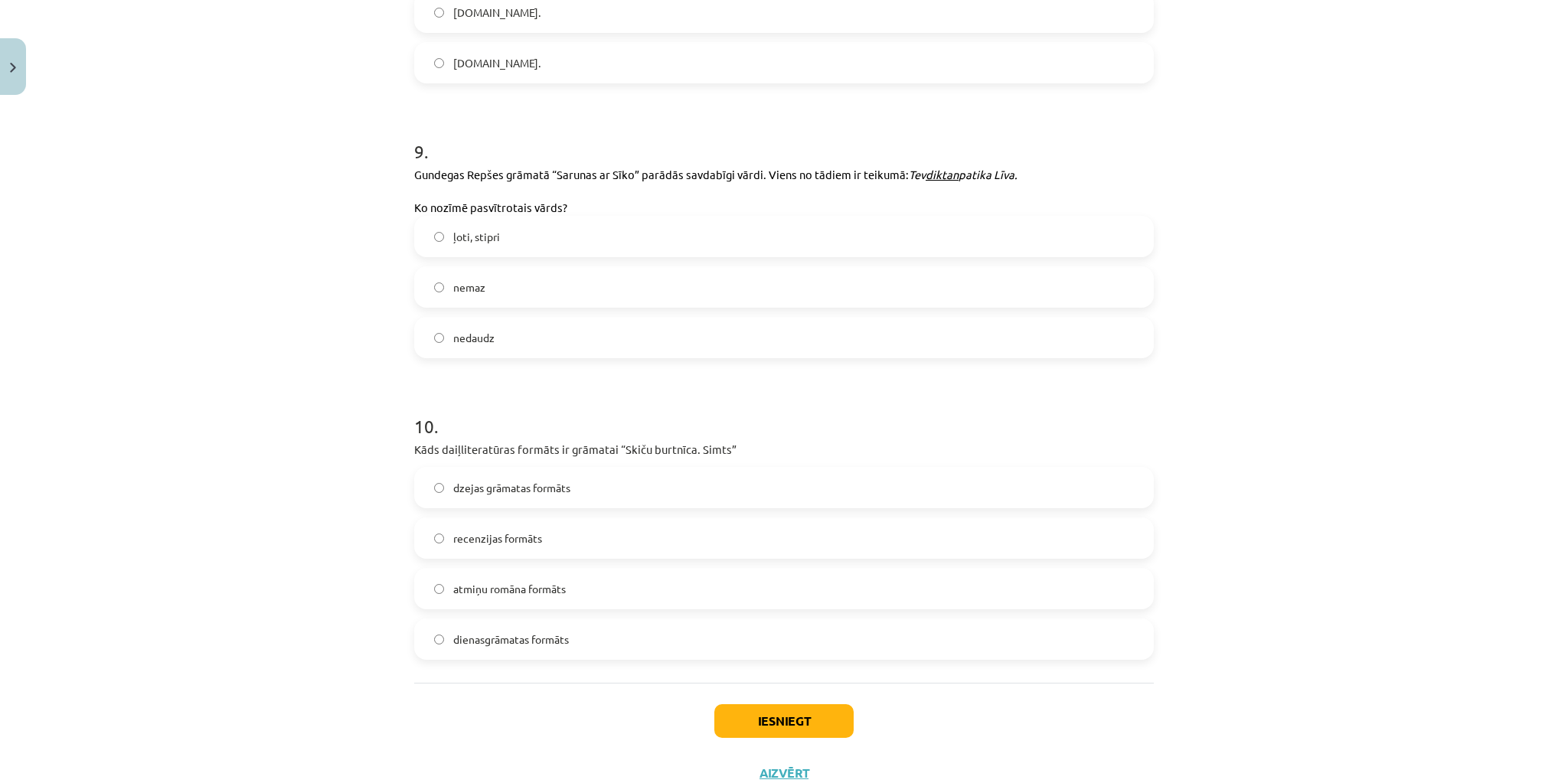
scroll to position [2543, 0]
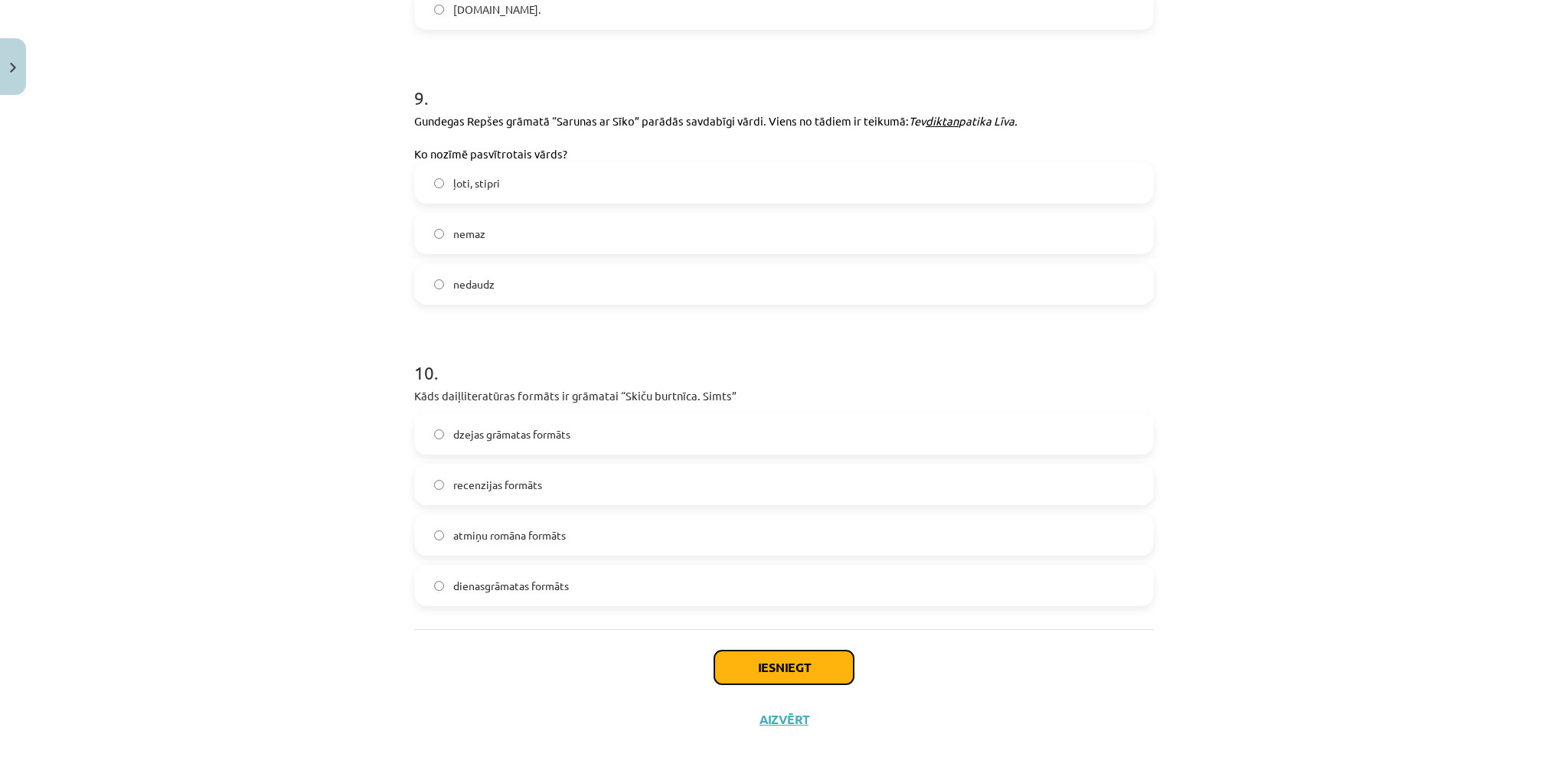
click at [737, 658] on button "Iesniegt" at bounding box center [784, 667] width 140 height 34
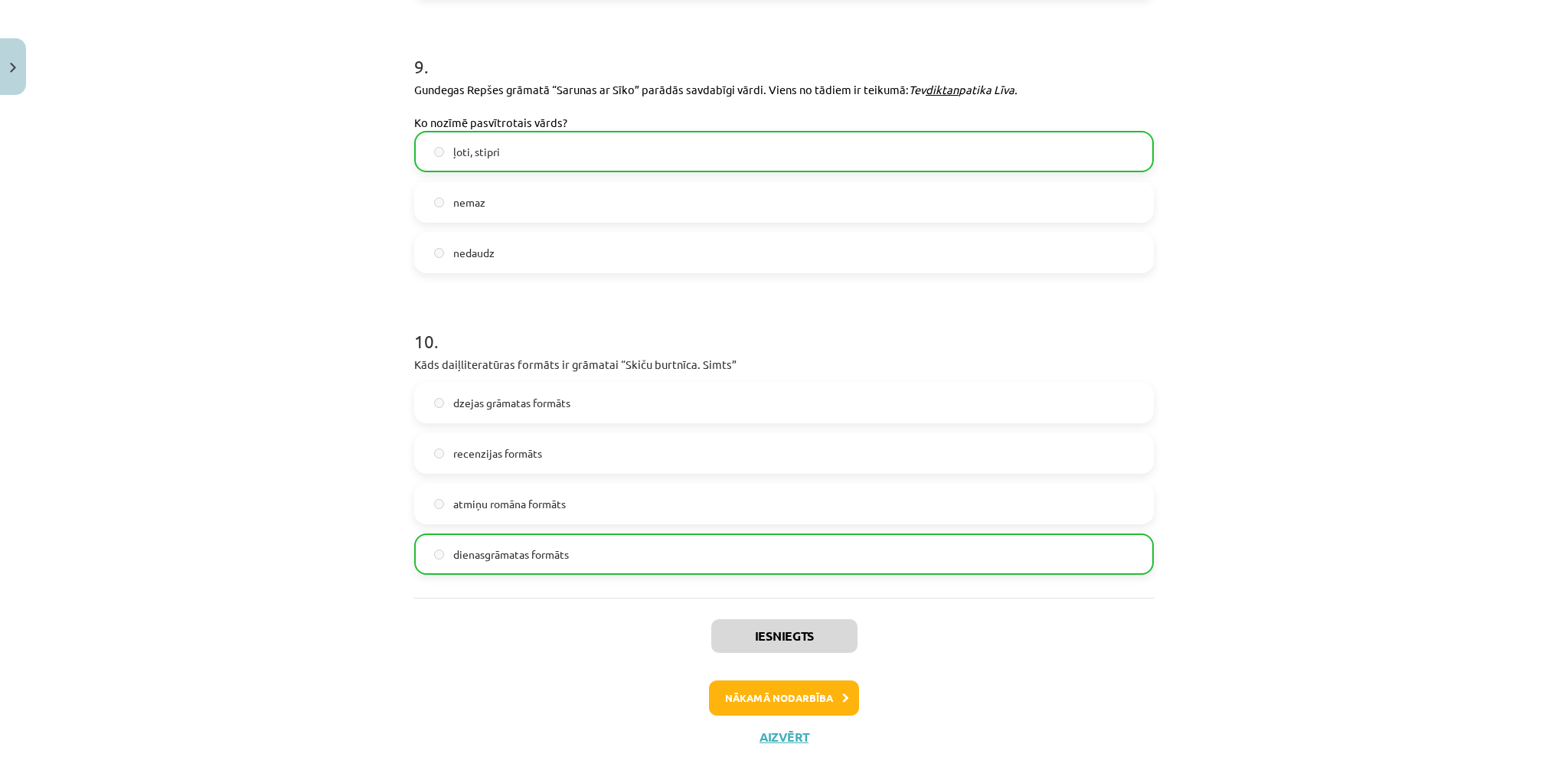
scroll to position [2591, 0]
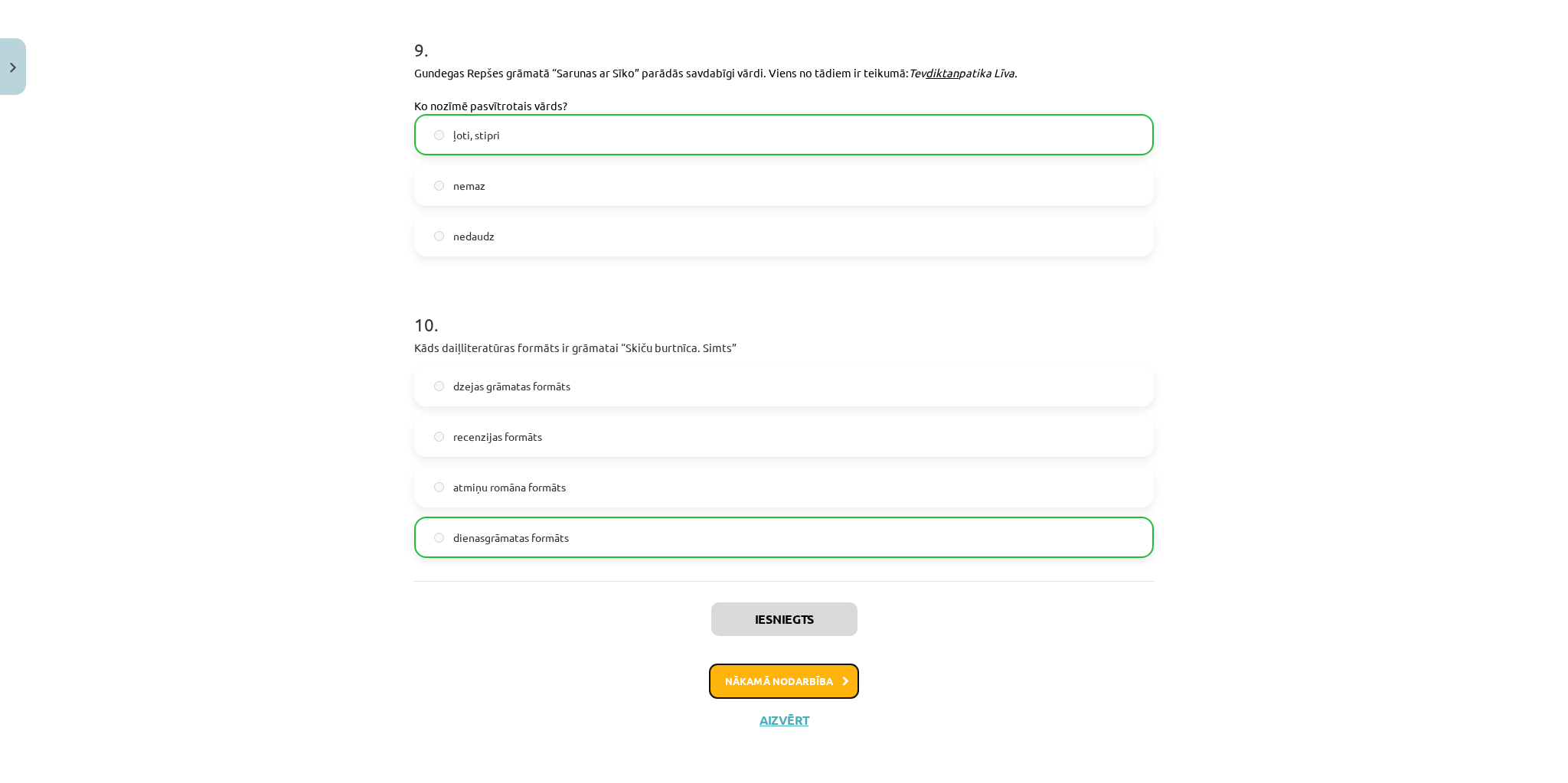
click at [763, 679] on button "Nākamā nodarbība" at bounding box center [784, 681] width 150 height 35
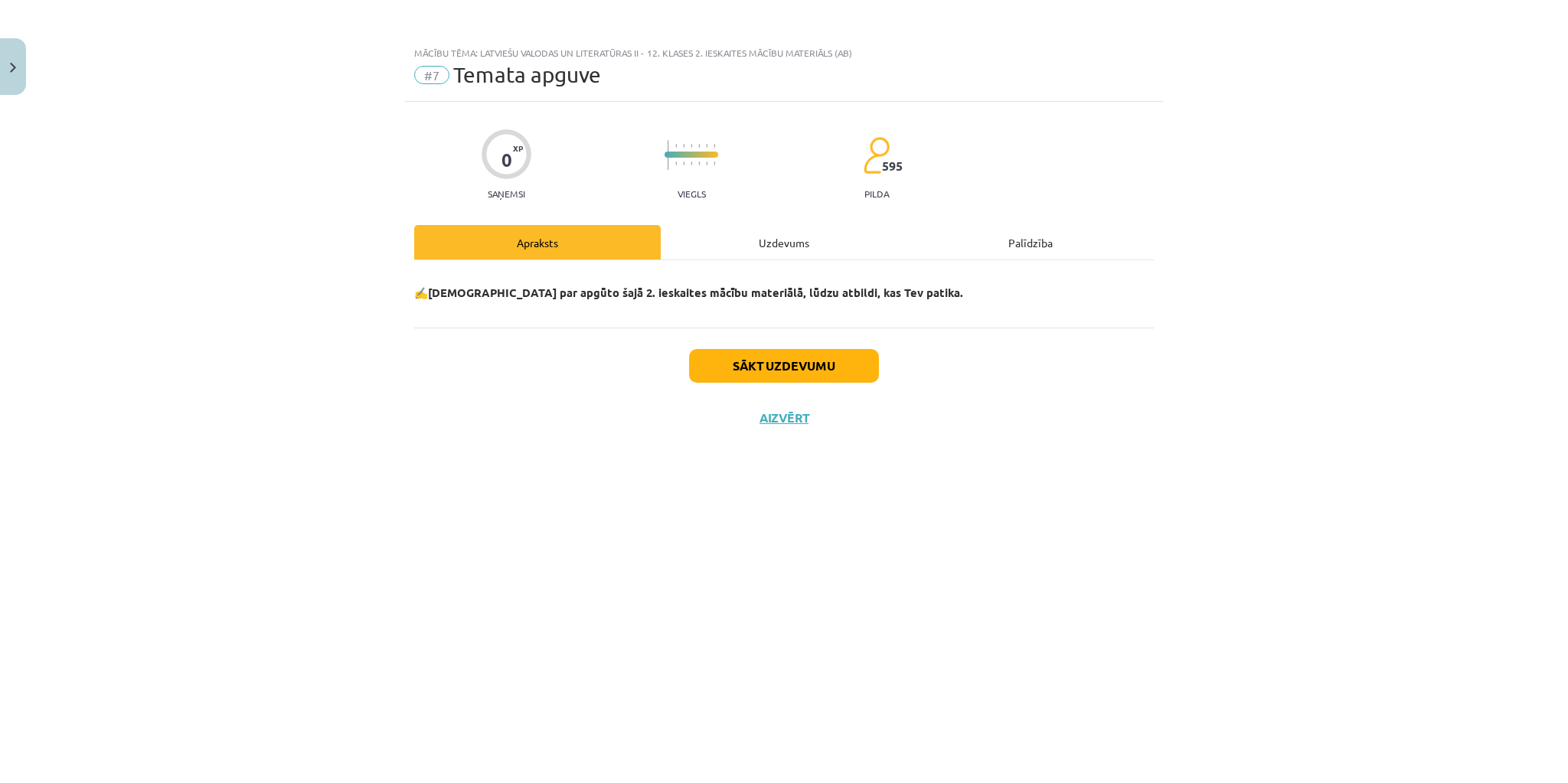
scroll to position [0, 0]
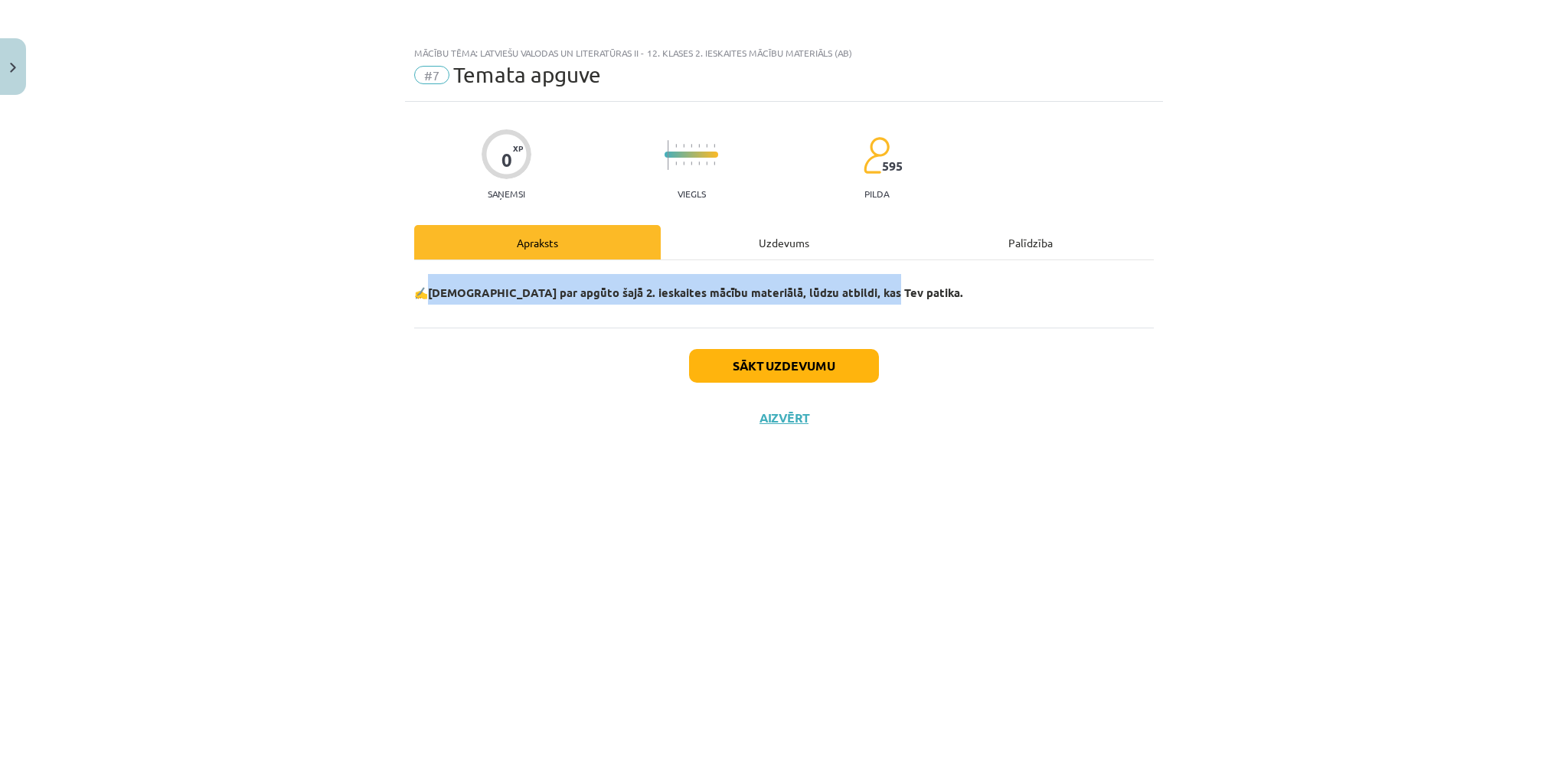
drag, startPoint x: 430, startPoint y: 293, endPoint x: 884, endPoint y: 299, distance: 454.0
click at [884, 299] on p "✍️ Padomā par apgūto šajā 2. ieskaites mācību materiālā, lūdzu atbildi, kas Tev…" at bounding box center [784, 289] width 740 height 30
click at [837, 363] on button "Sākt uzdevumu" at bounding box center [784, 365] width 190 height 34
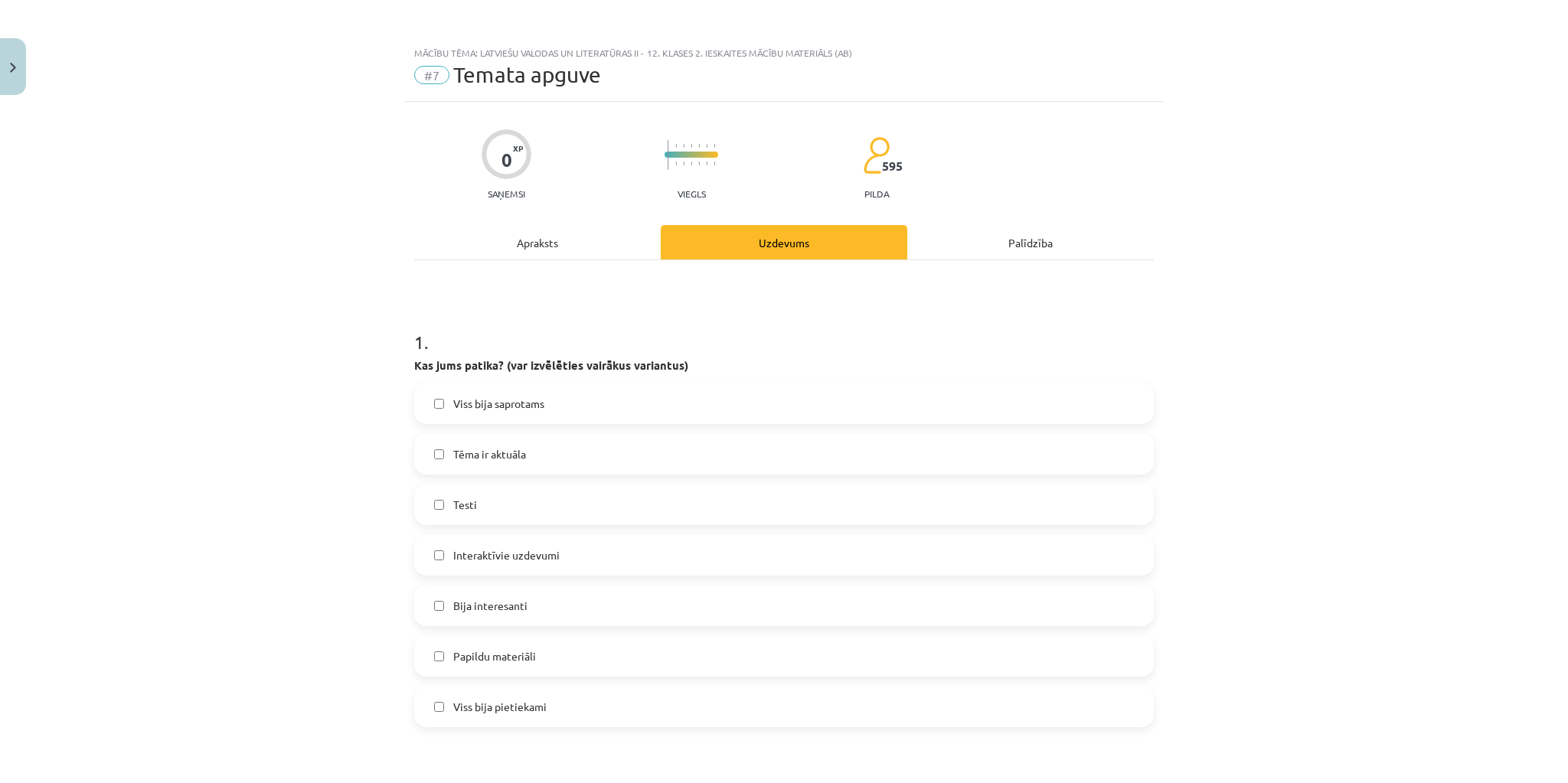
click at [579, 404] on label "Viss bija saprotams" at bounding box center [784, 403] width 736 height 39
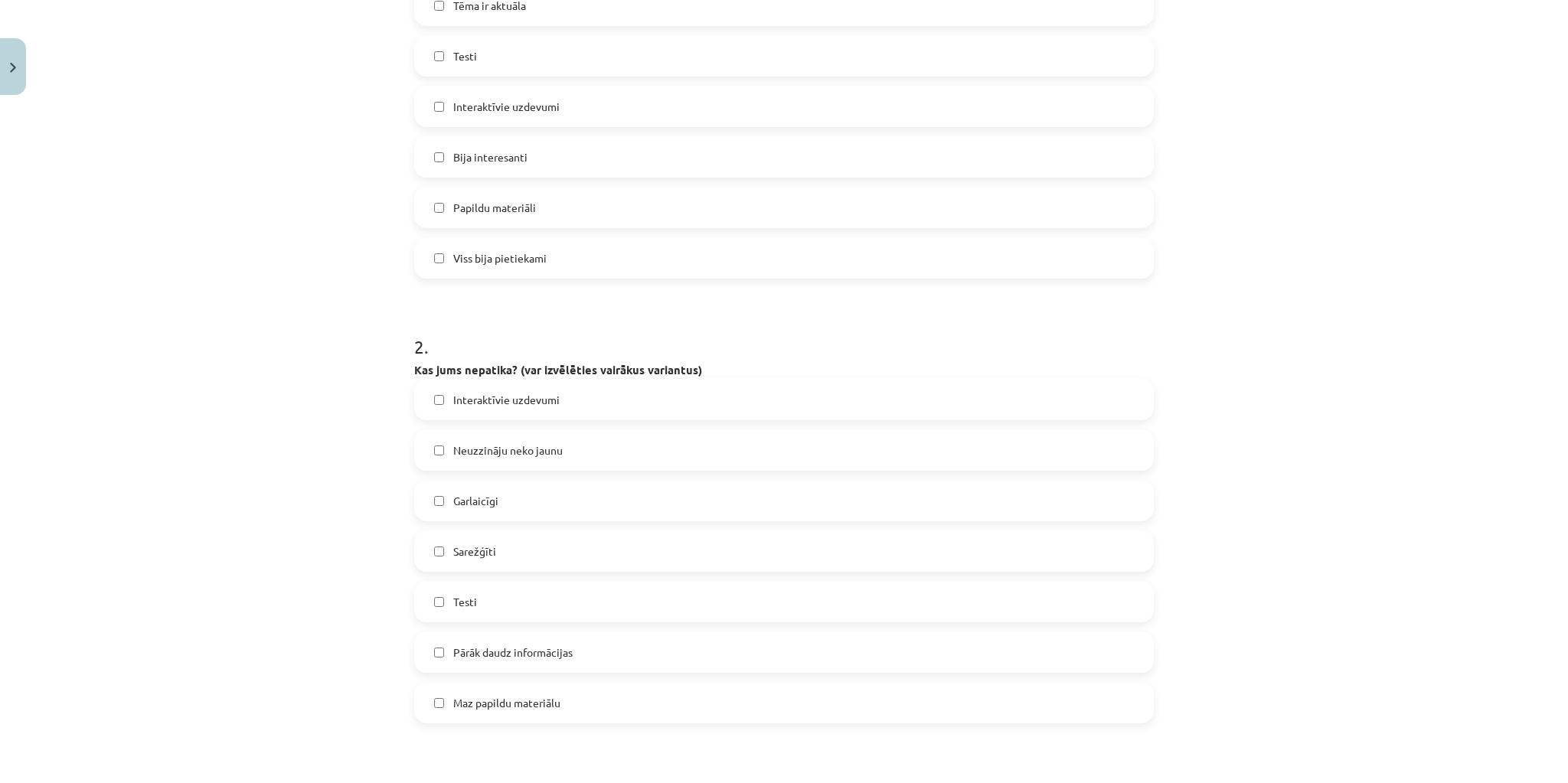
scroll to position [552, 0]
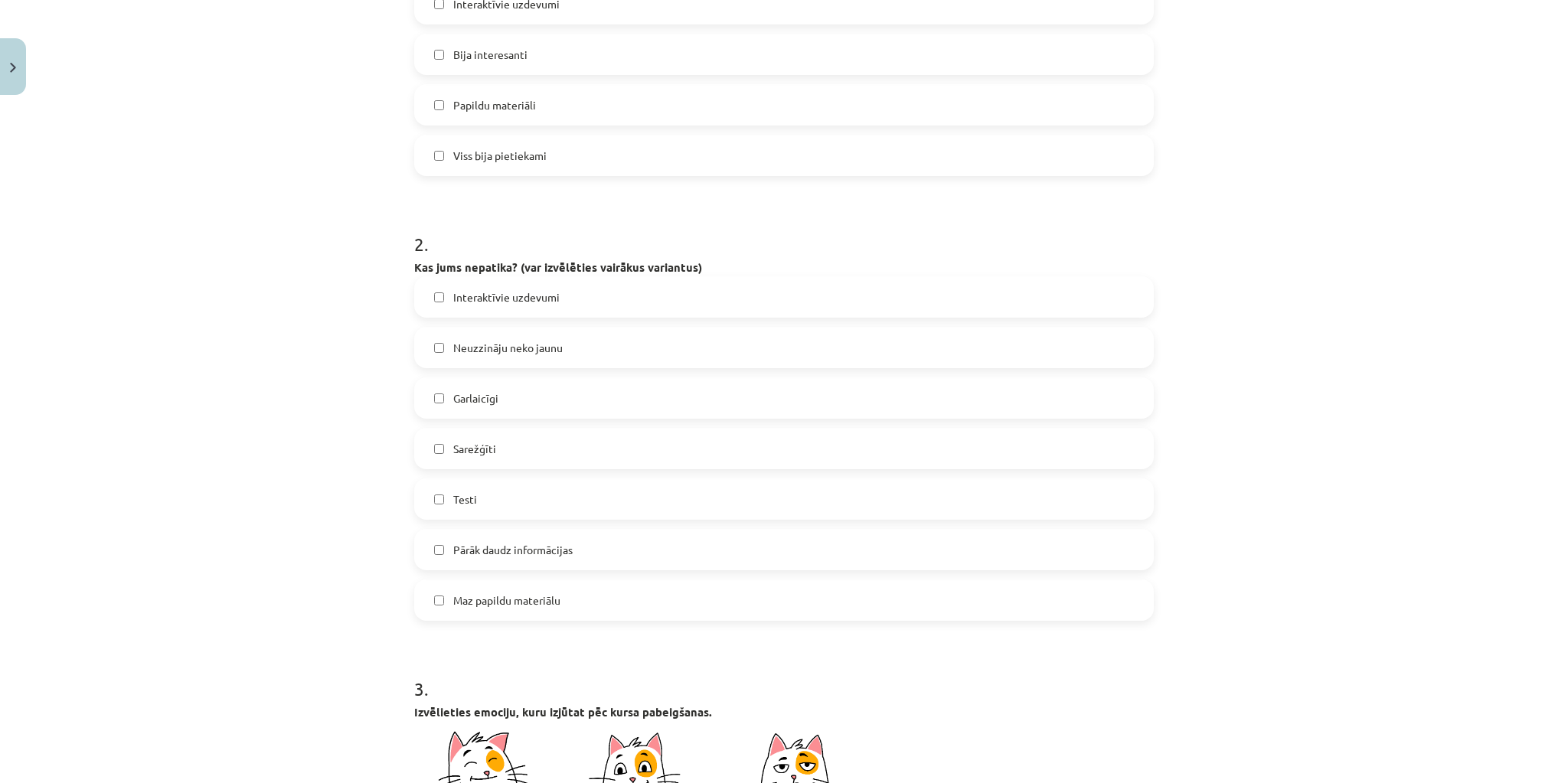
click at [561, 298] on label "Interaktīvie uzdevumi" at bounding box center [784, 297] width 736 height 39
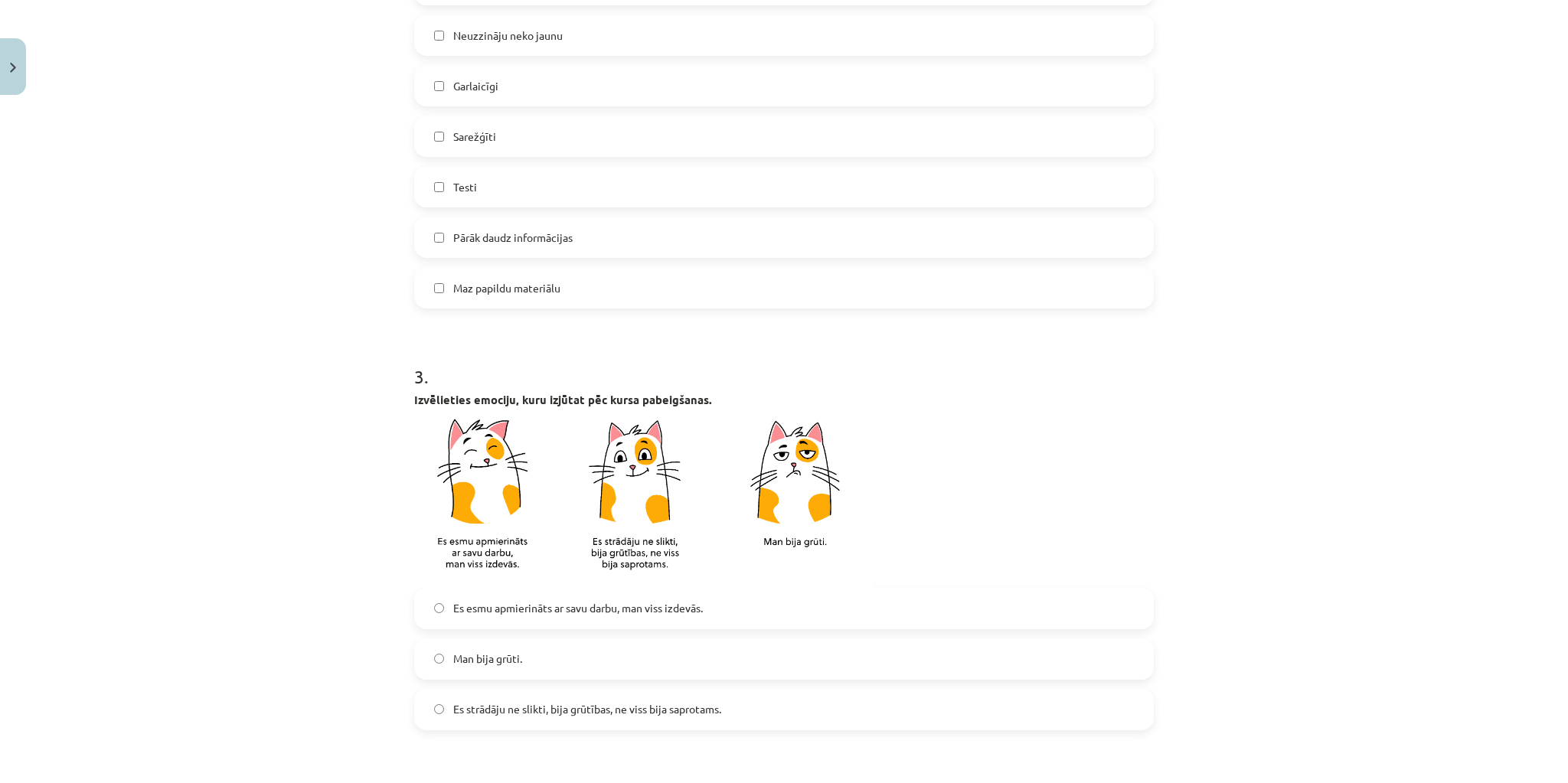
scroll to position [980, 0]
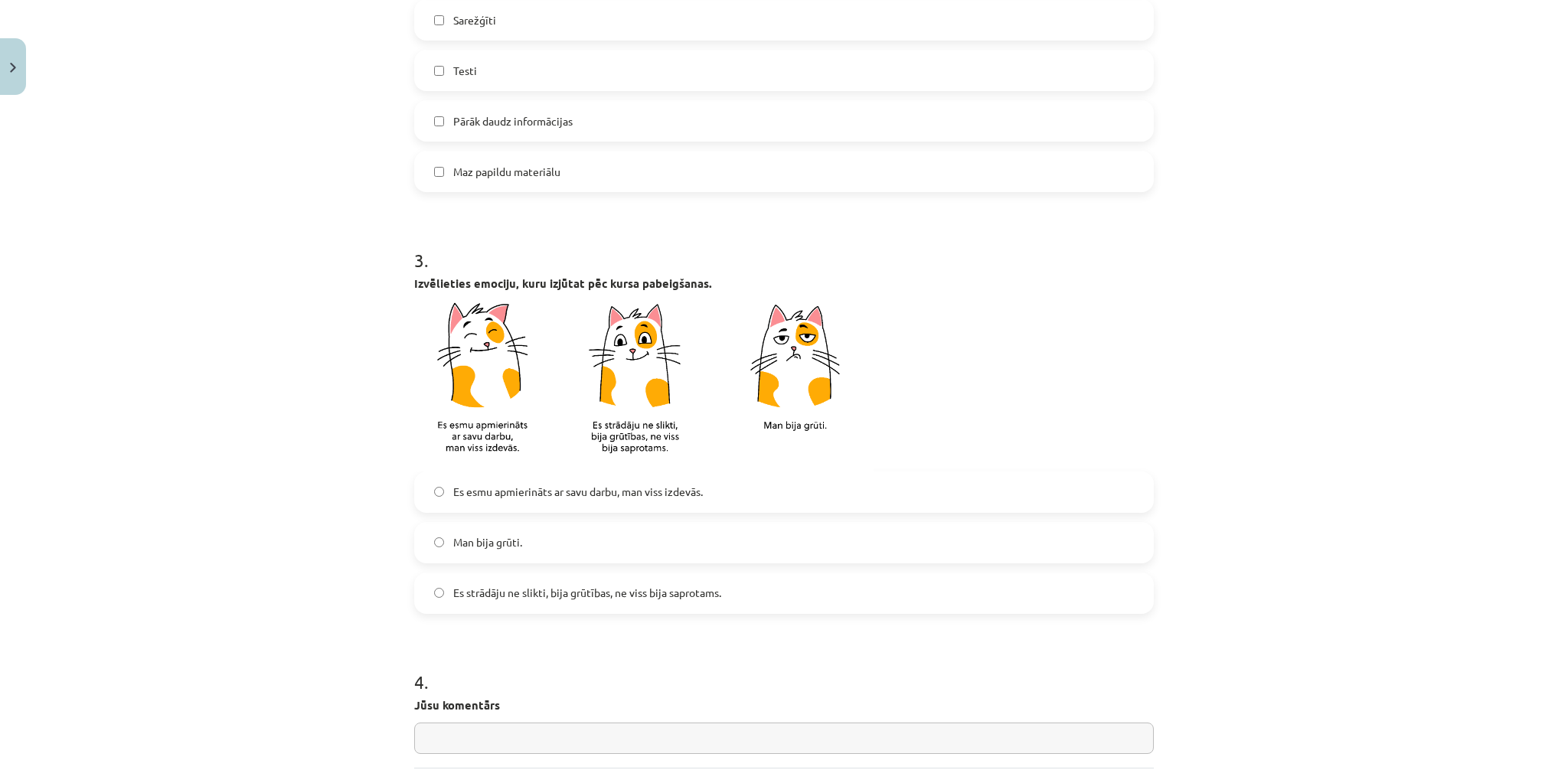
click at [493, 496] on span "Es esmu apmierināts ar savu darbu, man viss izdevās." at bounding box center [578, 492] width 250 height 16
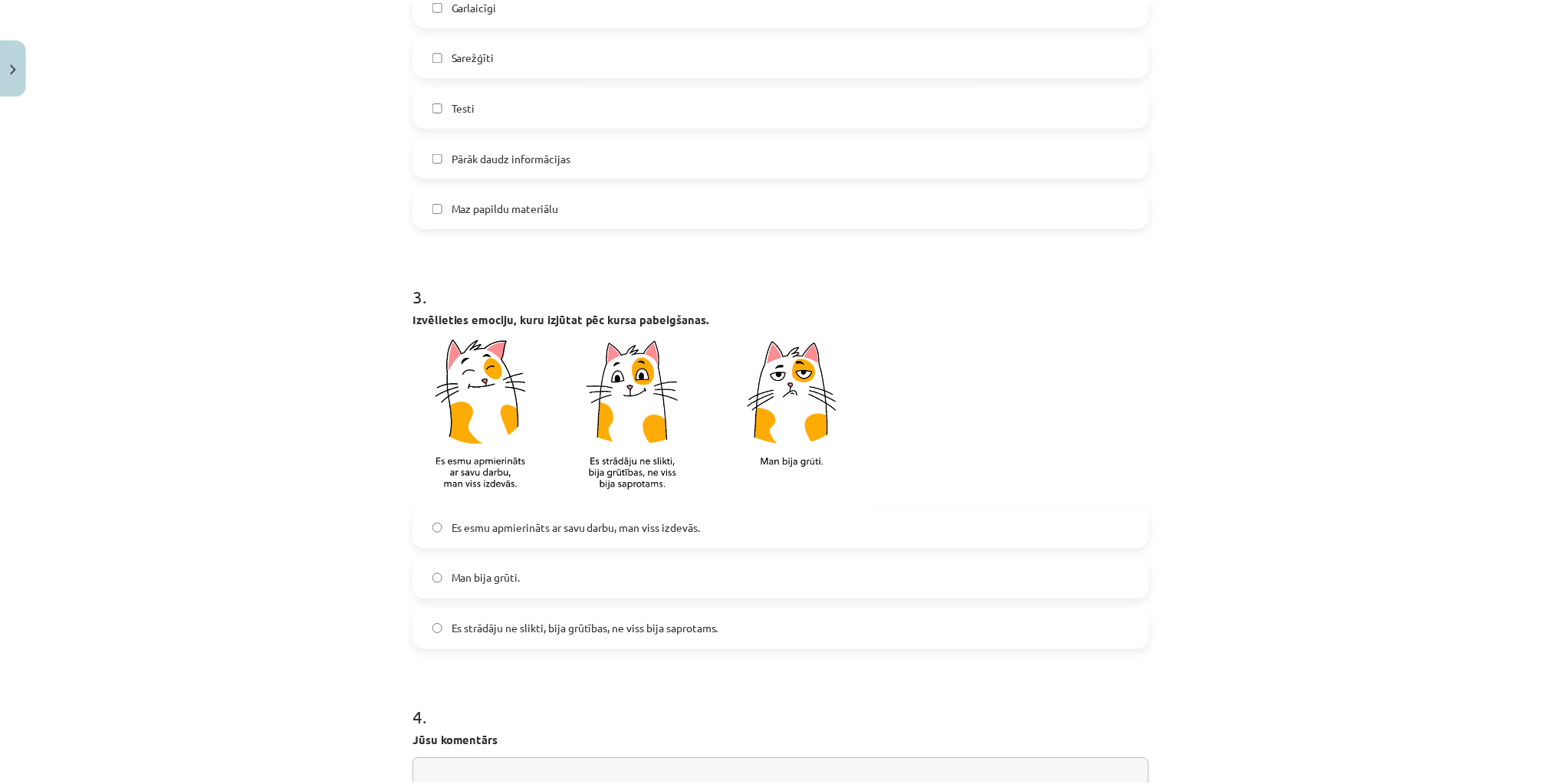
scroll to position [1119, 0]
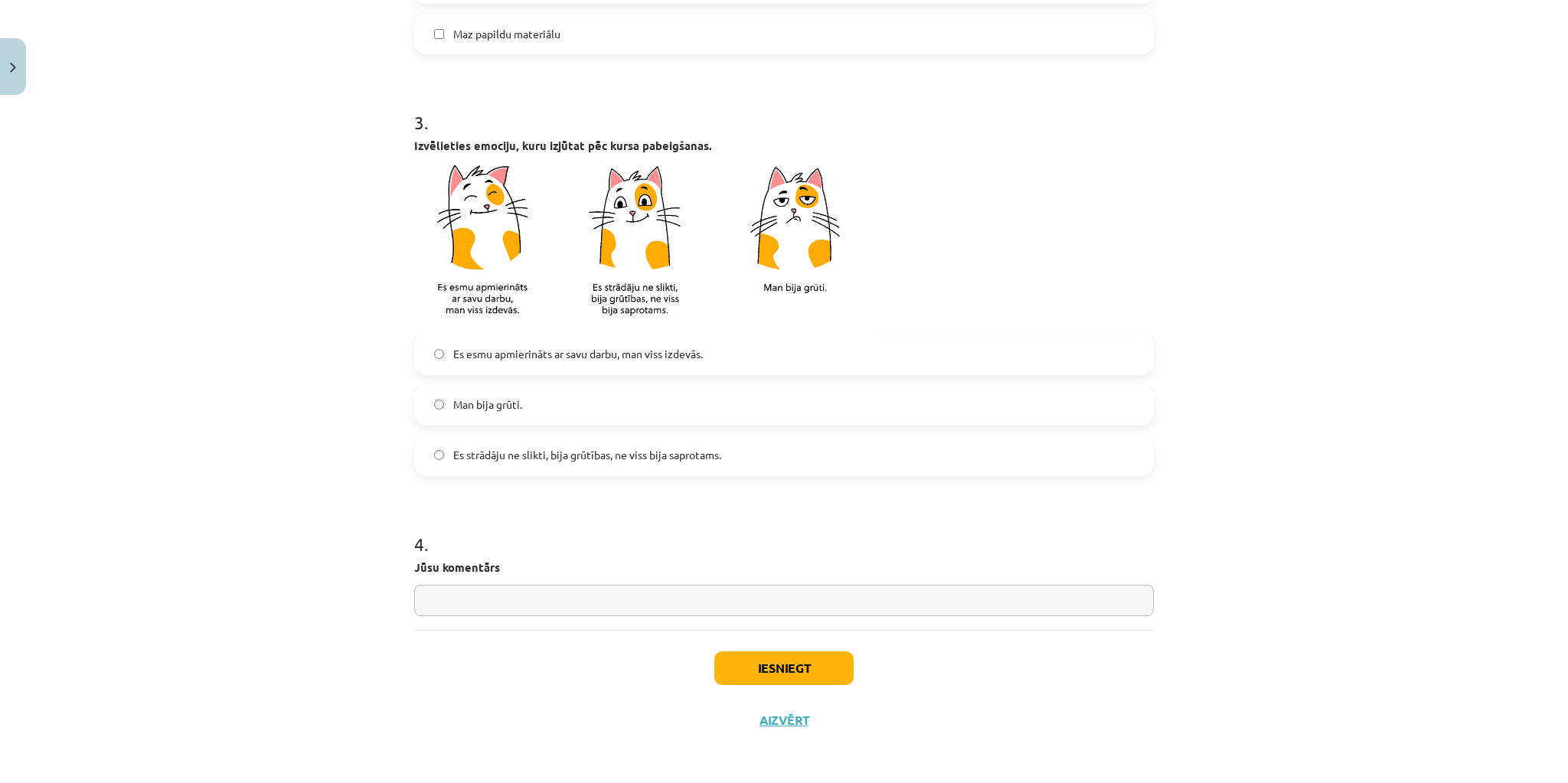
click at [602, 589] on input "text" at bounding box center [784, 601] width 740 height 31
type input "*"
click at [773, 661] on button "Iesniegt" at bounding box center [784, 668] width 140 height 34
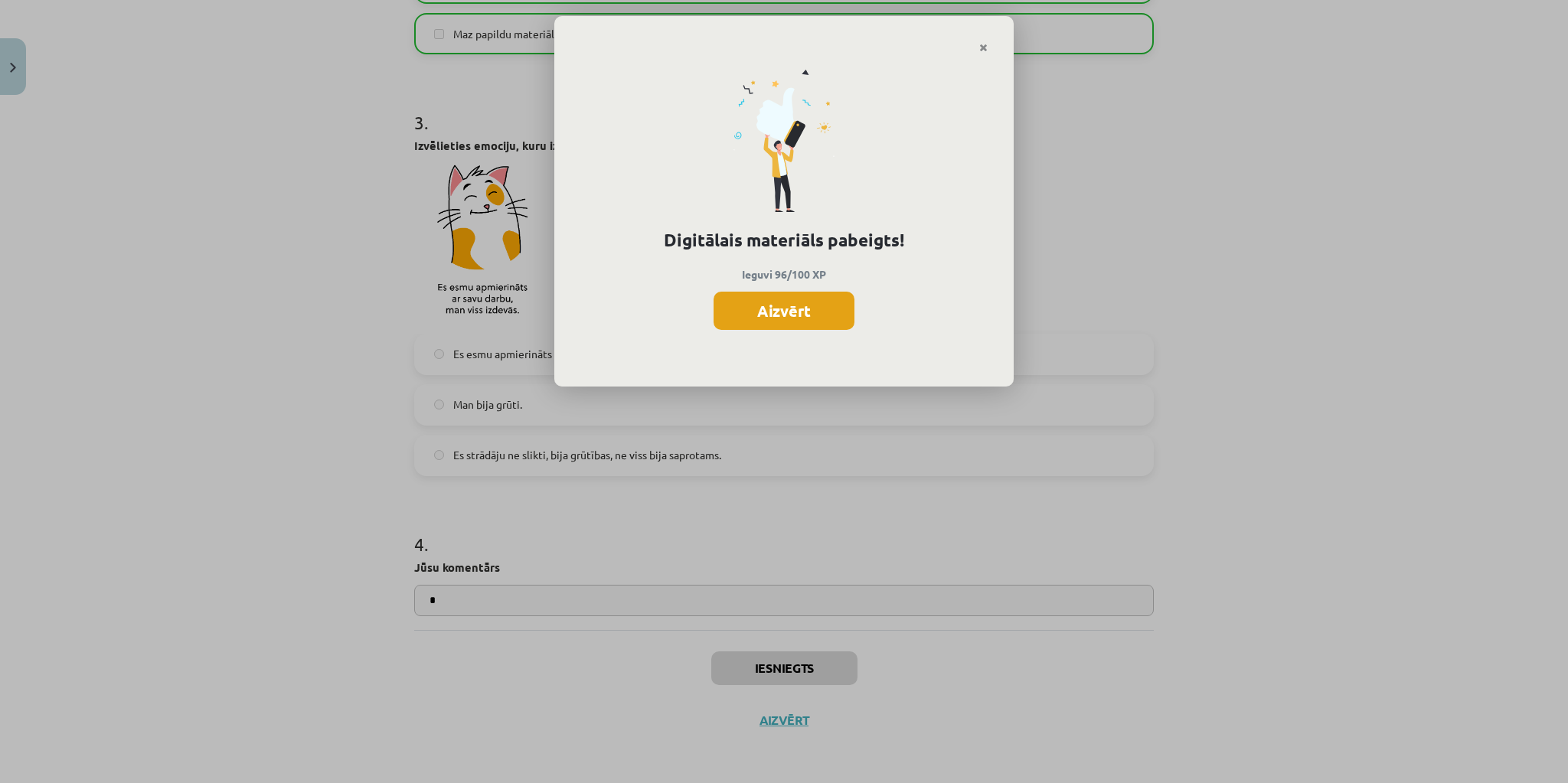
click at [794, 316] on button "Aizvērt" at bounding box center [784, 310] width 141 height 39
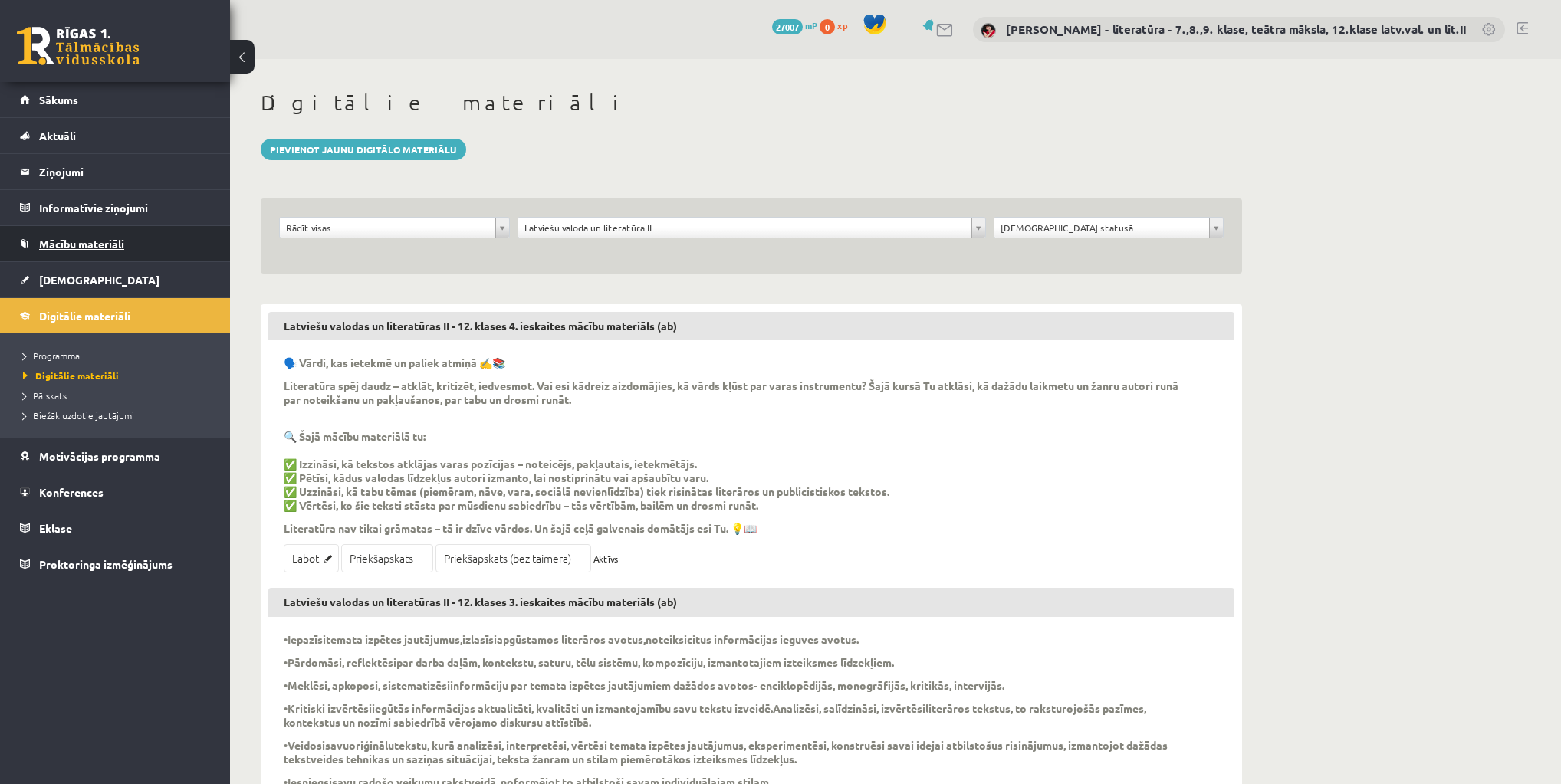
scroll to position [685, 0]
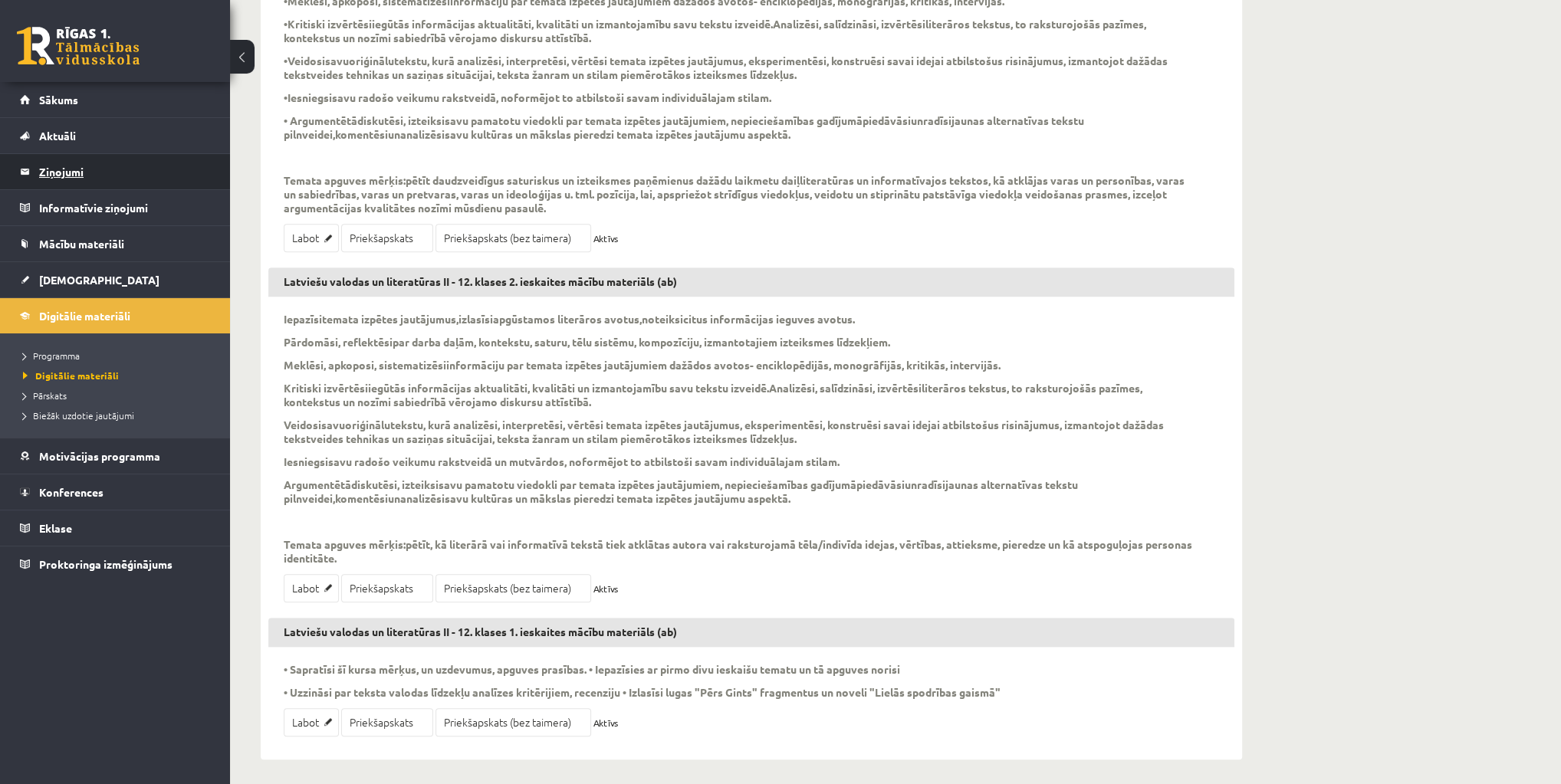
click at [83, 166] on legend "Ziņojumi 2" at bounding box center [125, 172] width 172 height 35
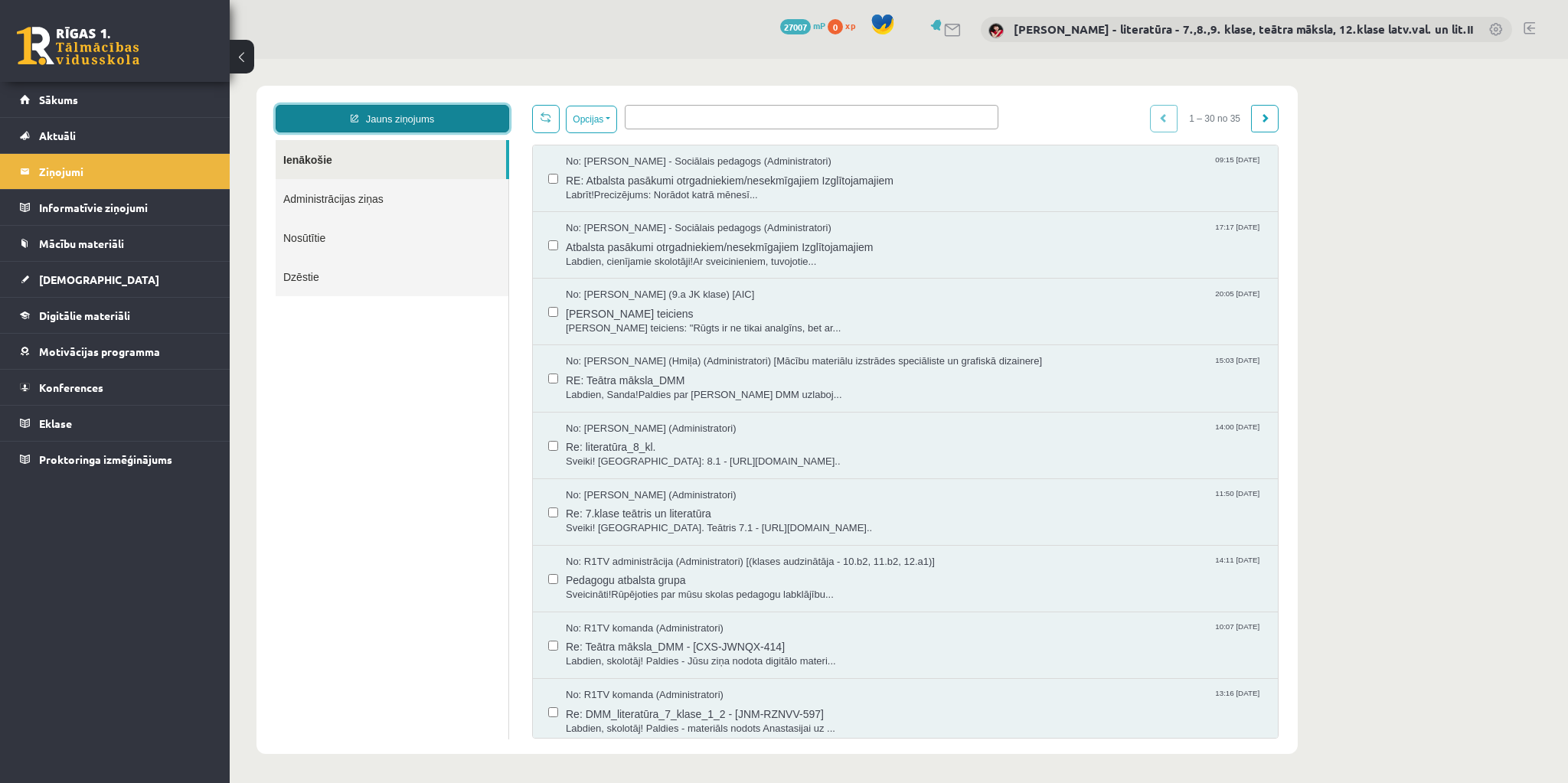
click at [380, 112] on link "Jauns ziņojums" at bounding box center [392, 119] width 234 height 28
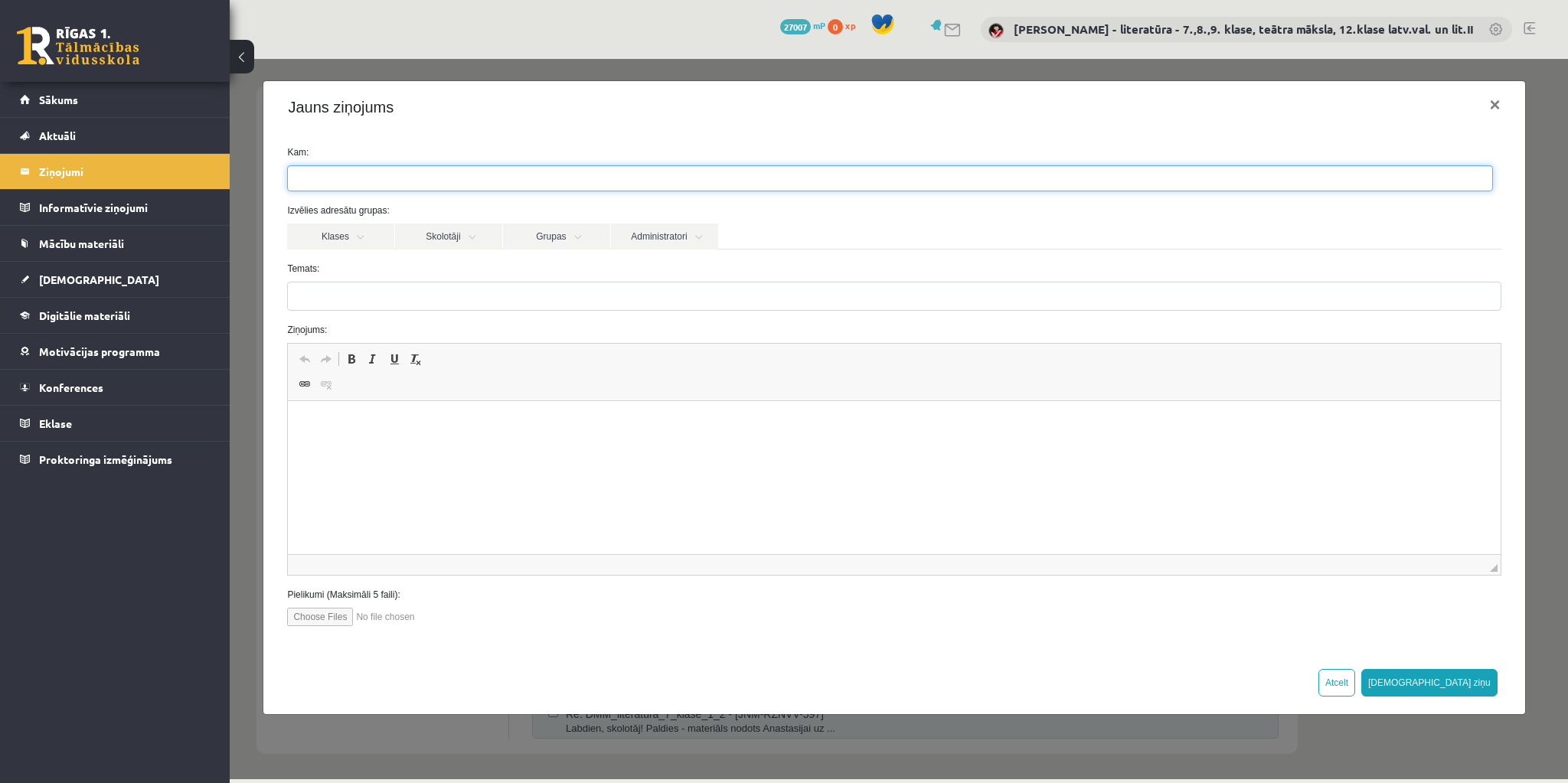
click at [401, 176] on ul at bounding box center [890, 178] width 1204 height 25
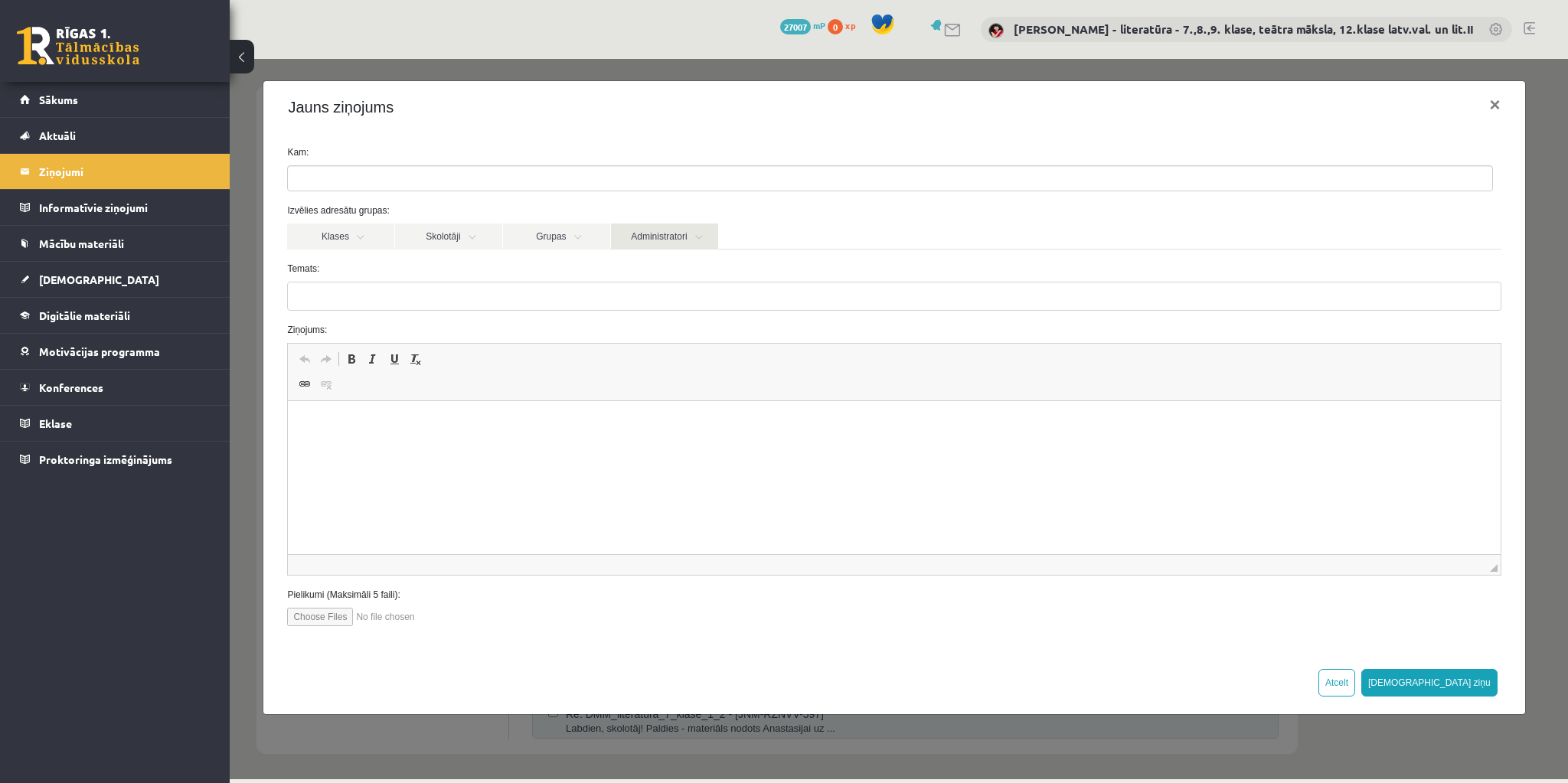
click at [635, 239] on link "Administratori" at bounding box center [664, 236] width 108 height 26
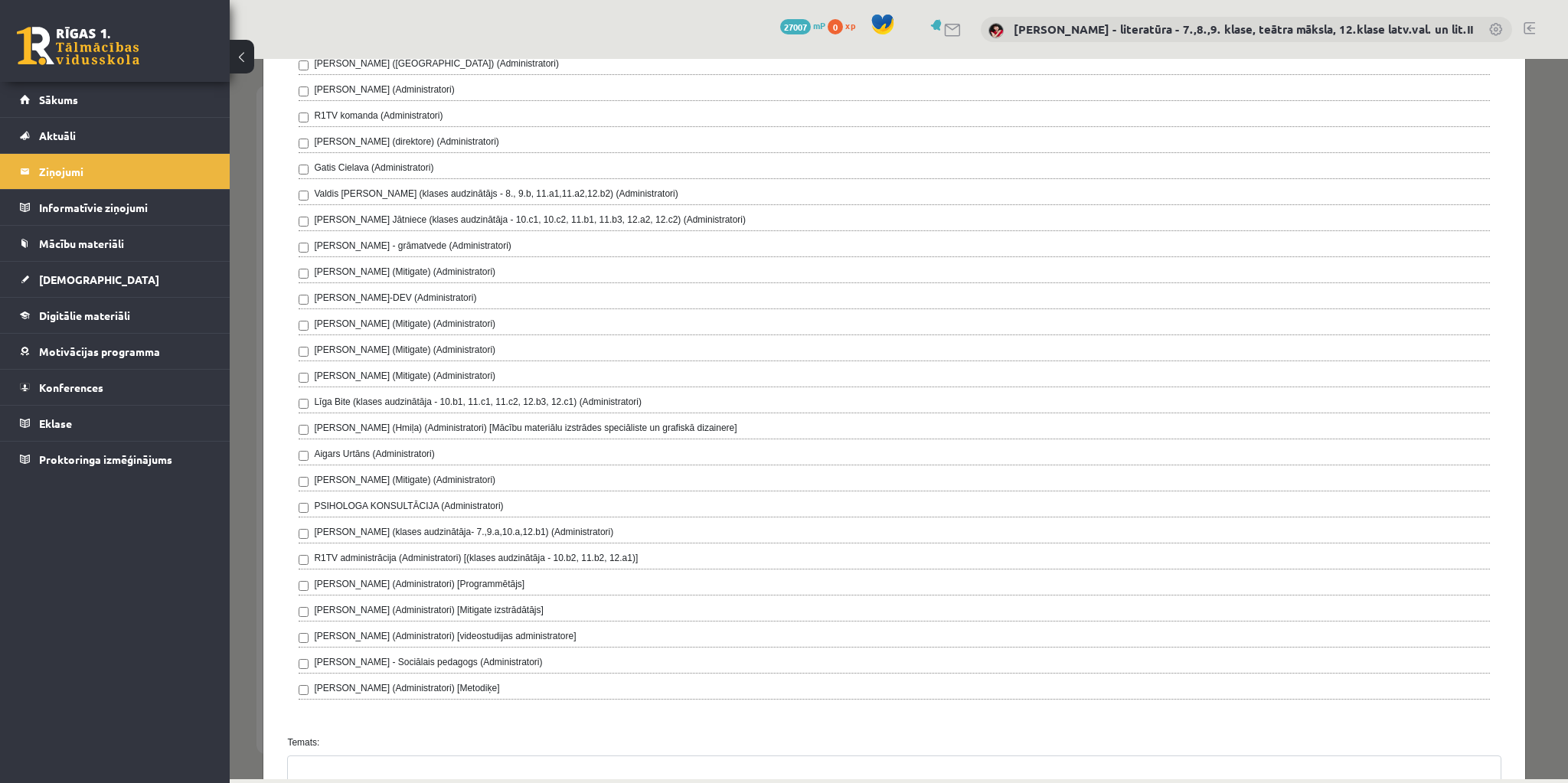
scroll to position [306, 0]
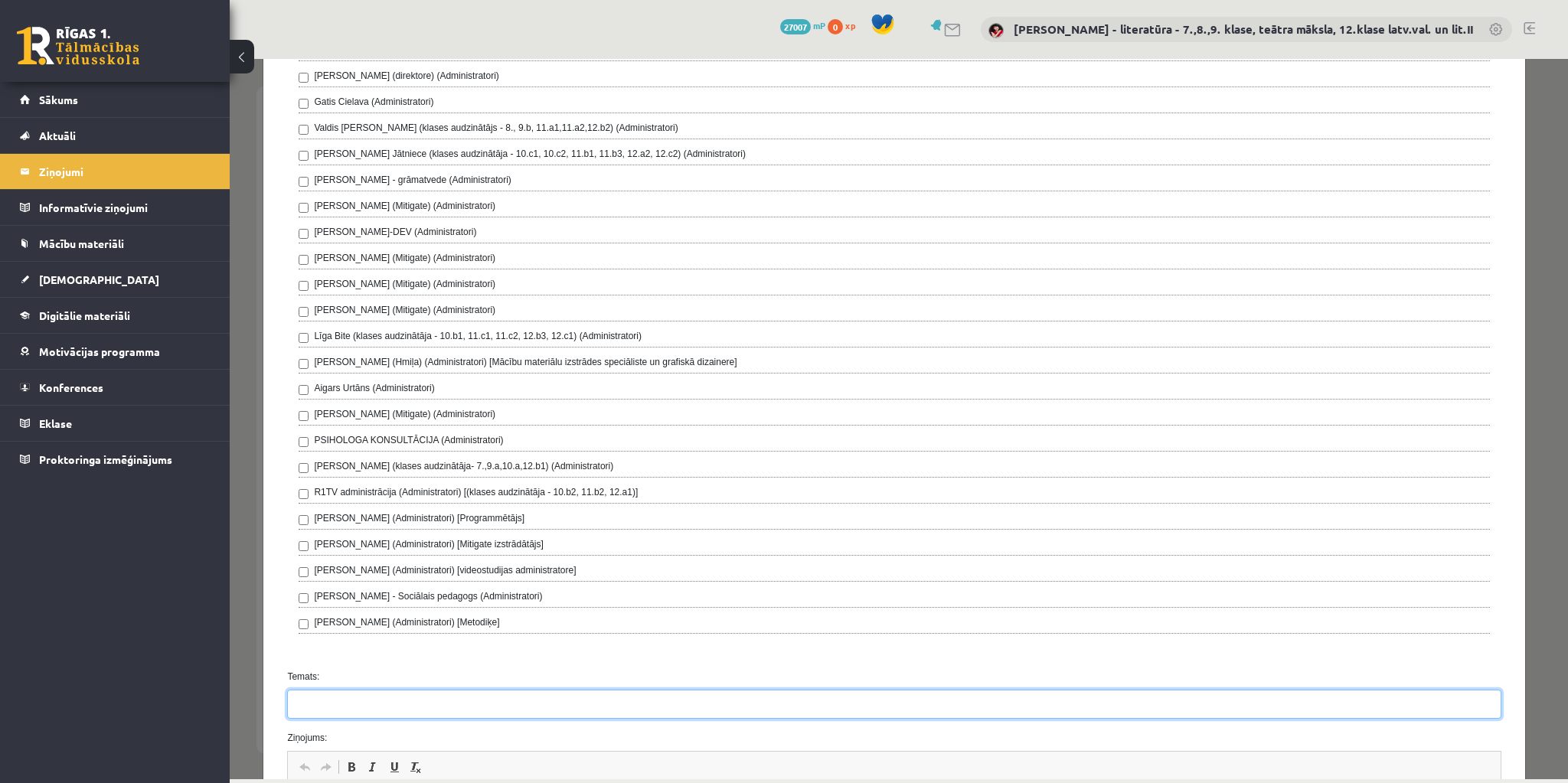
click at [374, 694] on input "Temats:" at bounding box center [894, 704] width 1214 height 29
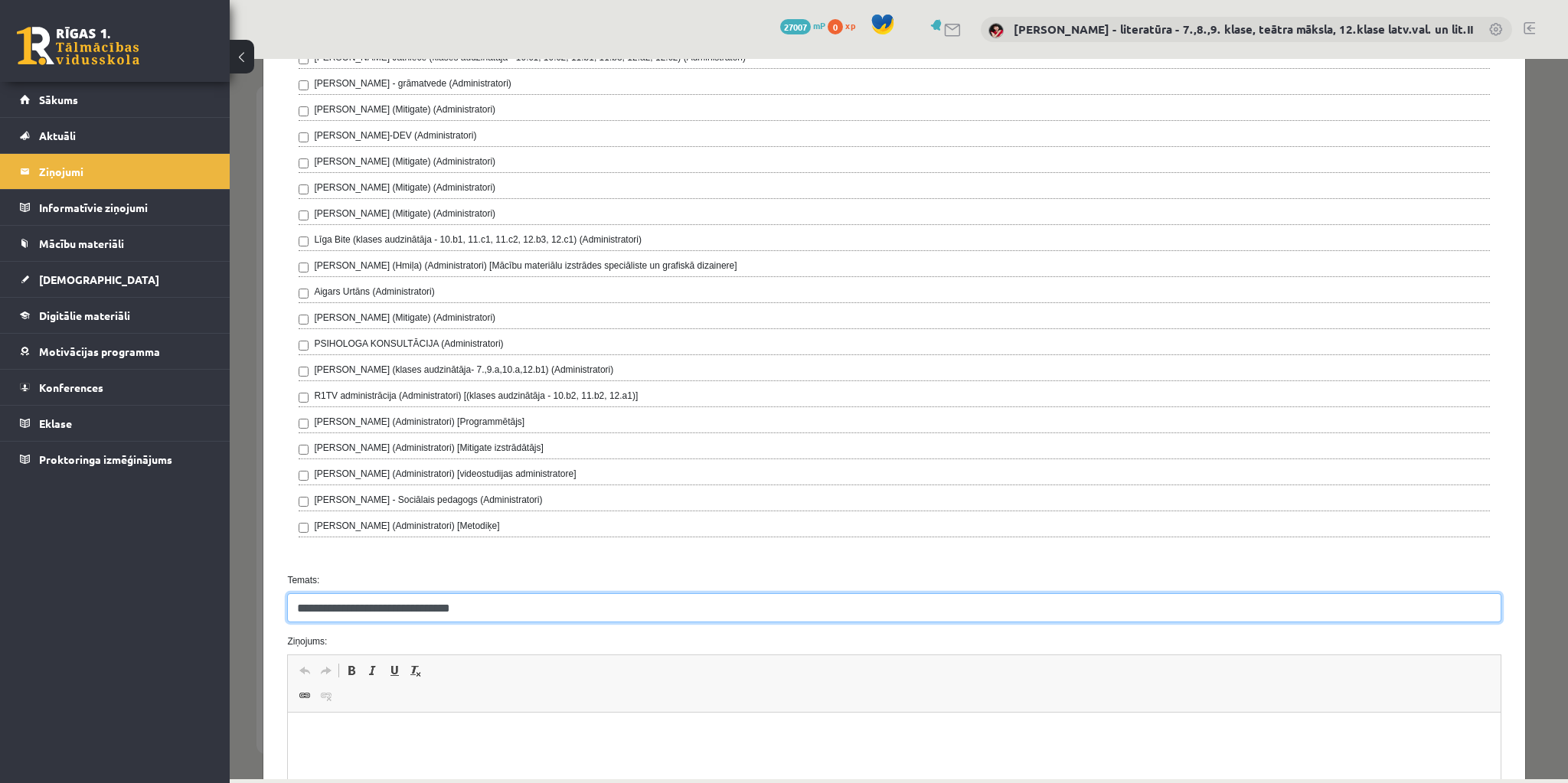
scroll to position [552, 0]
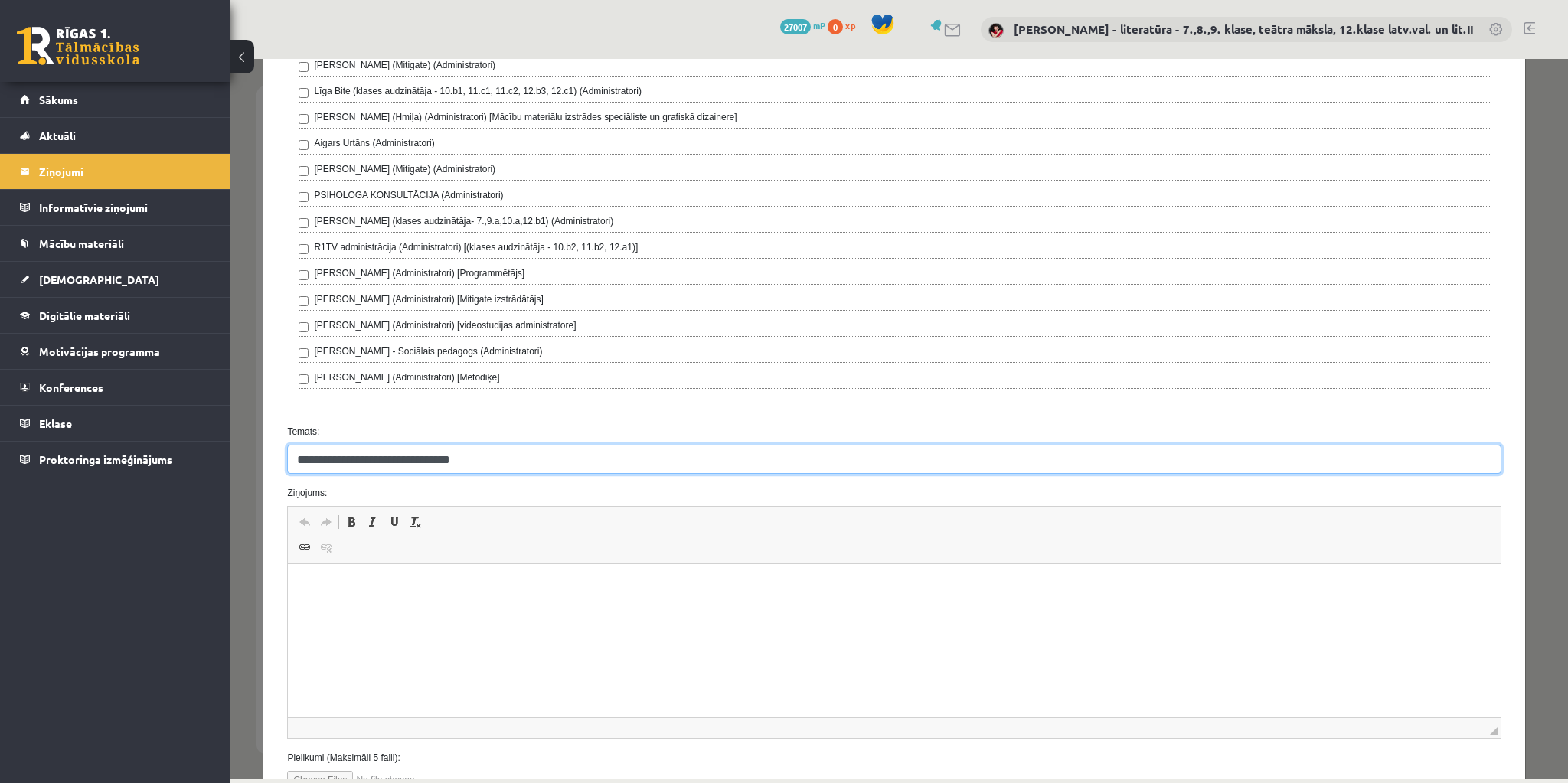
type input "**********"
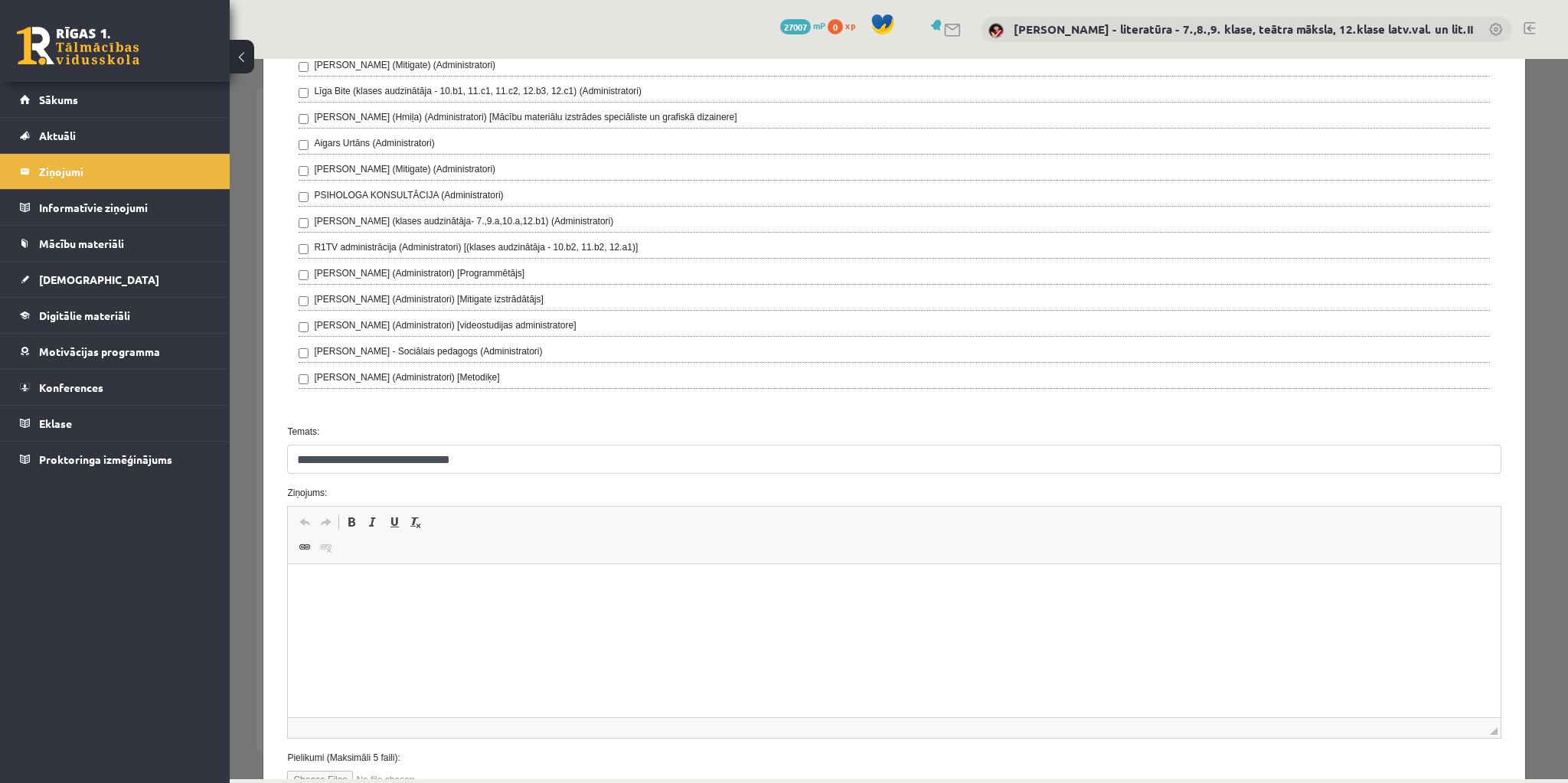
click at [451, 611] on html at bounding box center [894, 588] width 1213 height 47
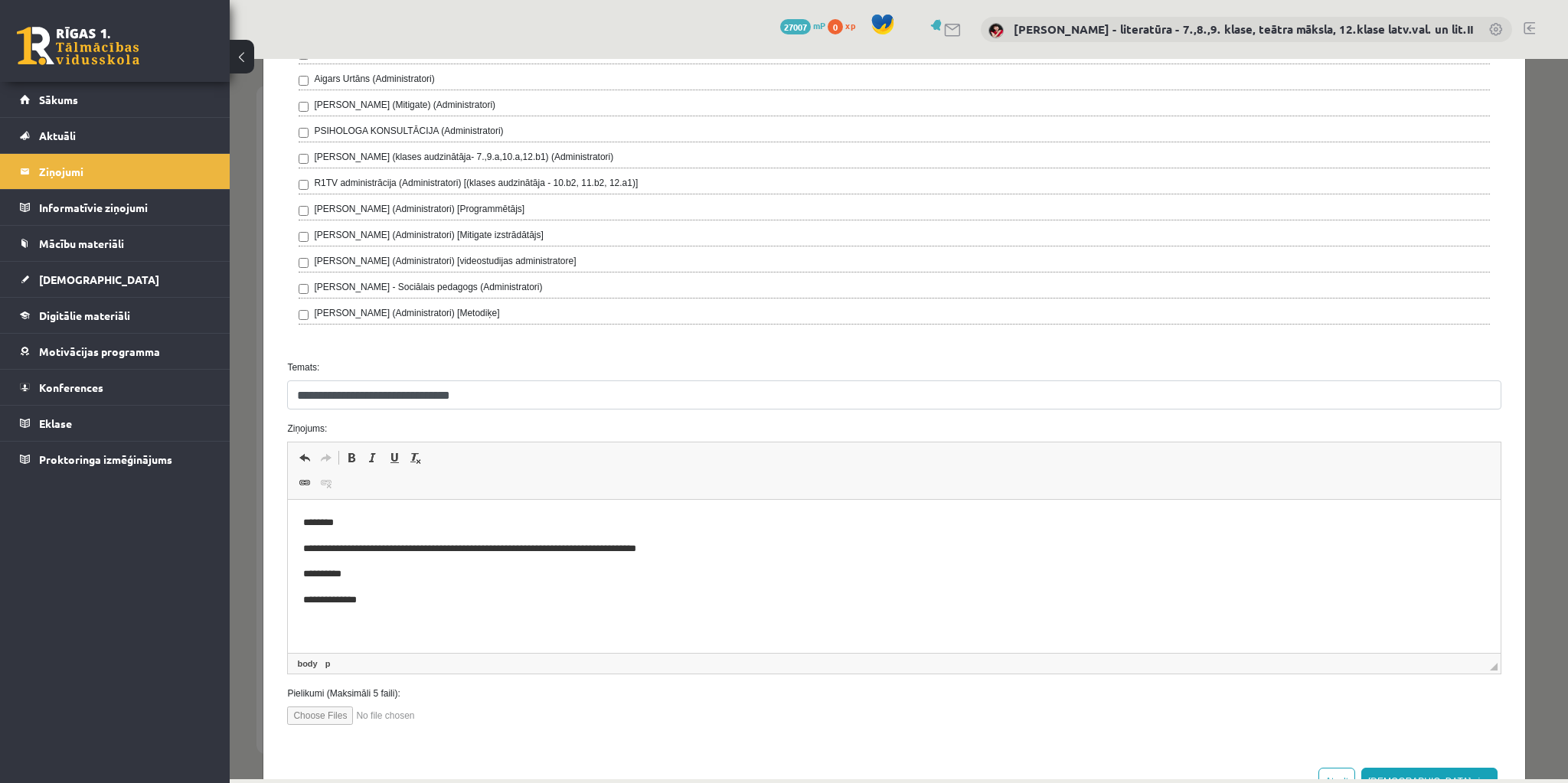
scroll to position [658, 0]
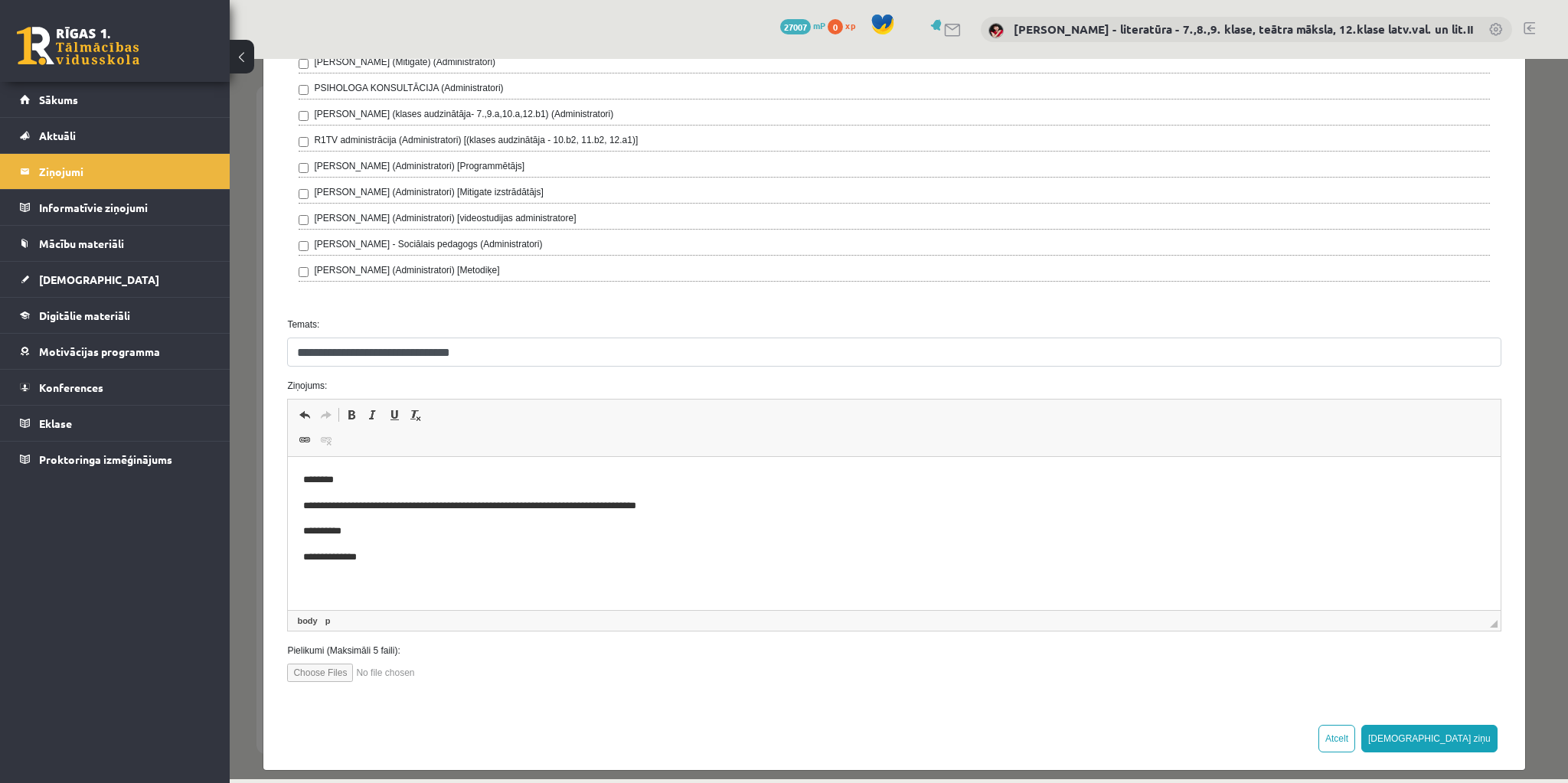
click at [331, 664] on input "file" at bounding box center [374, 673] width 174 height 18
type input "**********"
click at [1479, 728] on button "[DEMOGRAPHIC_DATA] ziņu" at bounding box center [1430, 739] width 136 height 28
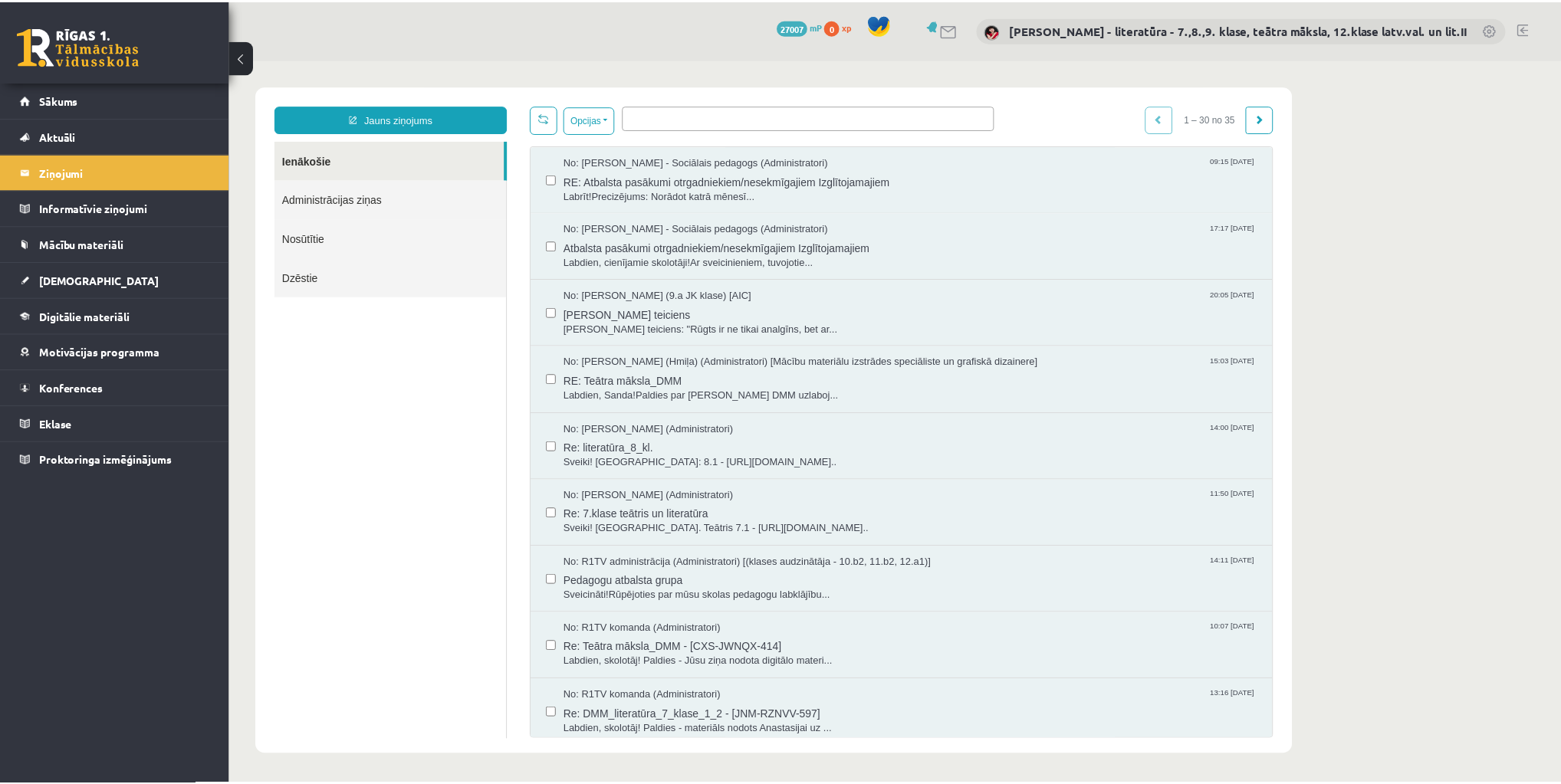
scroll to position [0, 0]
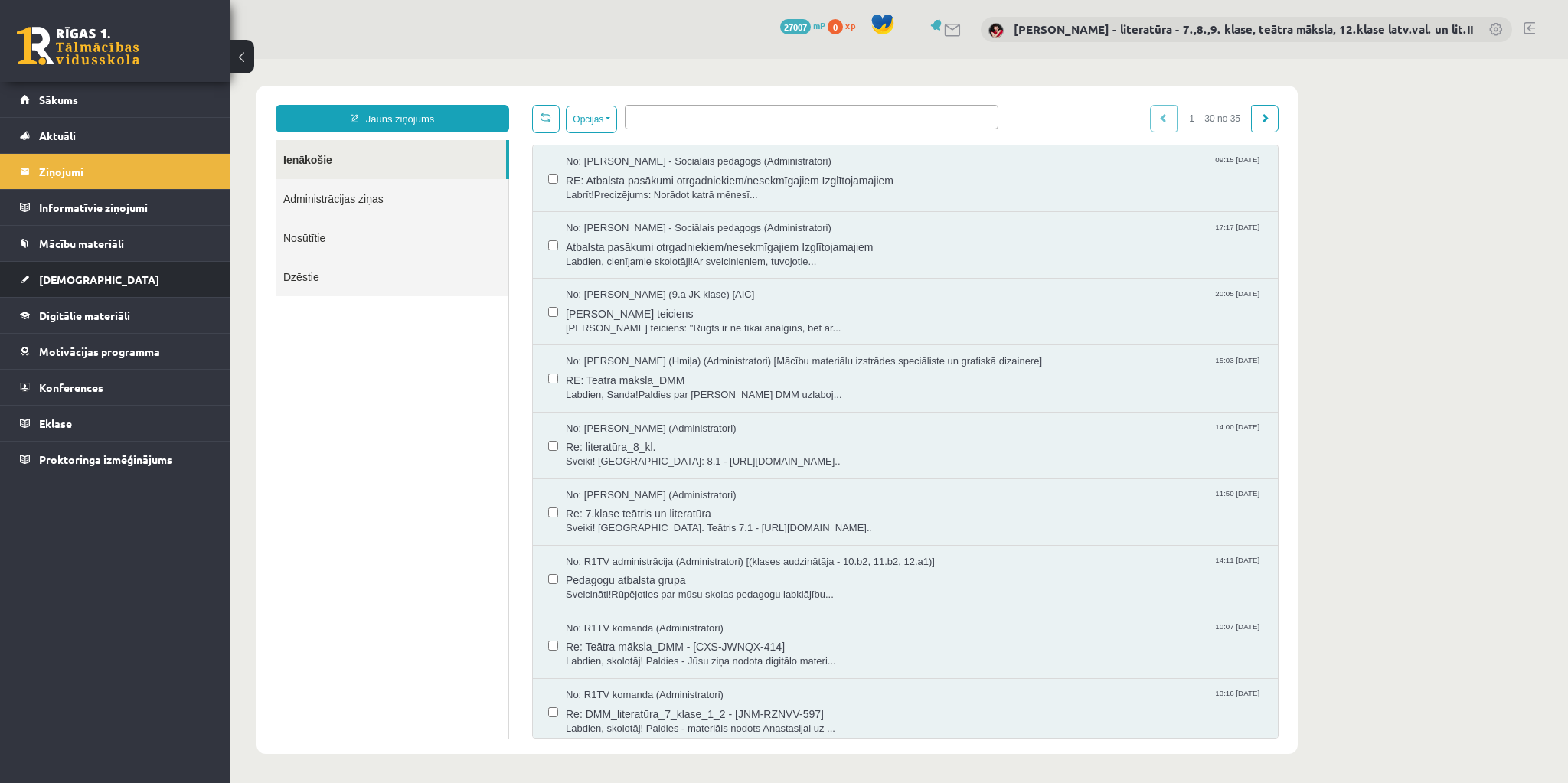
click at [89, 277] on link "[DEMOGRAPHIC_DATA]" at bounding box center [115, 279] width 190 height 35
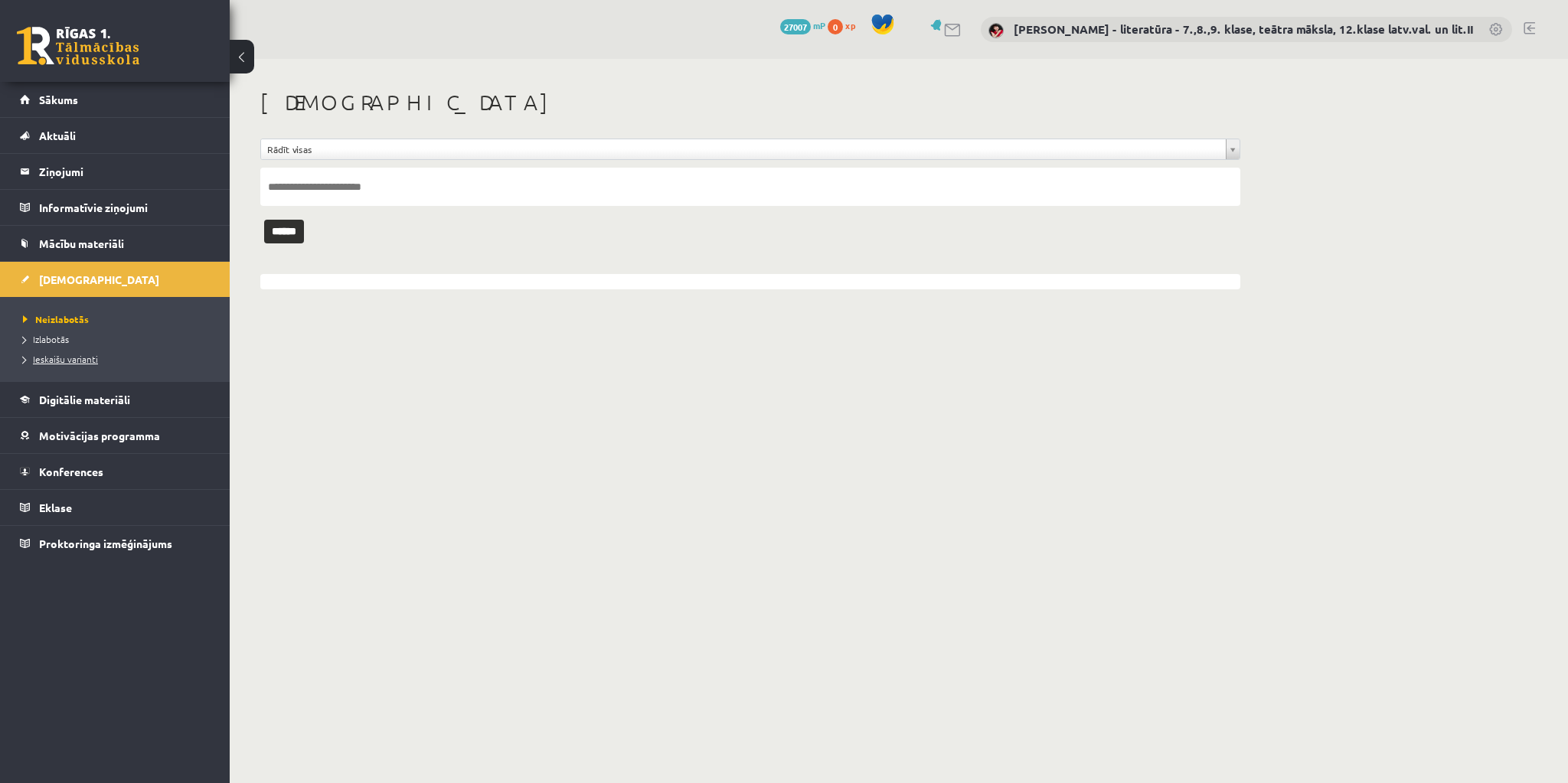
click at [74, 354] on span "Ieskaišu varianti" at bounding box center [60, 359] width 75 height 12
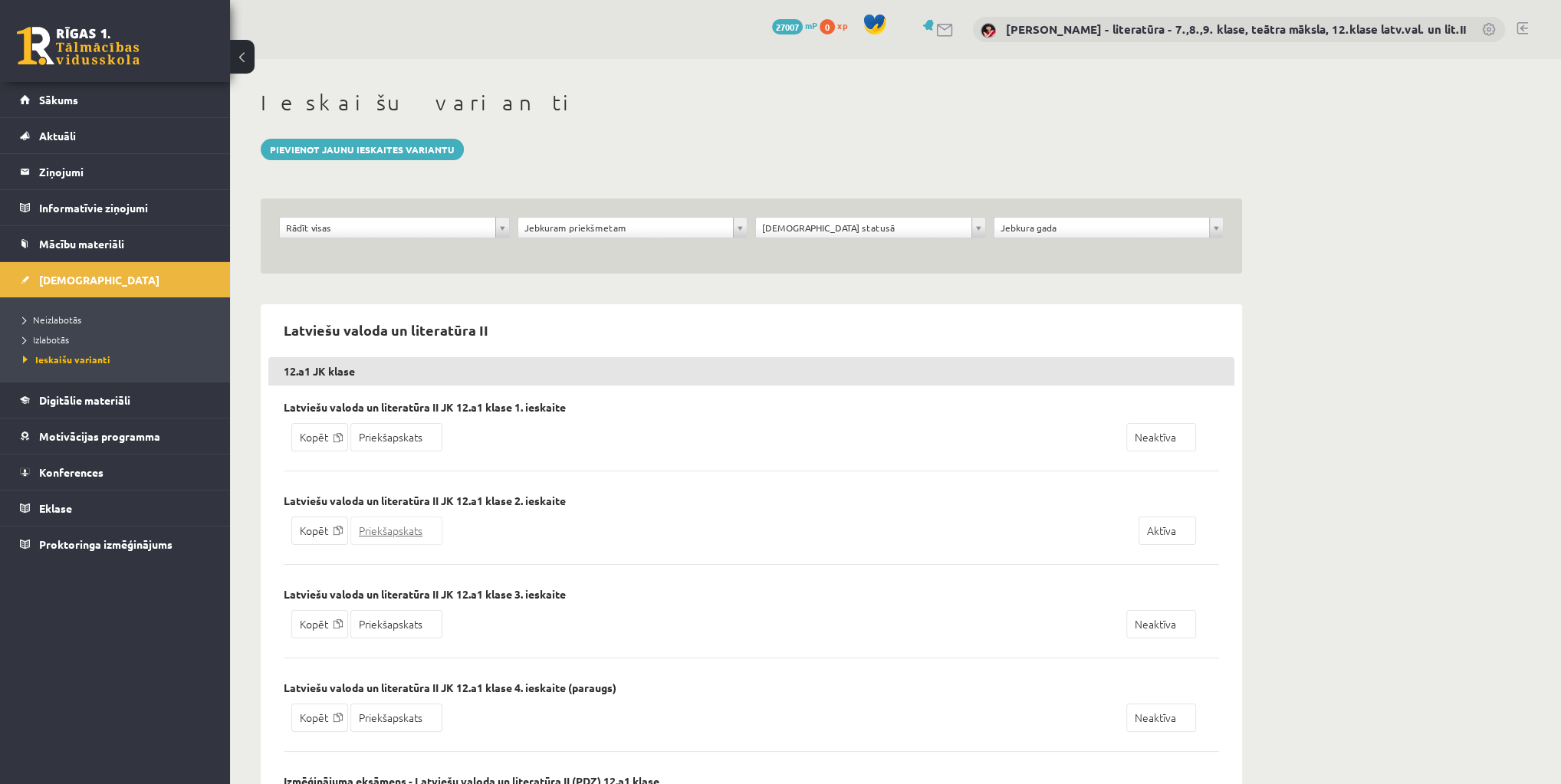
click at [413, 528] on link "Priekšapskats" at bounding box center [396, 531] width 92 height 29
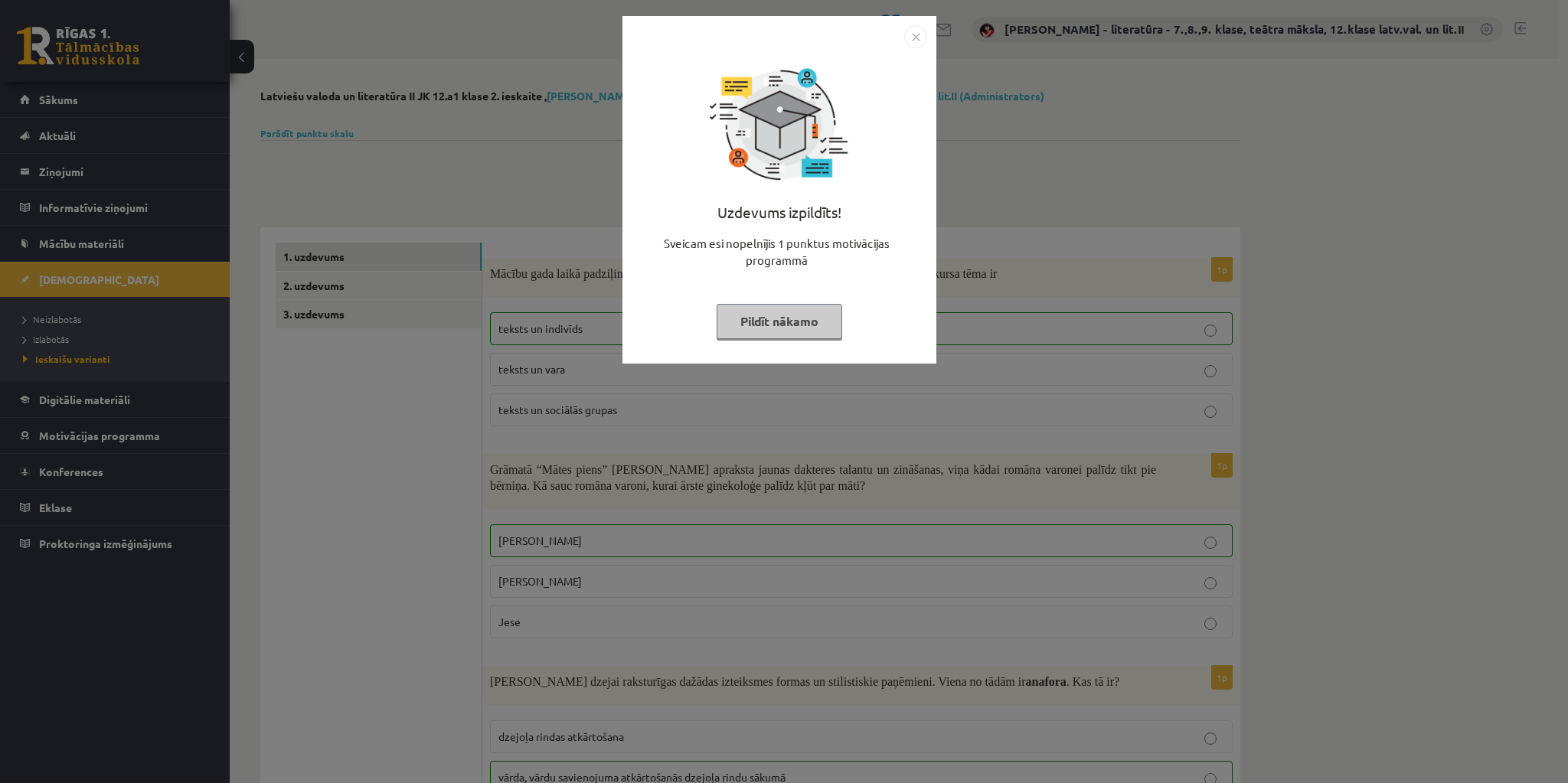
click at [815, 325] on button "Pildīt nākamo" at bounding box center [779, 321] width 126 height 35
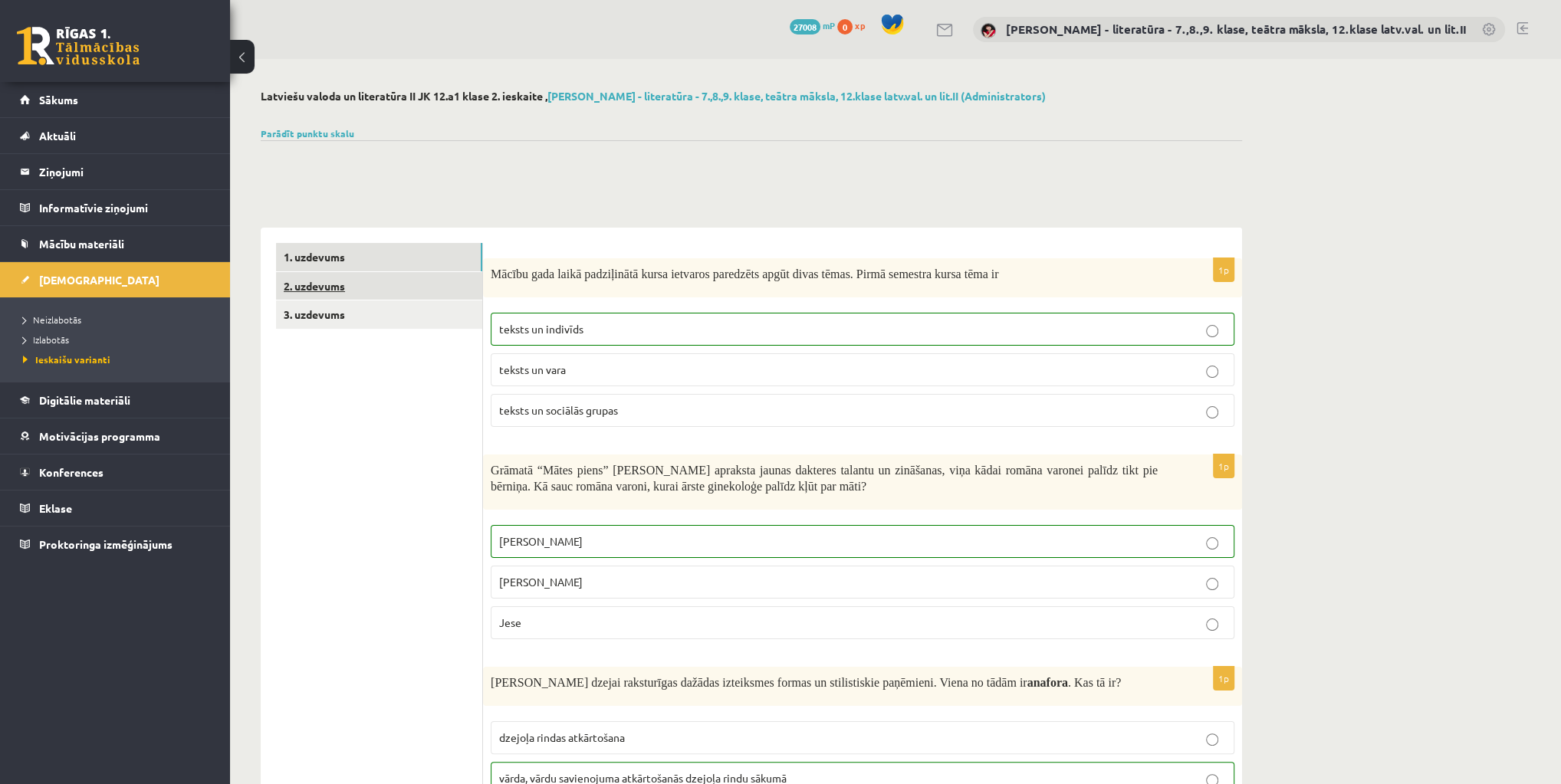
click at [352, 292] on link "2. uzdevums" at bounding box center [379, 286] width 206 height 29
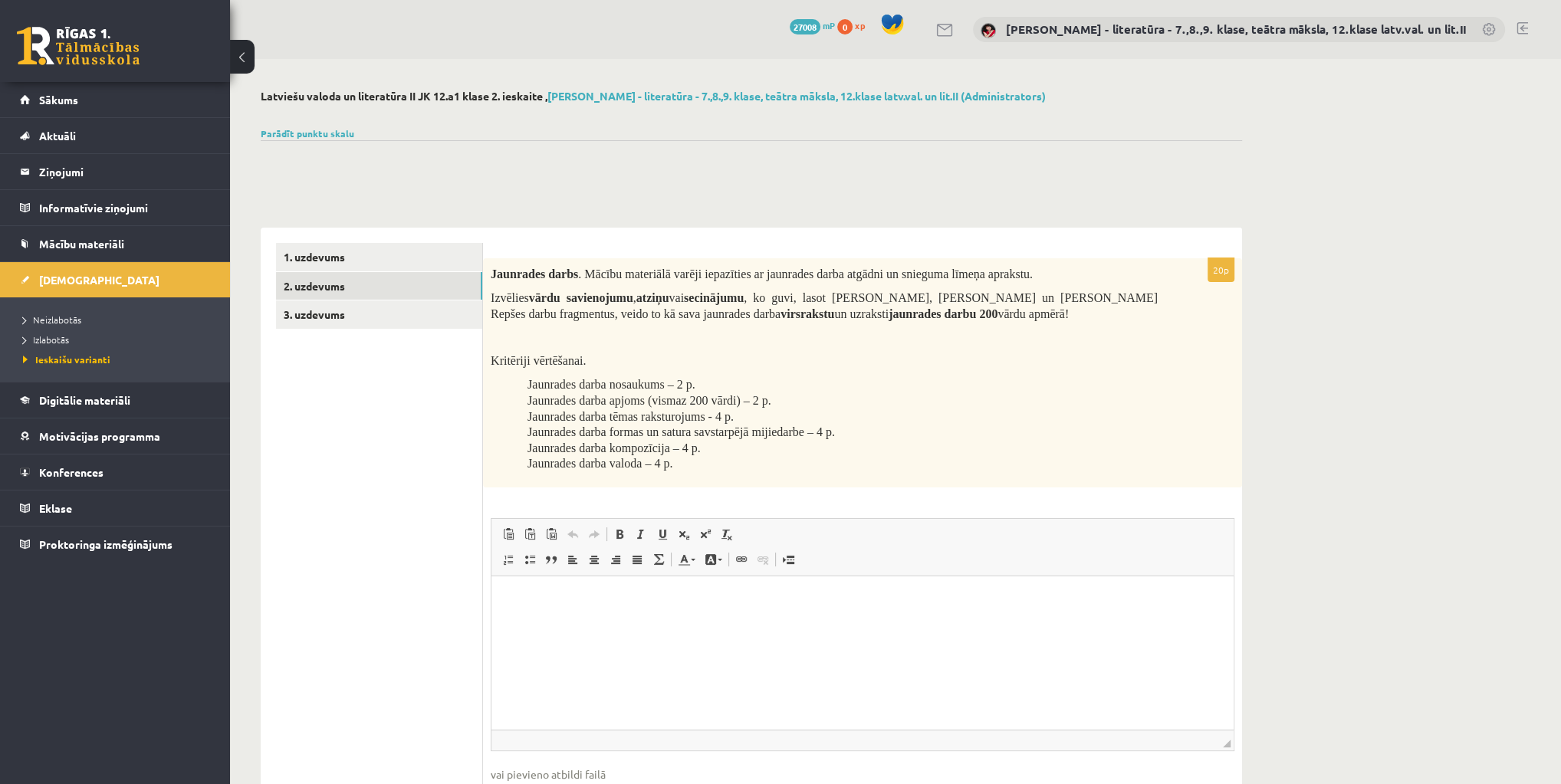
drag, startPoint x: 260, startPoint y: 95, endPoint x: 544, endPoint y: 93, distance: 284.0
click at [544, 93] on div "Latviešu valoda un literatūra II JK 12.a1 klase 2. ieskaite , [PERSON_NAME] - l…" at bounding box center [751, 471] width 1043 height 824
copy h2 "Latviešu valoda un literatūra II JK 12.a1 klase 2. ieskaite"
drag, startPoint x: 529, startPoint y: 385, endPoint x: 698, endPoint y: 385, distance: 169.0
click at [698, 385] on li "Jaunrades darba nosaukums – 2 p." at bounding box center [843, 385] width 630 height 16
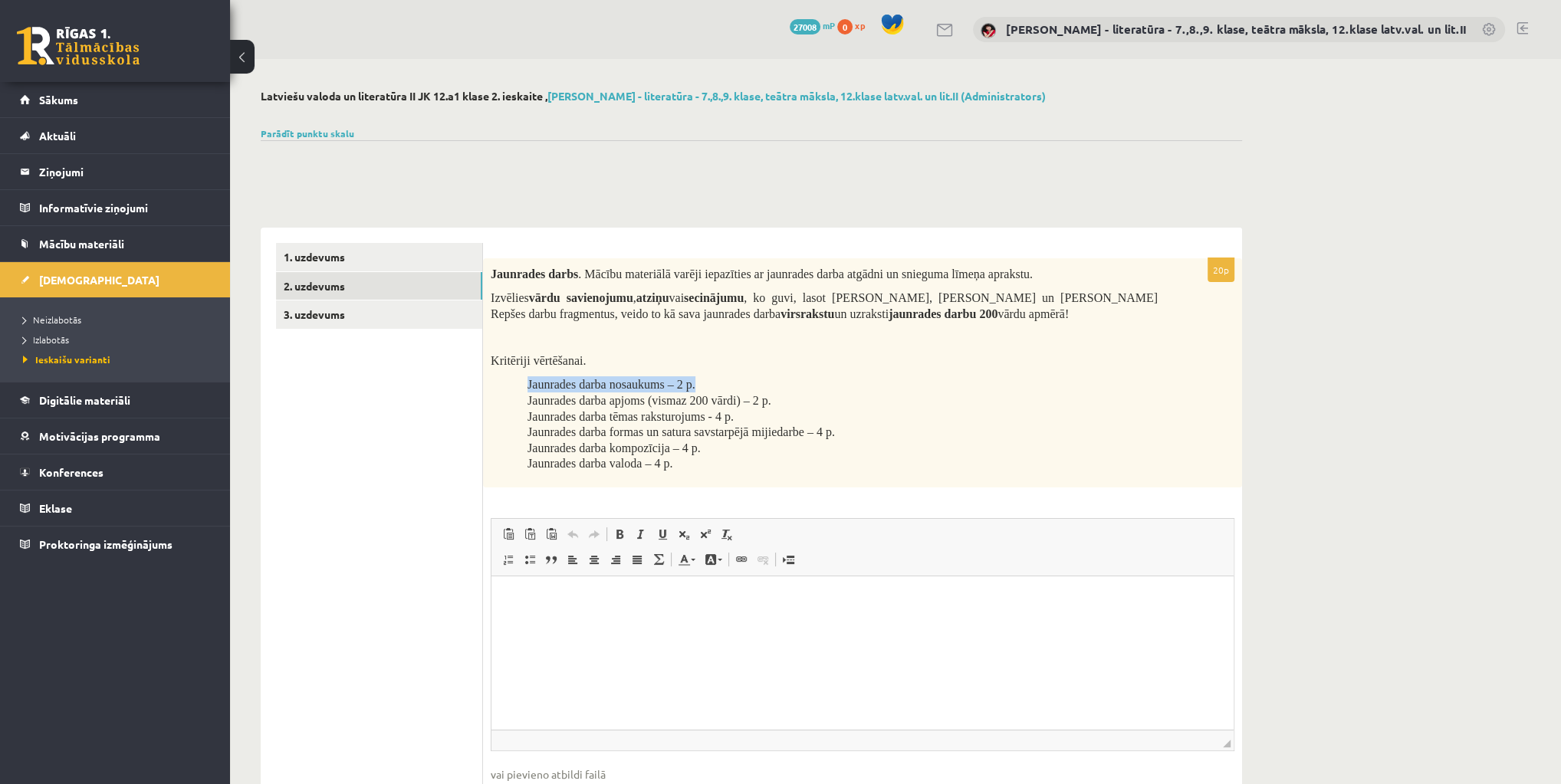
copy span "Jaunrades darba nosaukums – 2 p."
click at [336, 314] on link "3. uzdevums" at bounding box center [379, 315] width 206 height 29
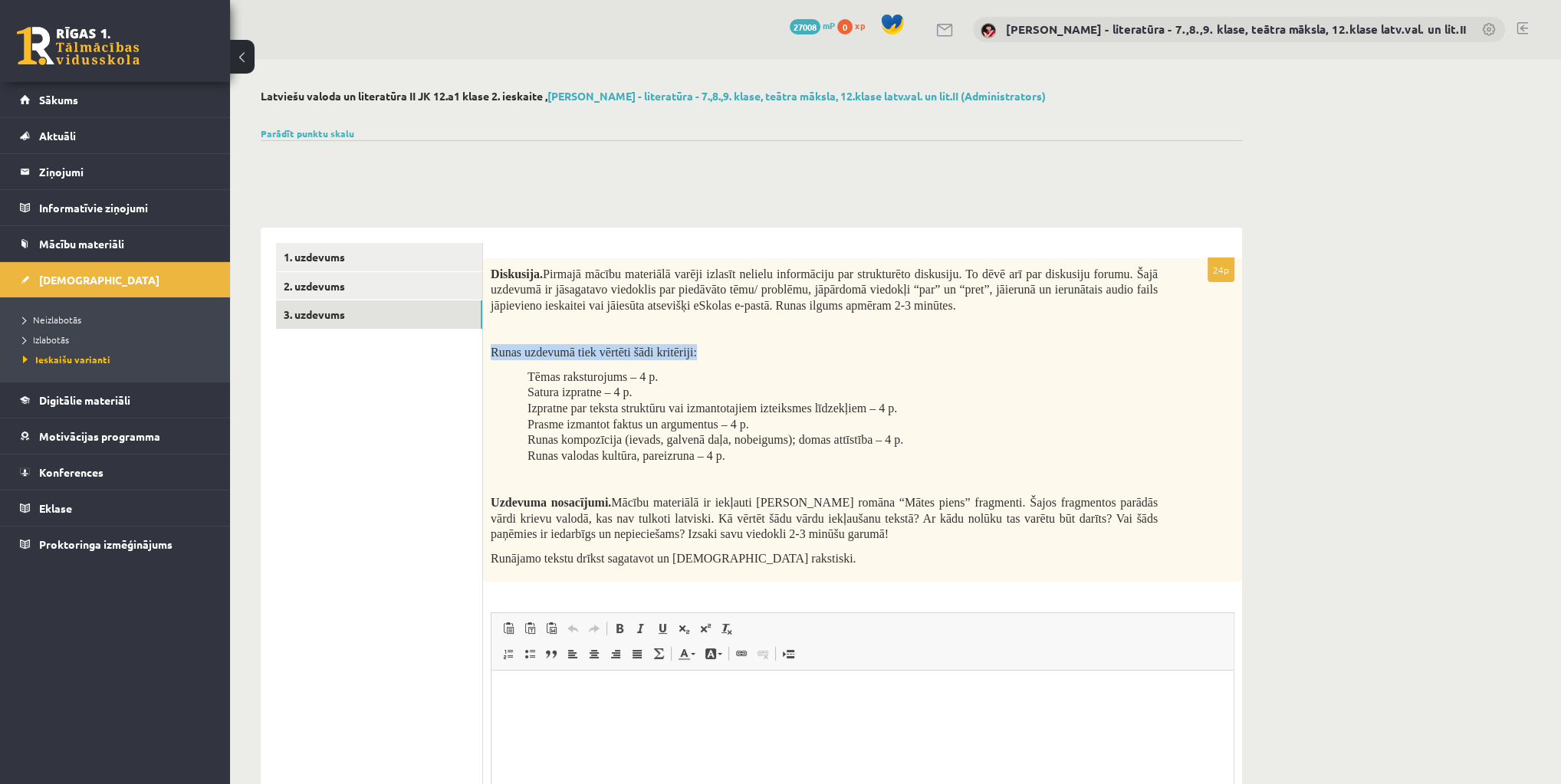
drag, startPoint x: 491, startPoint y: 353, endPoint x: 701, endPoint y: 359, distance: 210.1
click at [701, 359] on p "Runas uzdevumā tiek vērtēti šādi kritēriji:" at bounding box center [824, 353] width 667 height 16
copy span "Runas uzdevumā tiek vērtēti šādi kritēriji:"
click at [62, 166] on legend "Ziņojumi 0" at bounding box center [125, 172] width 172 height 35
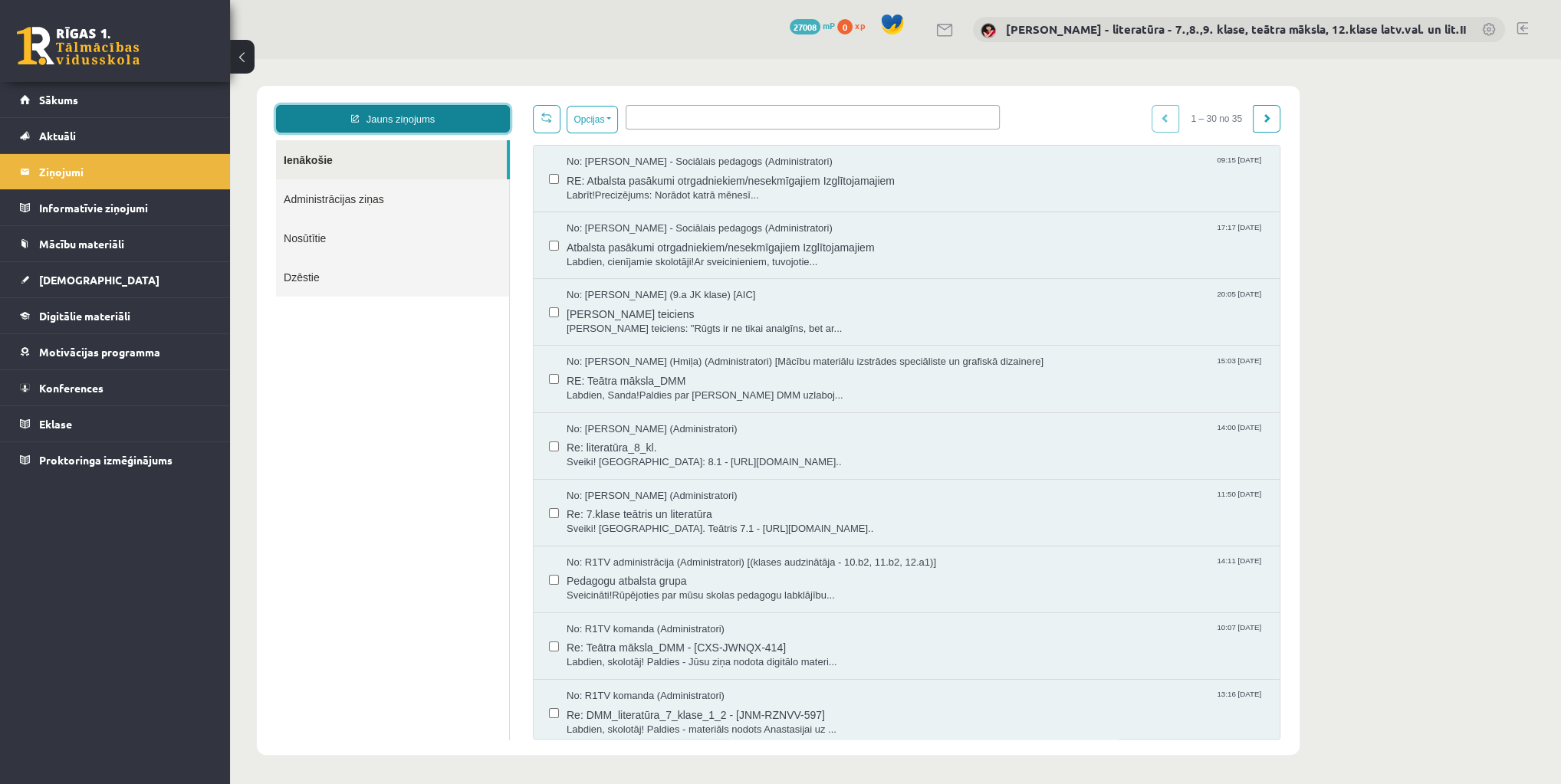
click at [386, 120] on link "Jauns ziņojums" at bounding box center [393, 119] width 234 height 28
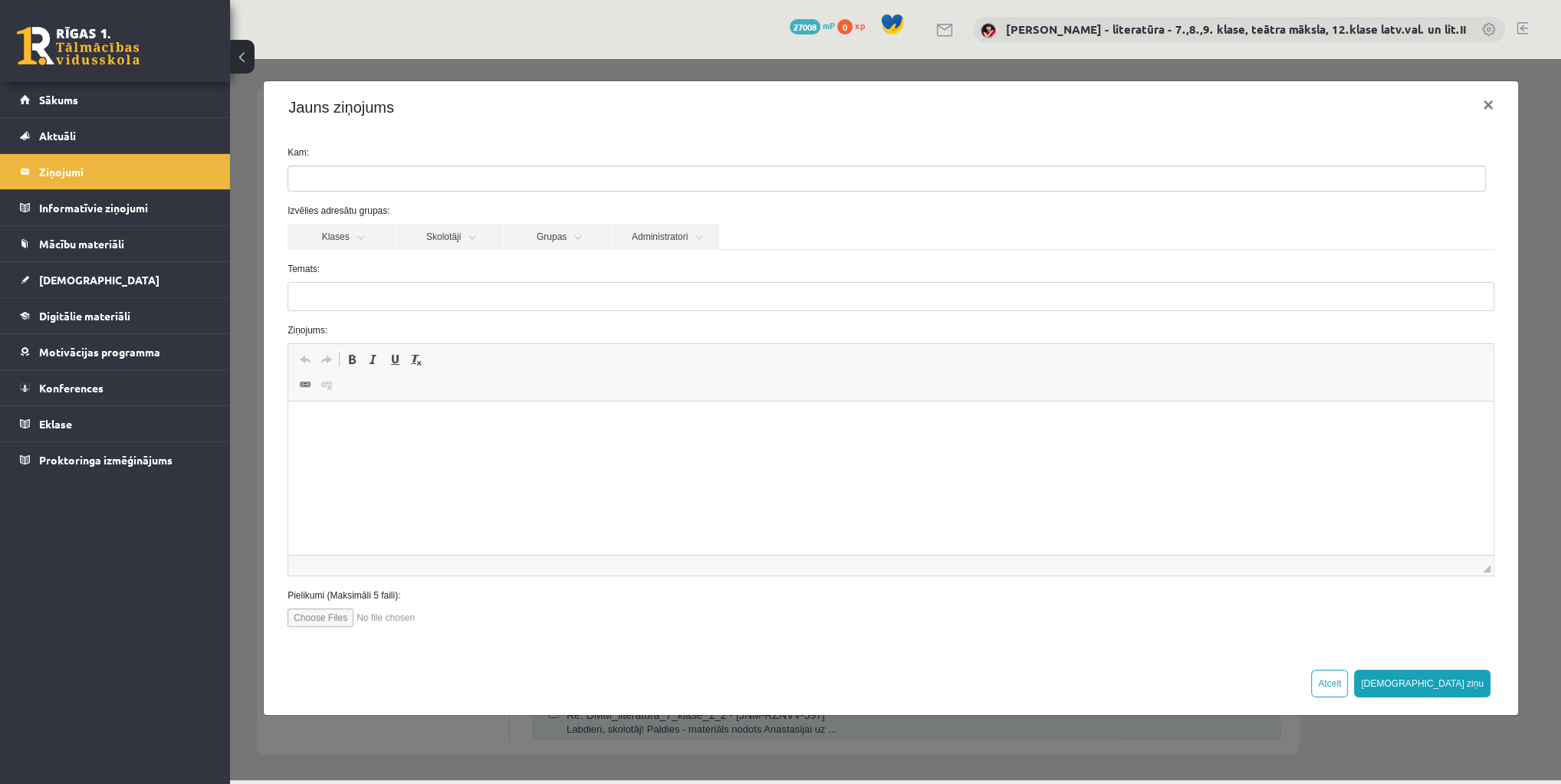
click at [376, 176] on ul at bounding box center [887, 178] width 1197 height 25
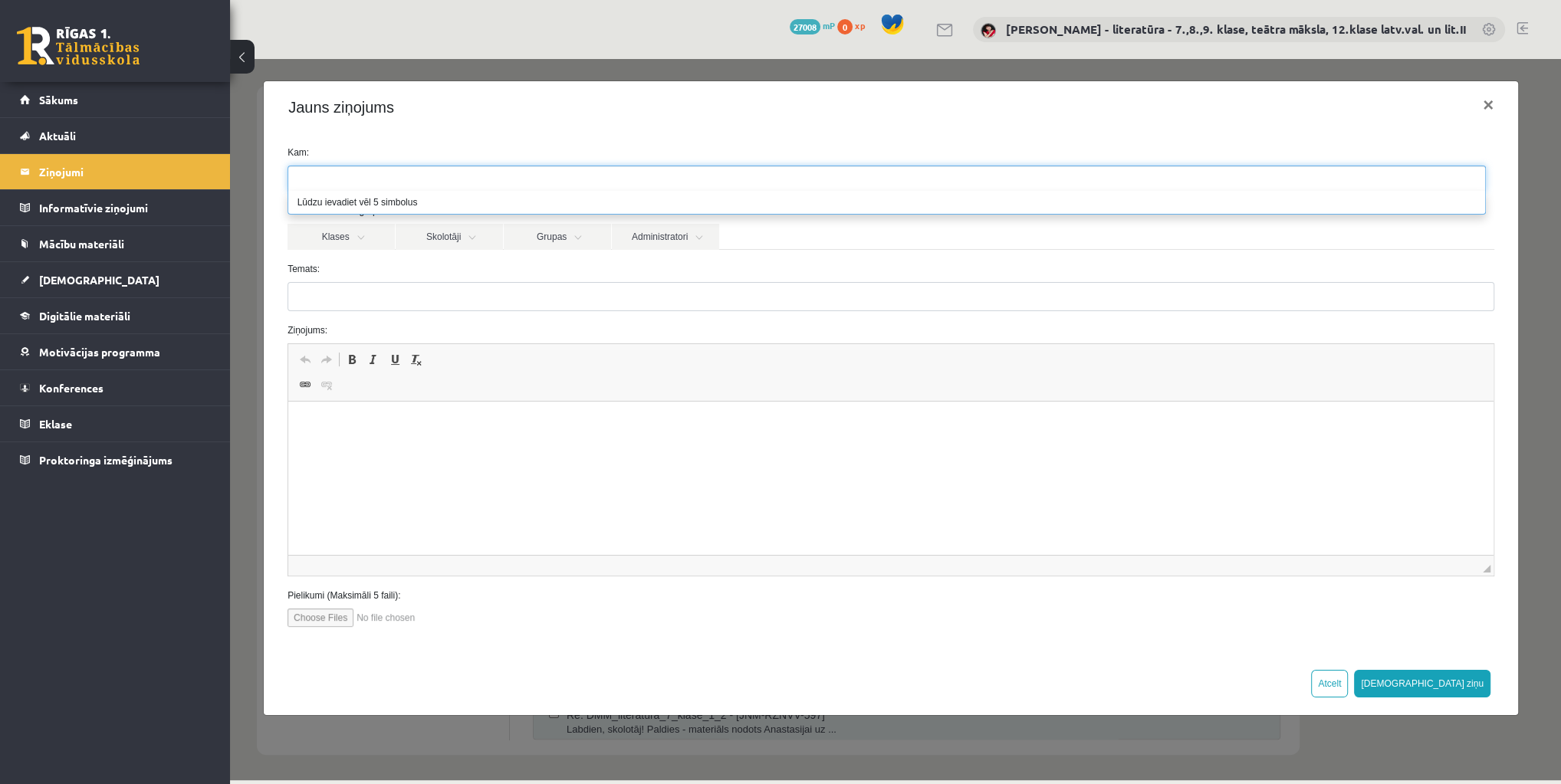
drag, startPoint x: 391, startPoint y: 200, endPoint x: 407, endPoint y: 202, distance: 16.1
click at [391, 200] on li "Lūdzu ievadiet vēl 5 simbolus" at bounding box center [887, 202] width 1197 height 23
click at [634, 242] on link "Administratori" at bounding box center [665, 237] width 108 height 26
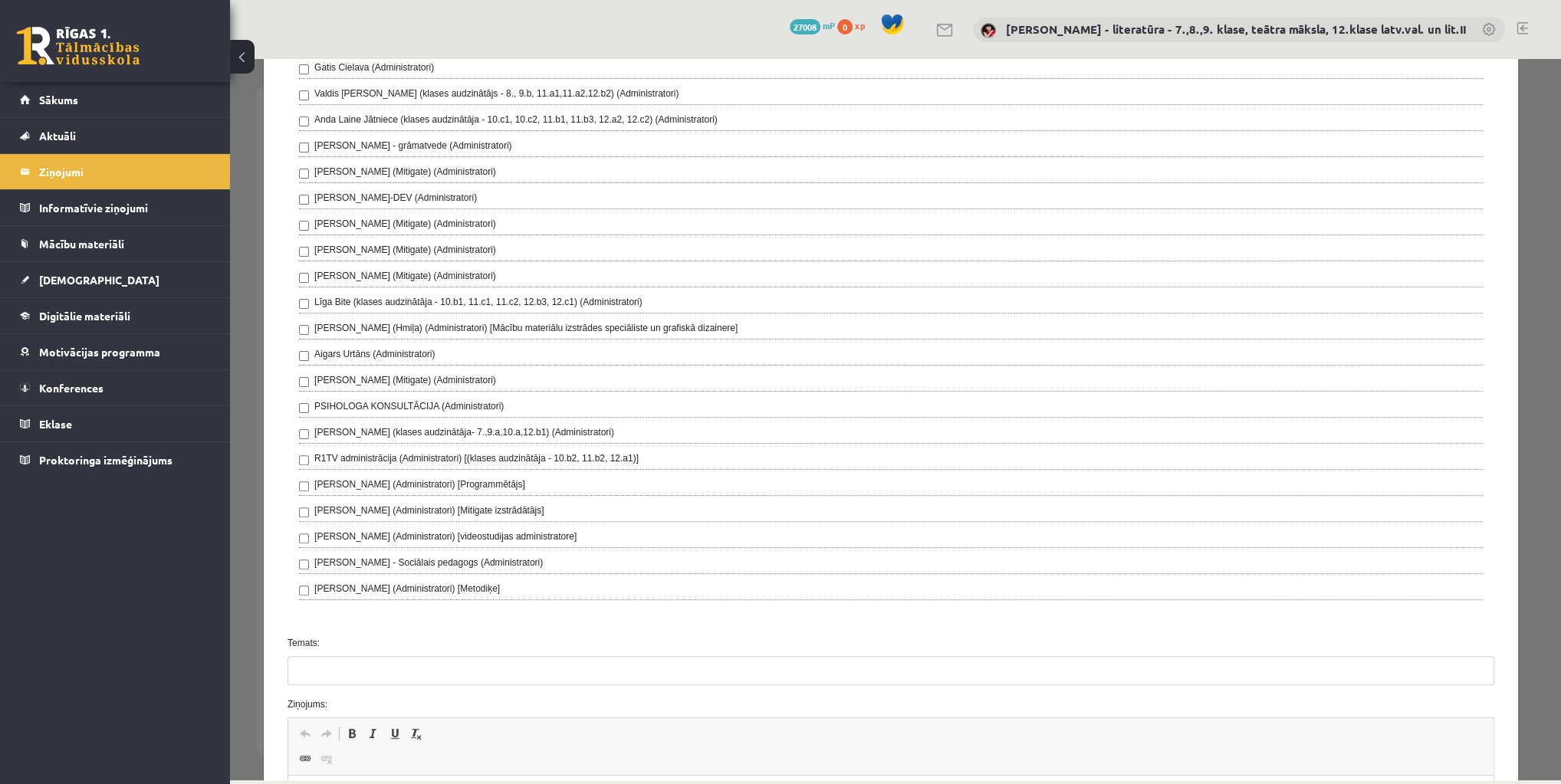
scroll to position [429, 0]
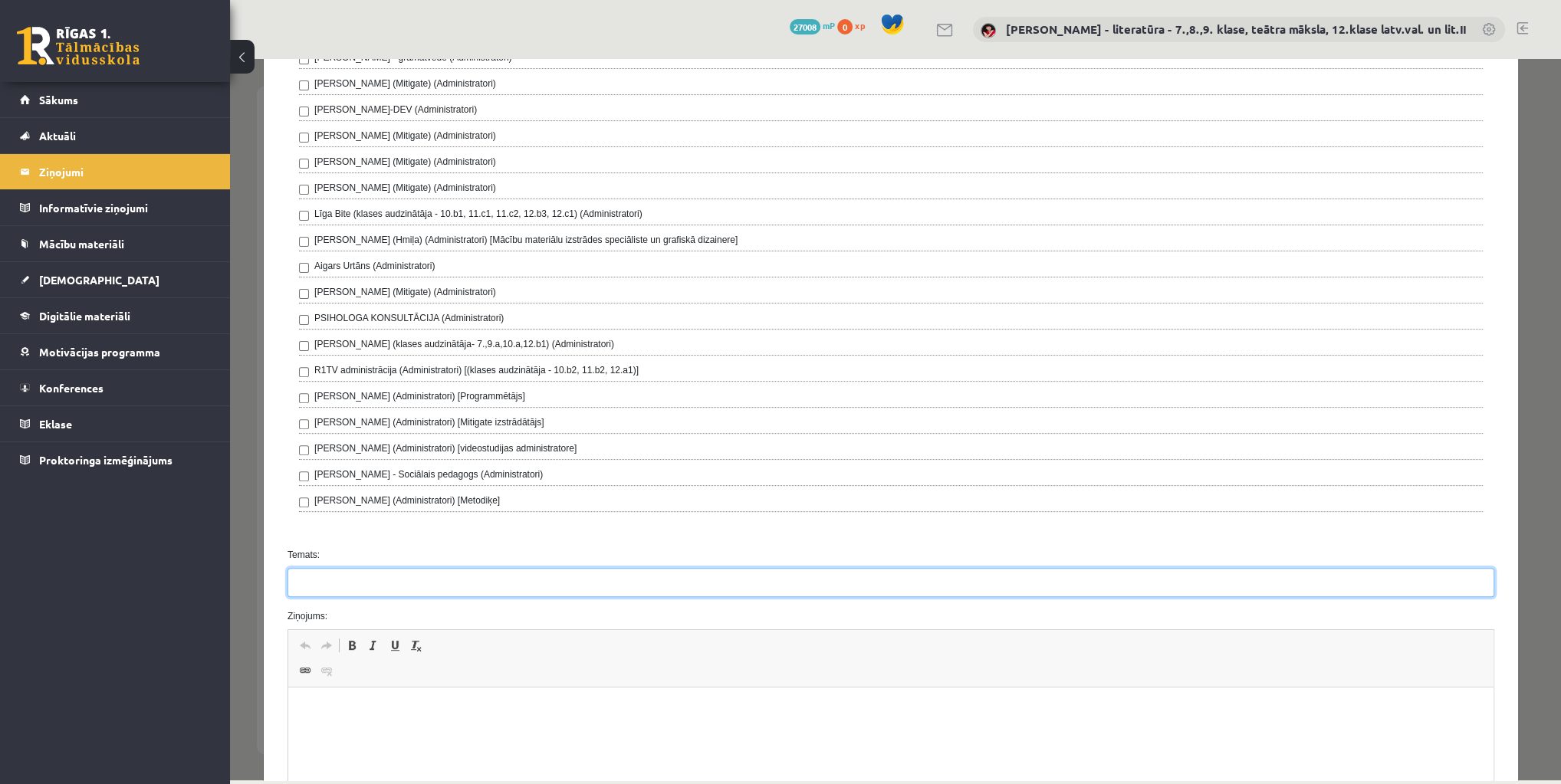
click at [358, 569] on input "Temats:" at bounding box center [891, 582] width 1207 height 29
type input "**********"
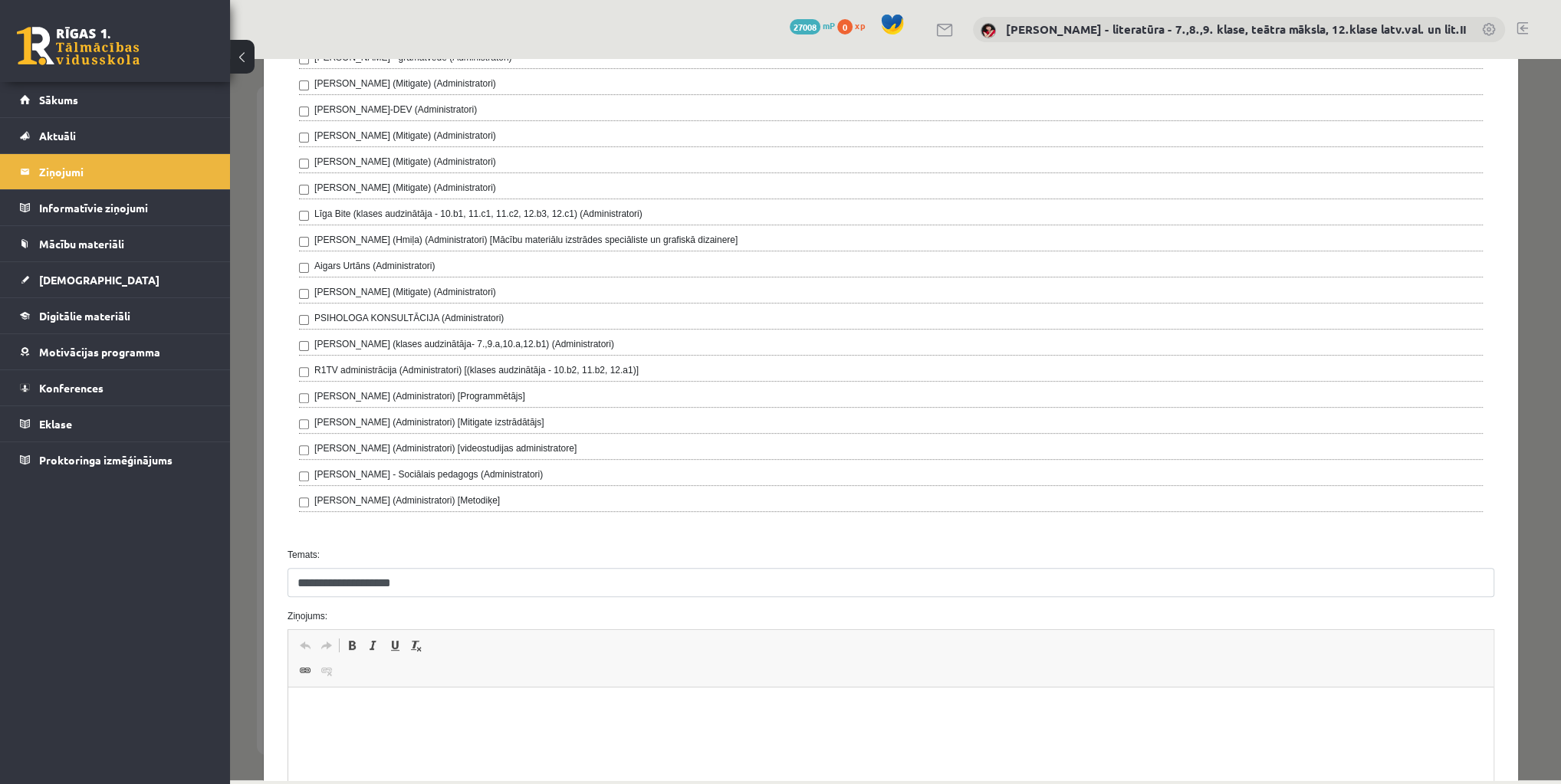
click at [344, 713] on p "Bagātinātā teksta redaktors, wiswyg-editor-47363802321900-1756645866-937" at bounding box center [890, 711] width 1175 height 16
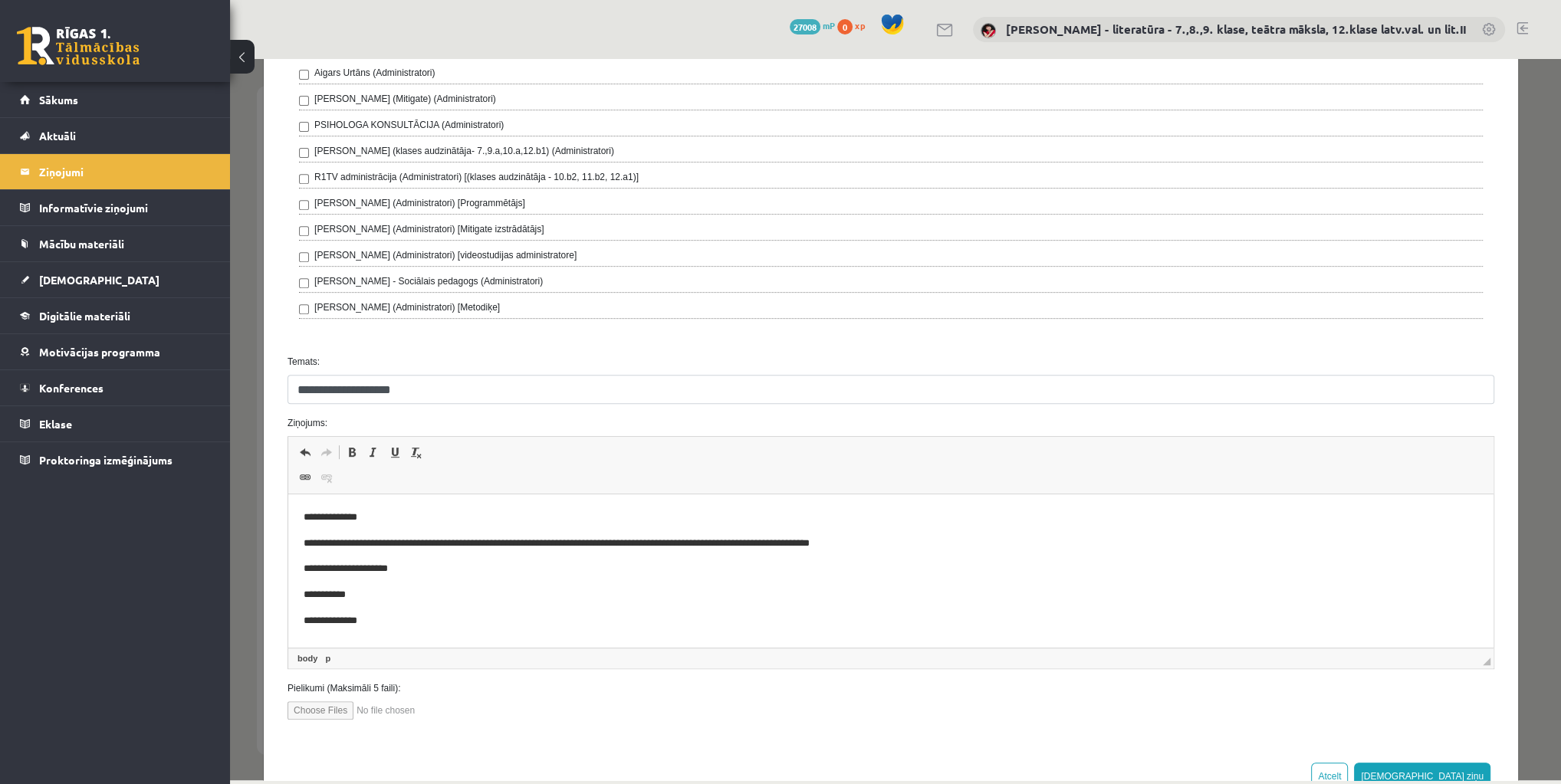
scroll to position [642, 0]
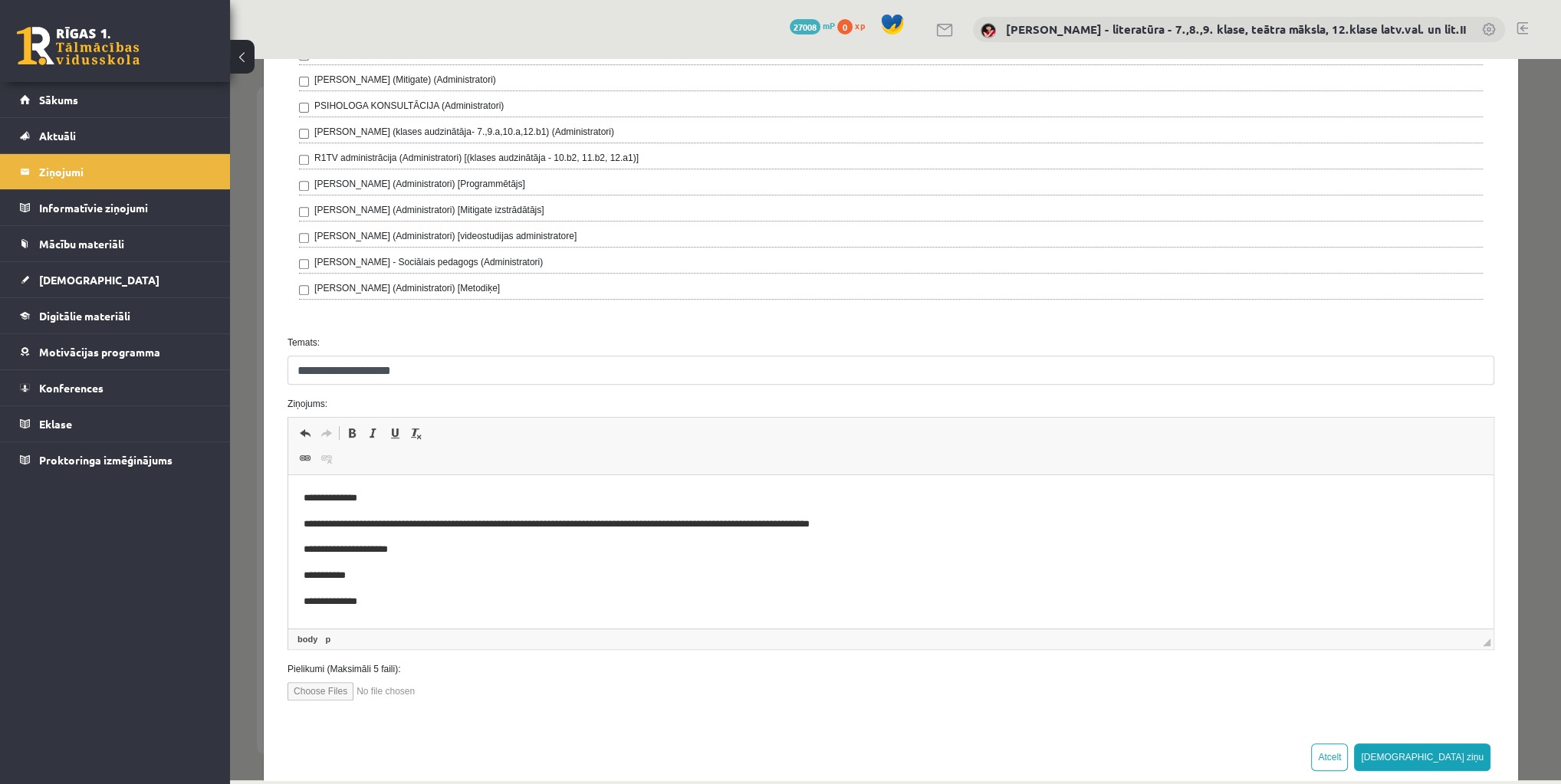
click at [341, 682] on input "file" at bounding box center [375, 691] width 174 height 18
click at [345, 684] on input "file" at bounding box center [375, 691] width 174 height 18
type input "**********"
click at [1460, 745] on button "[DEMOGRAPHIC_DATA] ziņu" at bounding box center [1422, 758] width 136 height 28
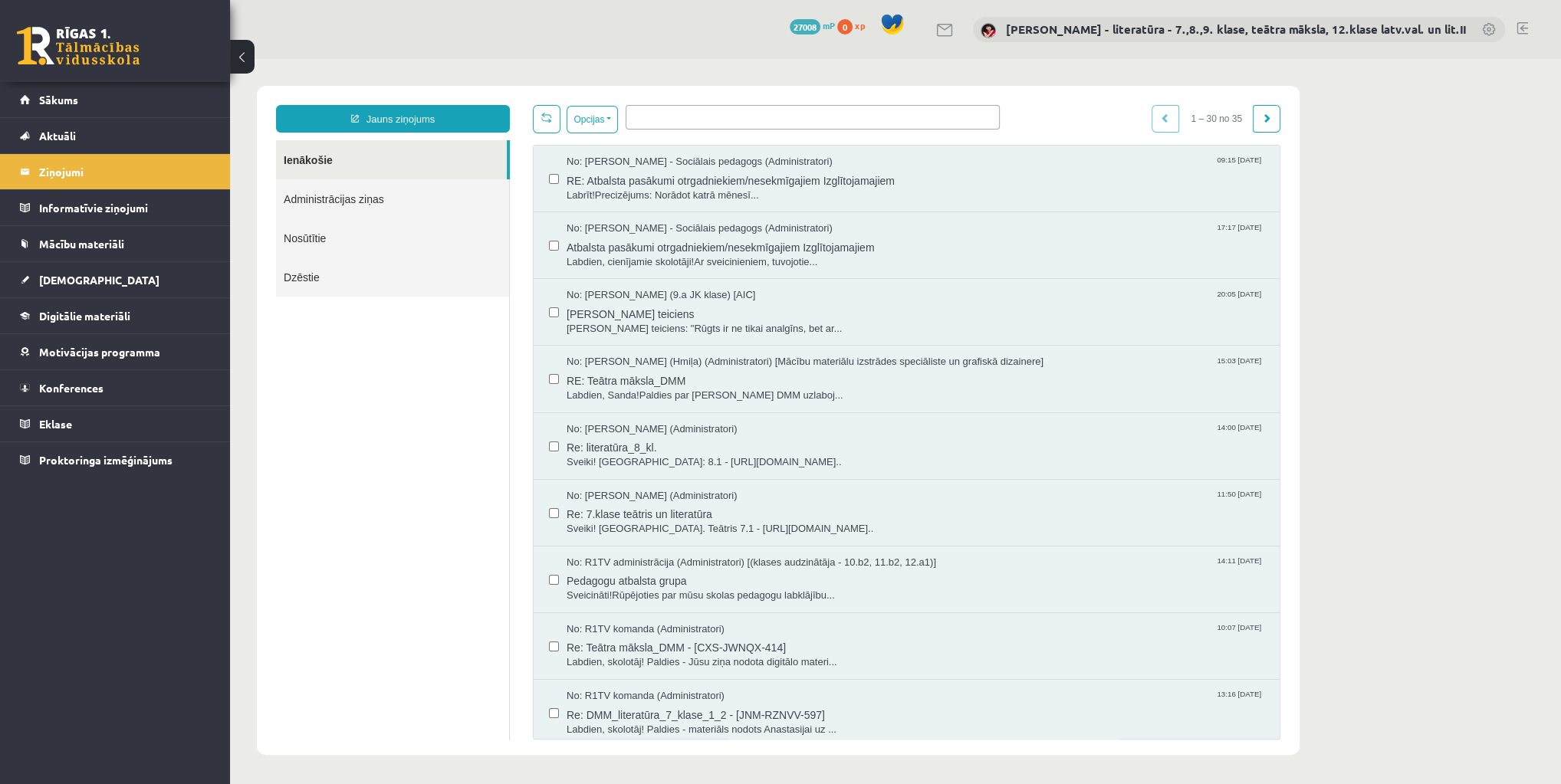
scroll to position [0, 0]
click at [420, 125] on link "Jauns ziņojums" at bounding box center [393, 119] width 234 height 28
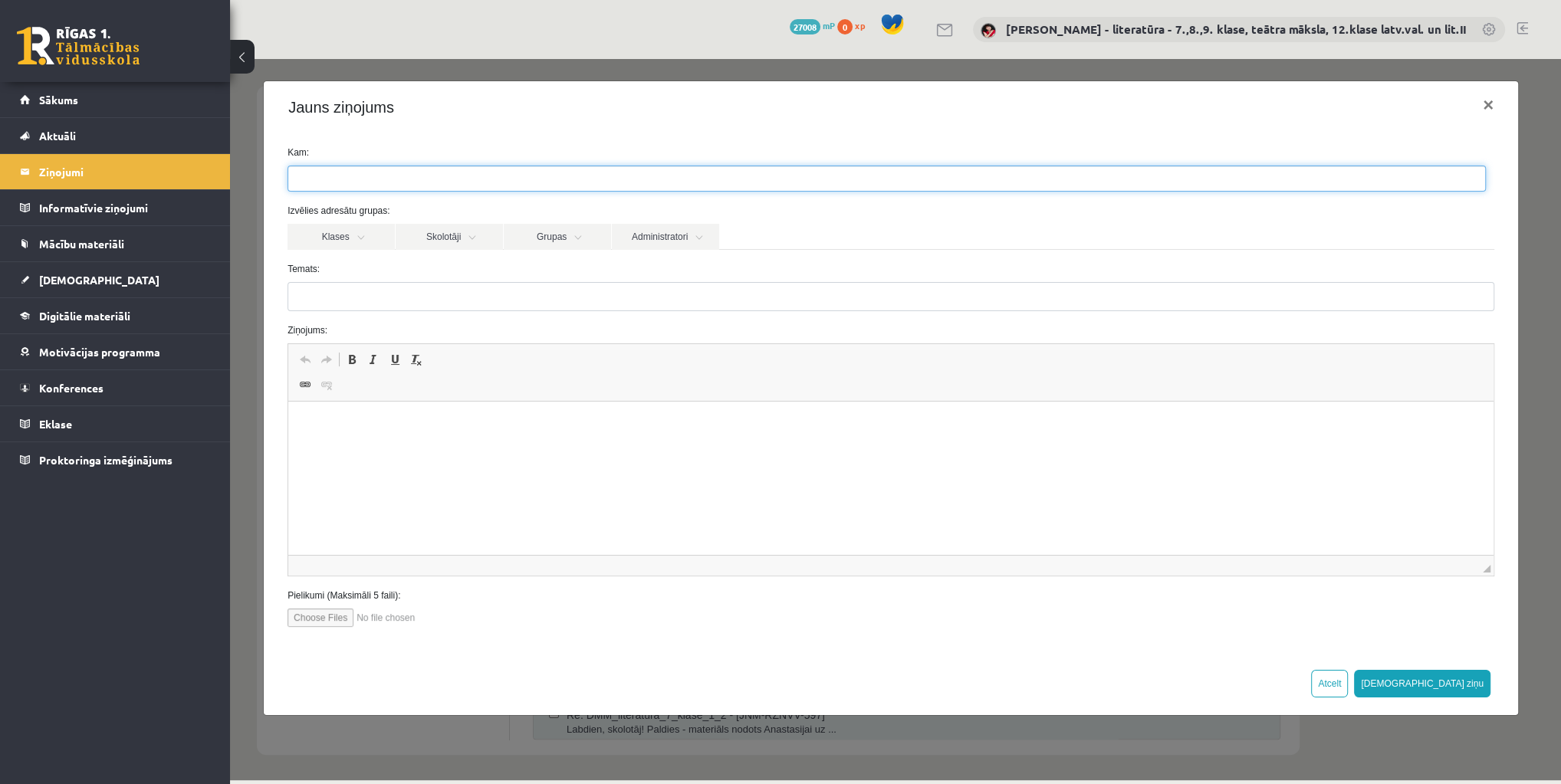
click at [352, 175] on ul at bounding box center [887, 178] width 1197 height 25
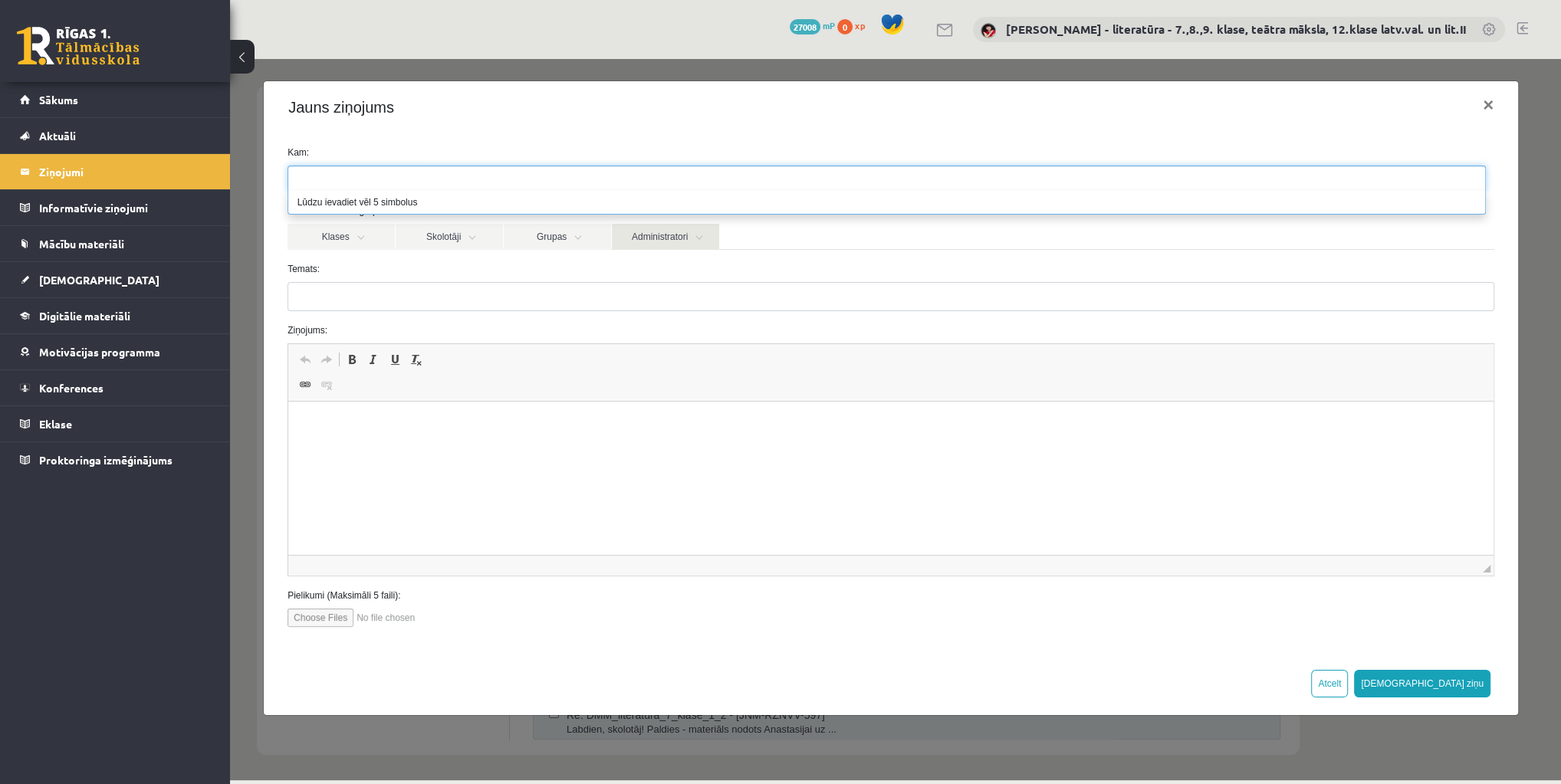
click at [663, 236] on link "Administratori" at bounding box center [665, 237] width 108 height 26
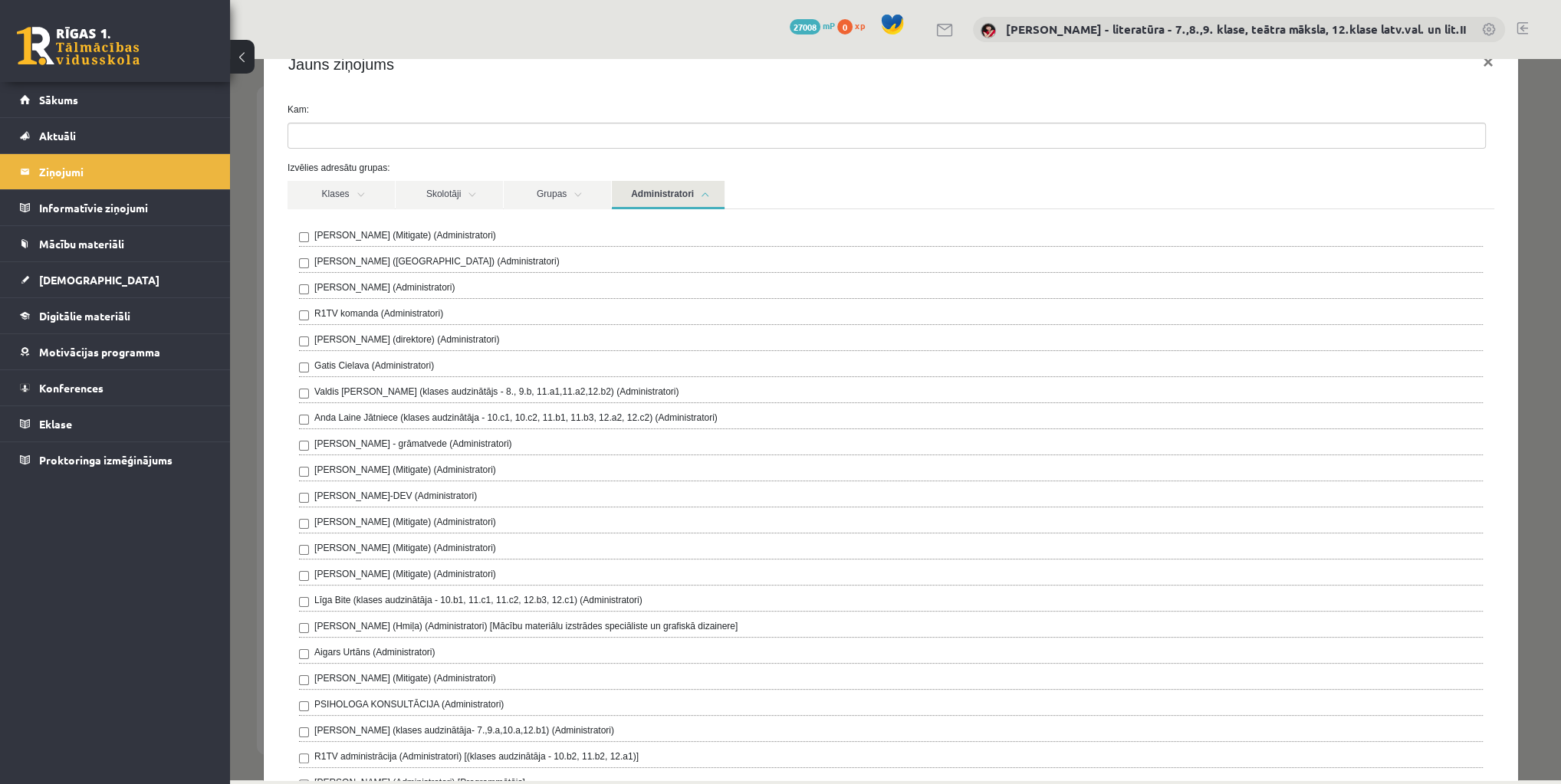
scroll to position [62, 0]
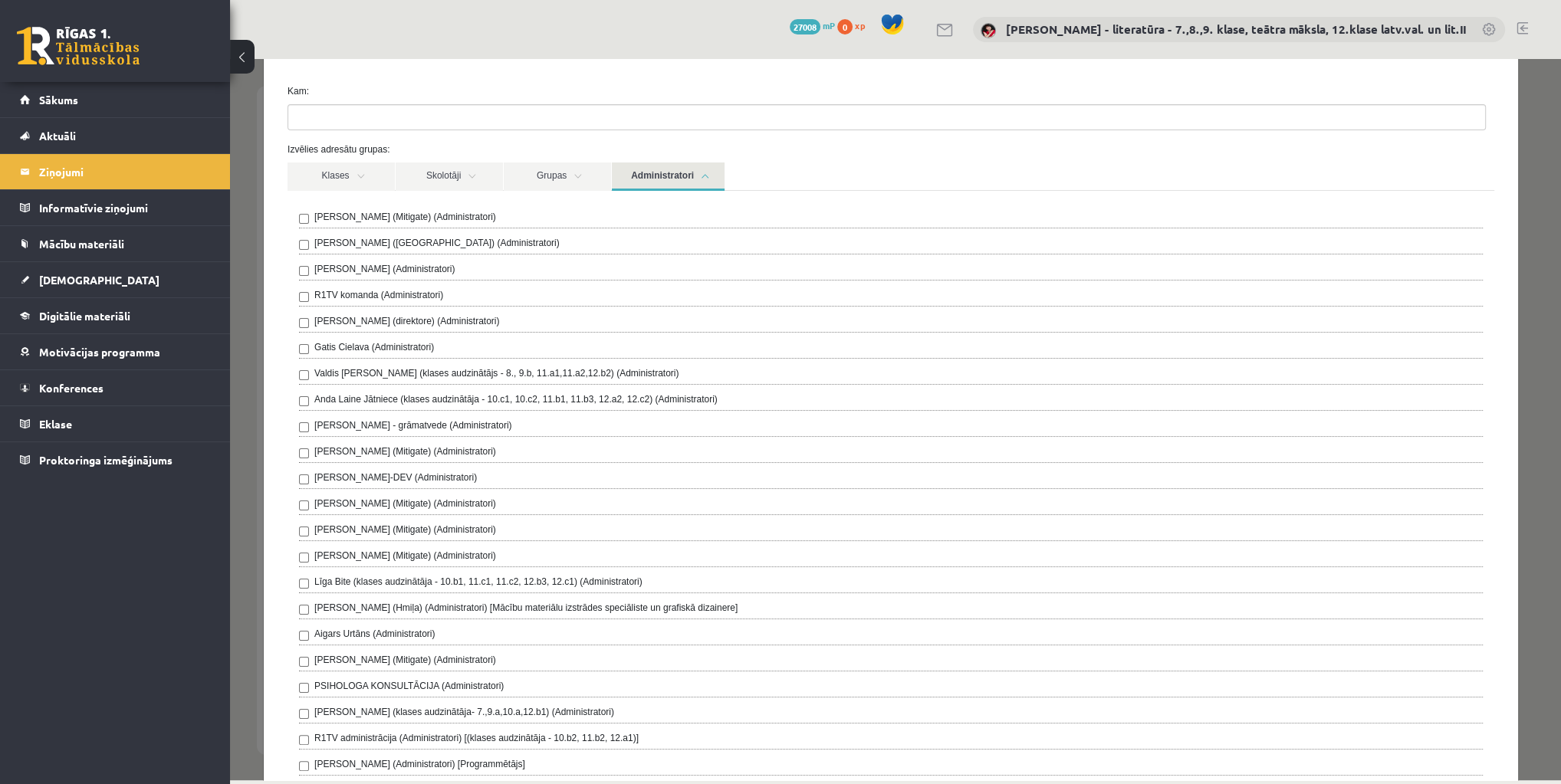
click at [378, 394] on label "Anda Laine Jātniece (klases audzinātāja - 10.c1, 10.c2, 11.b1, 11.b3, 12.a2, 12…" at bounding box center [515, 399] width 404 height 14
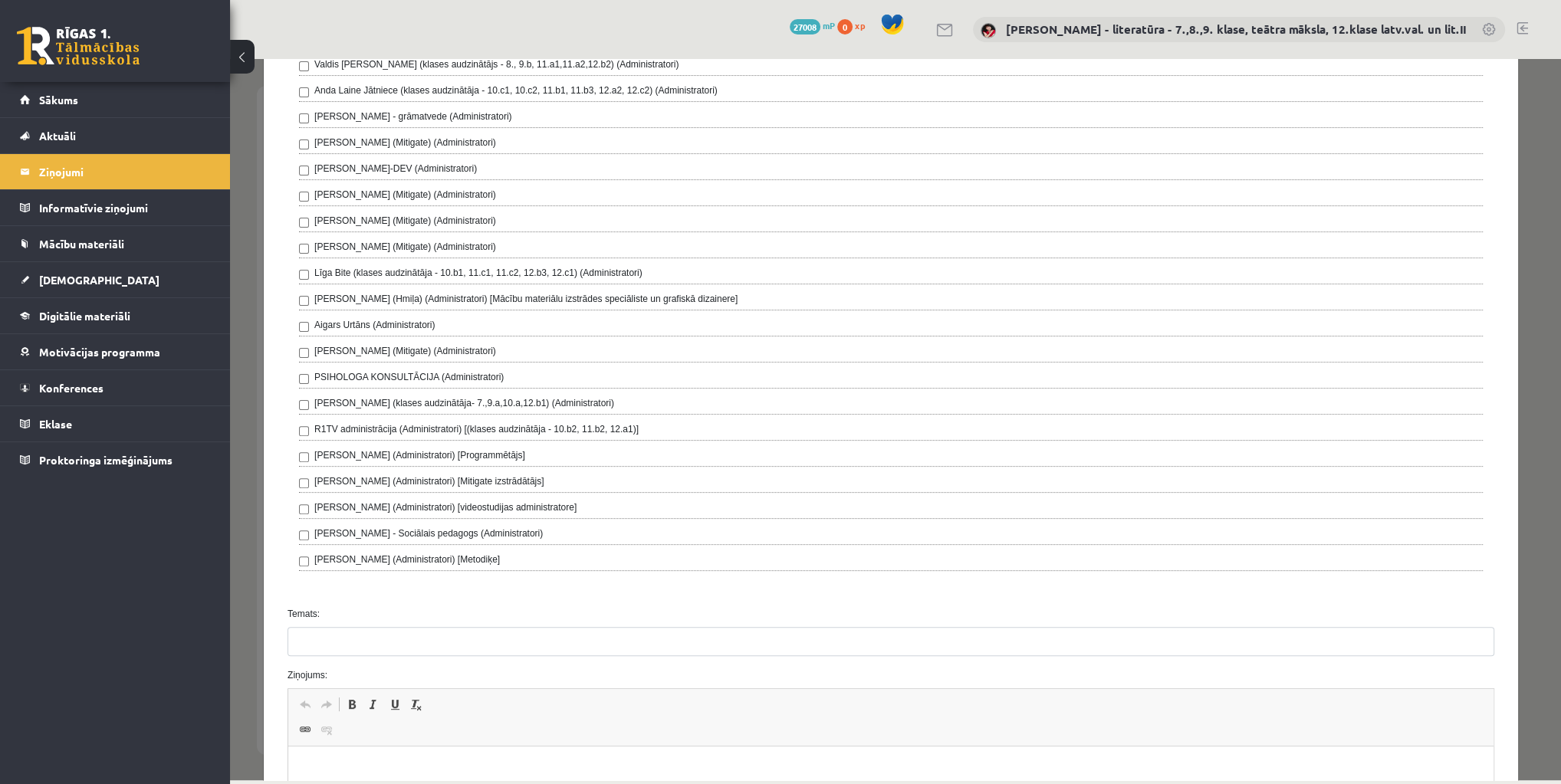
scroll to position [429, 0]
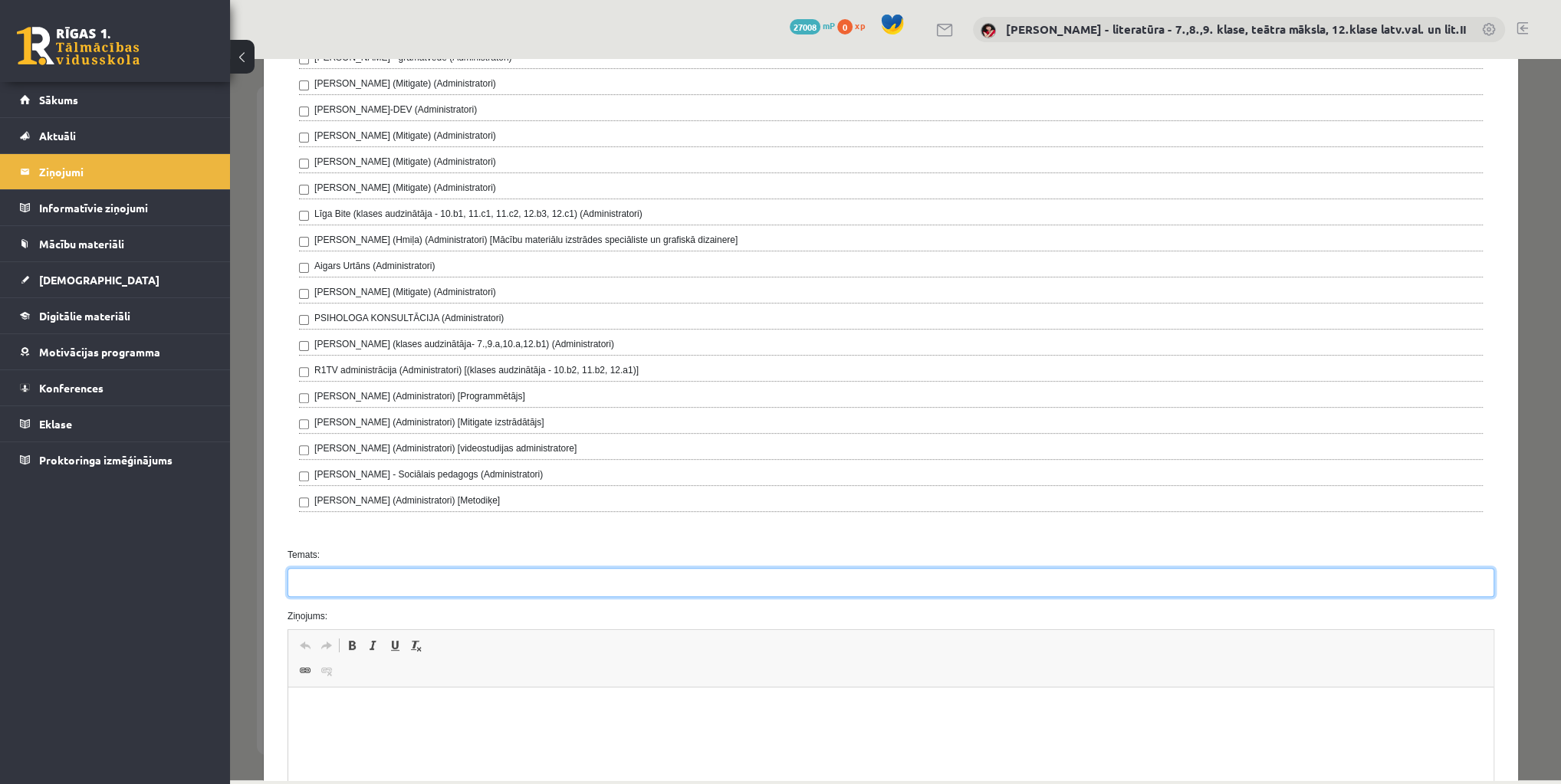
drag, startPoint x: 338, startPoint y: 570, endPoint x: 347, endPoint y: 574, distance: 9.8
